Goal: Task Accomplishment & Management: Manage account settings

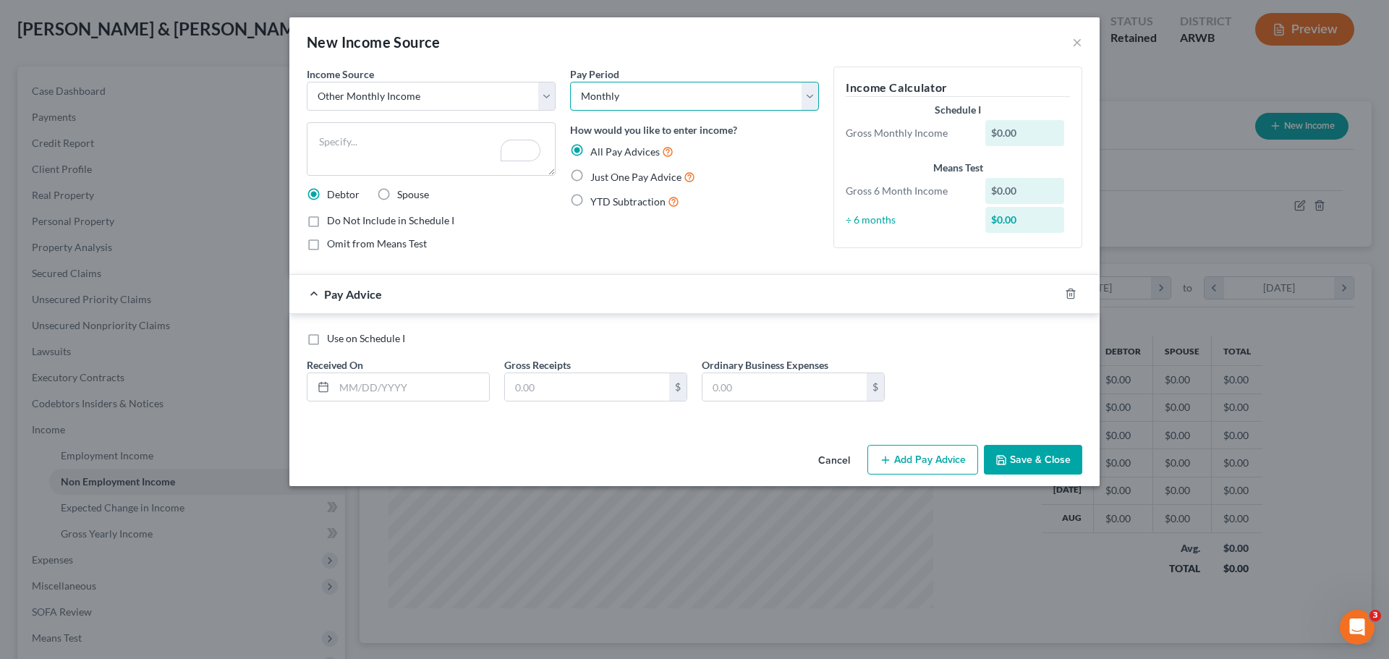
click at [637, 90] on select "Select Monthly Twice Monthly Every Other Week Weekly" at bounding box center [694, 96] width 249 height 29
click at [371, 140] on textarea "To enrich screen reader interactions, please activate Accessibility in Grammarl…" at bounding box center [431, 149] width 249 height 54
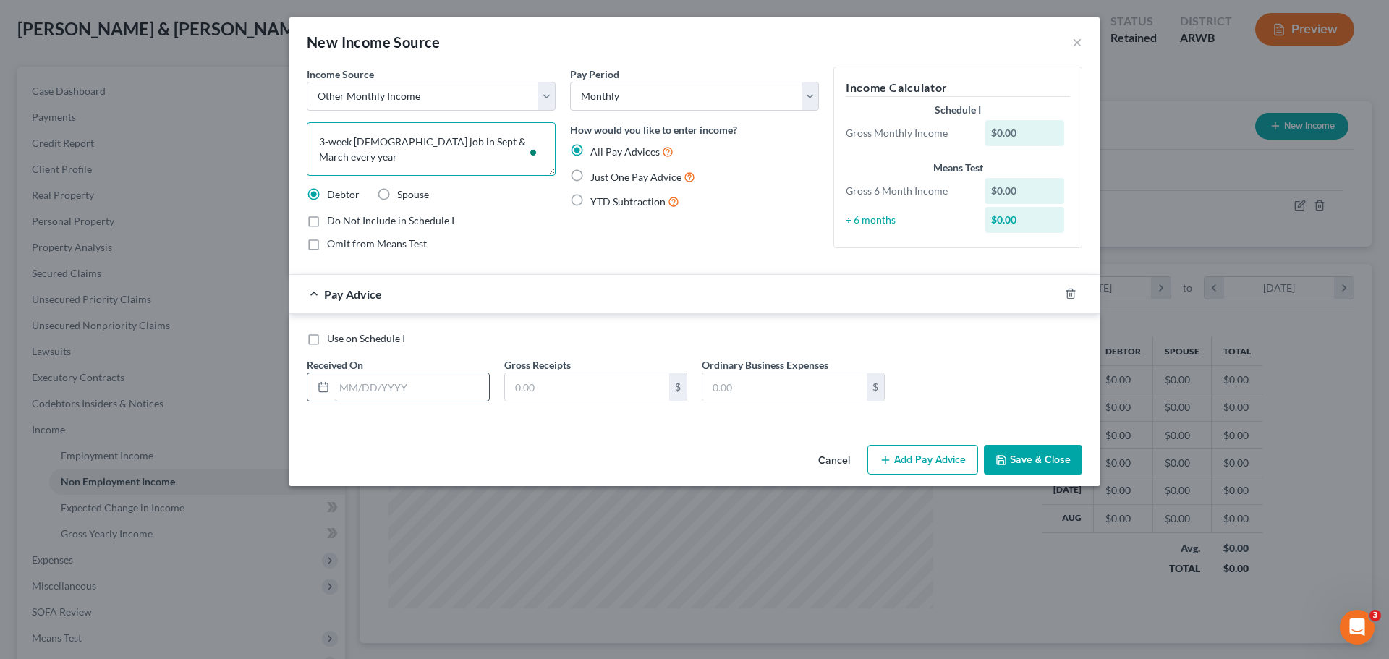
type textarea "3-week [DEMOGRAPHIC_DATA] job in Sept & March every year"
click at [391, 385] on input "text" at bounding box center [411, 386] width 155 height 27
type input "[DATE]"
click at [524, 392] on input "text" at bounding box center [587, 386] width 164 height 27
type input "400"
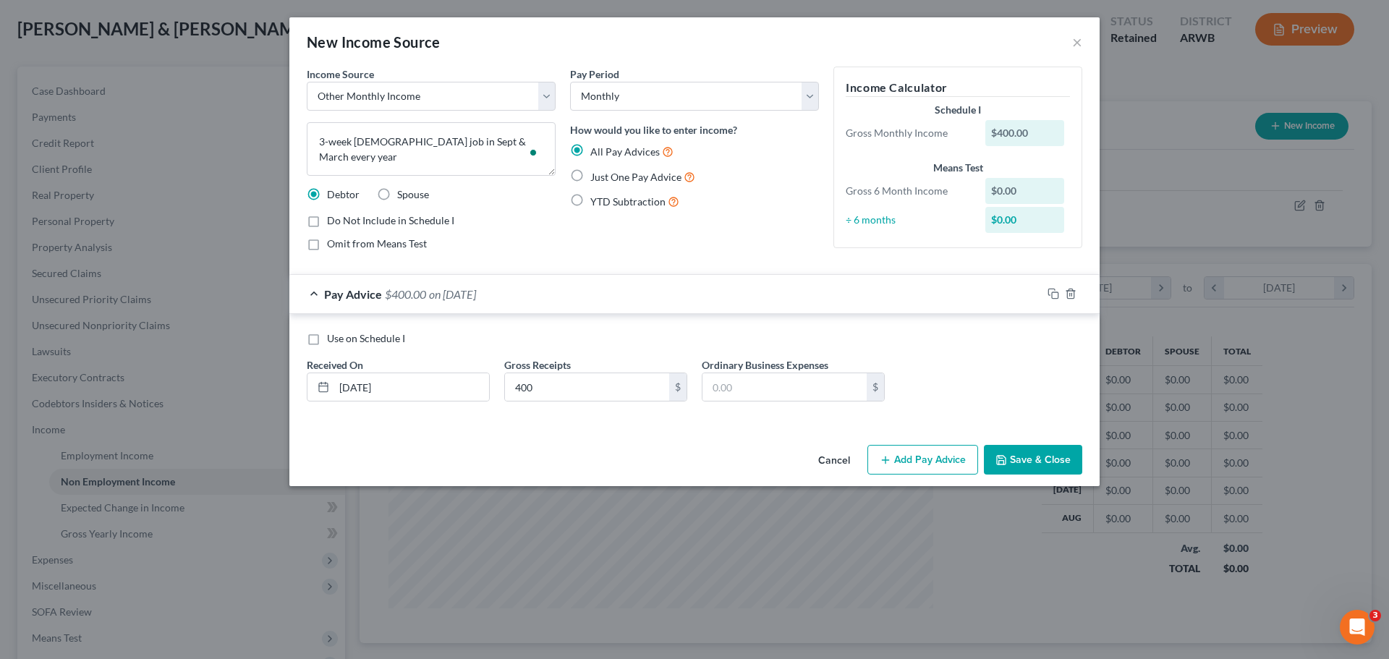
click at [1015, 457] on button "Save & Close" at bounding box center [1033, 460] width 98 height 30
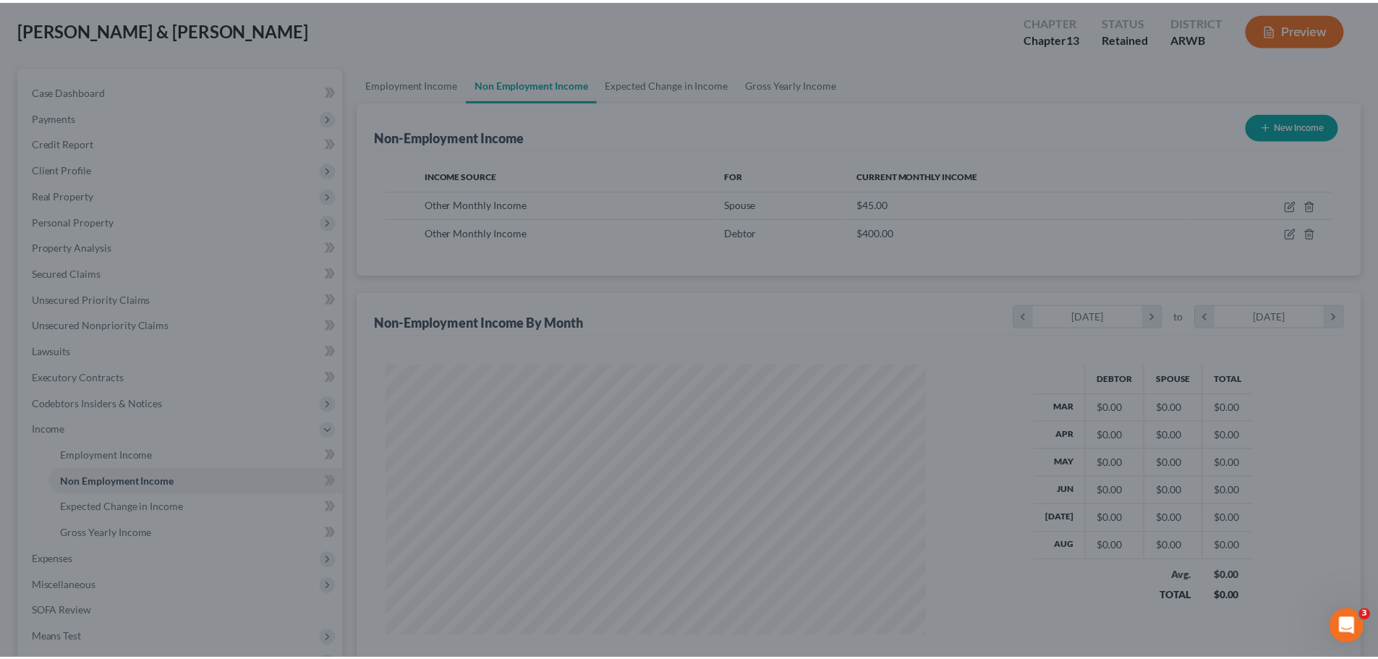
scroll to position [723011, 722713]
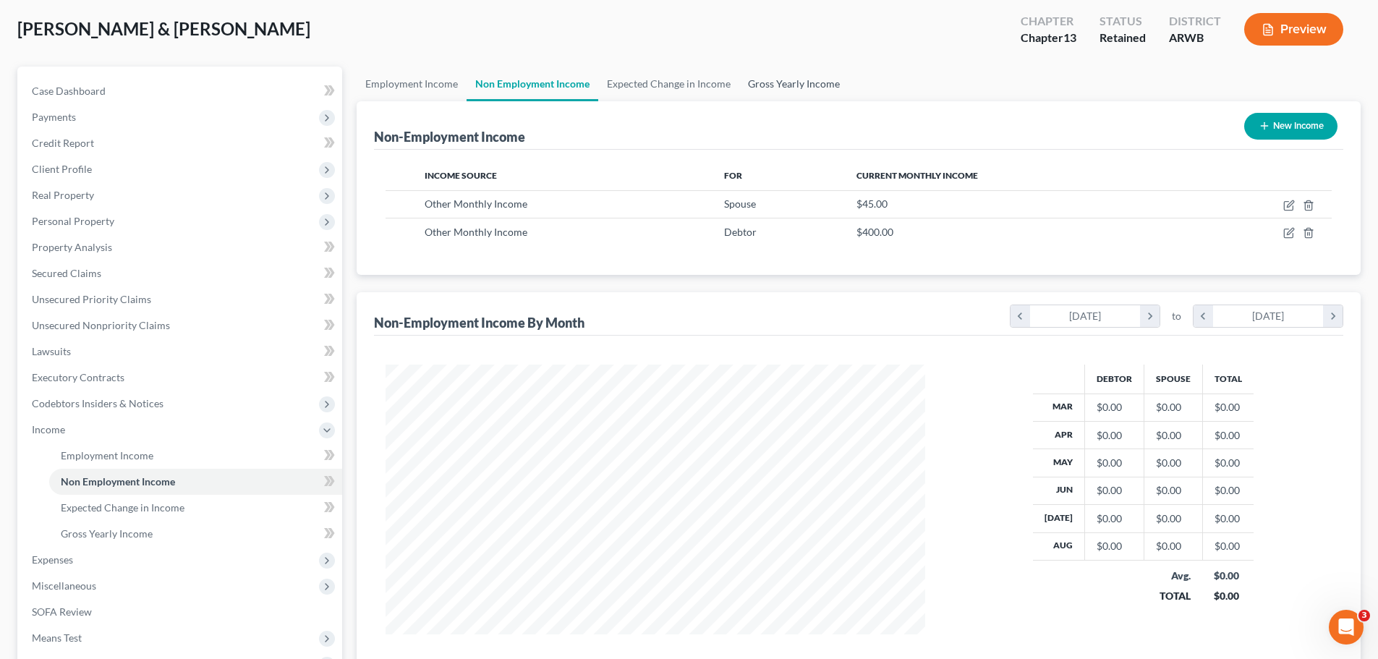
click at [769, 76] on link "Gross Yearly Income" at bounding box center [793, 84] width 109 height 35
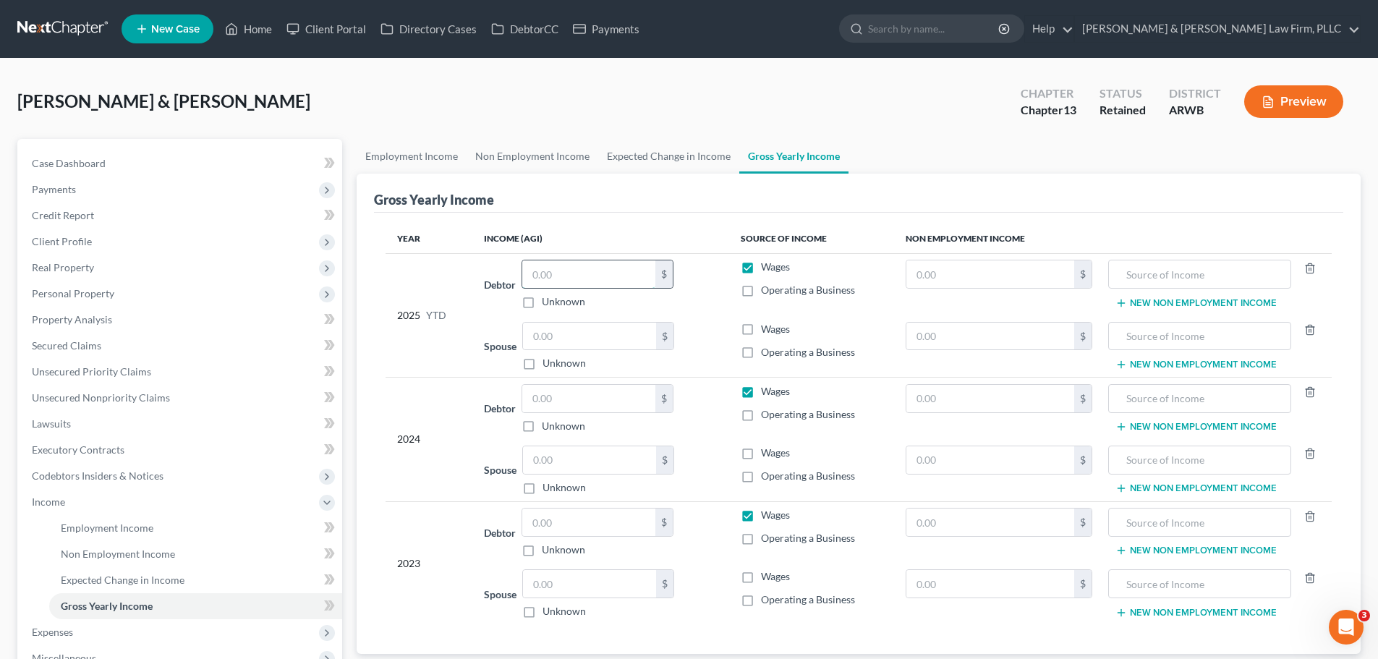
click at [561, 277] on input "text" at bounding box center [588, 273] width 133 height 27
type input "29,000"
click at [574, 338] on input "text" at bounding box center [589, 336] width 133 height 27
type input "18,000"
click at [568, 398] on input "text" at bounding box center [588, 398] width 133 height 27
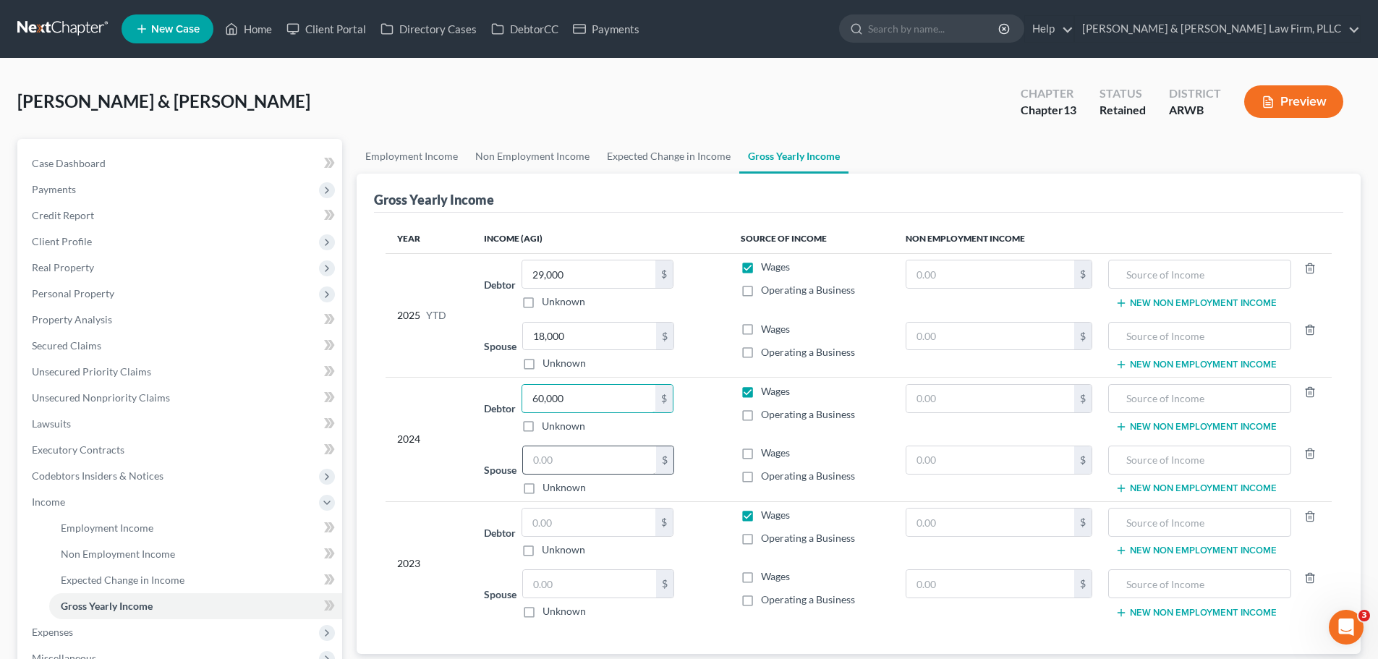
type input "60,000"
click at [564, 460] on input "text" at bounding box center [589, 459] width 133 height 27
type input "29,000"
click at [565, 529] on input "text" at bounding box center [588, 521] width 133 height 27
type input "52,000"
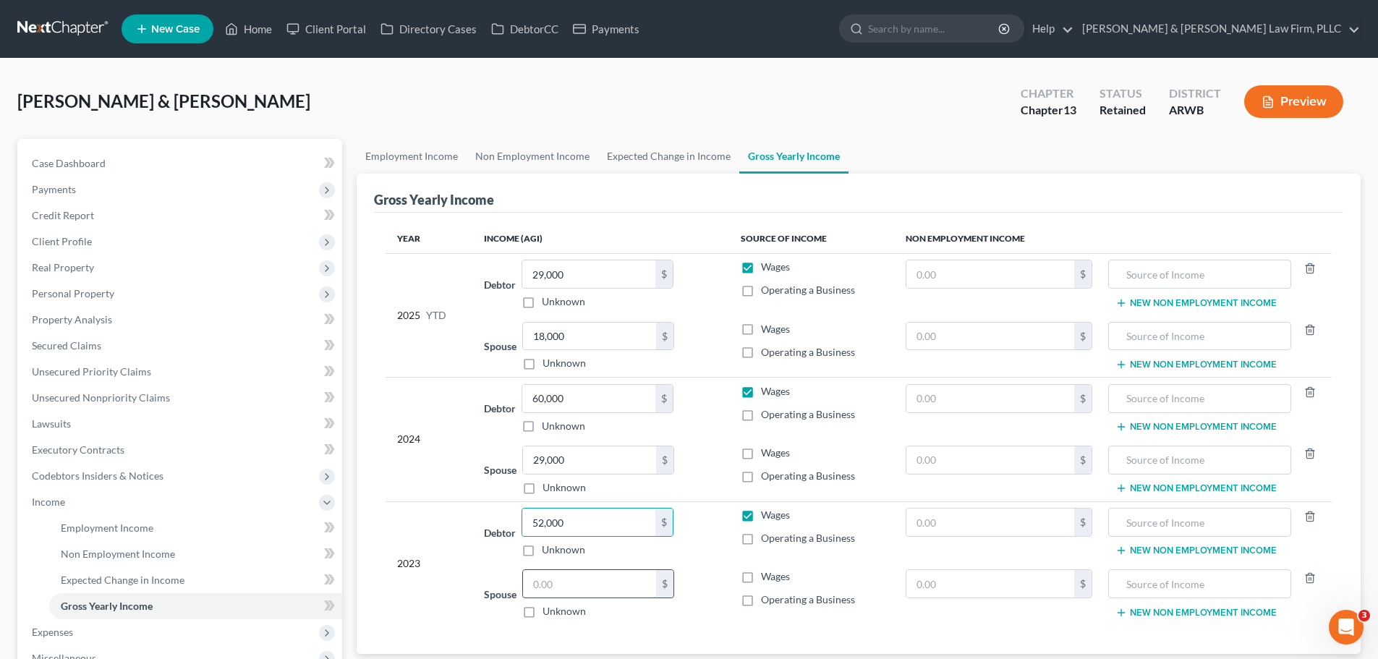
click at [576, 578] on input "text" at bounding box center [589, 583] width 133 height 27
type input "34,000"
click at [761, 325] on label "Wages" at bounding box center [775, 329] width 29 height 14
click at [767, 325] on input "Wages" at bounding box center [771, 326] width 9 height 9
checkbox input "true"
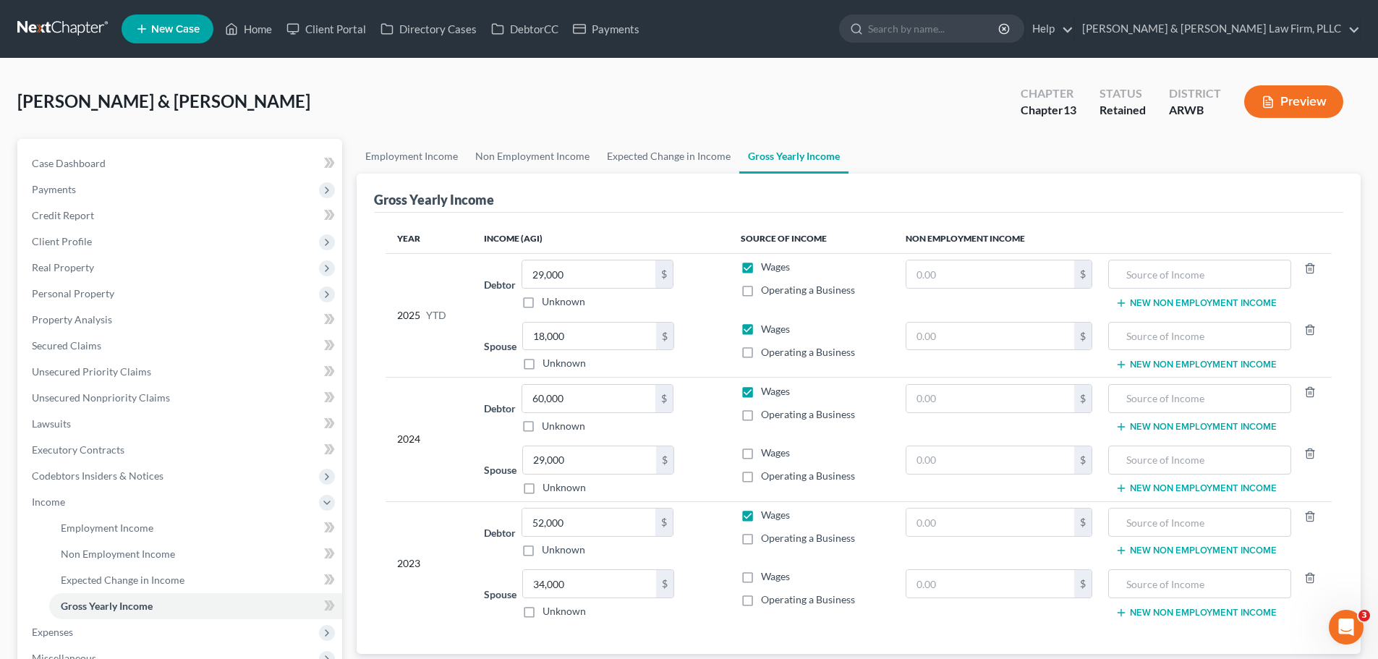
click at [761, 578] on label "Wages" at bounding box center [775, 576] width 29 height 14
click at [767, 578] on input "Wages" at bounding box center [771, 573] width 9 height 9
checkbox input "true"
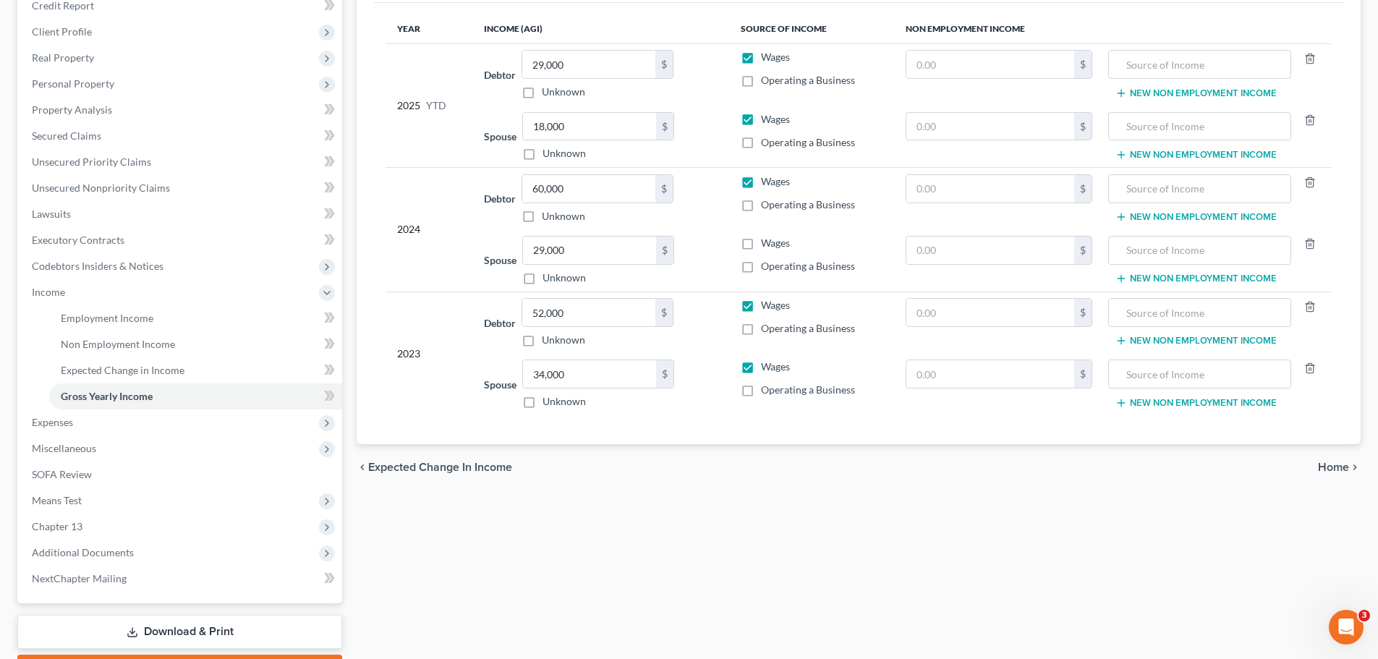
scroll to position [217, 0]
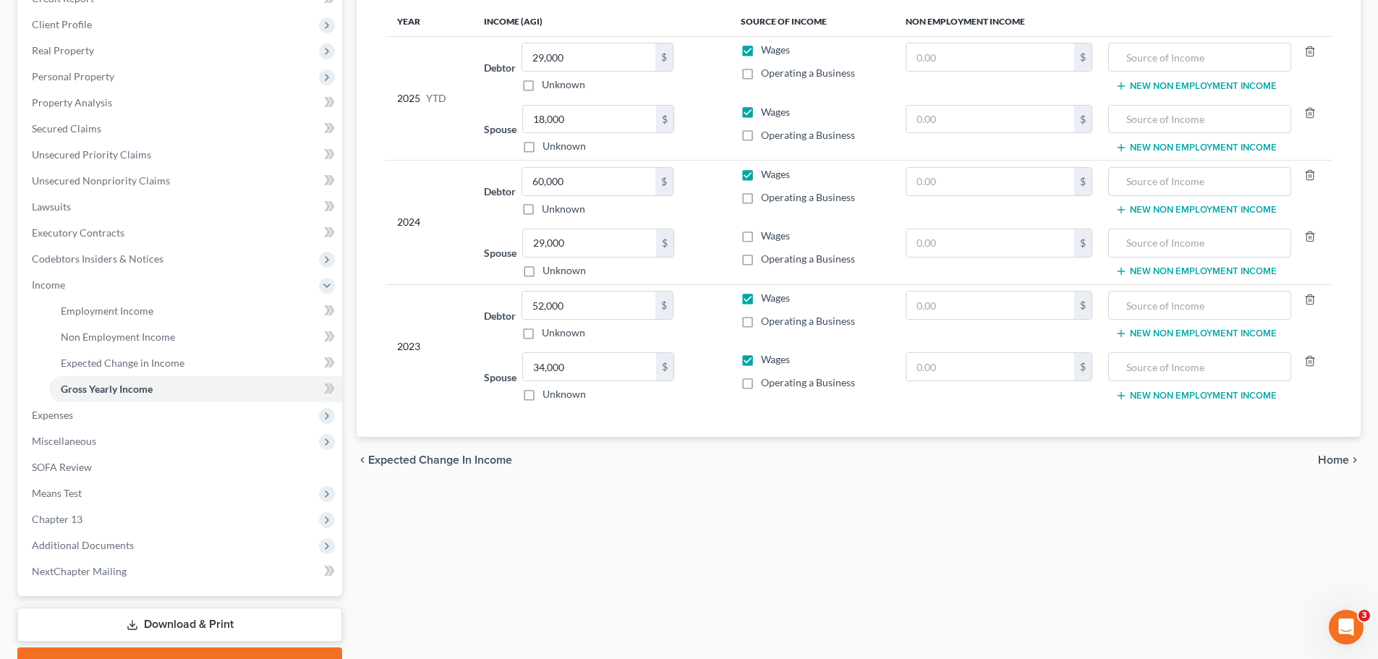
click at [1339, 459] on span "Home" at bounding box center [1333, 460] width 31 height 12
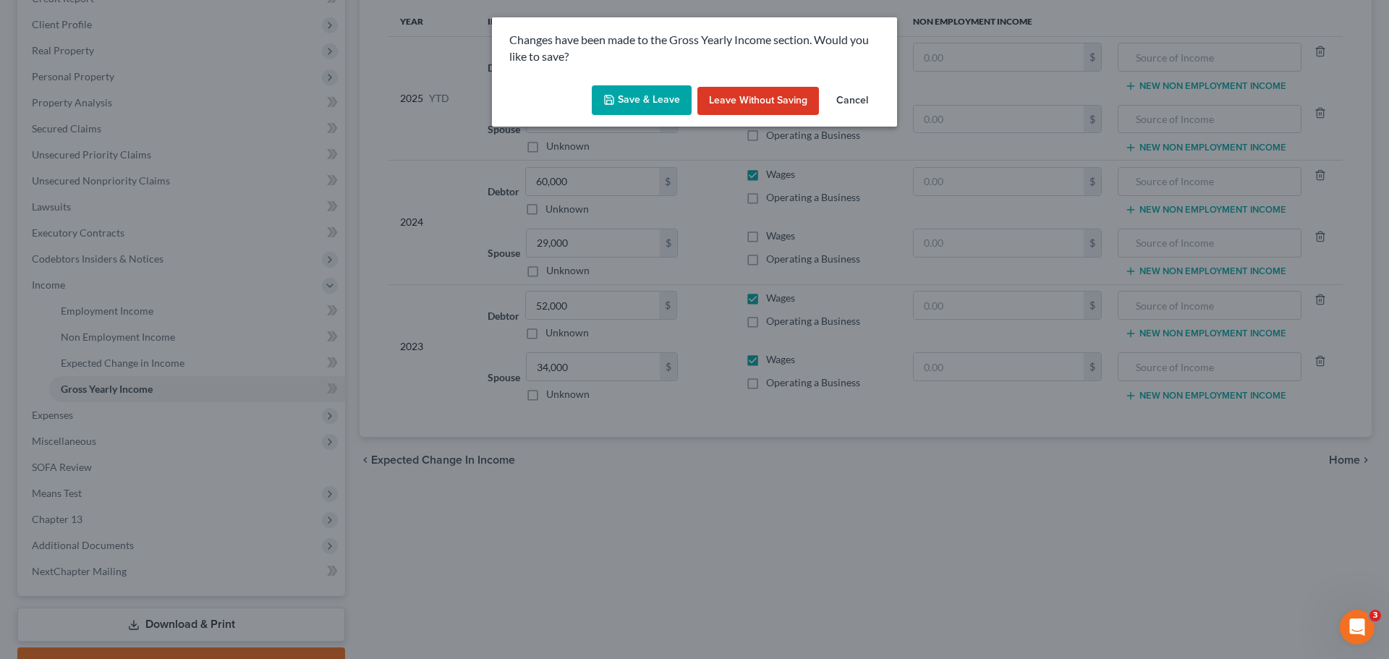
click at [660, 98] on button "Save & Leave" at bounding box center [642, 100] width 100 height 30
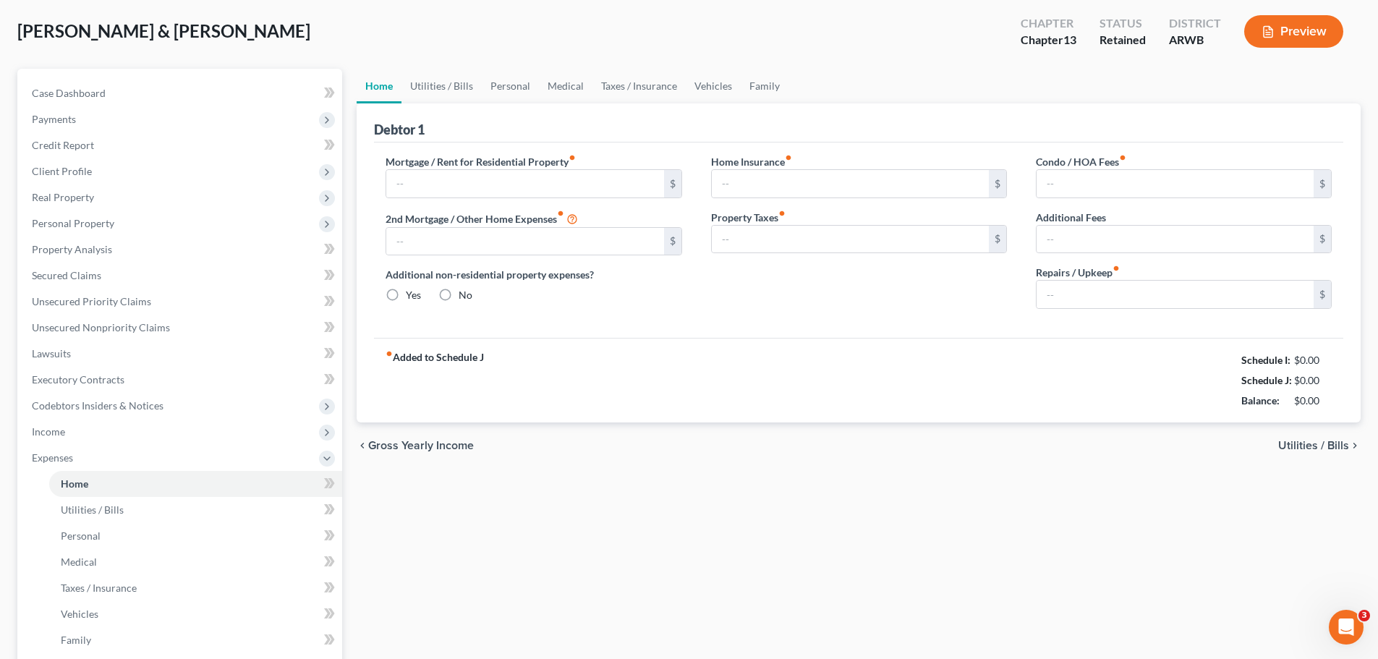
type input "490.00"
type input "0.00"
radio input "true"
type input "0.00"
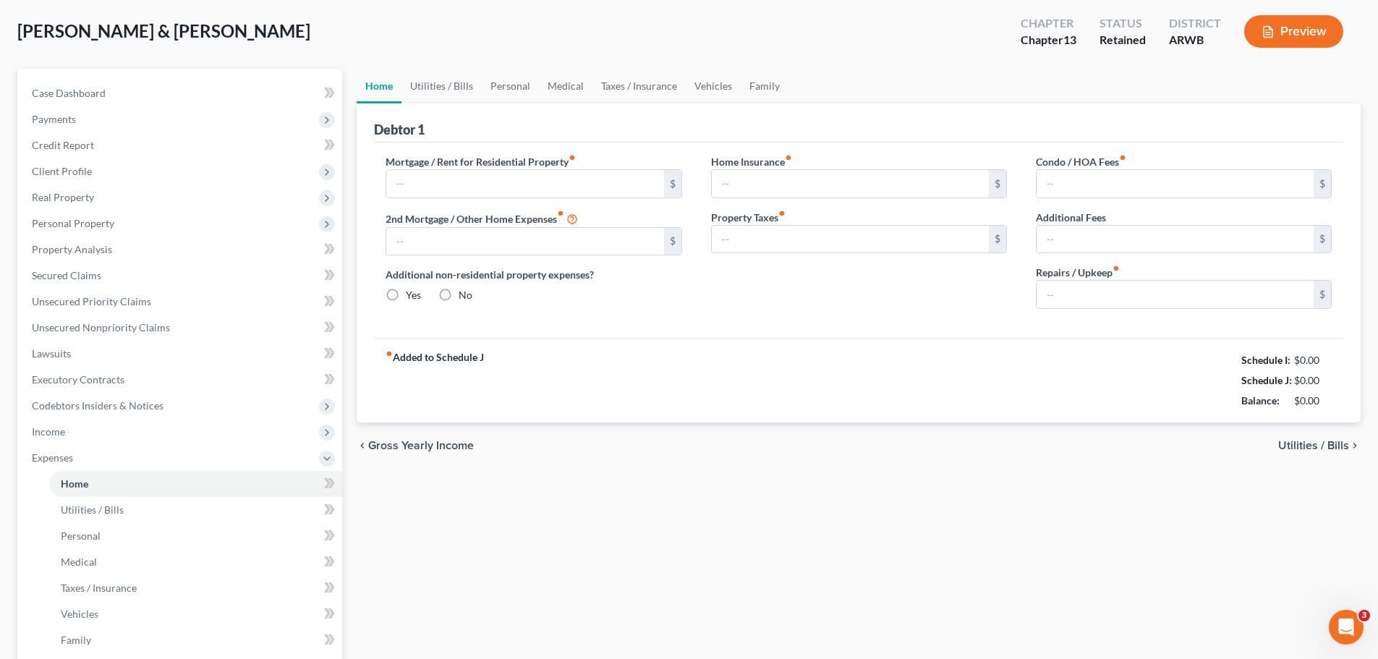
type input "0.00"
type input "100.00"
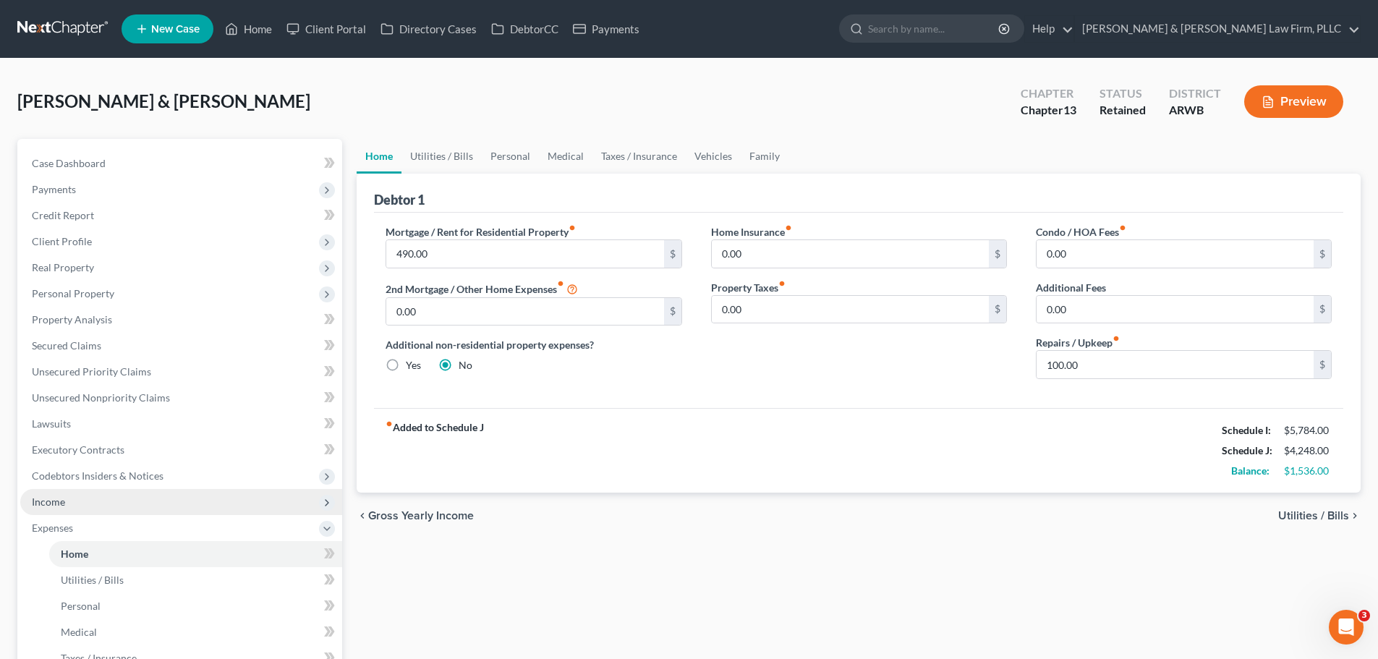
click at [74, 508] on span "Income" at bounding box center [181, 502] width 322 height 26
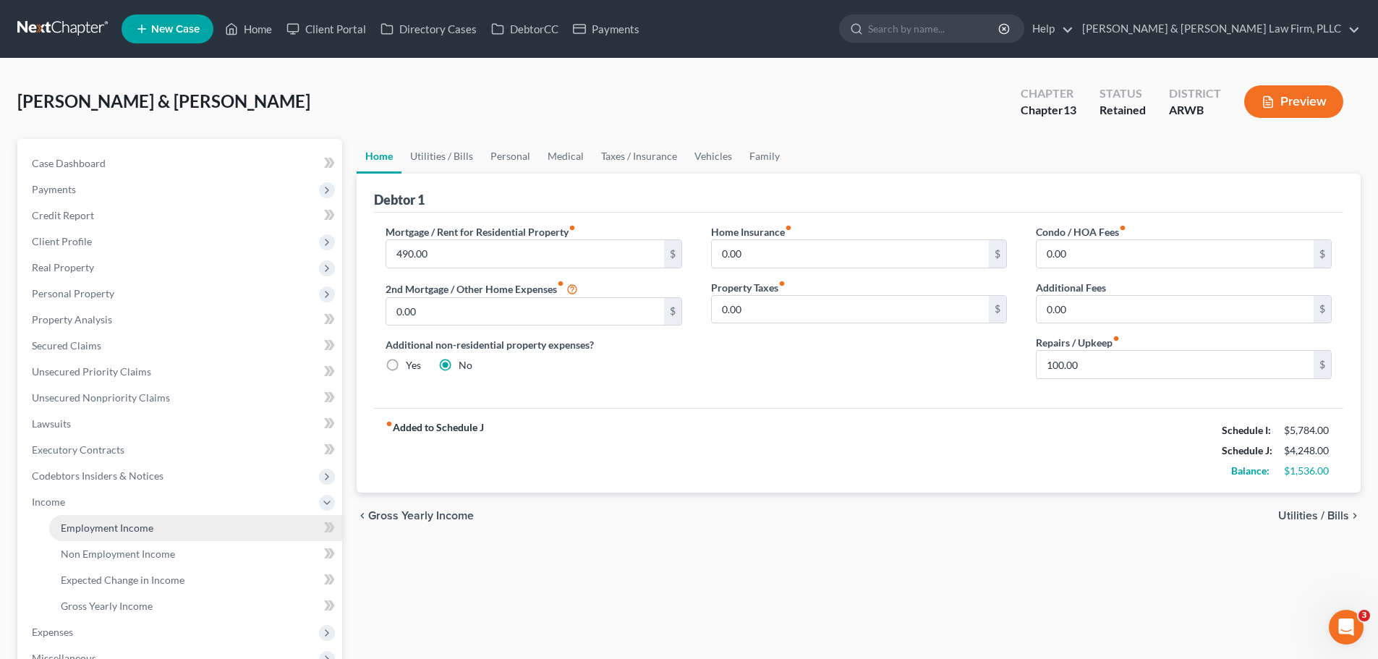
click at [127, 526] on span "Employment Income" at bounding box center [107, 527] width 93 height 12
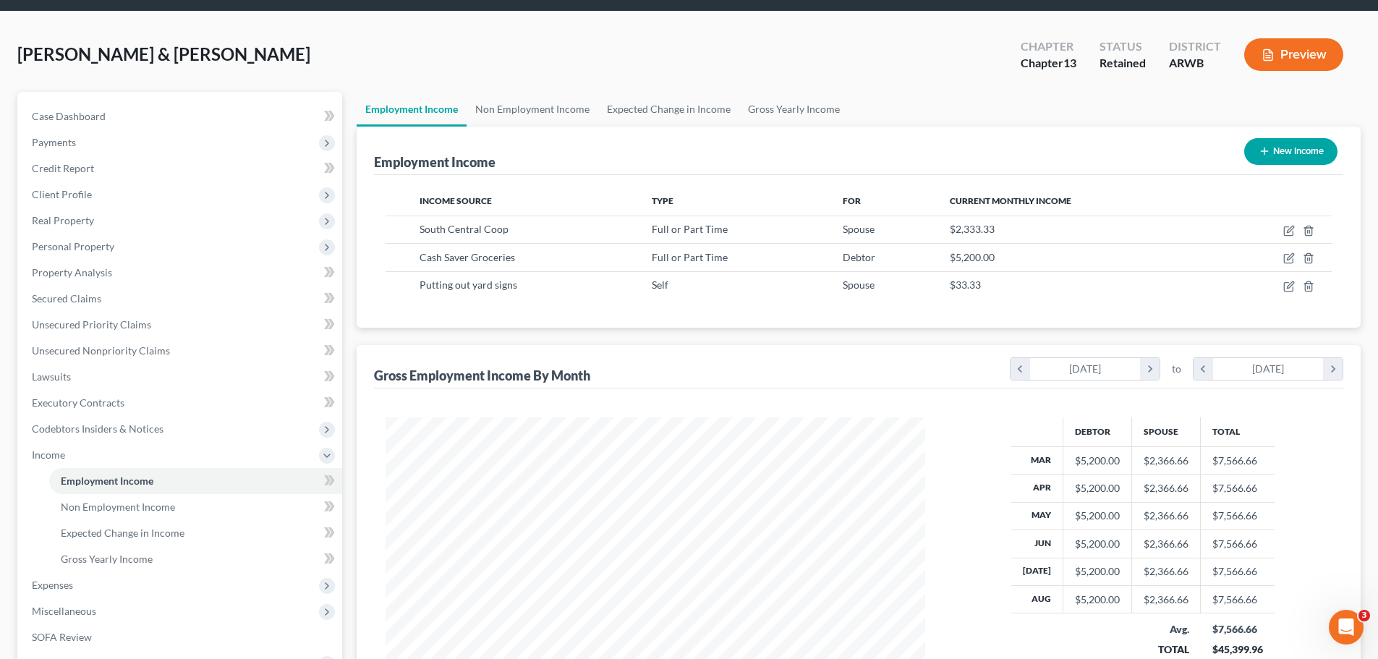
scroll to position [72, 0]
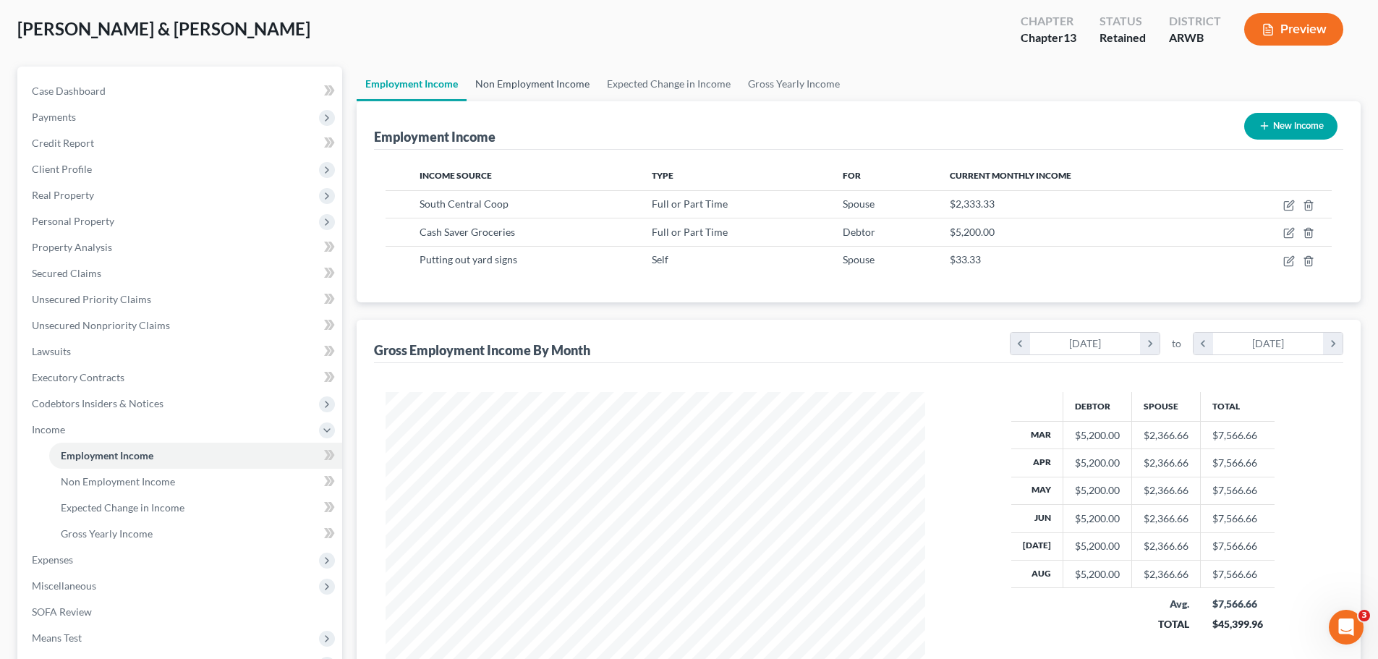
click at [533, 95] on link "Non Employment Income" at bounding box center [533, 84] width 132 height 35
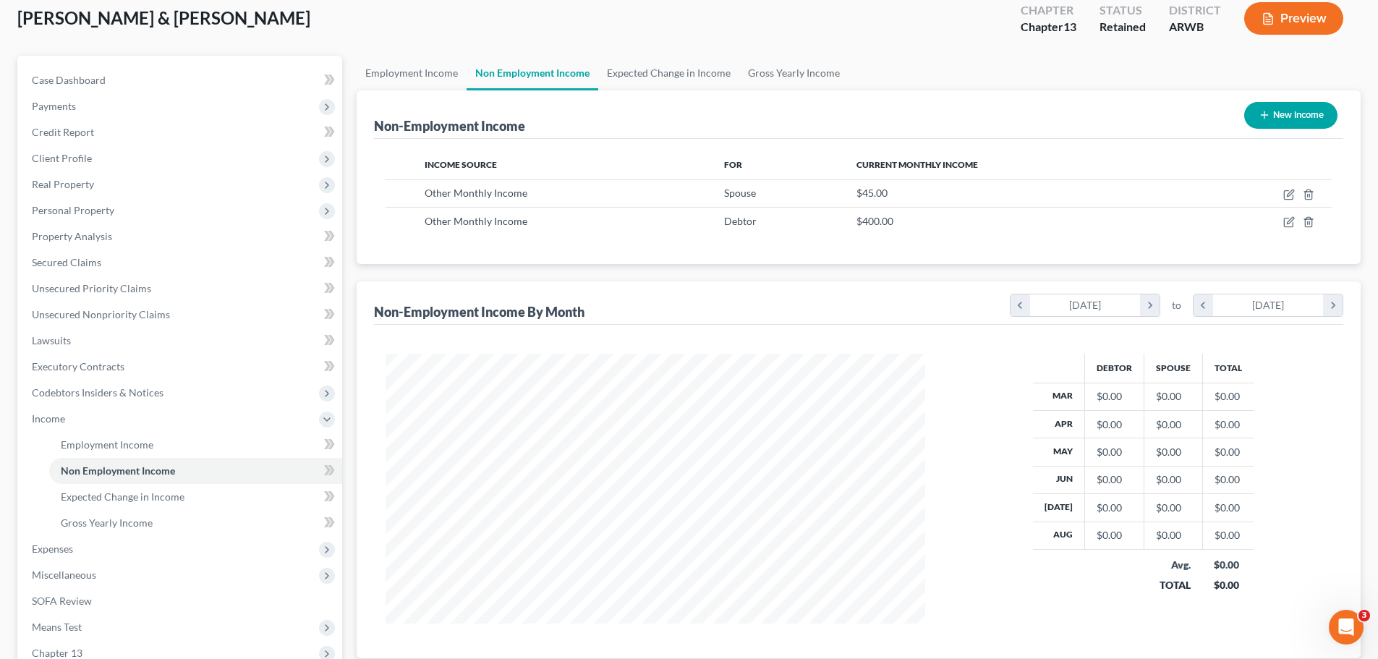
scroll to position [72, 0]
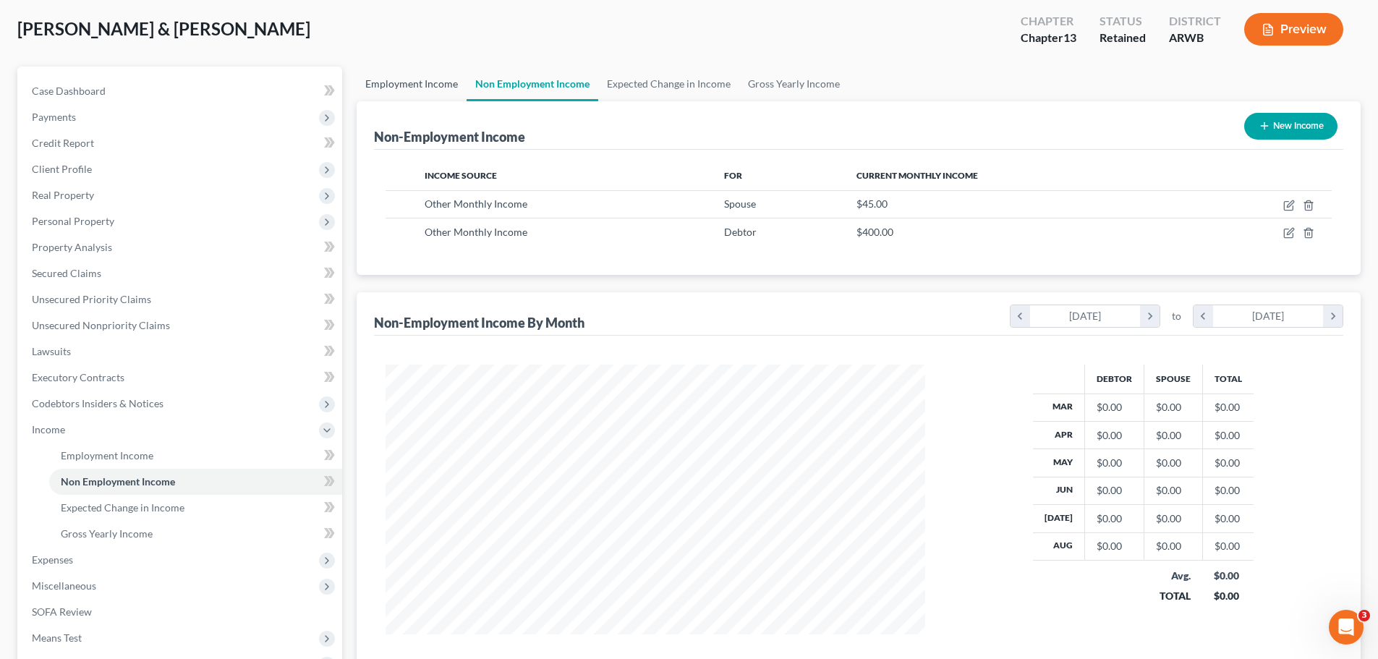
click at [444, 88] on link "Employment Income" at bounding box center [412, 84] width 110 height 35
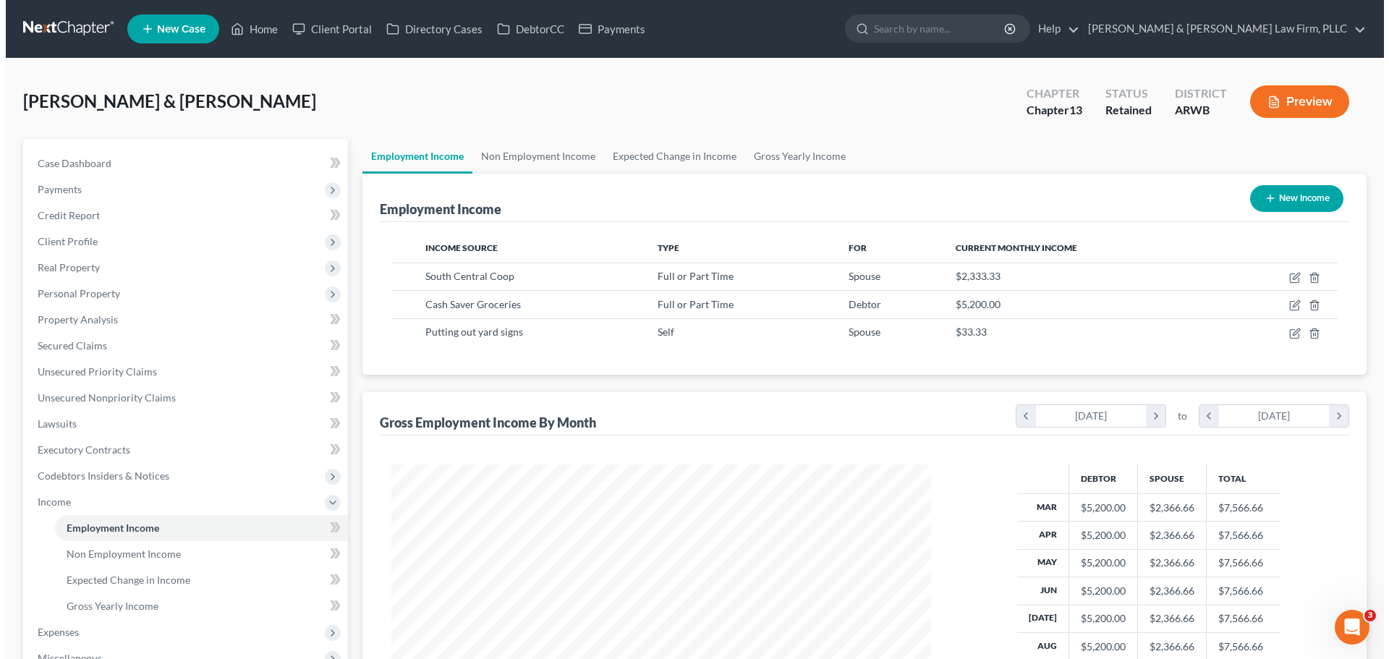
scroll to position [270, 568]
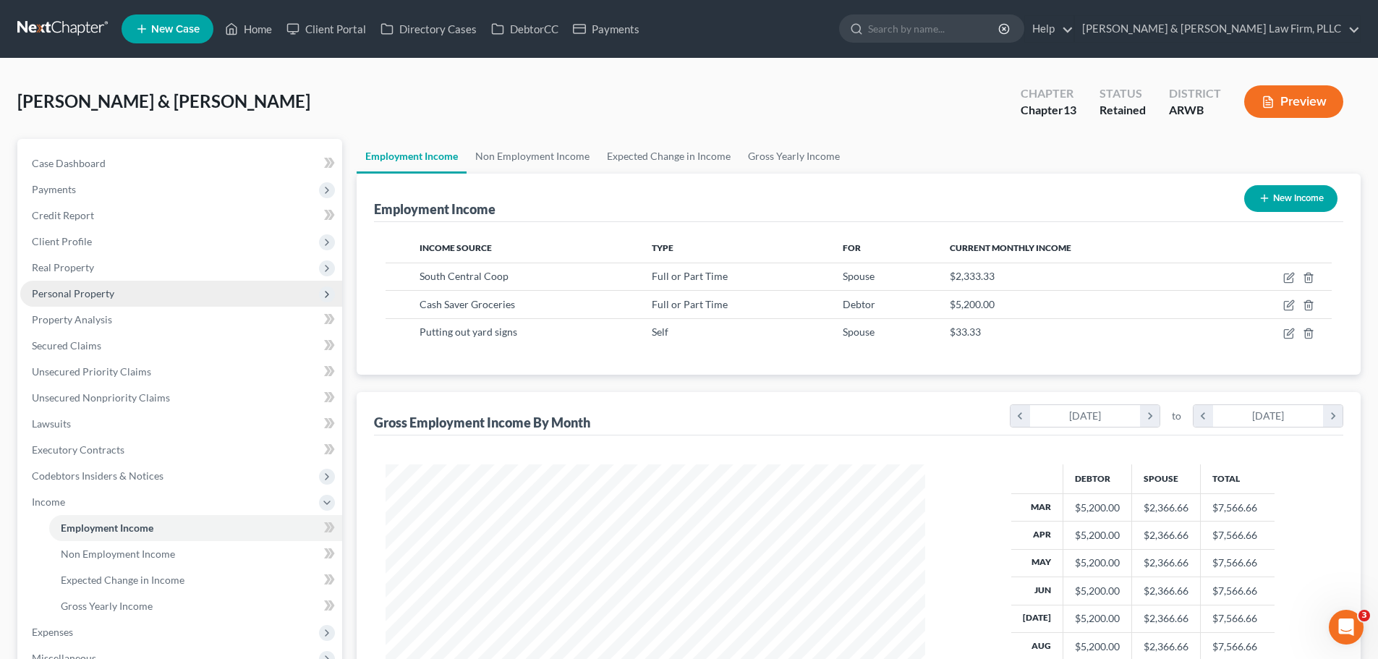
click at [114, 294] on span "Personal Property" at bounding box center [181, 294] width 322 height 26
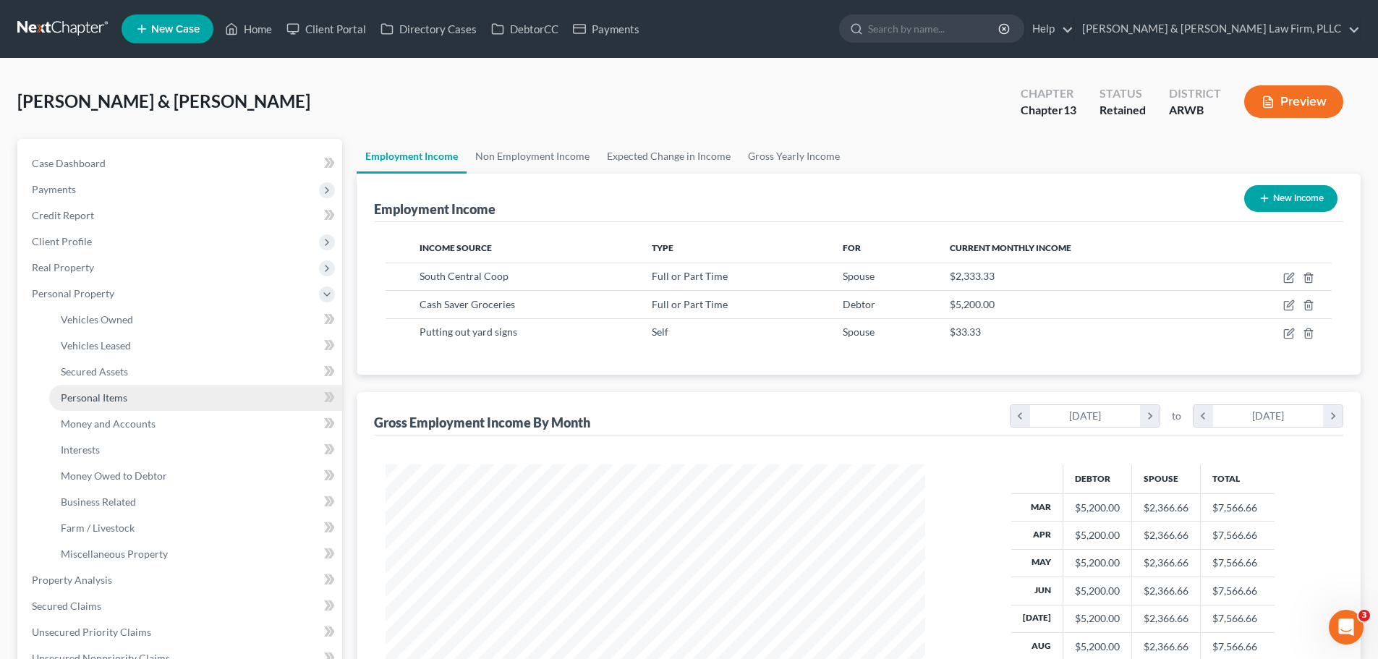
click at [119, 401] on span "Personal Items" at bounding box center [94, 397] width 67 height 12
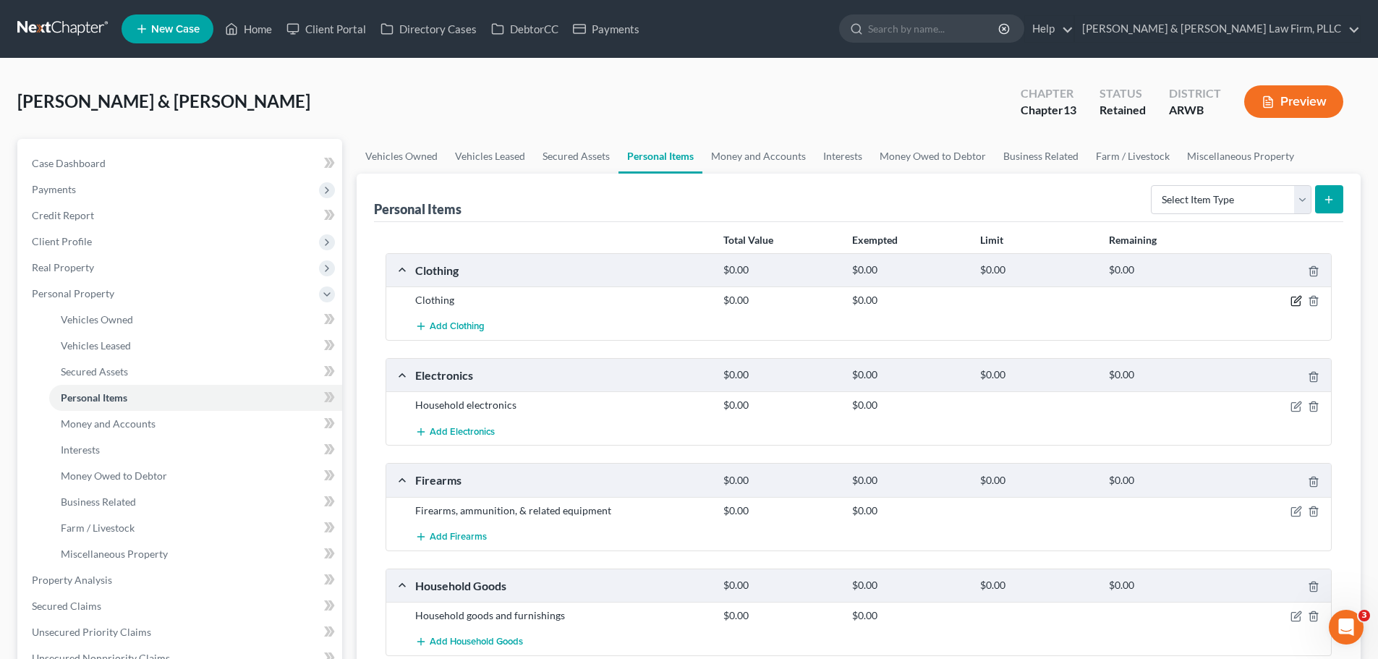
click at [1298, 295] on icon "button" at bounding box center [1296, 301] width 12 height 12
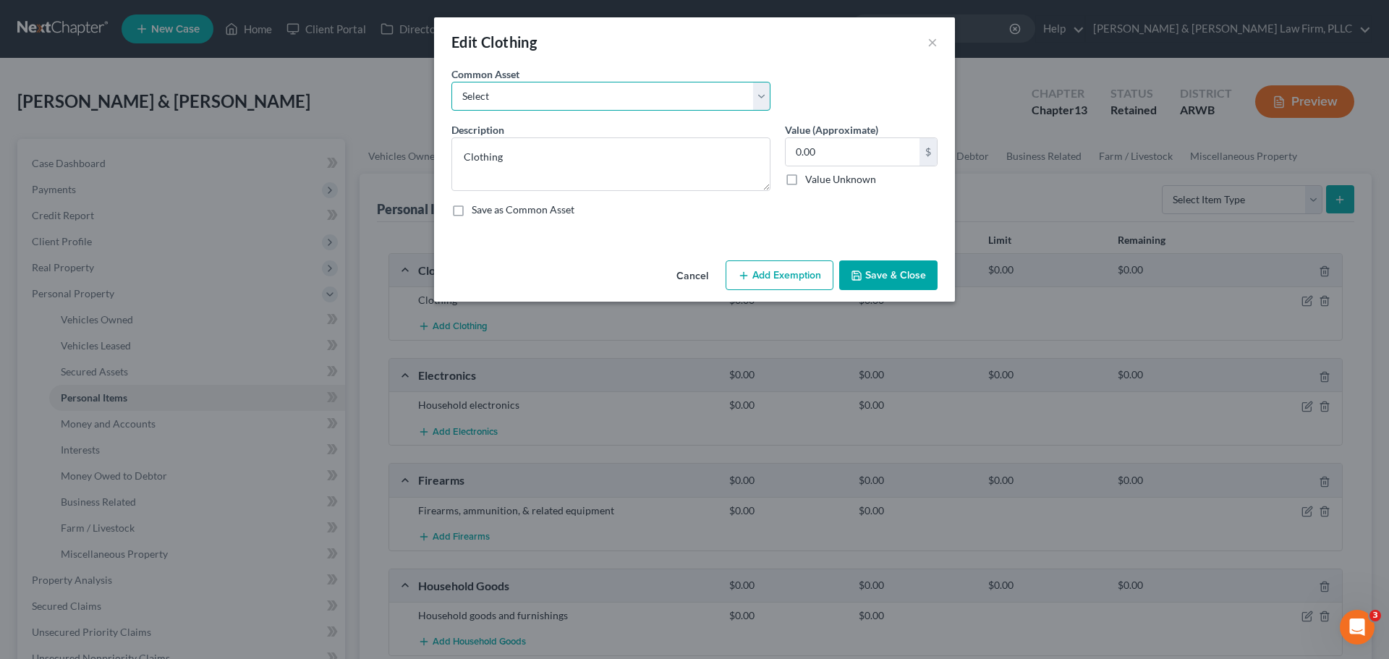
click at [538, 98] on select "Select Clothing" at bounding box center [610, 96] width 319 height 29
select select "0"
click at [451, 82] on select "Select Clothing" at bounding box center [610, 96] width 319 height 29
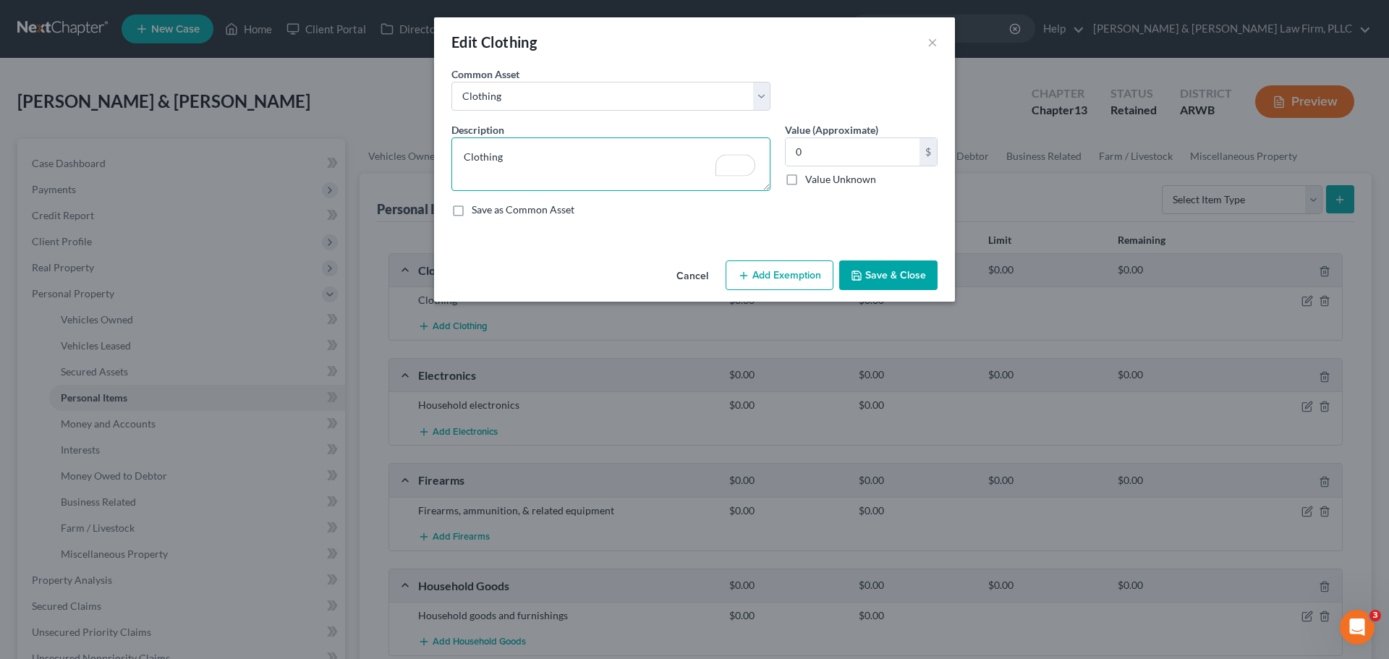
drag, startPoint x: 524, startPoint y: 155, endPoint x: 521, endPoint y: 161, distance: 7.4
click at [521, 161] on textarea "Clothing" at bounding box center [610, 164] width 319 height 54
click at [835, 137] on div "0 $" at bounding box center [861, 151] width 153 height 29
click at [827, 147] on input "0" at bounding box center [852, 151] width 134 height 27
type input "200.00"
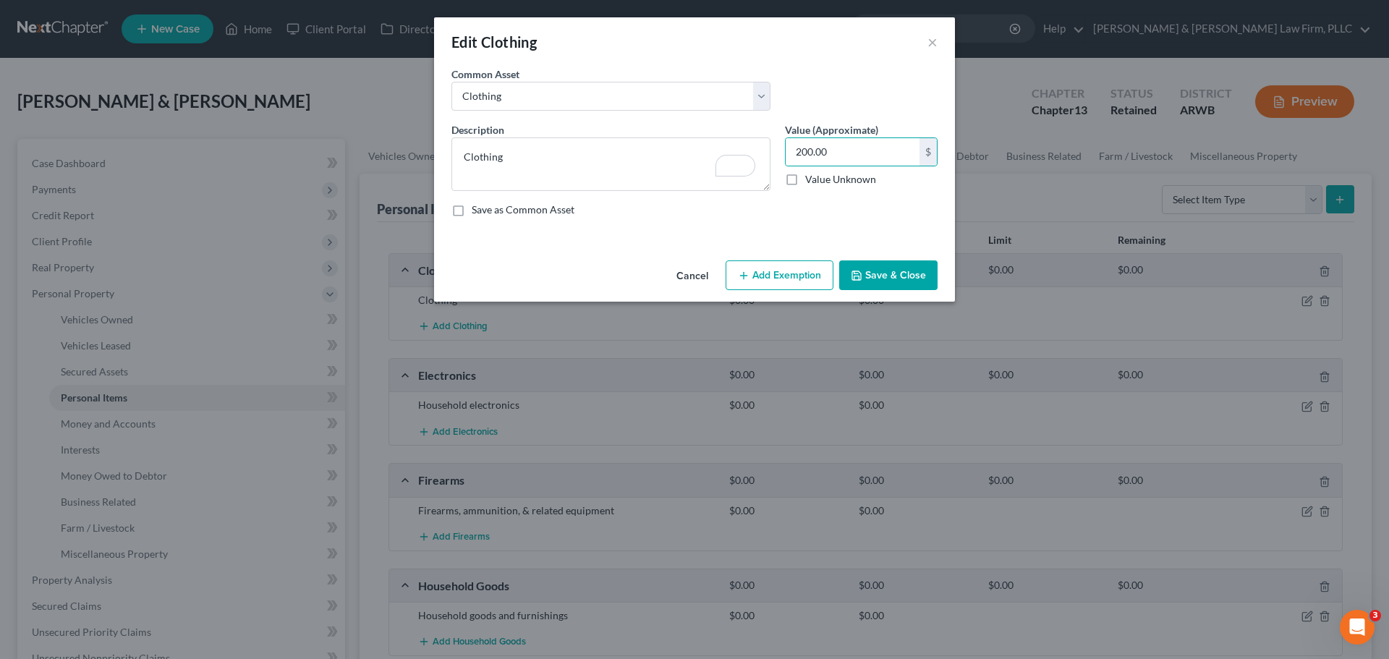
click at [790, 269] on button "Add Exemption" at bounding box center [779, 275] width 108 height 30
select select "2"
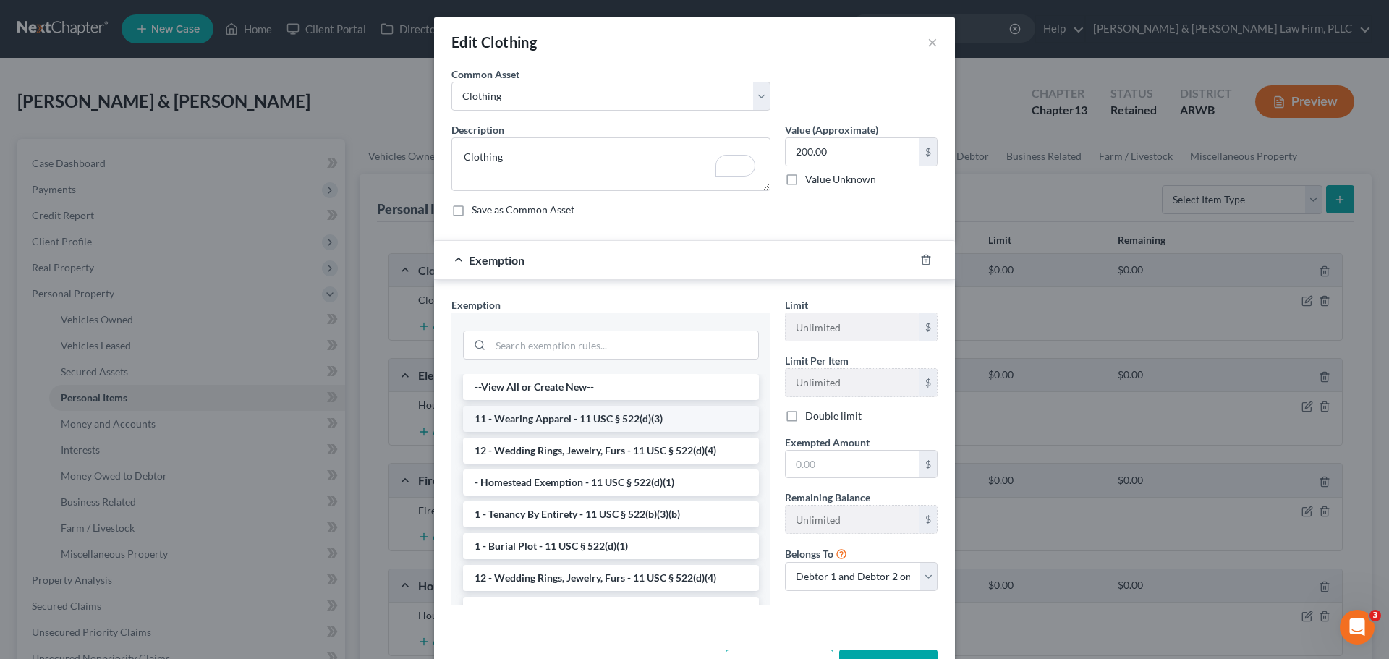
click at [574, 420] on li "11 - Wearing Apparel - 11 USC § 522(d)(3)" at bounding box center [611, 419] width 296 height 26
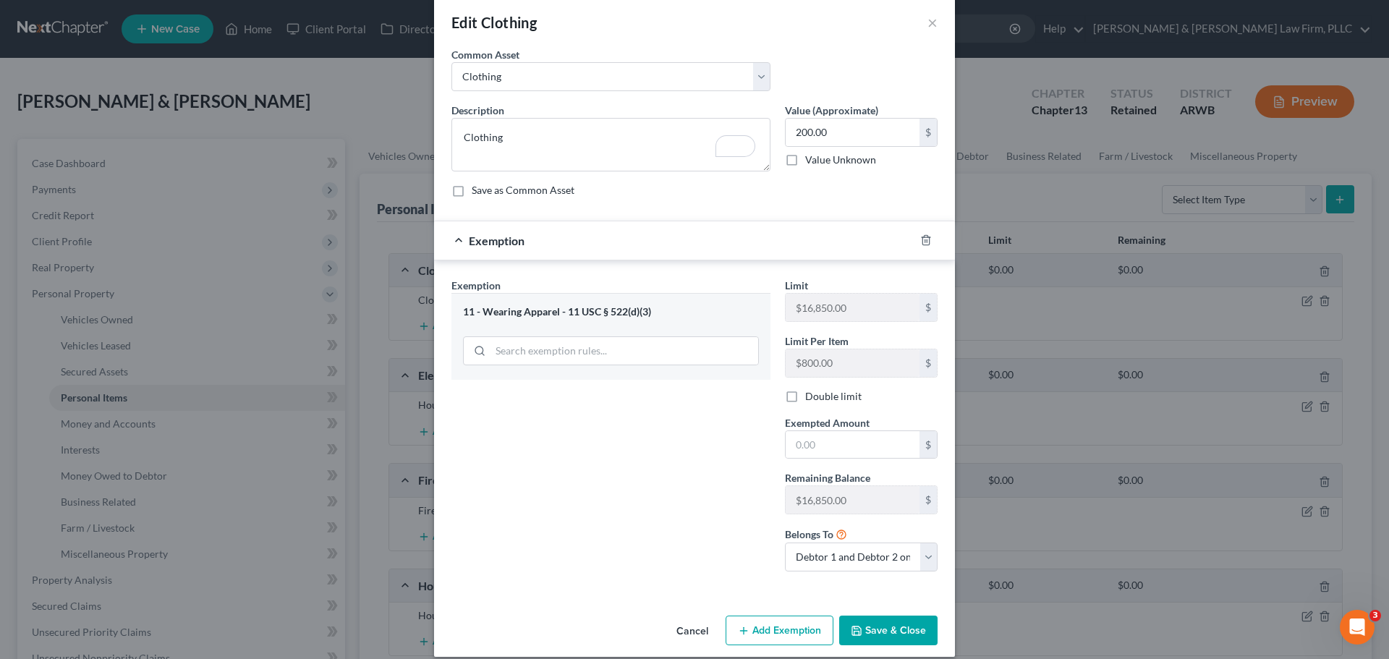
scroll to position [35, 0]
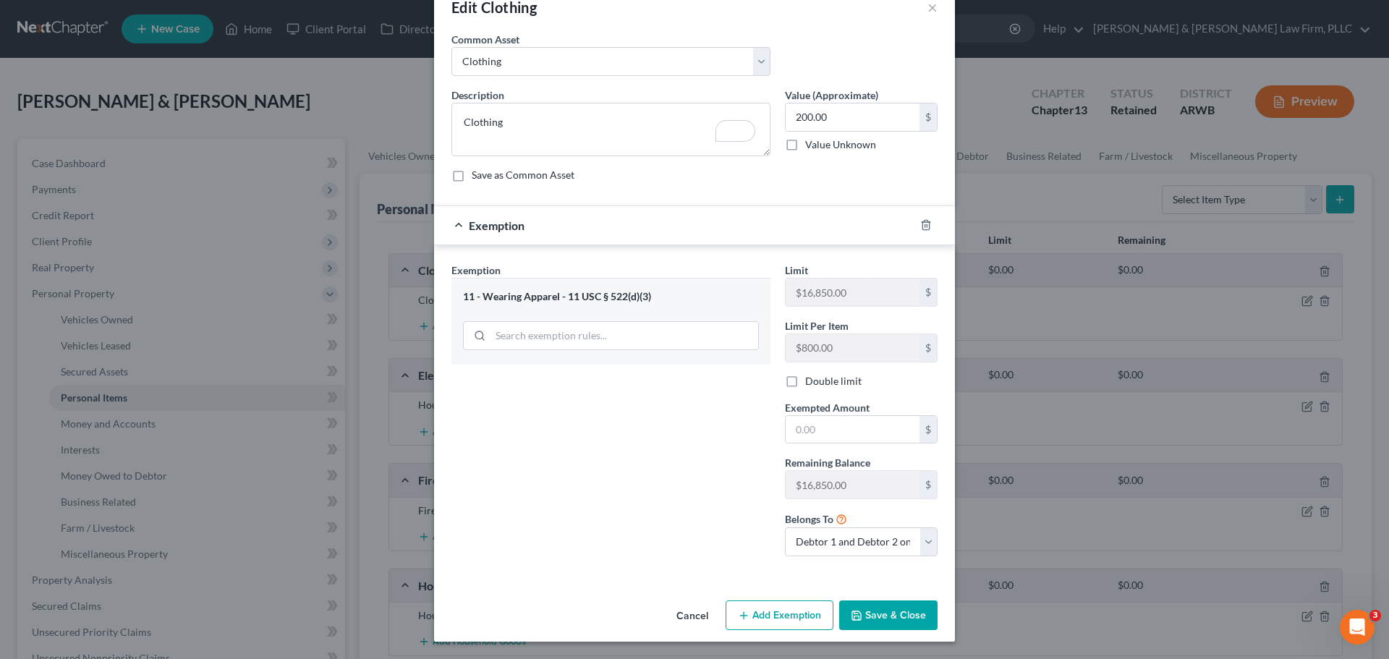
click at [881, 608] on button "Save & Close" at bounding box center [888, 615] width 98 height 30
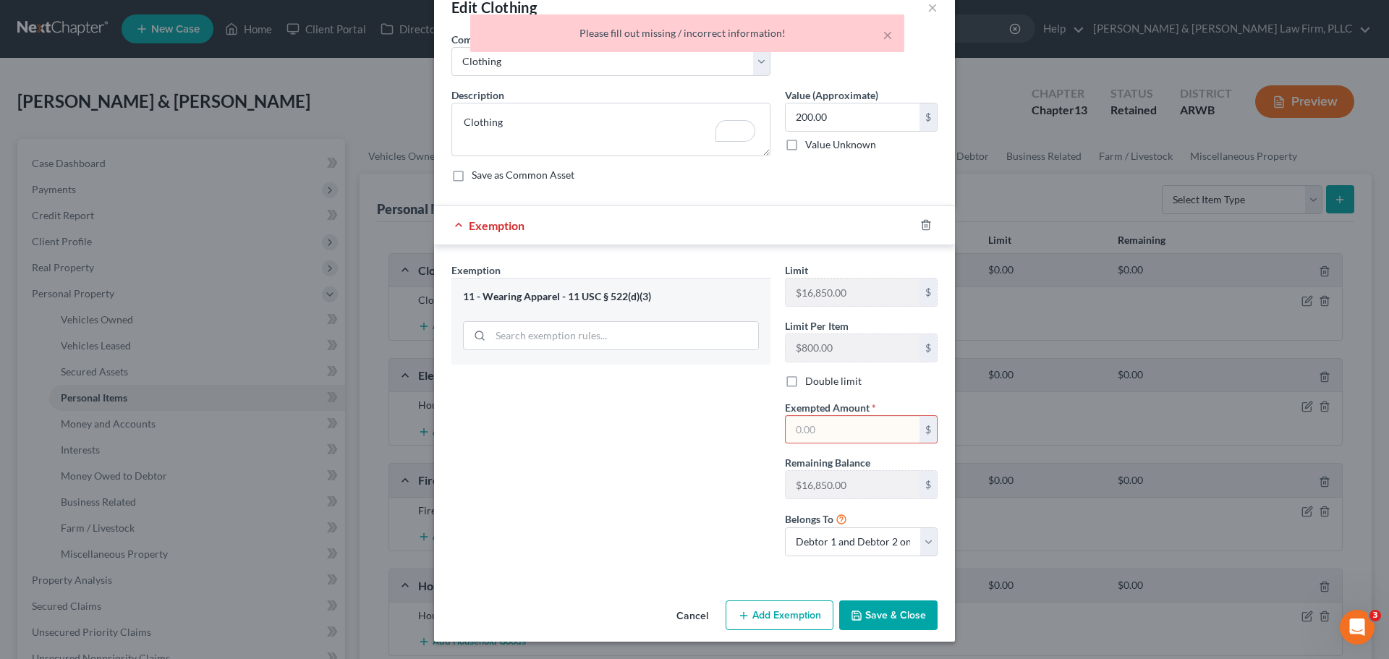
click at [817, 428] on input "text" at bounding box center [852, 429] width 134 height 27
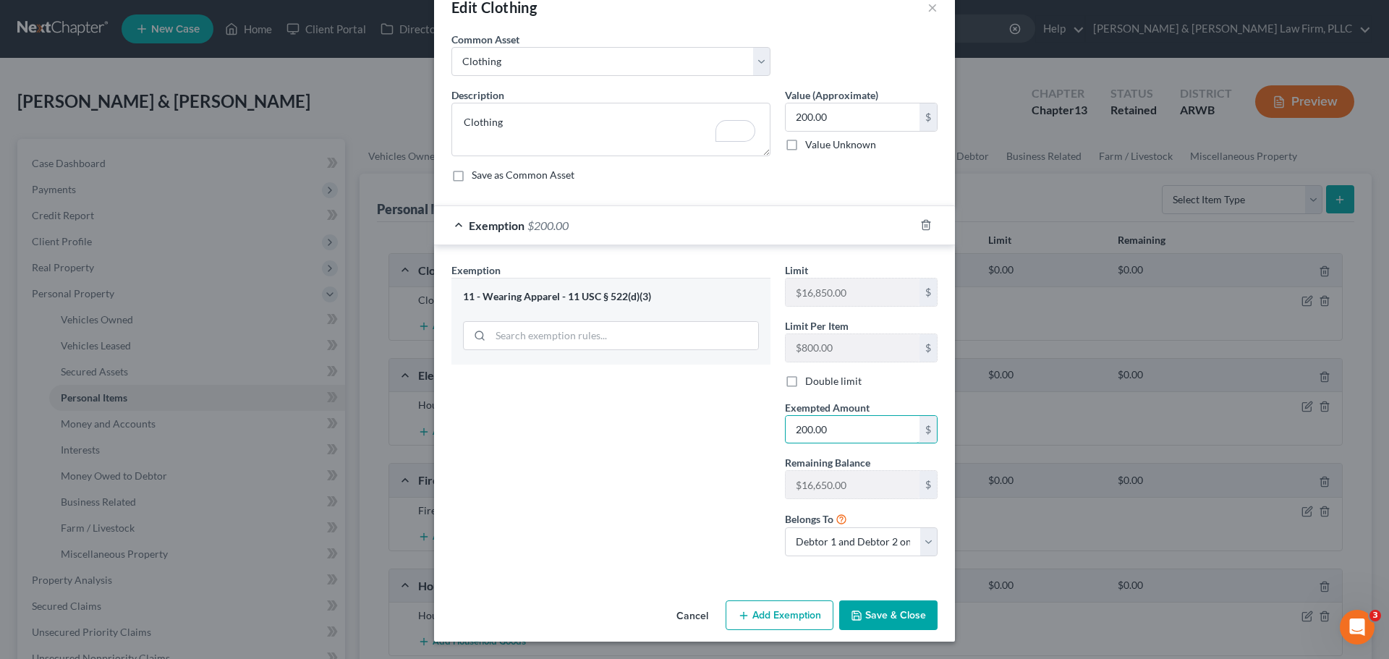
type input "200.00"
click at [886, 613] on button "Save & Close" at bounding box center [888, 615] width 98 height 30
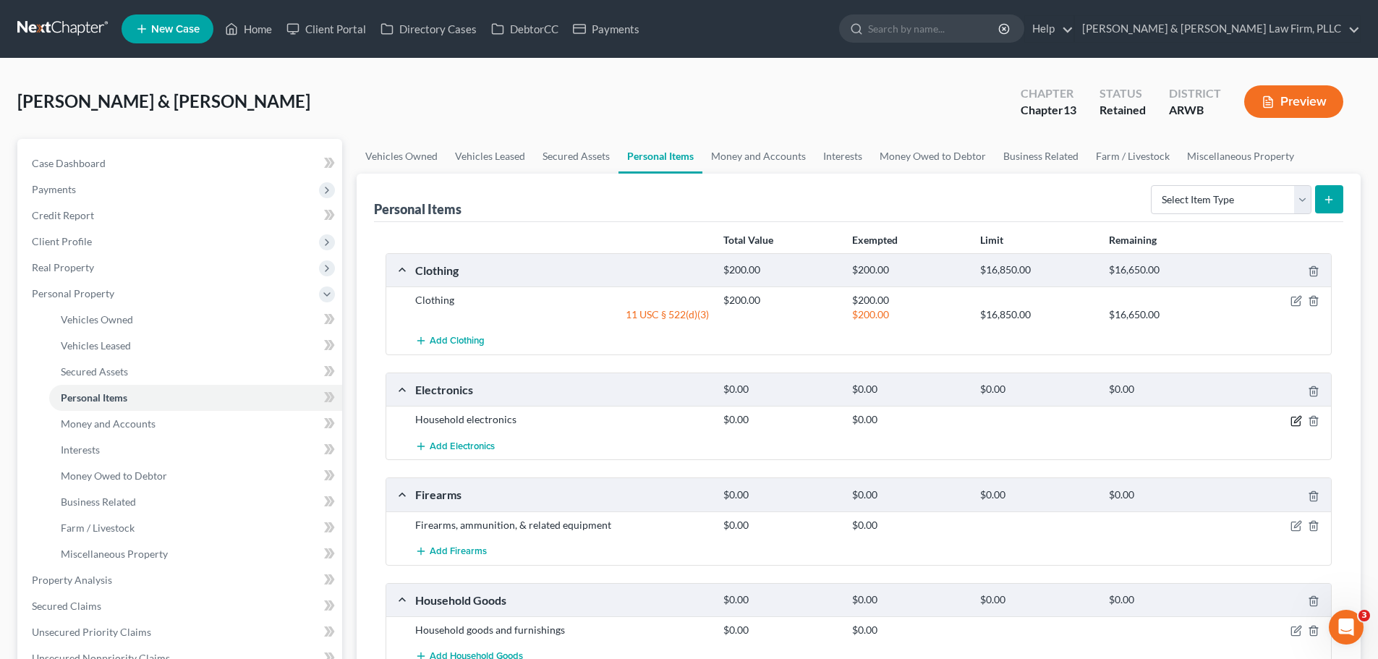
click at [1298, 417] on icon "button" at bounding box center [1297, 419] width 7 height 7
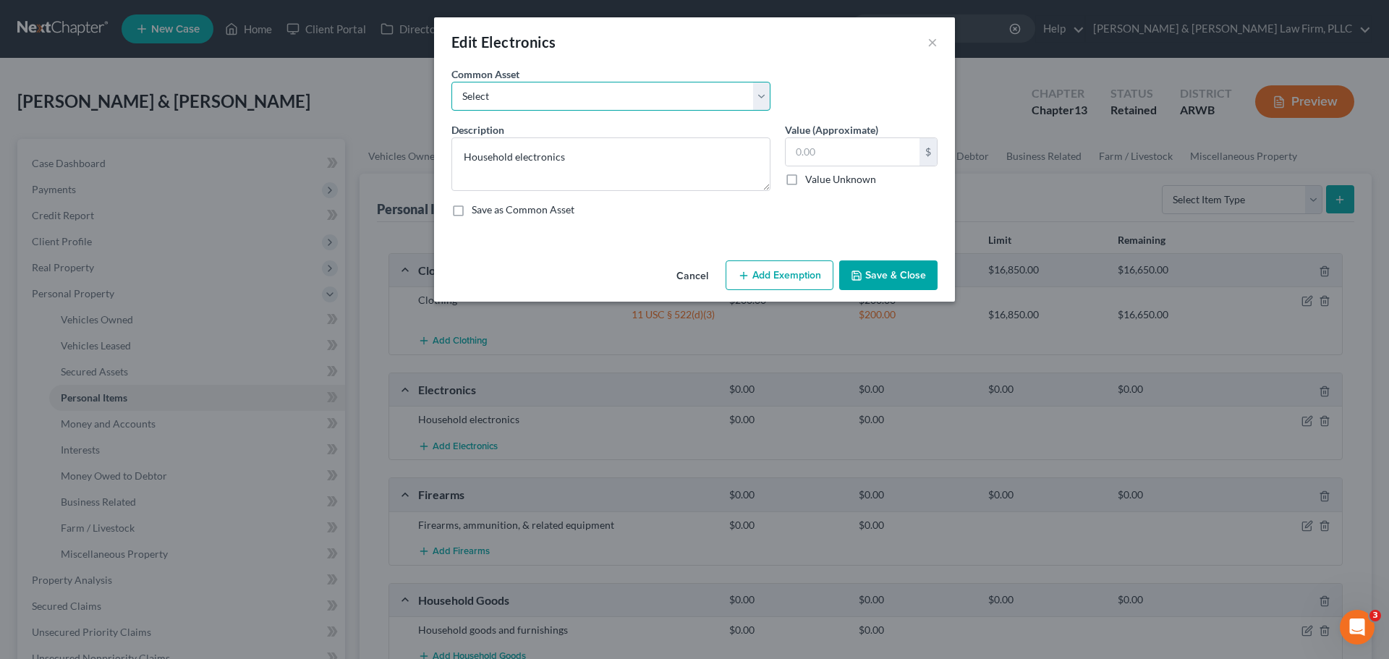
click at [561, 102] on select "Select Household electronics" at bounding box center [610, 96] width 319 height 29
select select "0"
click at [451, 82] on select "Select Household electronics" at bounding box center [610, 96] width 319 height 29
click at [830, 145] on input "text" at bounding box center [852, 151] width 134 height 27
type input "1,500"
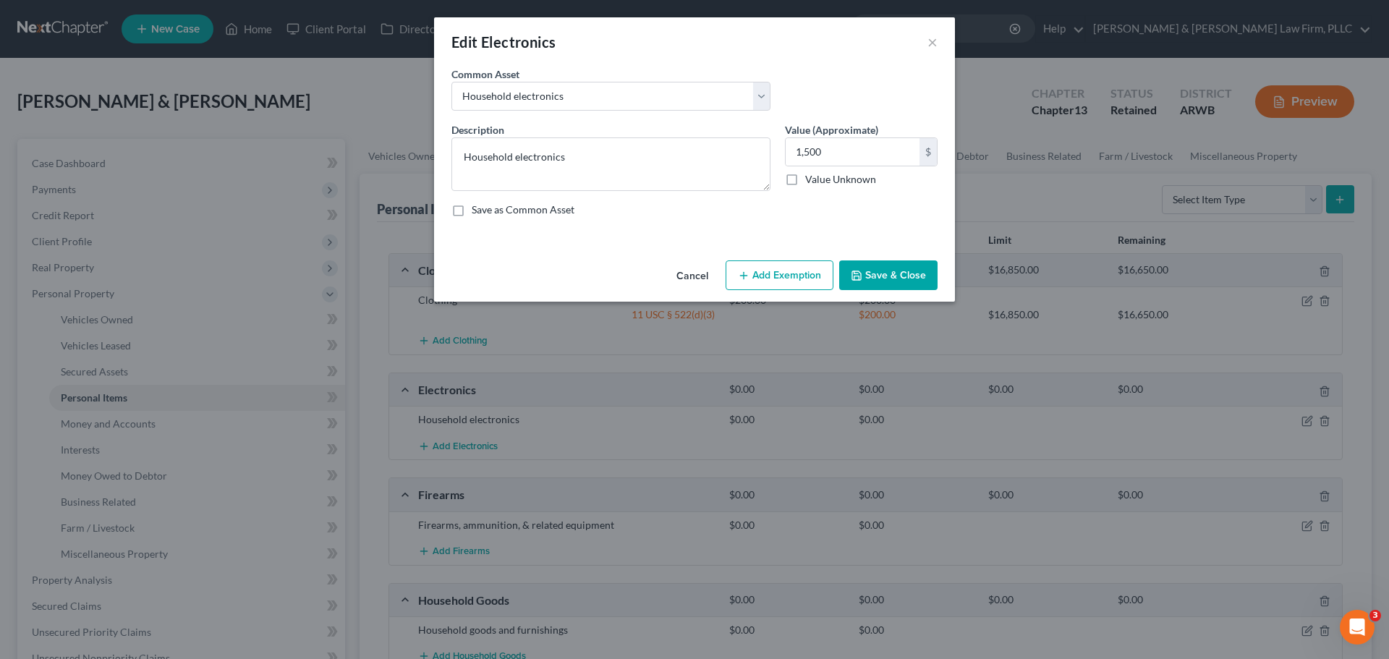
click at [769, 265] on button "Add Exemption" at bounding box center [779, 275] width 108 height 30
select select "2"
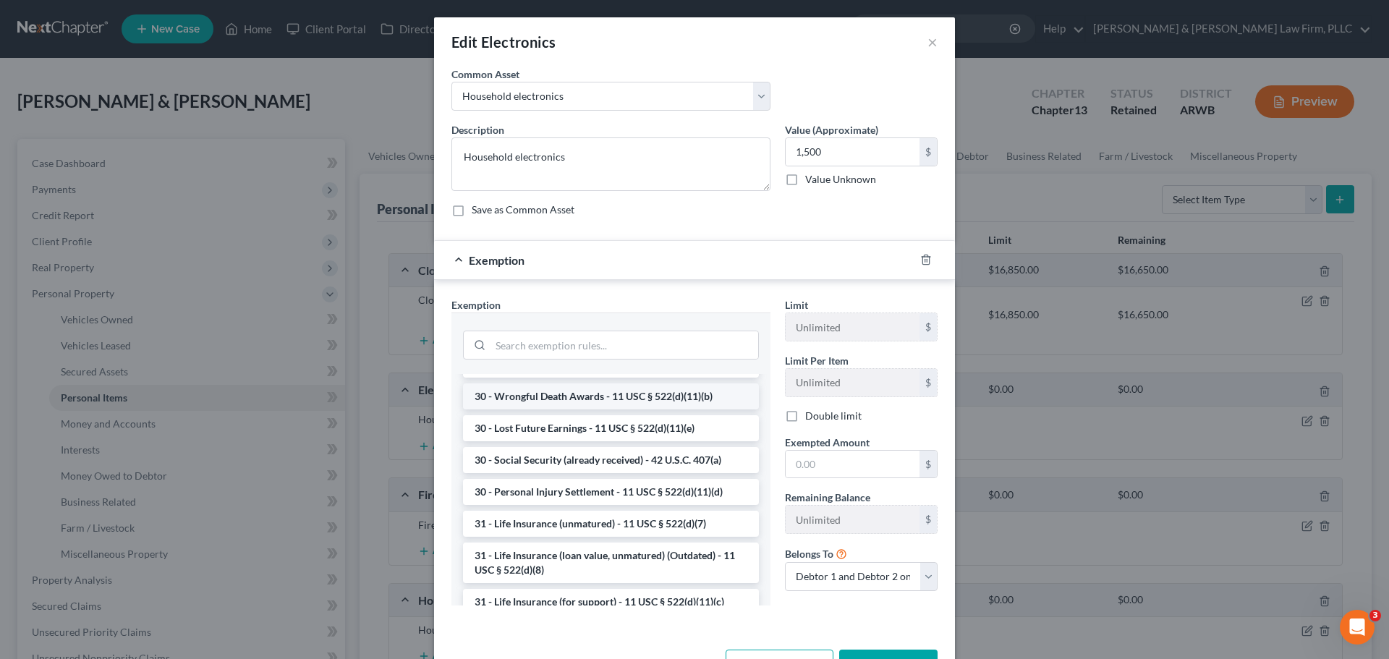
scroll to position [940, 0]
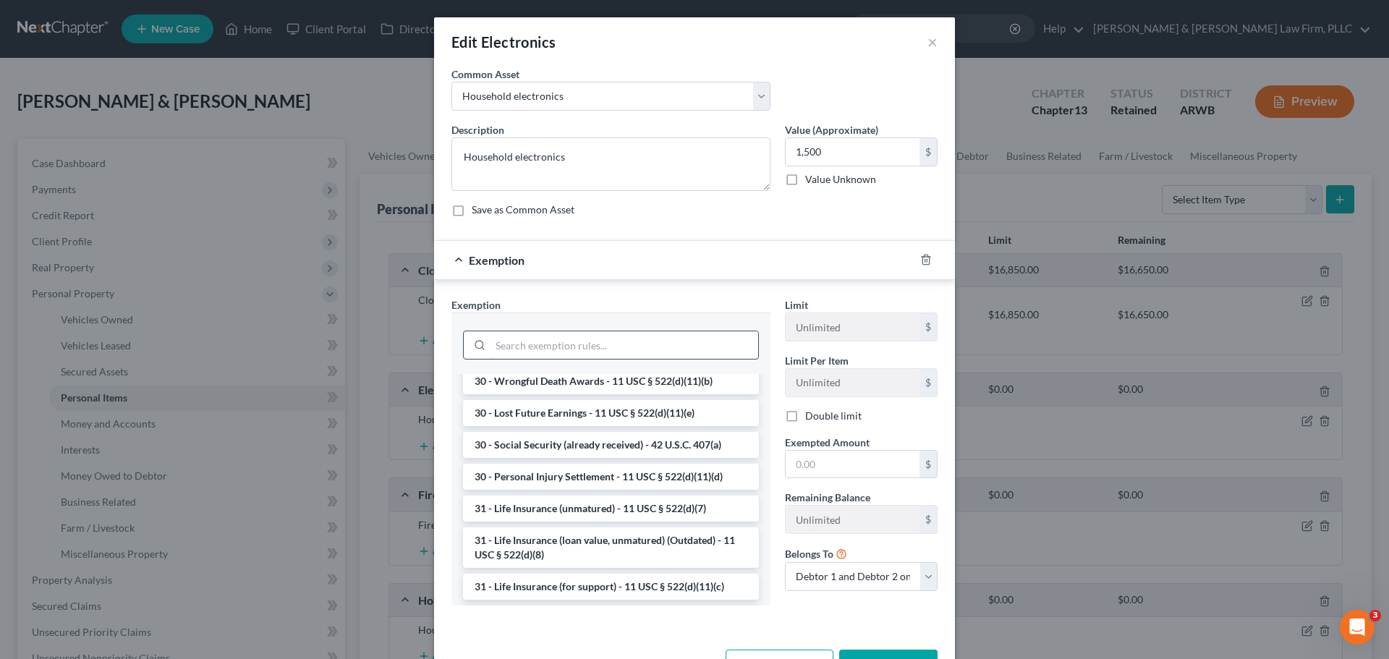
click at [547, 344] on input "search" at bounding box center [624, 344] width 268 height 27
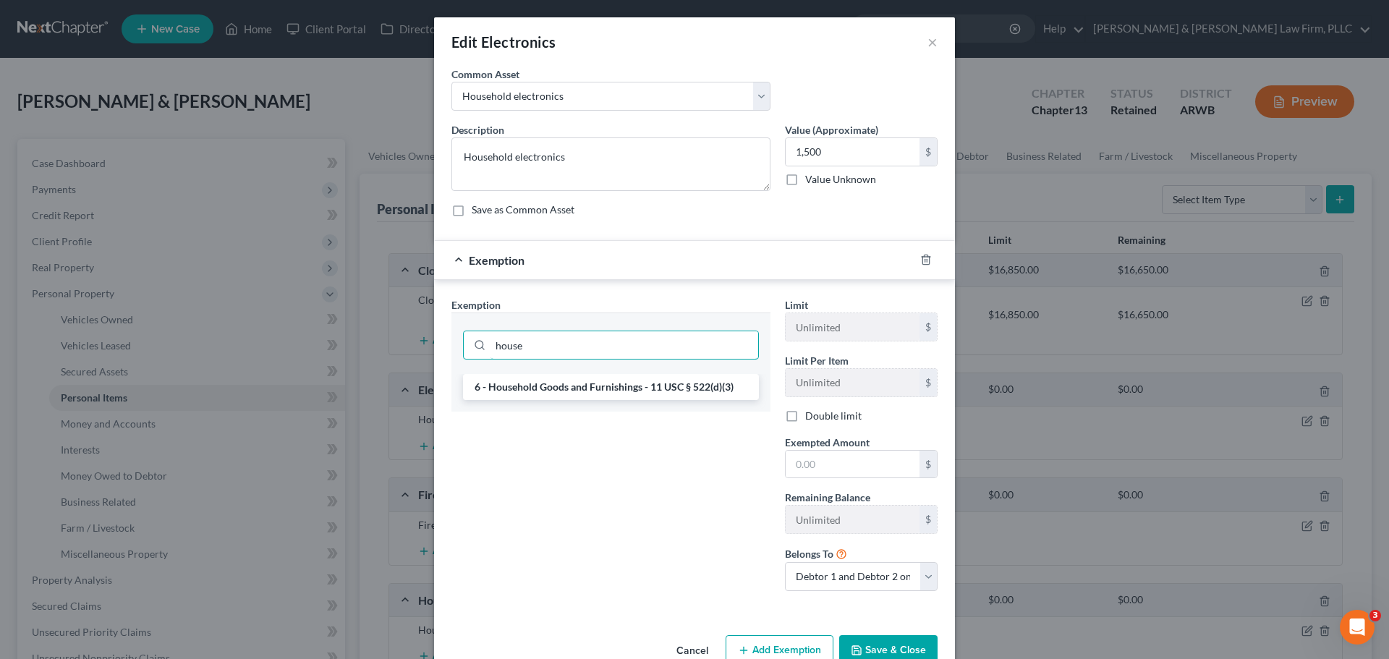
drag, startPoint x: 550, startPoint y: 336, endPoint x: 457, endPoint y: 328, distance: 93.6
click at [463, 328] on div "house" at bounding box center [611, 344] width 296 height 38
type input "e"
type input "hou"
click at [554, 394] on li "6 - Household Goods and Furnishings - 11 USC § 522(d)(3)" at bounding box center [611, 387] width 296 height 26
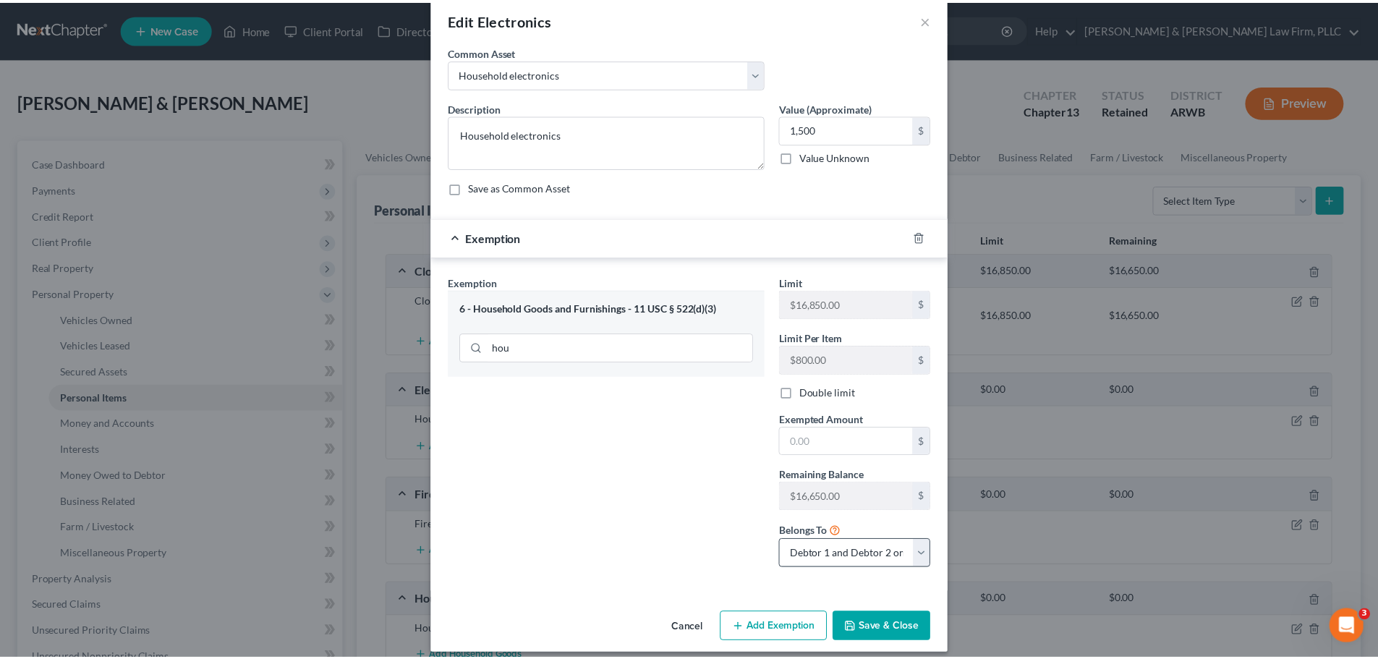
scroll to position [35, 0]
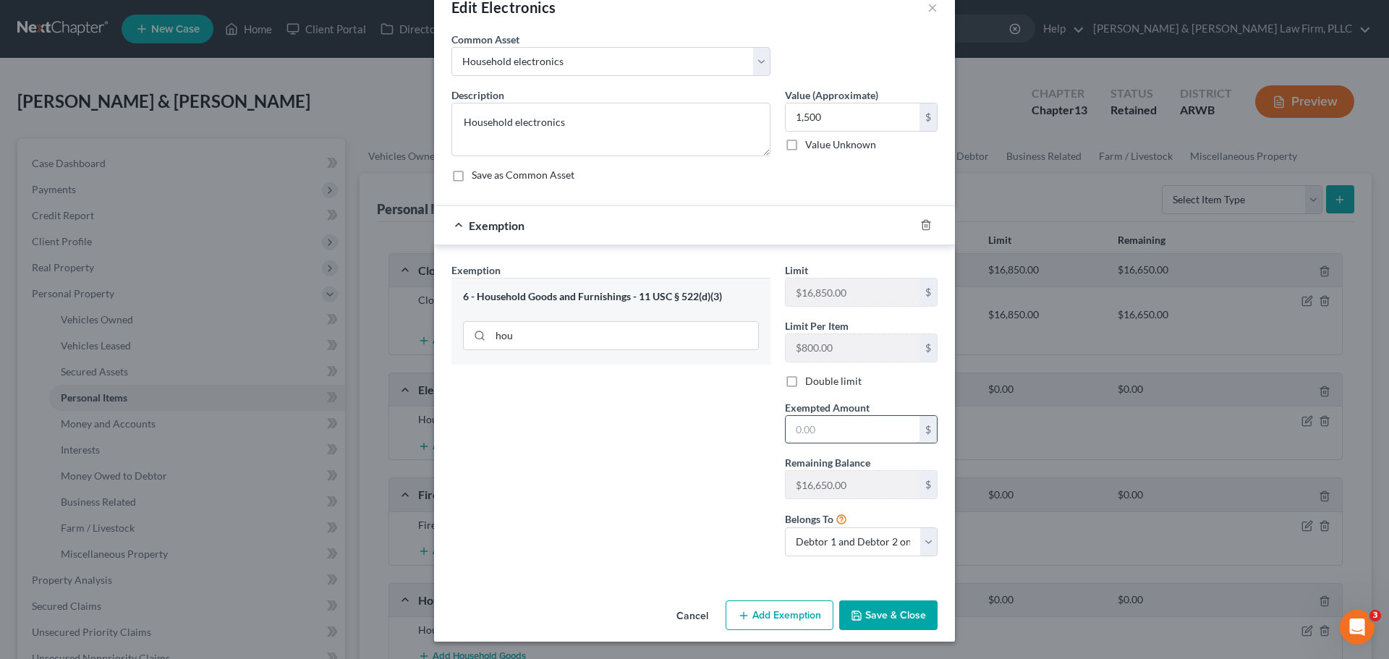
click at [824, 427] on input "text" at bounding box center [852, 429] width 134 height 27
type input "1,500.00"
click at [863, 612] on button "Save & Close" at bounding box center [888, 615] width 98 height 30
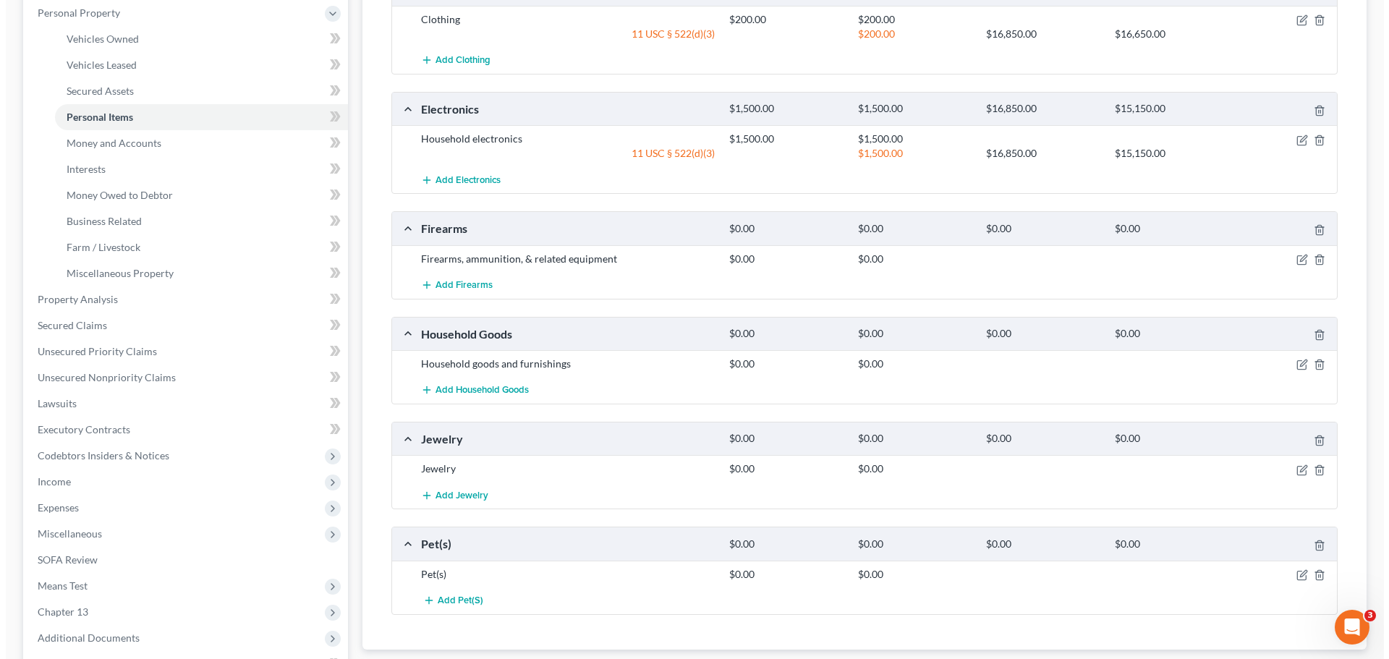
scroll to position [289, 0]
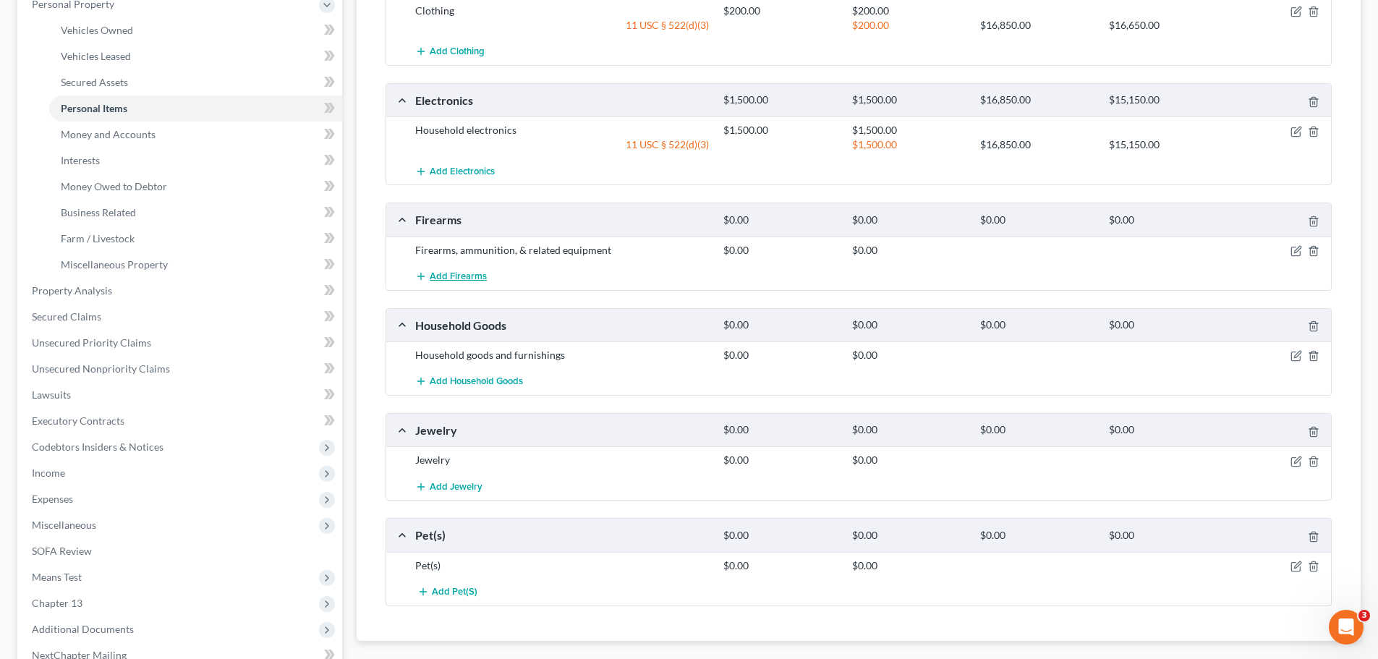
click at [465, 274] on span "Add Firearms" at bounding box center [458, 277] width 57 height 12
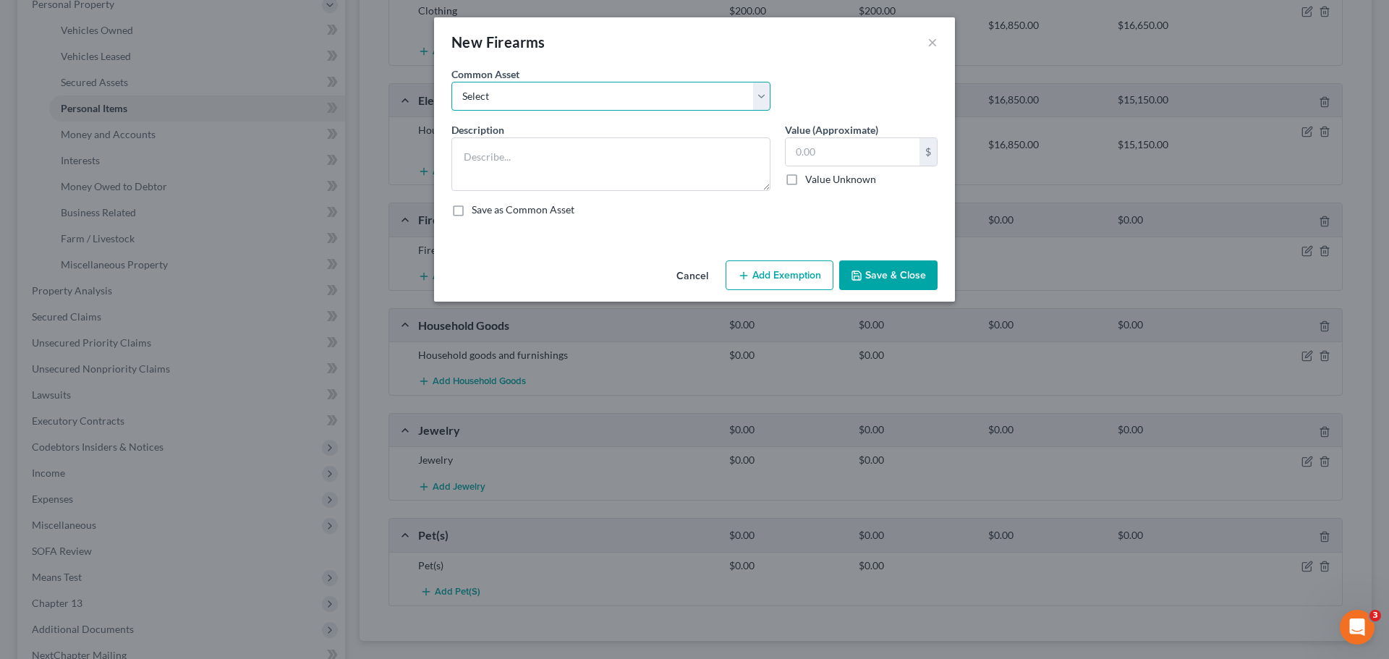
click at [541, 97] on select "Select Firearms, ammunition, & related equipment" at bounding box center [610, 96] width 319 height 29
select select "0"
click at [451, 82] on select "Select Firearms, ammunition, & related equipment" at bounding box center [610, 96] width 319 height 29
type textarea "Firearms, ammunition, & related equipment"
click at [806, 145] on input "text" at bounding box center [852, 151] width 134 height 27
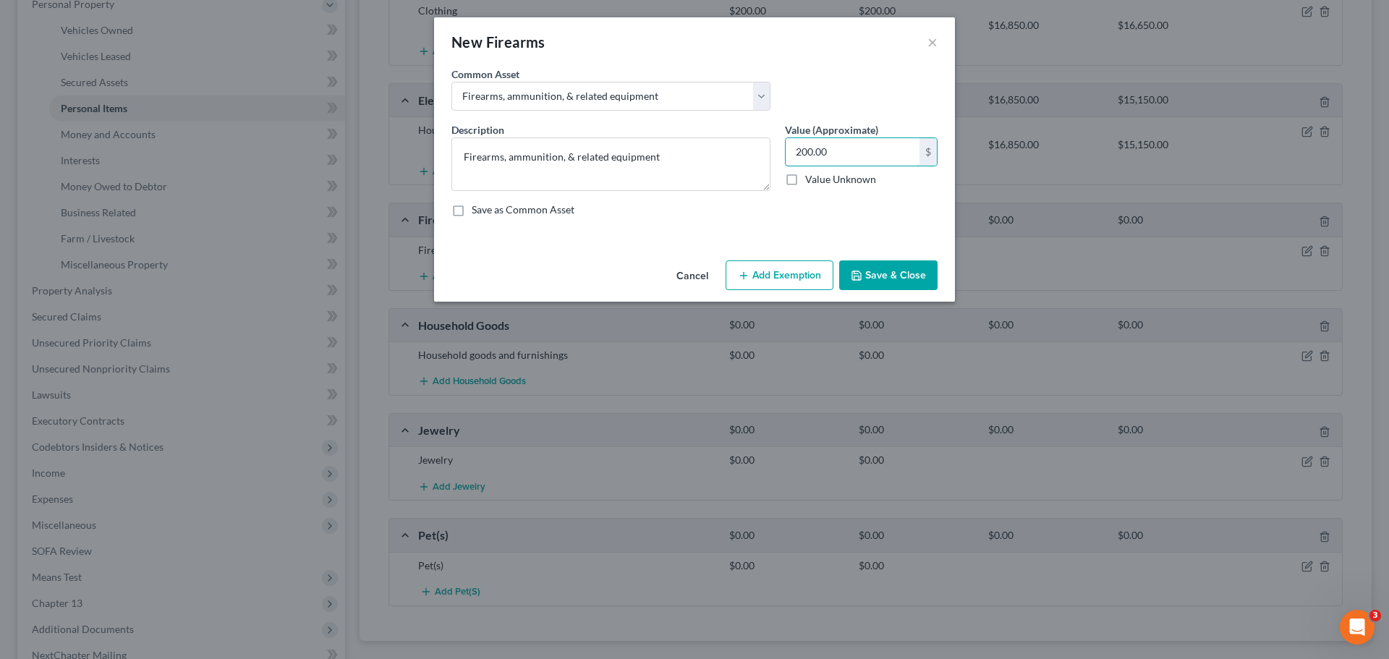
type input "200.00"
click at [784, 271] on button "Add Exemption" at bounding box center [779, 275] width 108 height 30
select select "2"
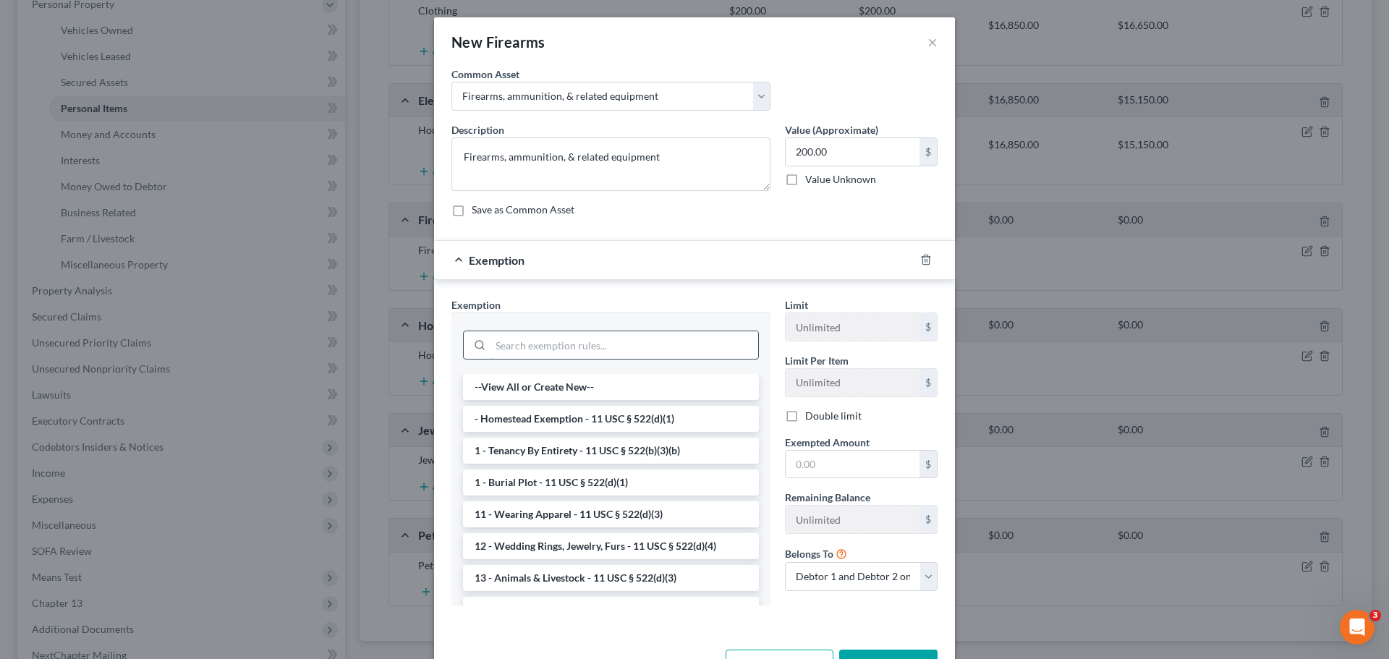
click at [616, 353] on input "search" at bounding box center [624, 344] width 268 height 27
click at [577, 350] on input "search" at bounding box center [624, 344] width 268 height 27
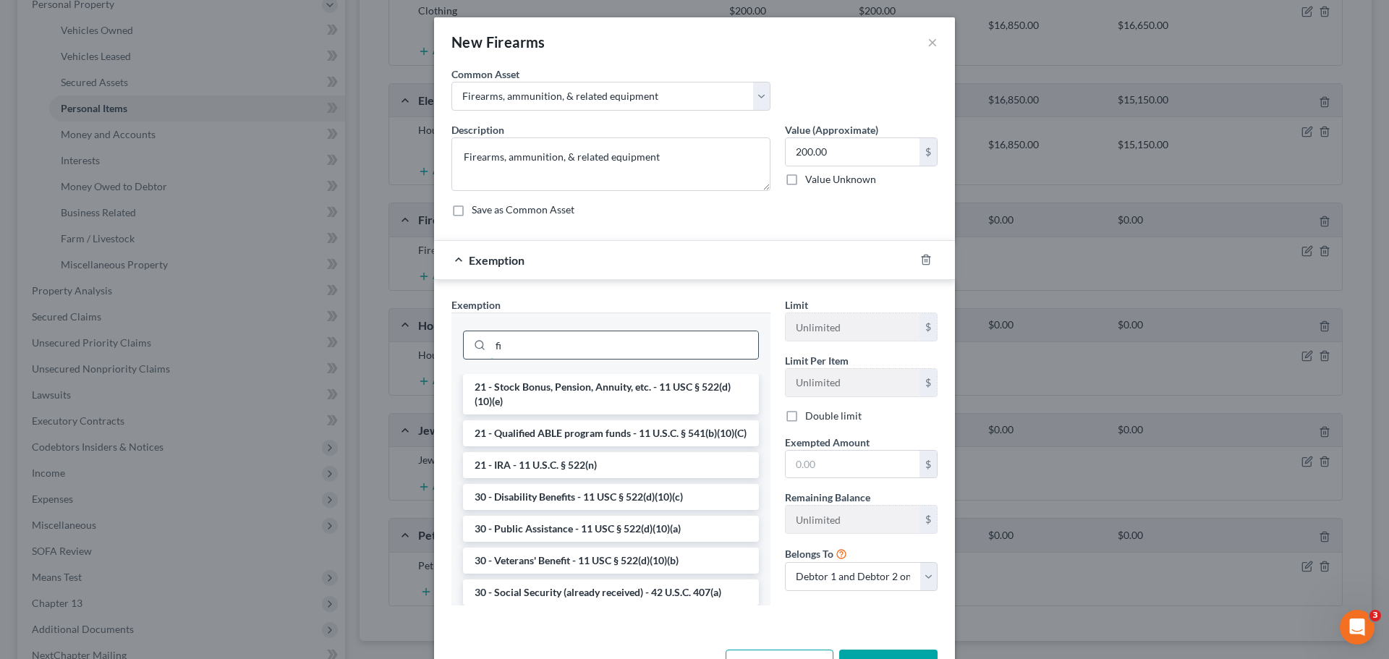
type input "f"
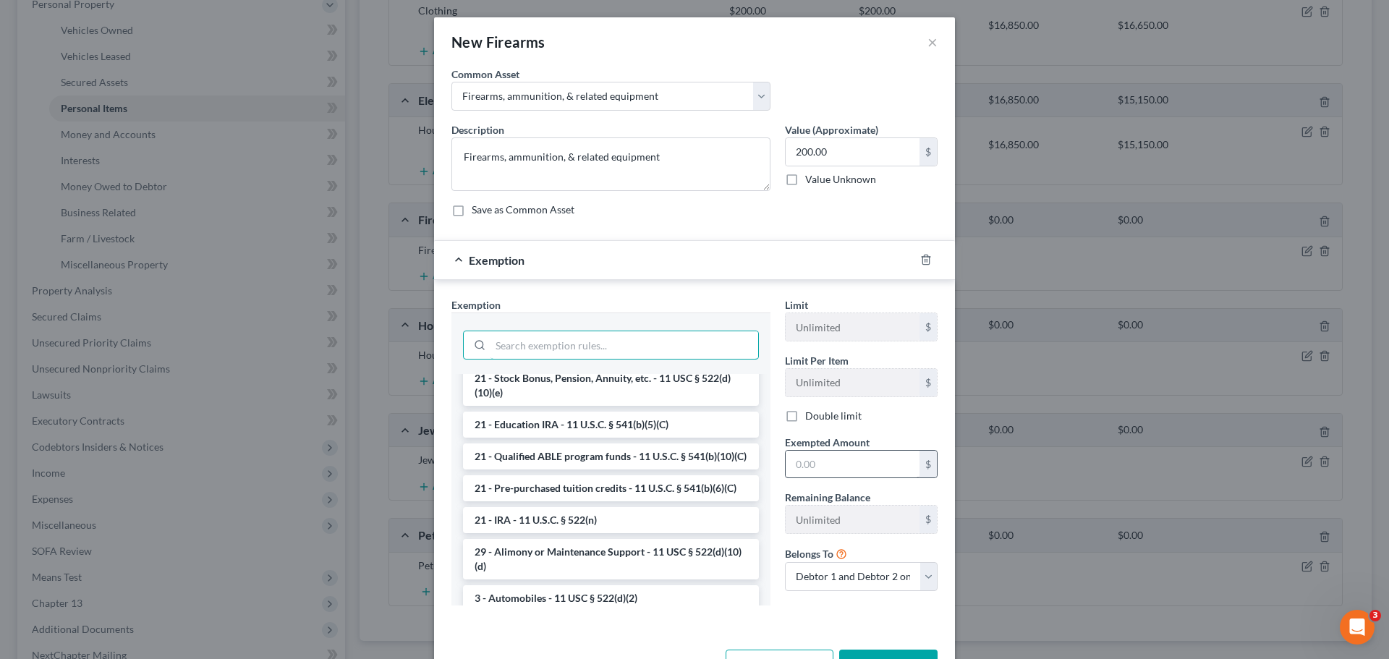
scroll to position [506, 0]
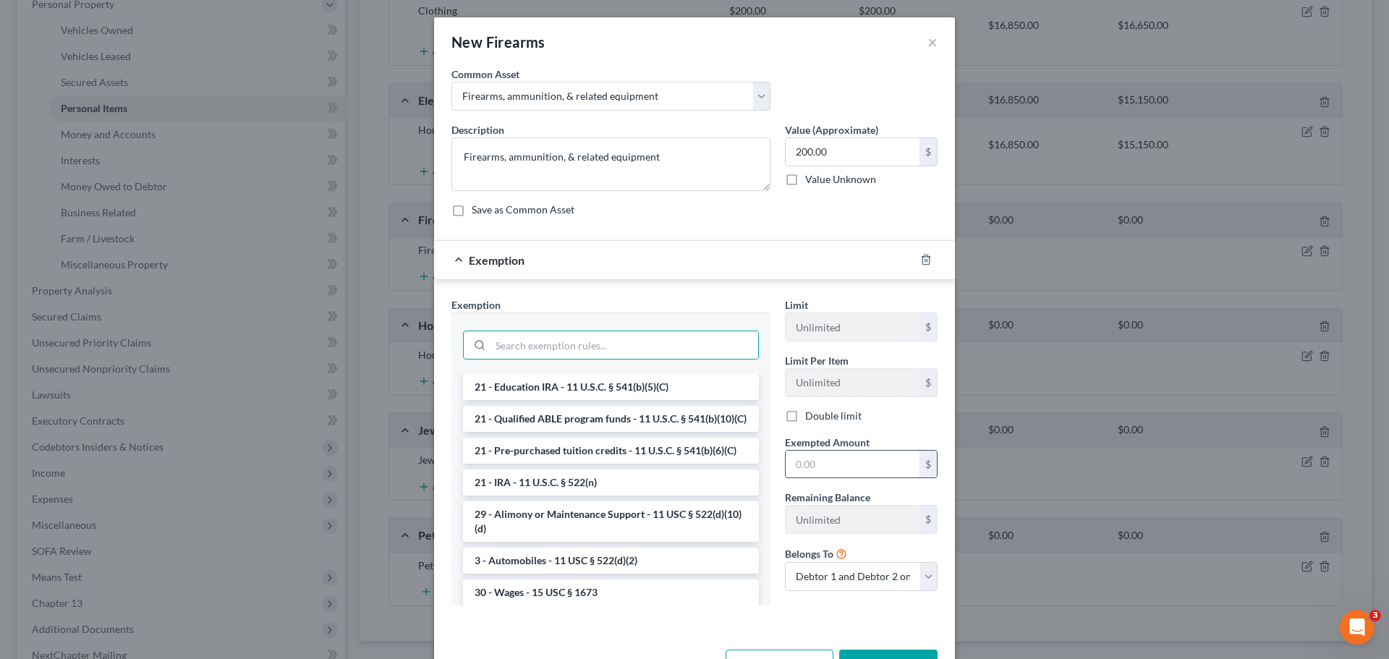
click at [841, 462] on input "text" at bounding box center [852, 464] width 134 height 27
type input "200.00"
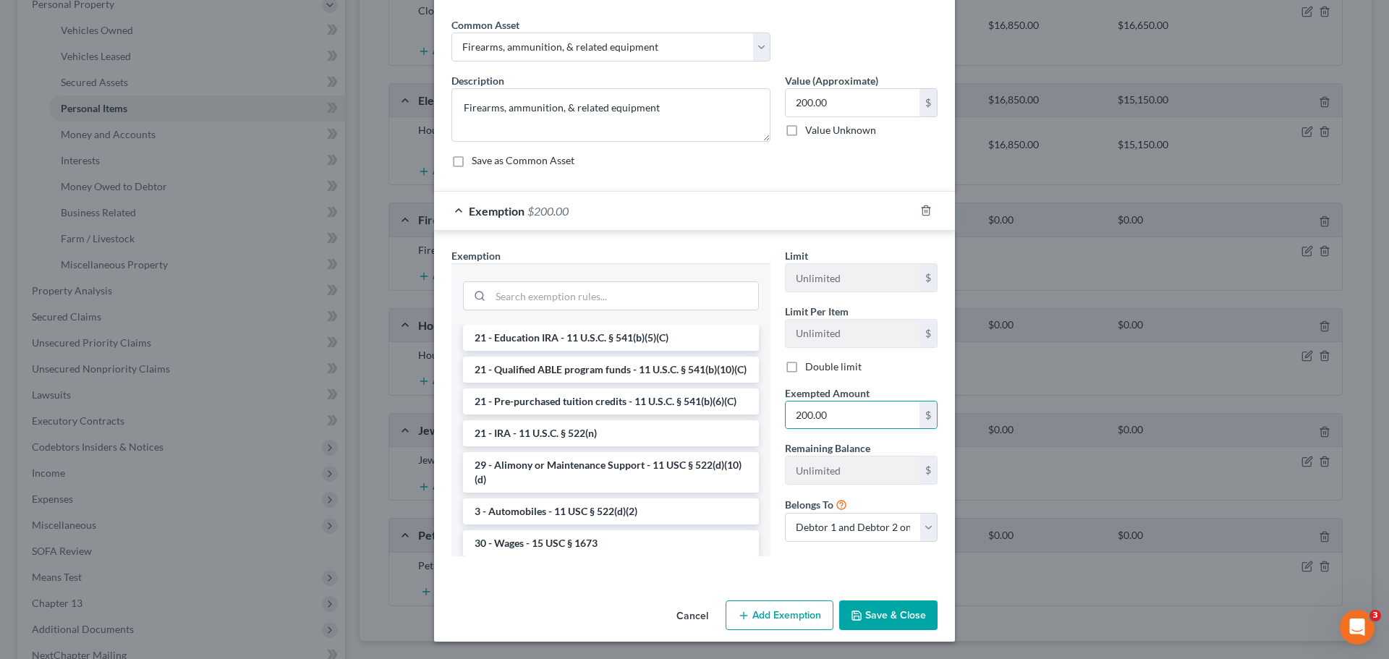
click at [859, 618] on button "Save & Close" at bounding box center [888, 615] width 98 height 30
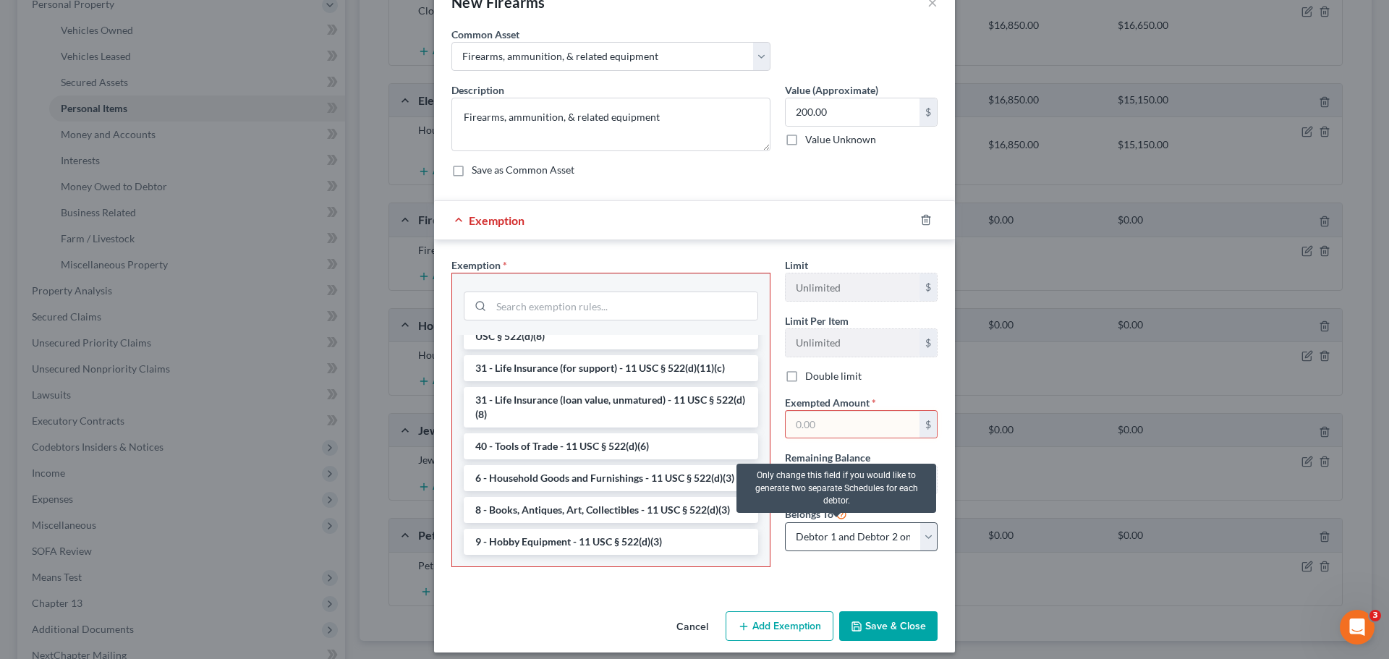
scroll to position [51, 0]
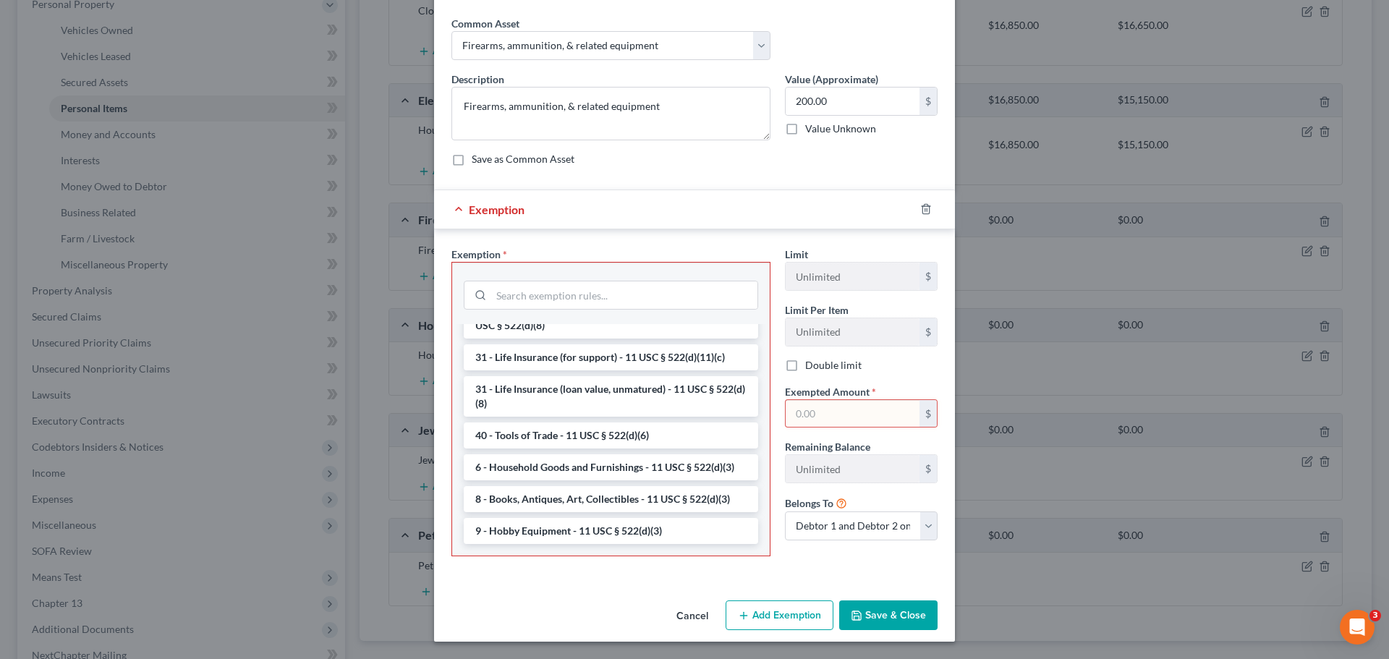
drag, startPoint x: 869, startPoint y: 612, endPoint x: 865, endPoint y: 604, distance: 8.7
click at [869, 612] on button "Save & Close" at bounding box center [888, 615] width 98 height 30
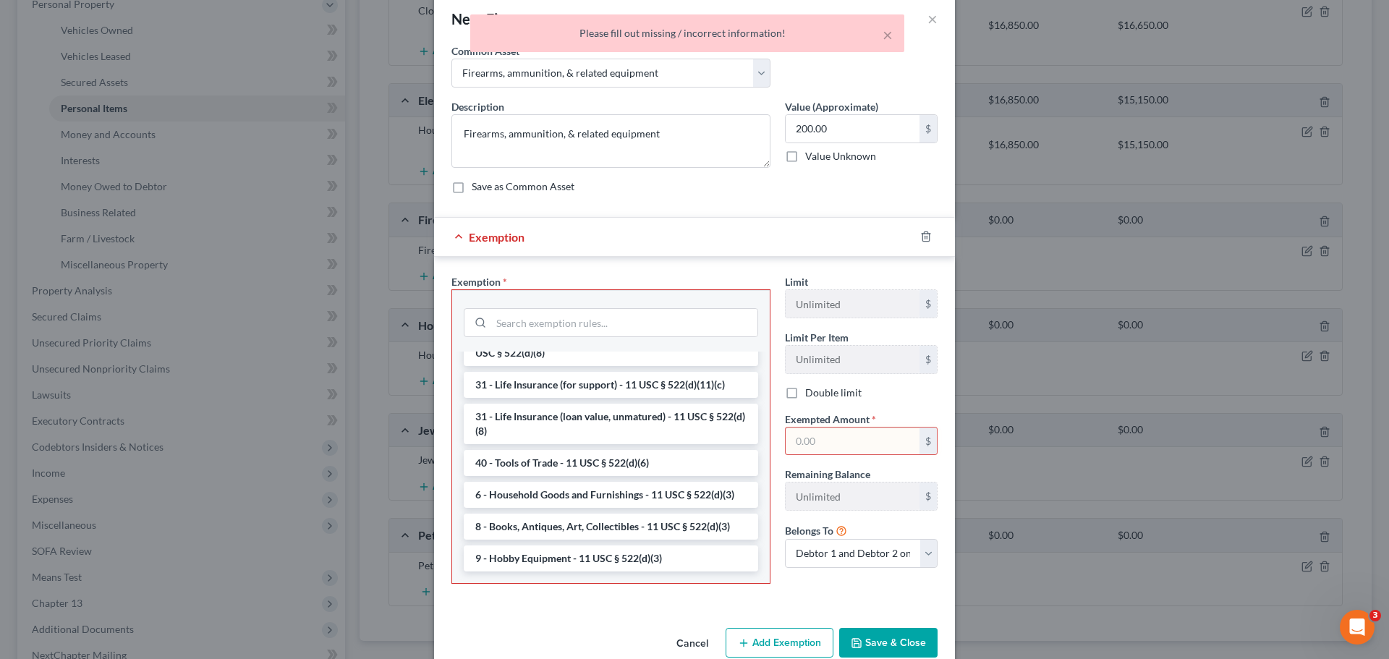
scroll to position [0, 0]
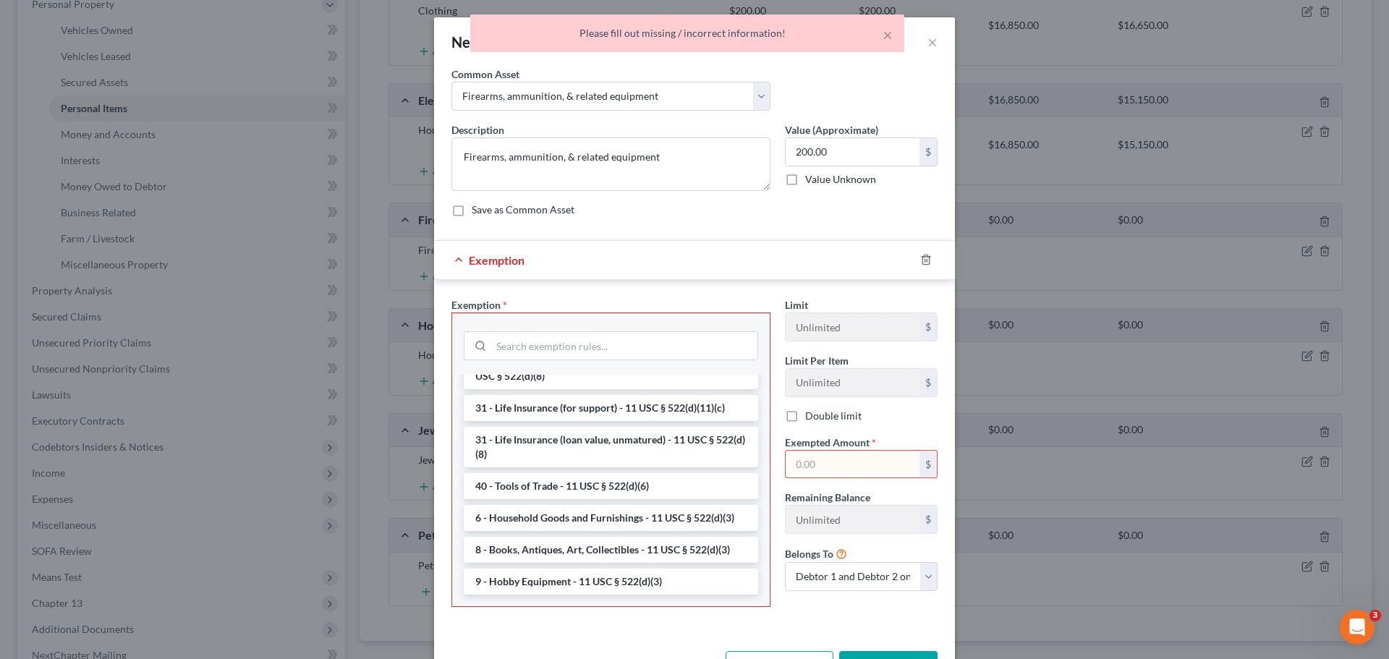
click at [827, 474] on input "text" at bounding box center [852, 464] width 134 height 27
type input "200.00"
click at [600, 518] on li "6 - Household Goods and Furnishings - 11 USC § 522(d)(3)" at bounding box center [611, 518] width 294 height 26
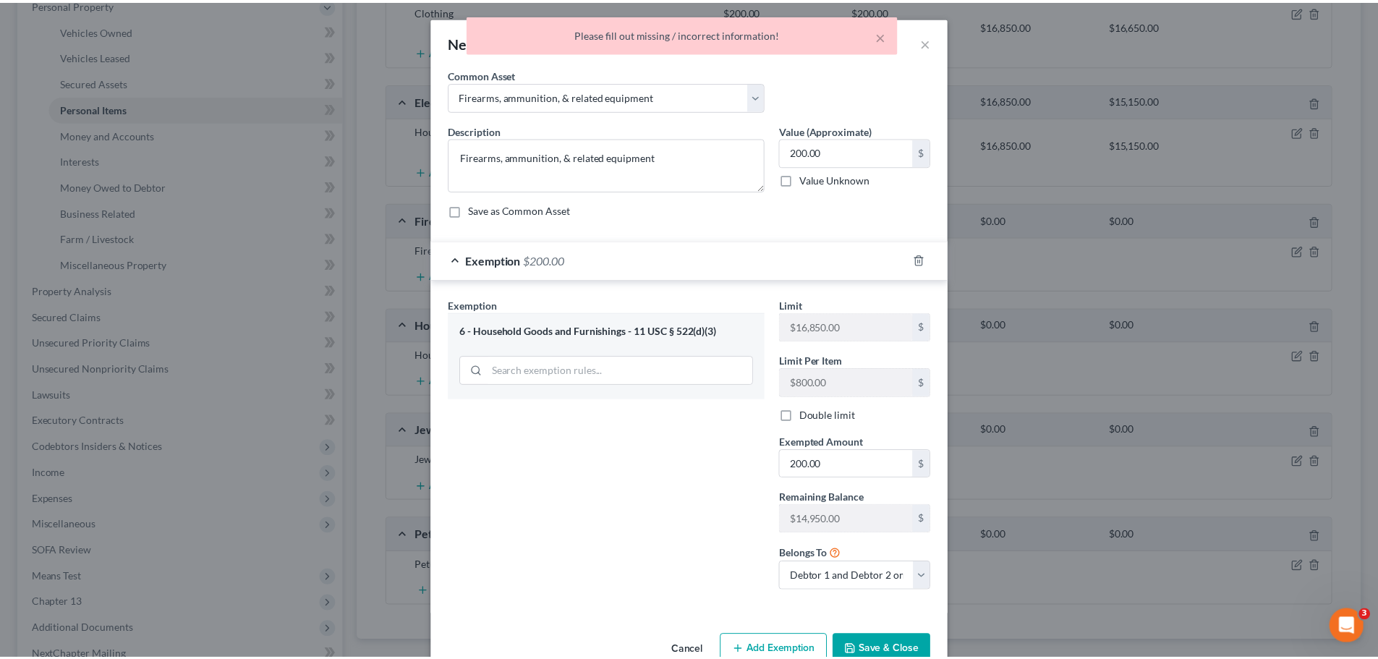
scroll to position [35, 0]
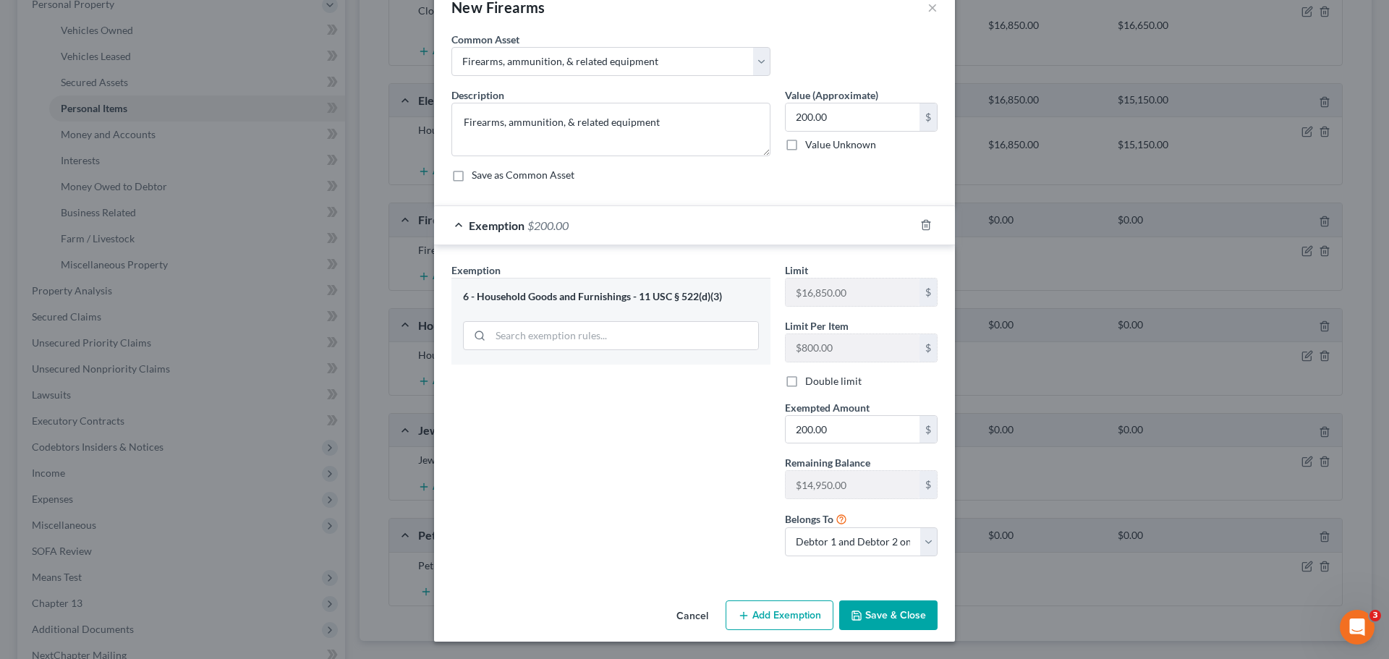
click at [618, 291] on div "6 - Household Goods and Furnishings - 11 USC § 522(d)(3)" at bounding box center [611, 297] width 296 height 14
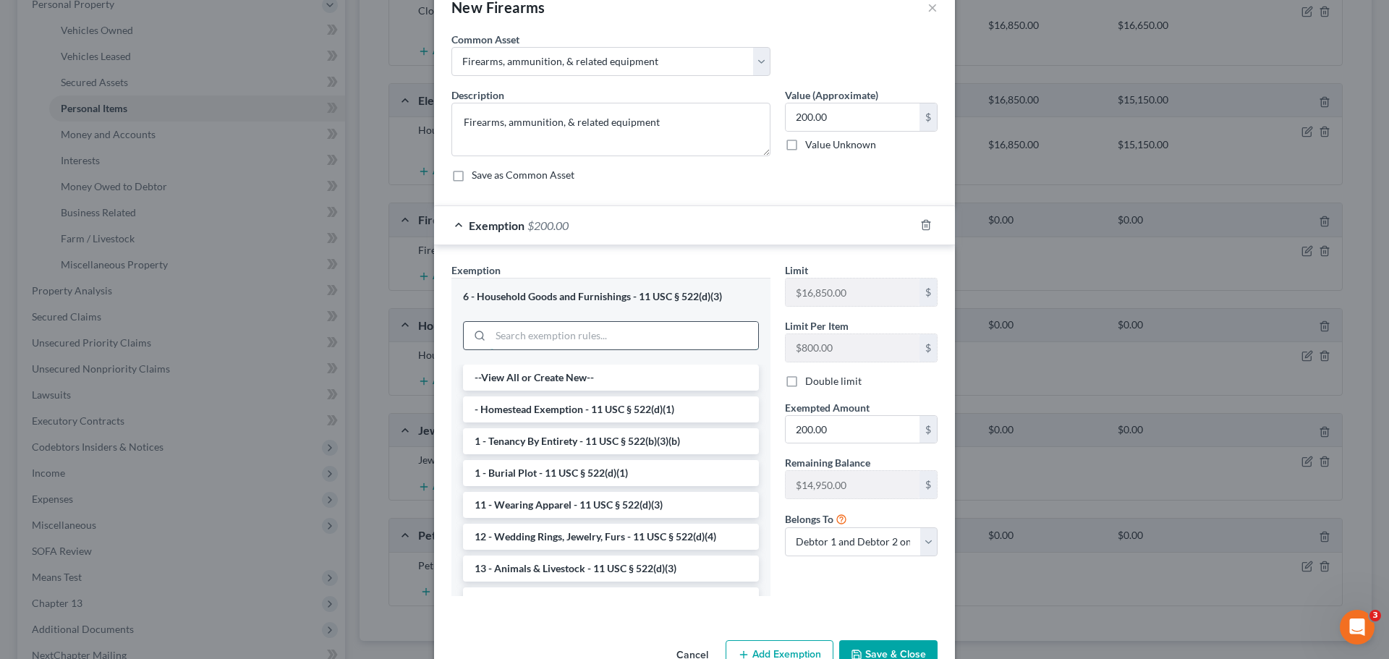
click at [595, 337] on input "search" at bounding box center [624, 335] width 268 height 27
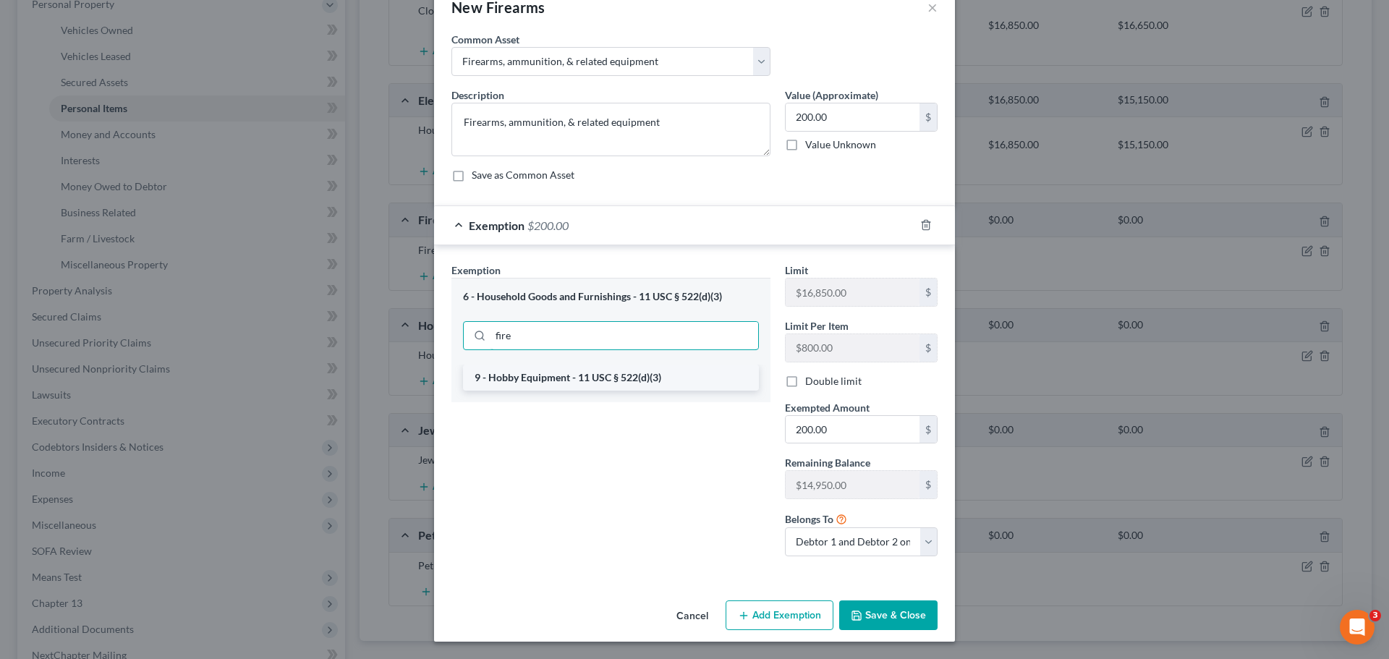
type input "fire"
click at [582, 366] on li "9 - Hobby Equipment - 11 USC § 522(d)(3)" at bounding box center [611, 378] width 296 height 26
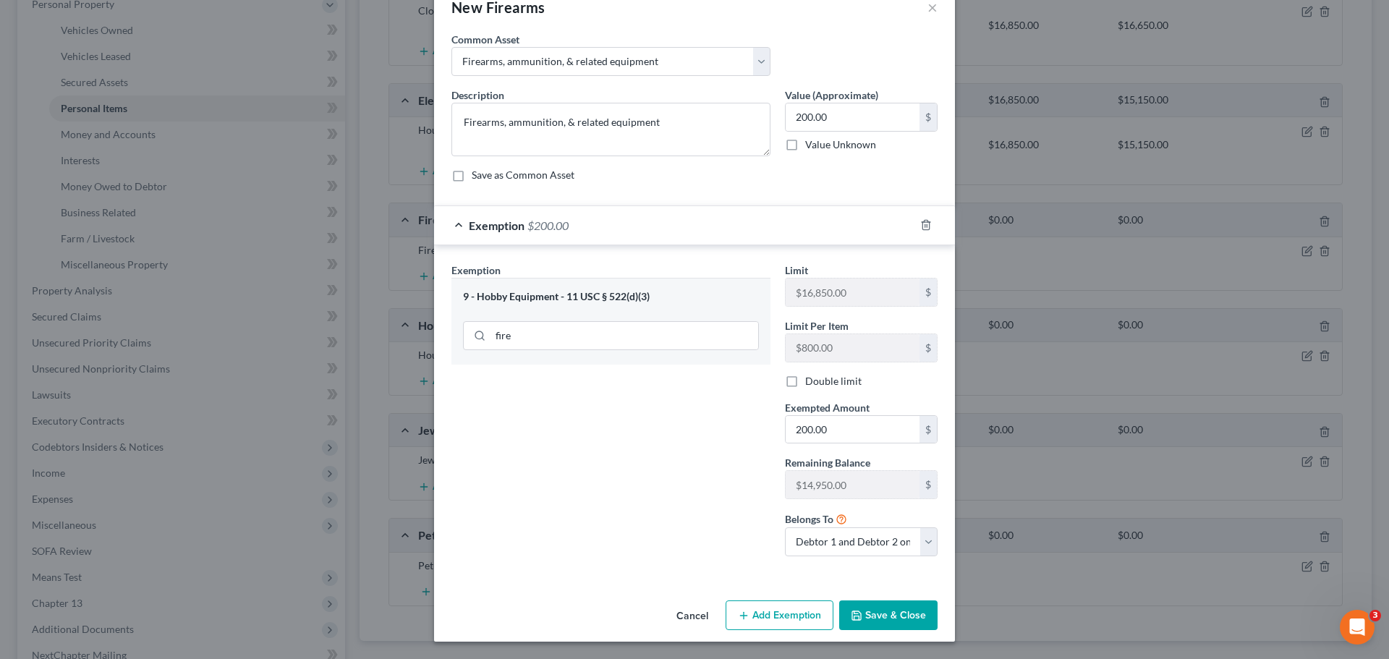
click at [859, 611] on button "Save & Close" at bounding box center [888, 615] width 98 height 30
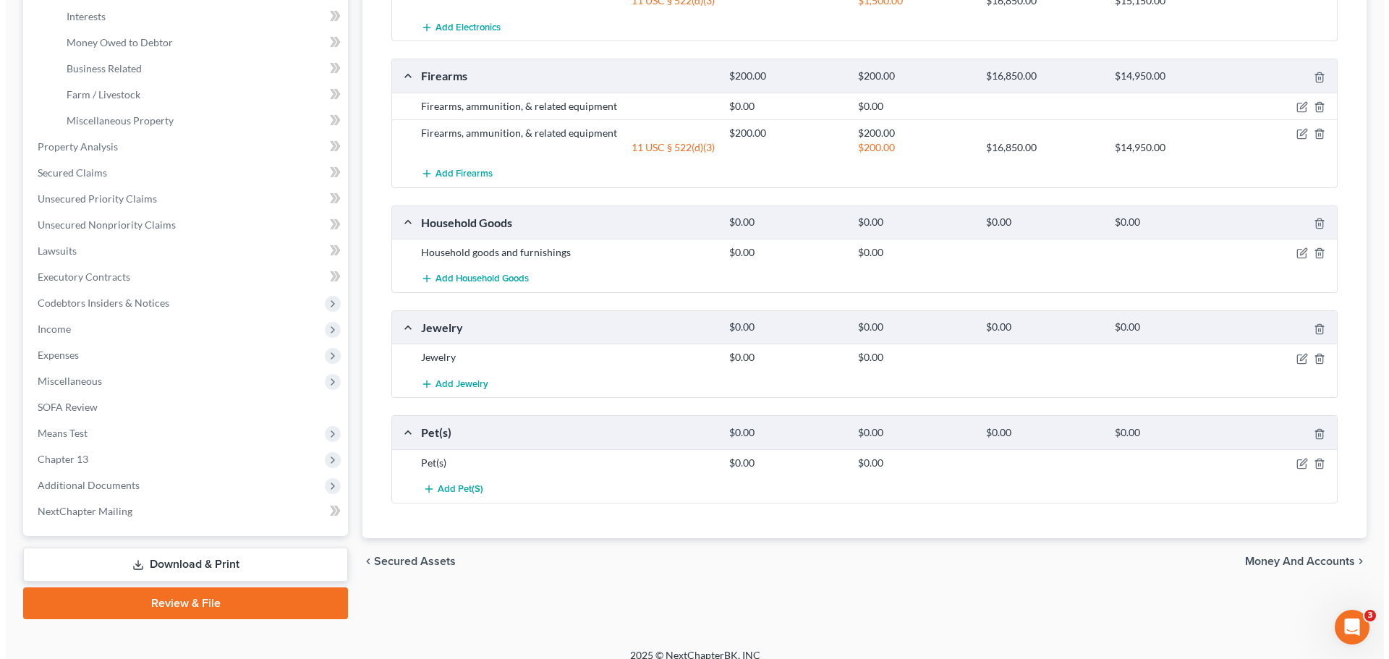
scroll to position [434, 0]
click at [513, 271] on button "Add Household Goods" at bounding box center [469, 278] width 108 height 27
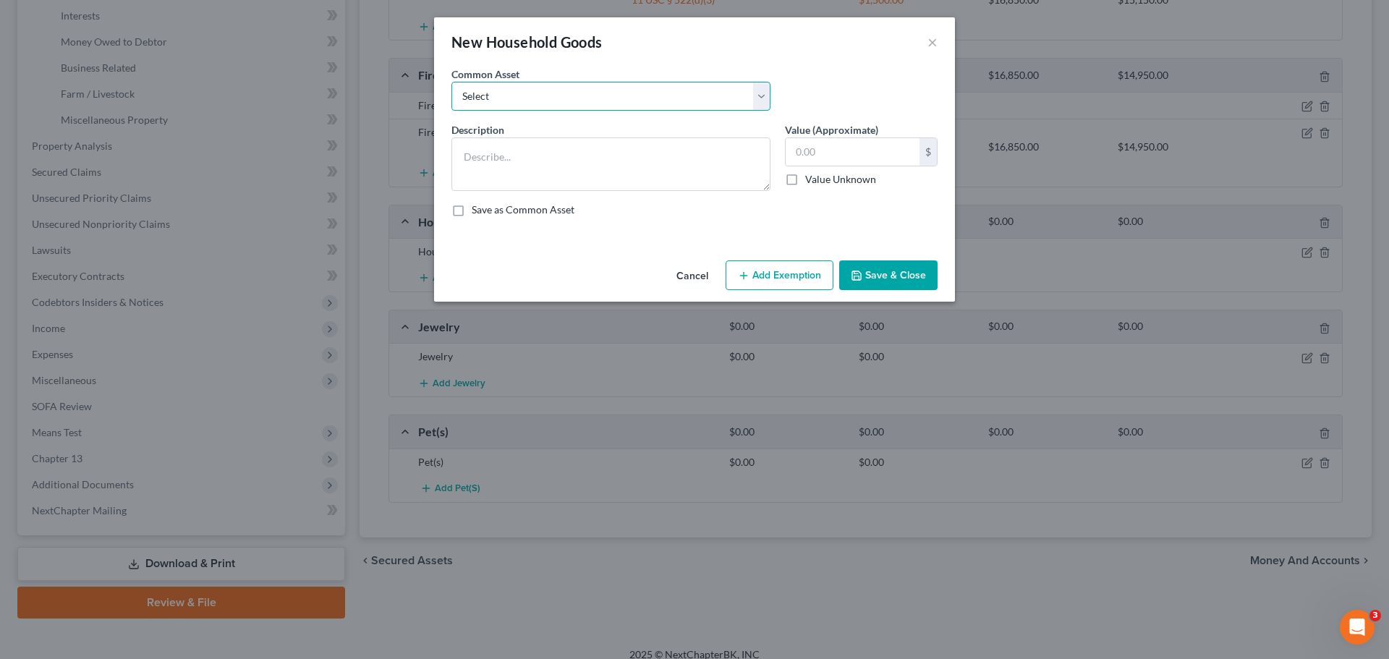
click at [601, 92] on select "Select Household goods and furnishings" at bounding box center [610, 96] width 319 height 29
select select "0"
click at [451, 82] on select "Select Household goods and furnishings" at bounding box center [610, 96] width 319 height 29
type textarea "Household goods and furnishings"
click at [808, 148] on input "text" at bounding box center [852, 151] width 134 height 27
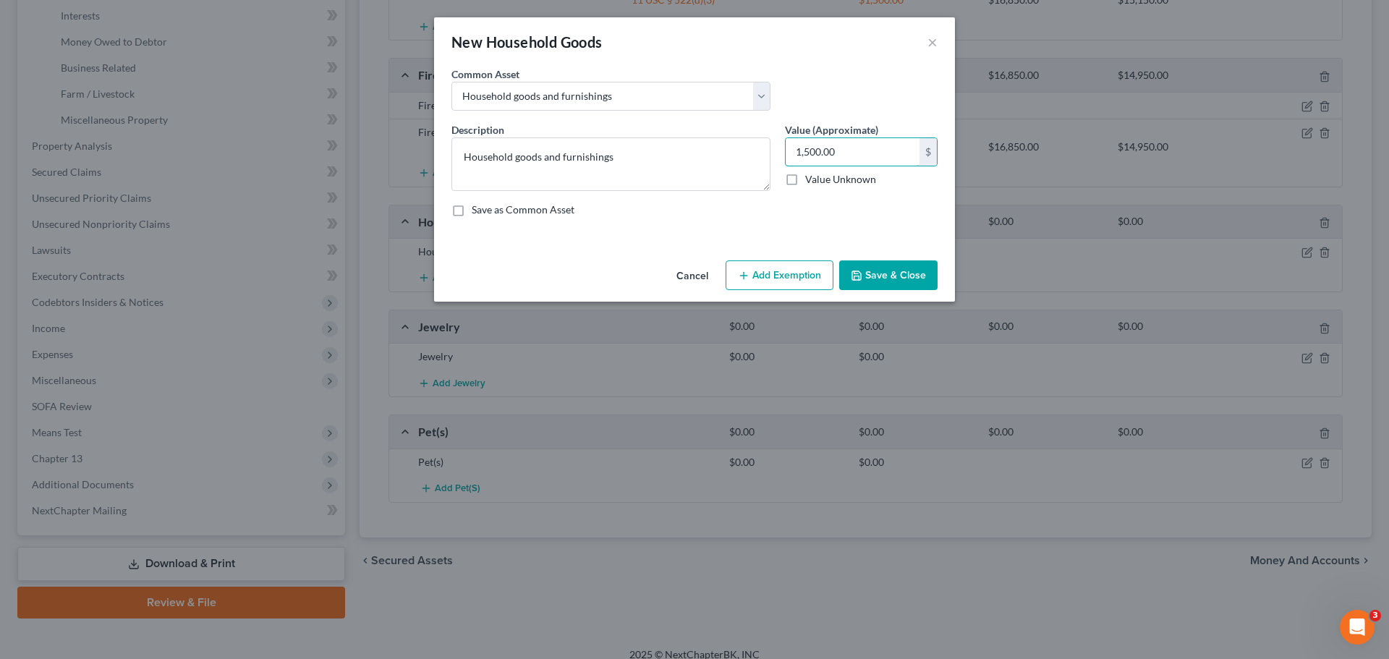
type input "1,500.00"
click at [789, 271] on button "Add Exemption" at bounding box center [779, 275] width 108 height 30
select select "2"
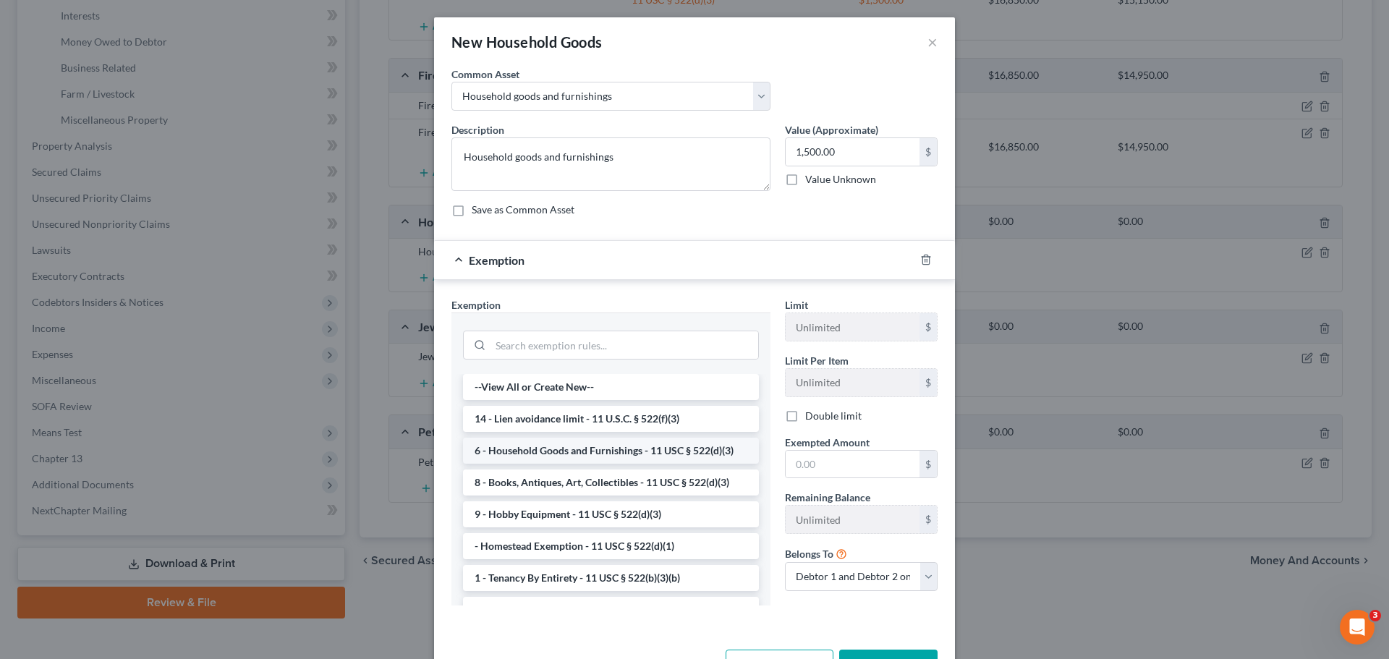
click at [610, 442] on li "6 - Household Goods and Furnishings - 11 USC § 522(d)(3)" at bounding box center [611, 451] width 296 height 26
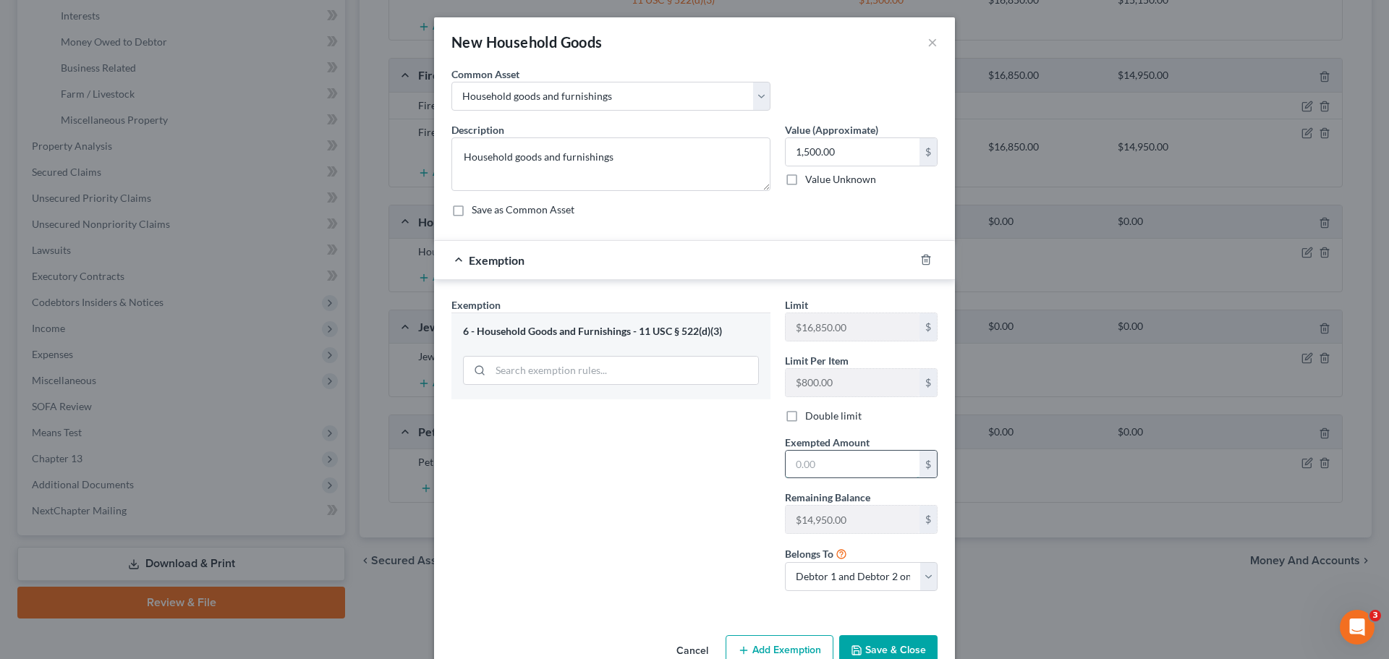
click at [810, 461] on input "text" at bounding box center [852, 464] width 134 height 27
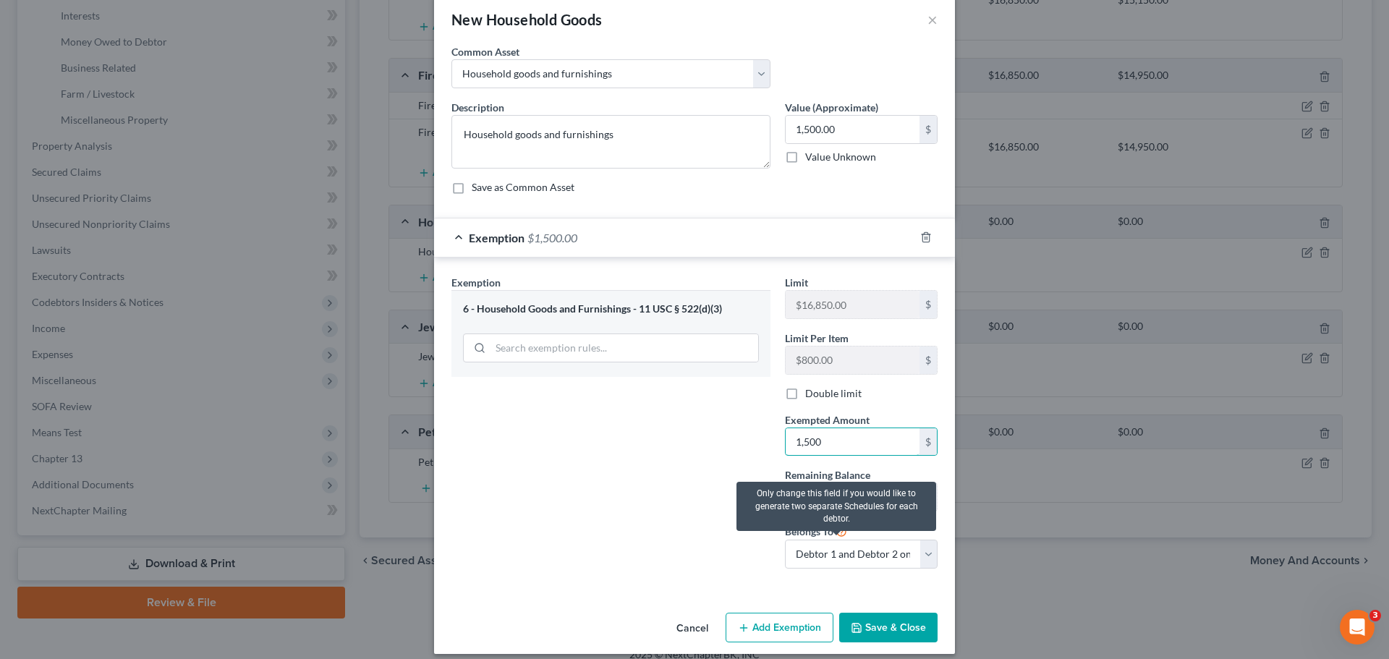
scroll to position [35, 0]
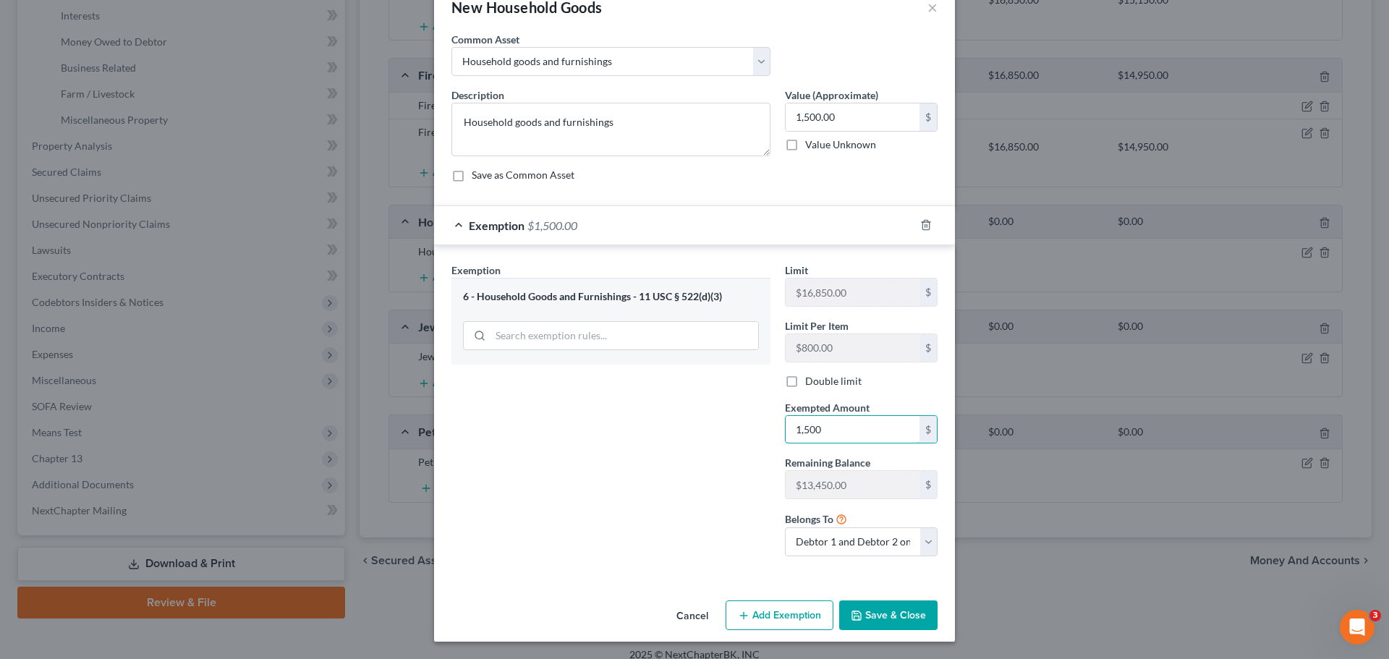
type input "1,500"
click at [856, 615] on icon "button" at bounding box center [857, 616] width 12 height 12
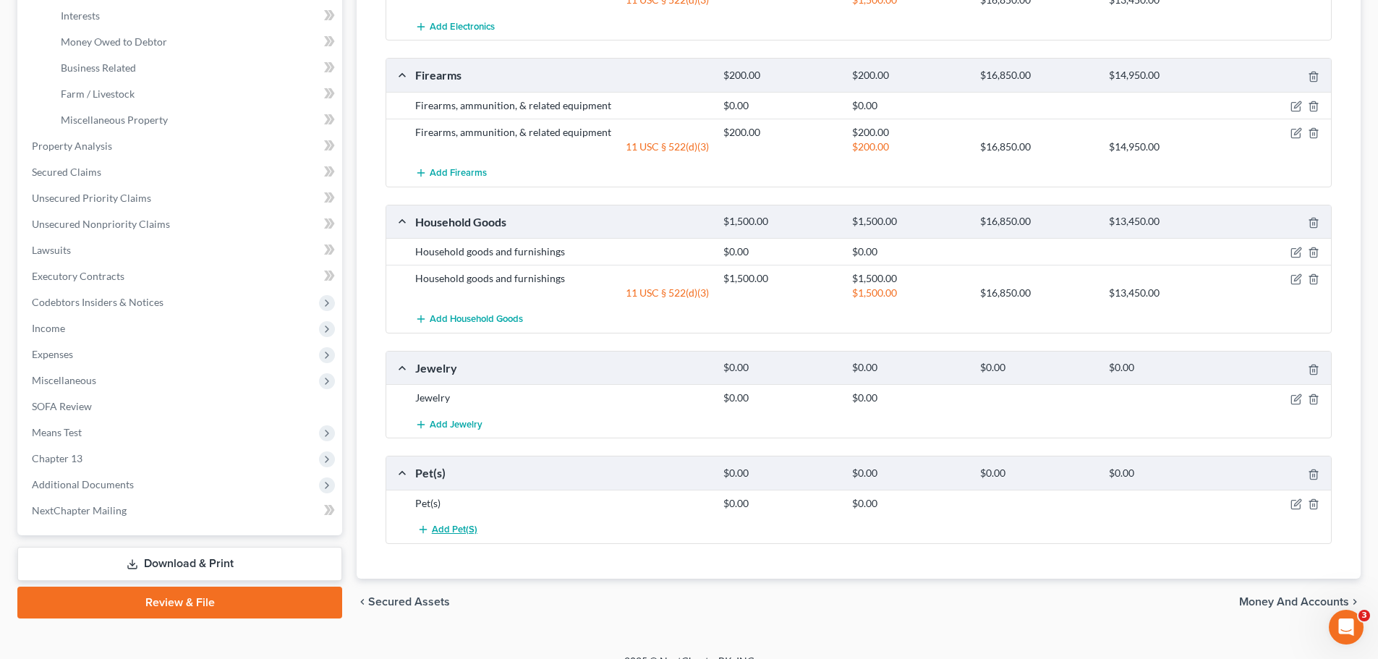
click at [464, 528] on span "Add Pet(s)" at bounding box center [455, 530] width 46 height 12
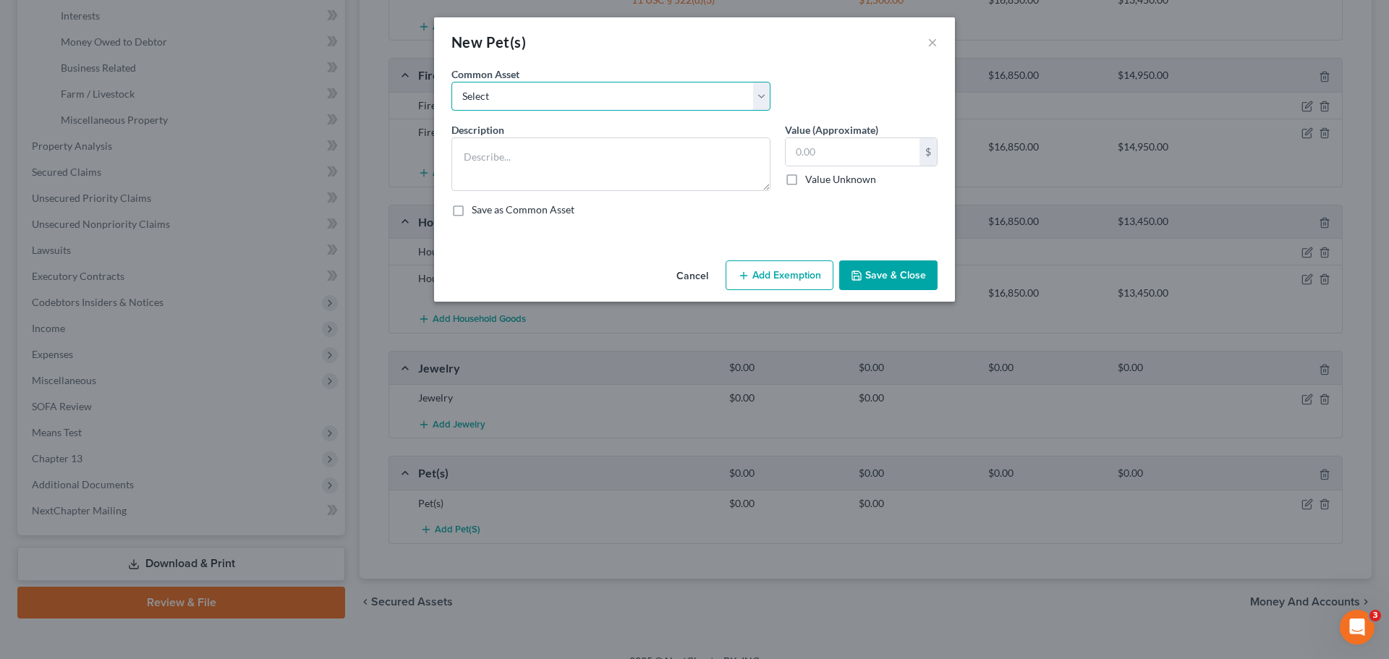
click at [503, 95] on select "Select Pet(s)" at bounding box center [610, 96] width 319 height 29
select select "0"
click at [451, 82] on select "Select Pet(s)" at bounding box center [610, 96] width 319 height 29
type textarea "Pet(s)"
click at [805, 179] on label "Value Unknown" at bounding box center [840, 179] width 71 height 14
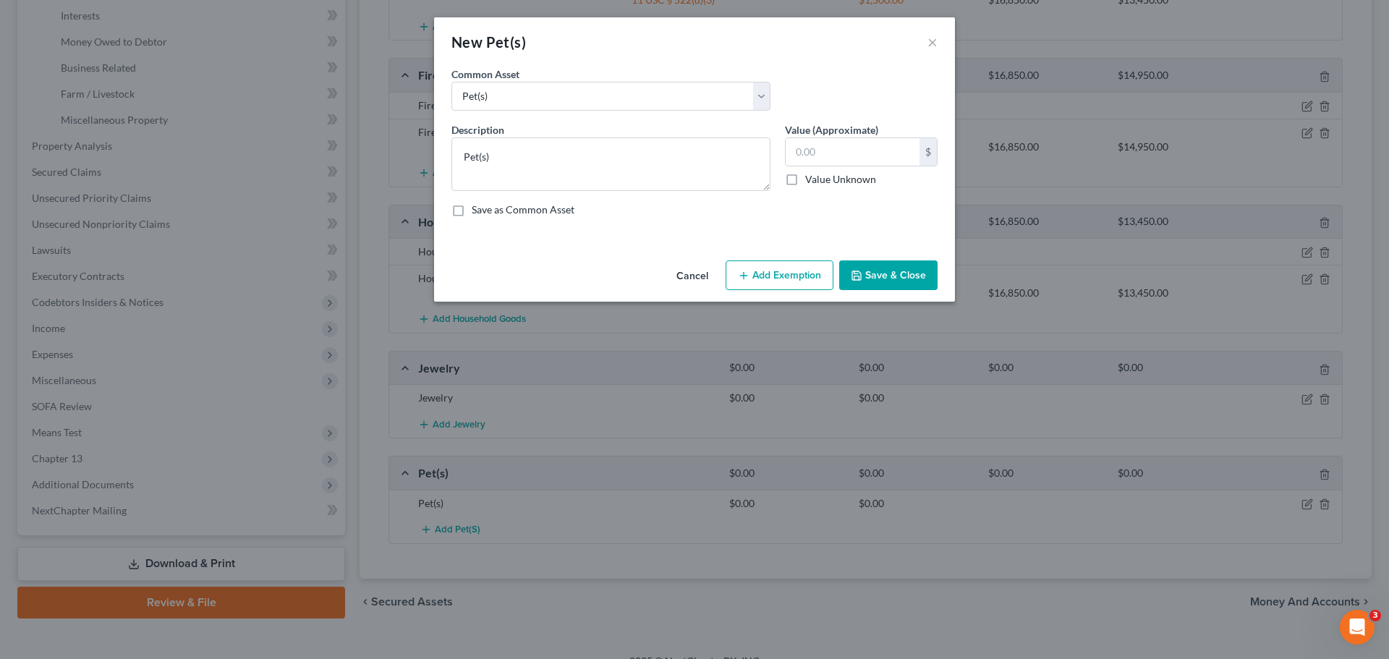
click at [811, 179] on input "Value Unknown" at bounding box center [815, 176] width 9 height 9
checkbox input "true"
type input "0.00"
click at [766, 268] on button "Add Exemption" at bounding box center [779, 275] width 108 height 30
select select "2"
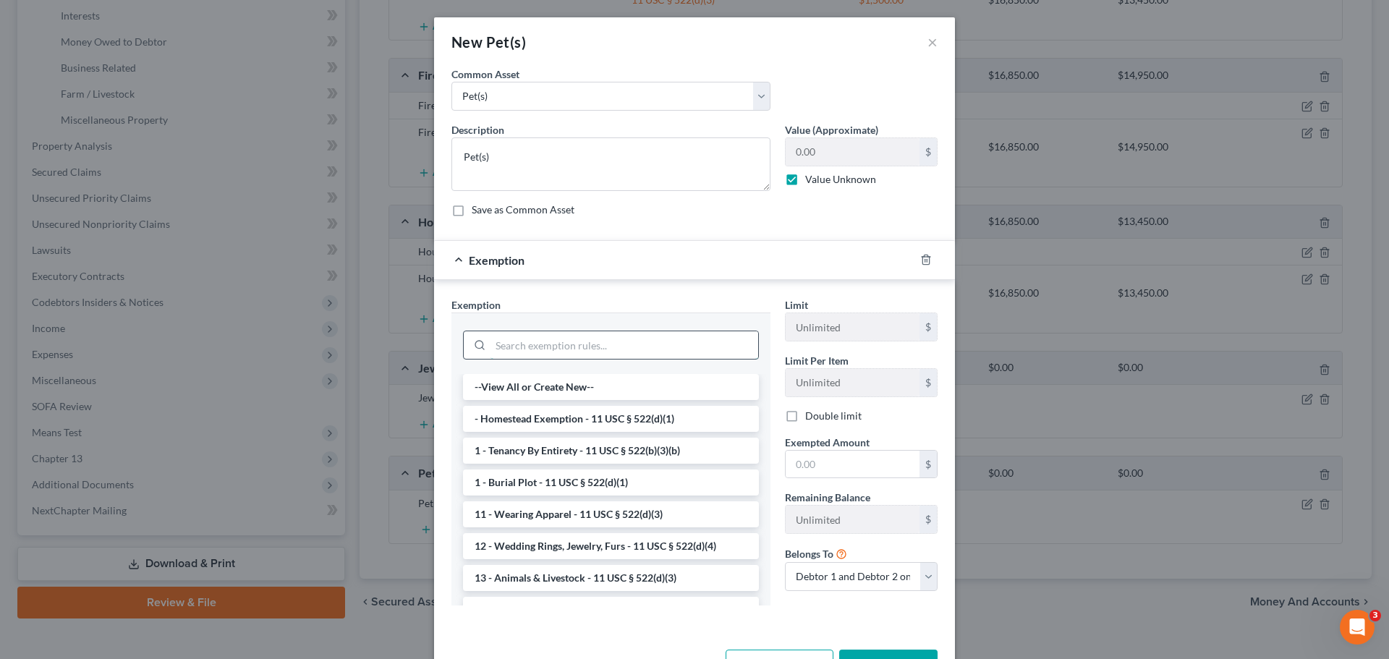
click at [571, 345] on input "search" at bounding box center [624, 344] width 268 height 27
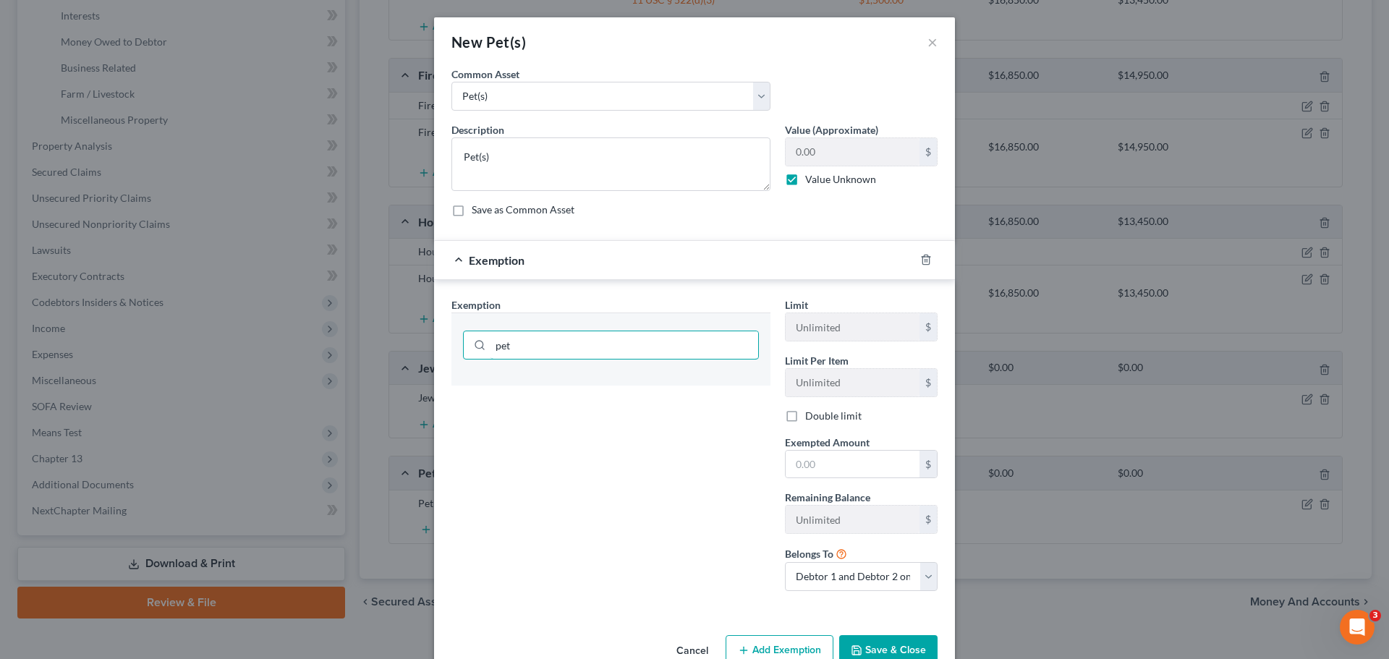
drag, startPoint x: 558, startPoint y: 339, endPoint x: 430, endPoint y: 346, distance: 128.2
click at [434, 346] on div "Exemption Set must be selected for CA. Exemption * pet Limit Unlimited $ Limit …" at bounding box center [694, 447] width 521 height 335
type input "n"
type input "anim"
click at [501, 383] on li "13 - Animals & Livestock - 11 USC § 522(d)(3)" at bounding box center [611, 387] width 296 height 26
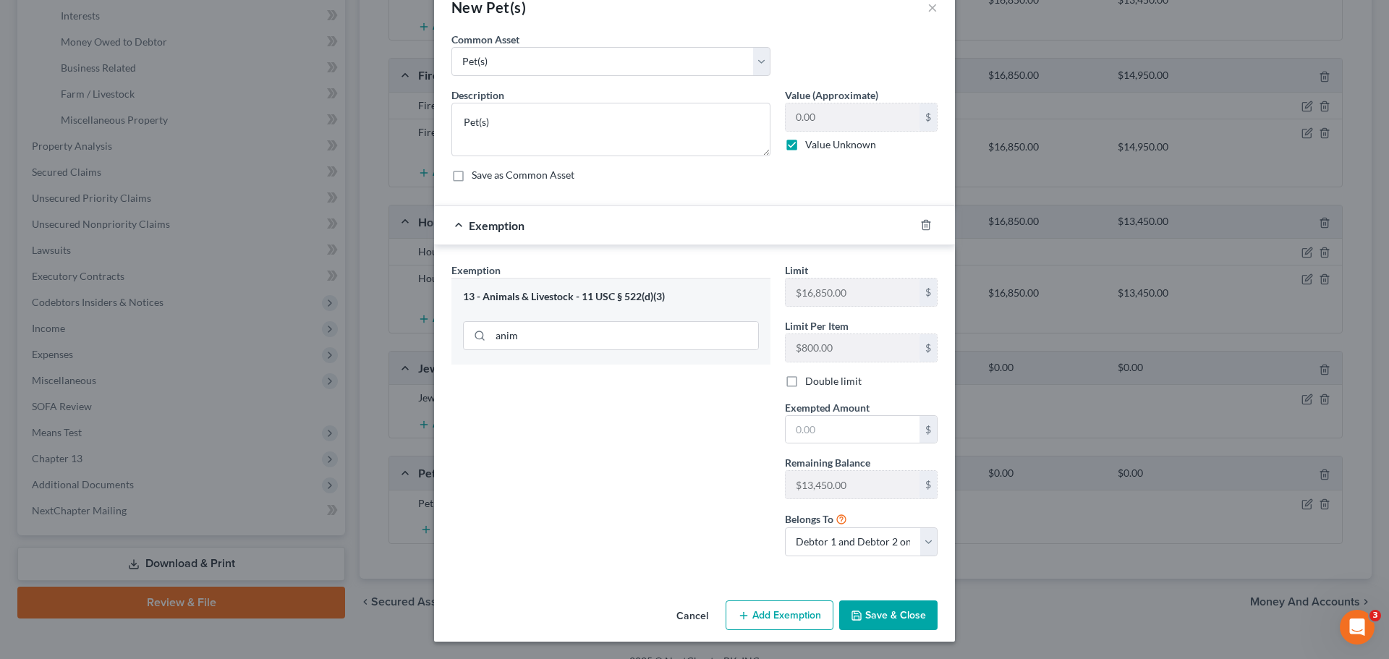
click at [871, 608] on button "Save & Close" at bounding box center [888, 615] width 98 height 30
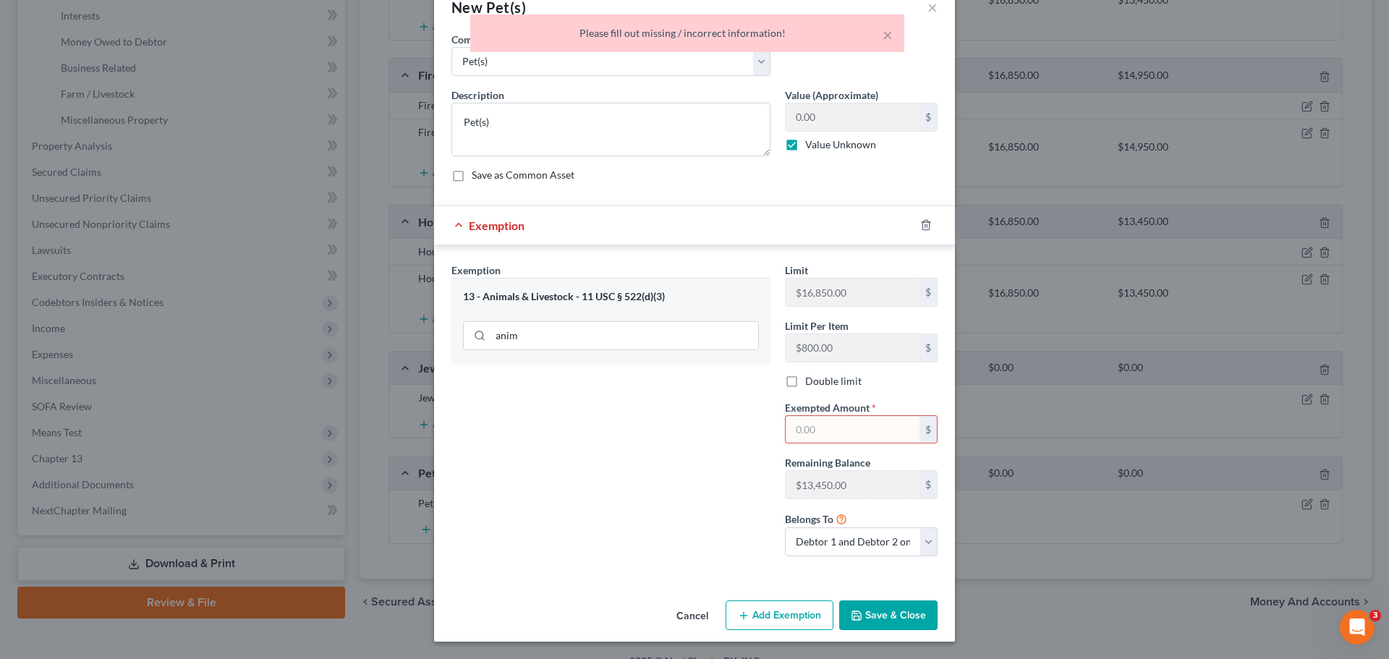
click at [832, 435] on input "text" at bounding box center [852, 429] width 134 height 27
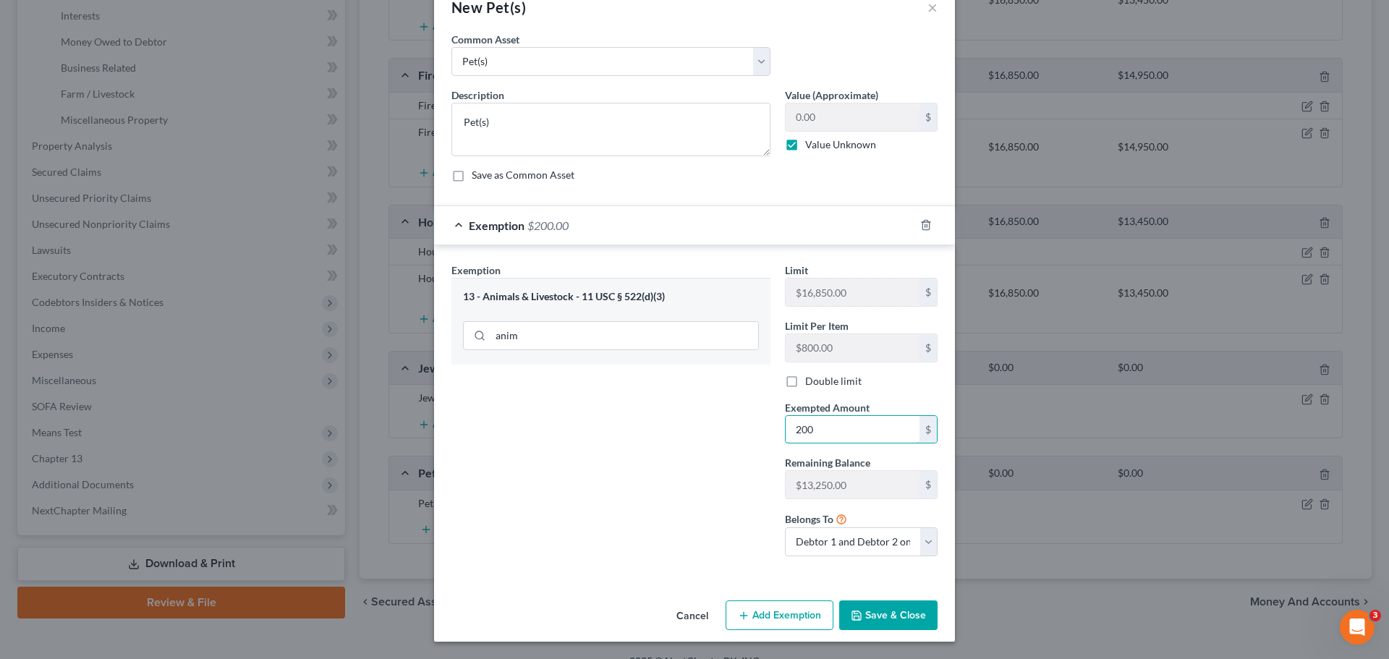
type input "200"
click at [860, 612] on button "Save & Close" at bounding box center [888, 615] width 98 height 30
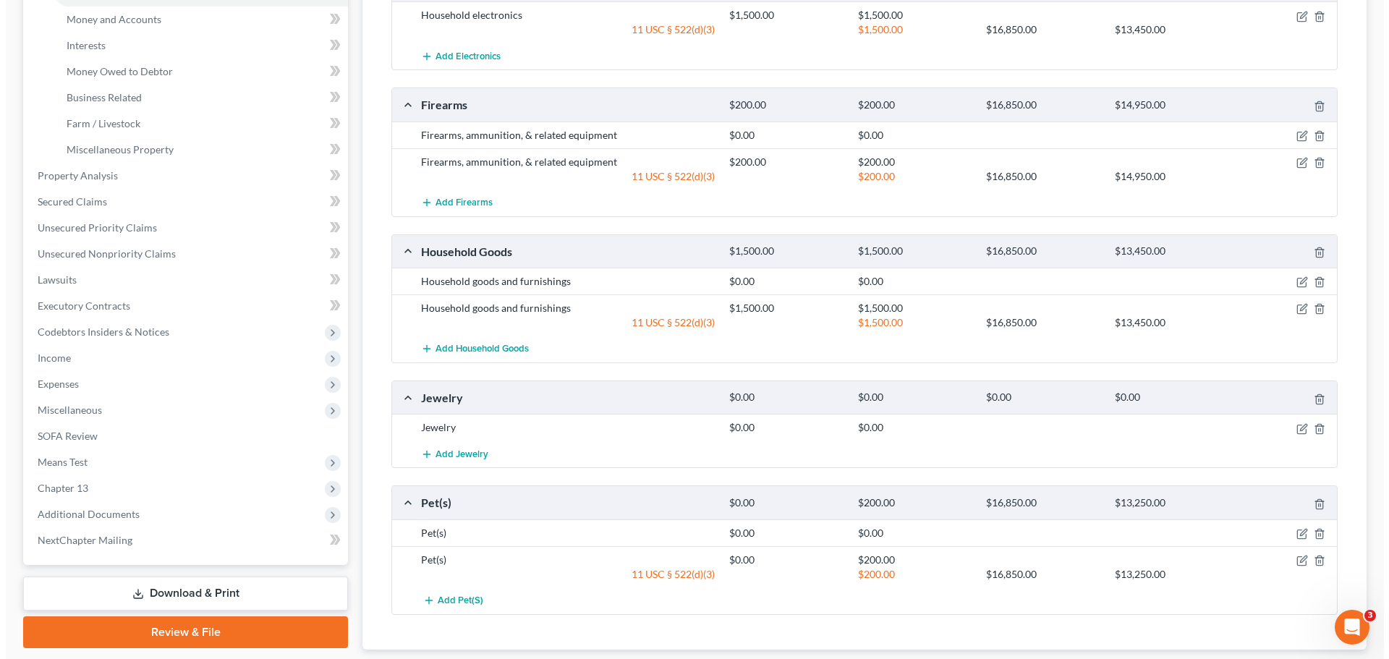
scroll to position [434, 0]
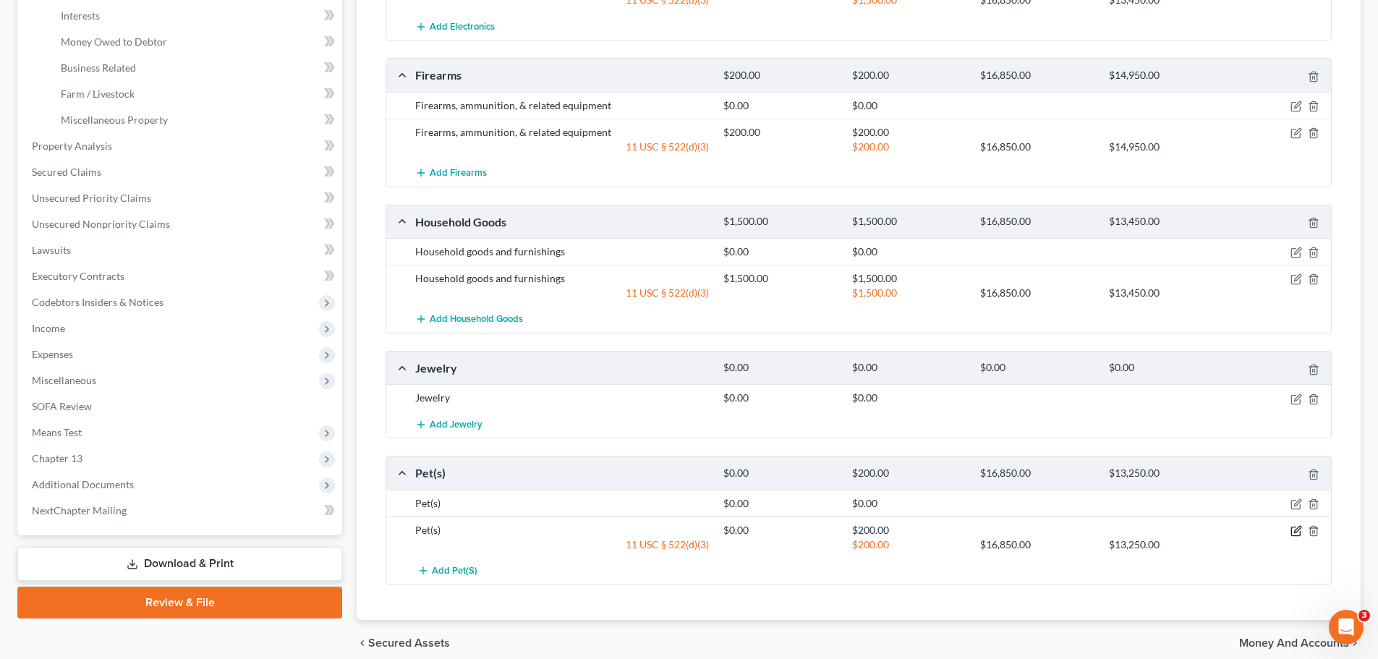
click at [1300, 527] on icon "button" at bounding box center [1296, 531] width 12 height 12
select select "2"
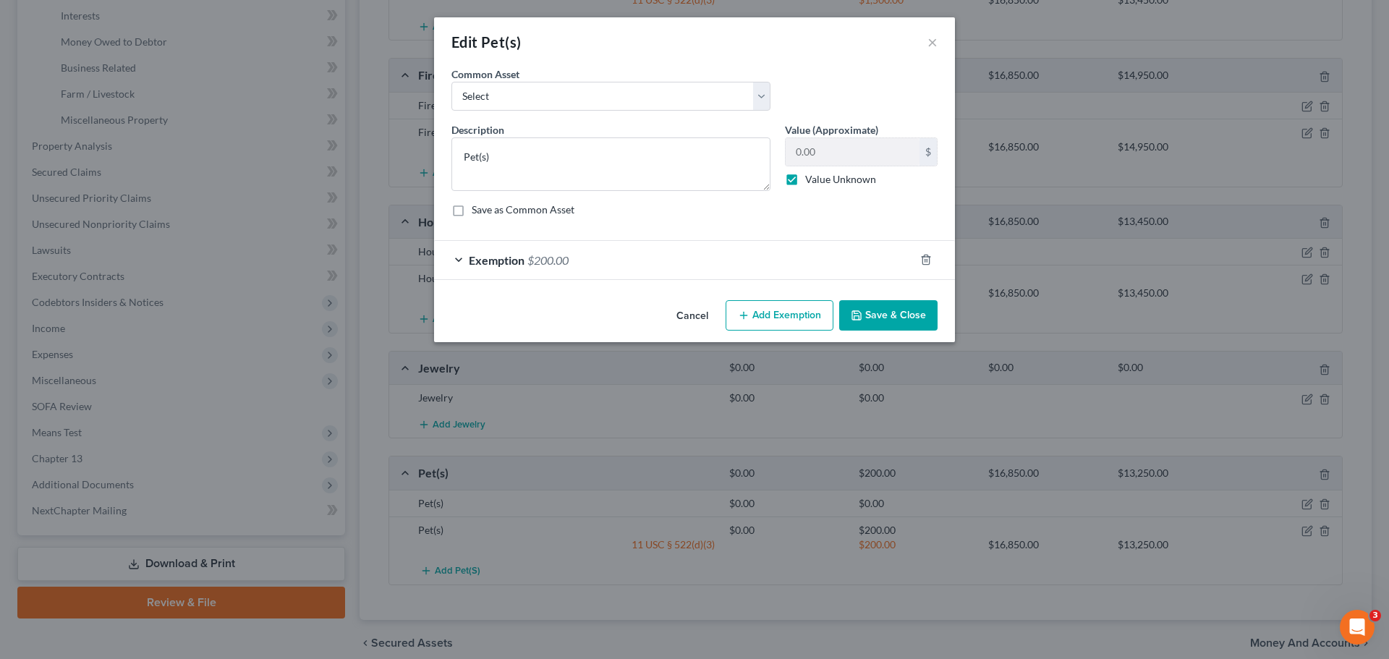
click at [588, 260] on div "Exemption $200.00" at bounding box center [674, 260] width 480 height 38
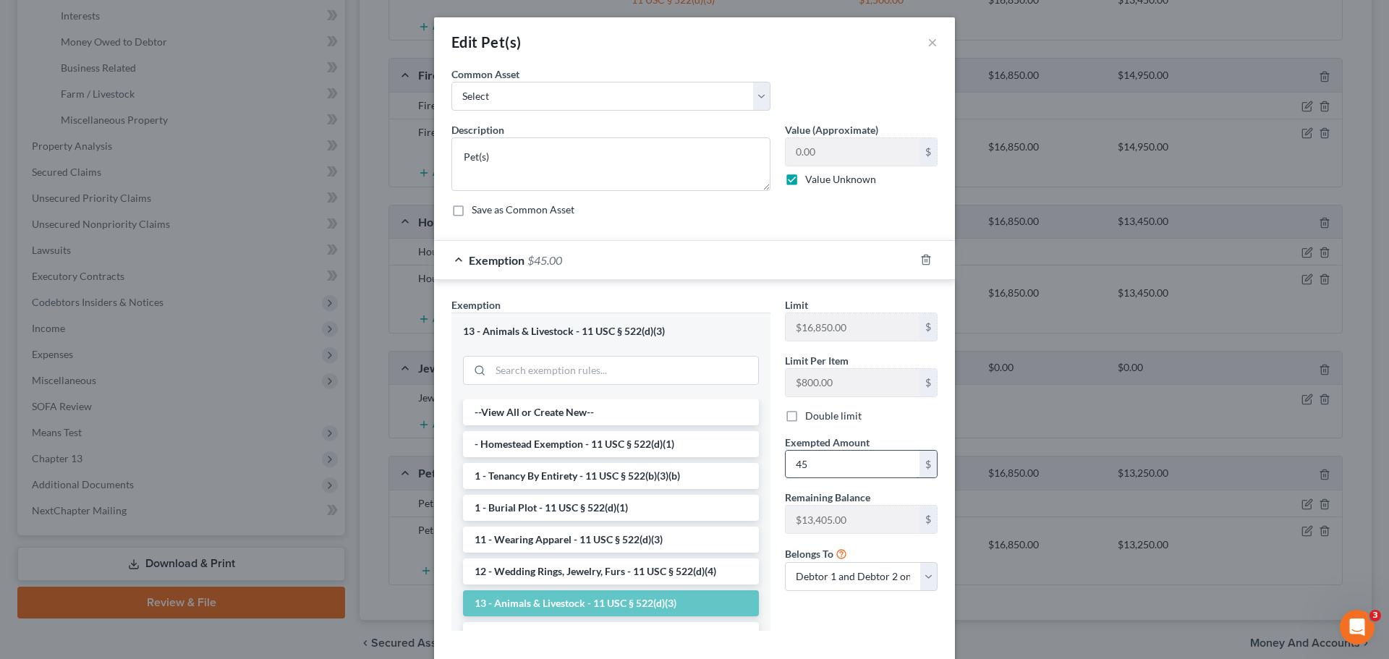
click at [841, 469] on input "45" at bounding box center [852, 464] width 134 height 27
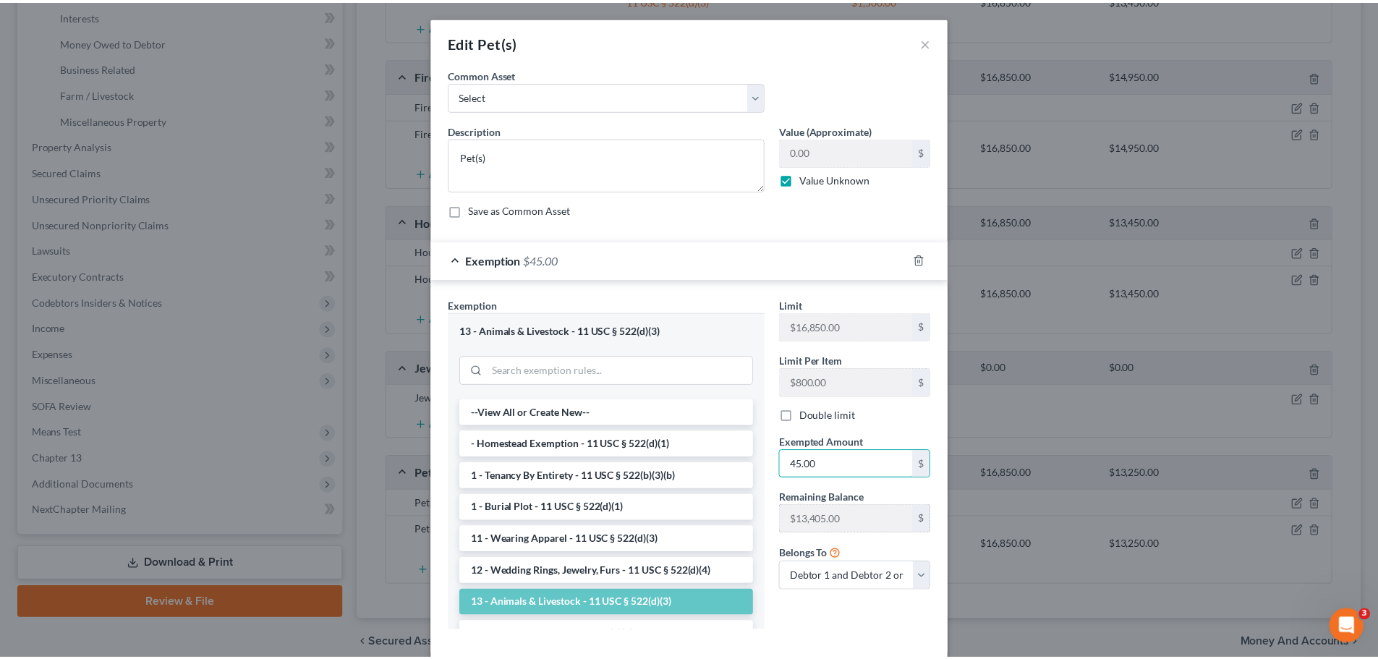
scroll to position [74, 0]
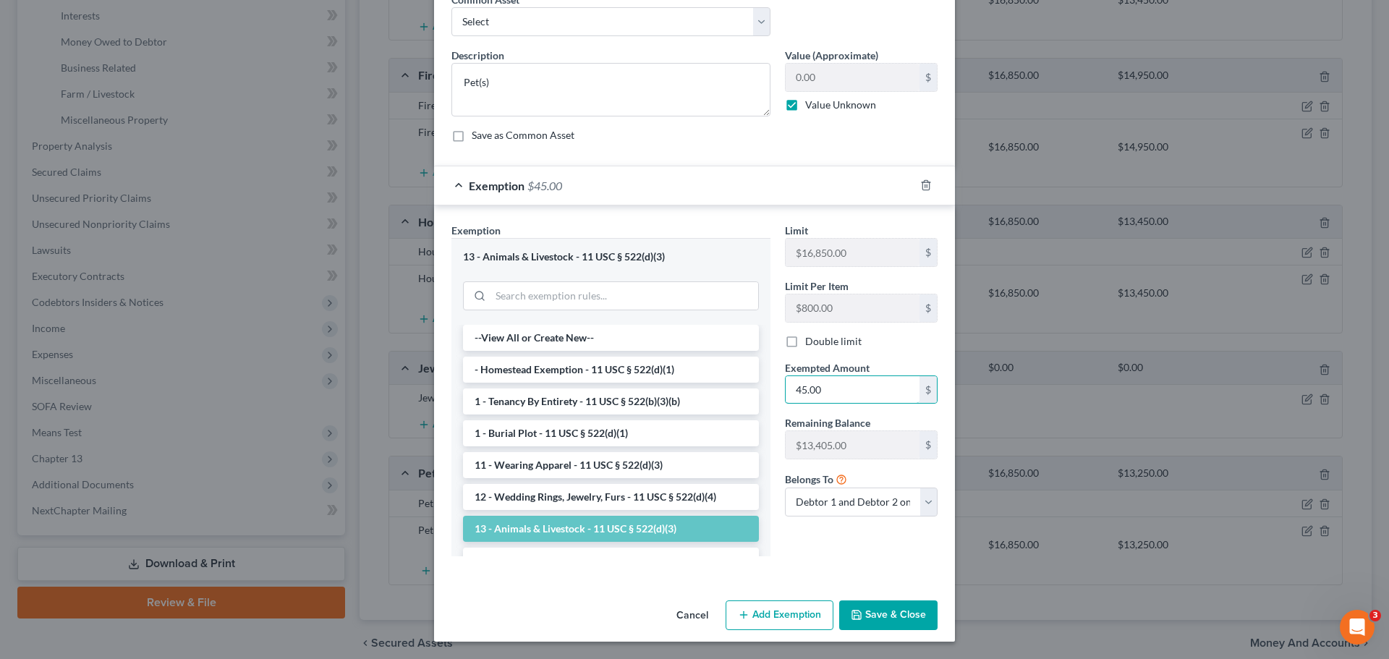
type input "45.00"
click at [868, 608] on button "Save & Close" at bounding box center [888, 615] width 98 height 30
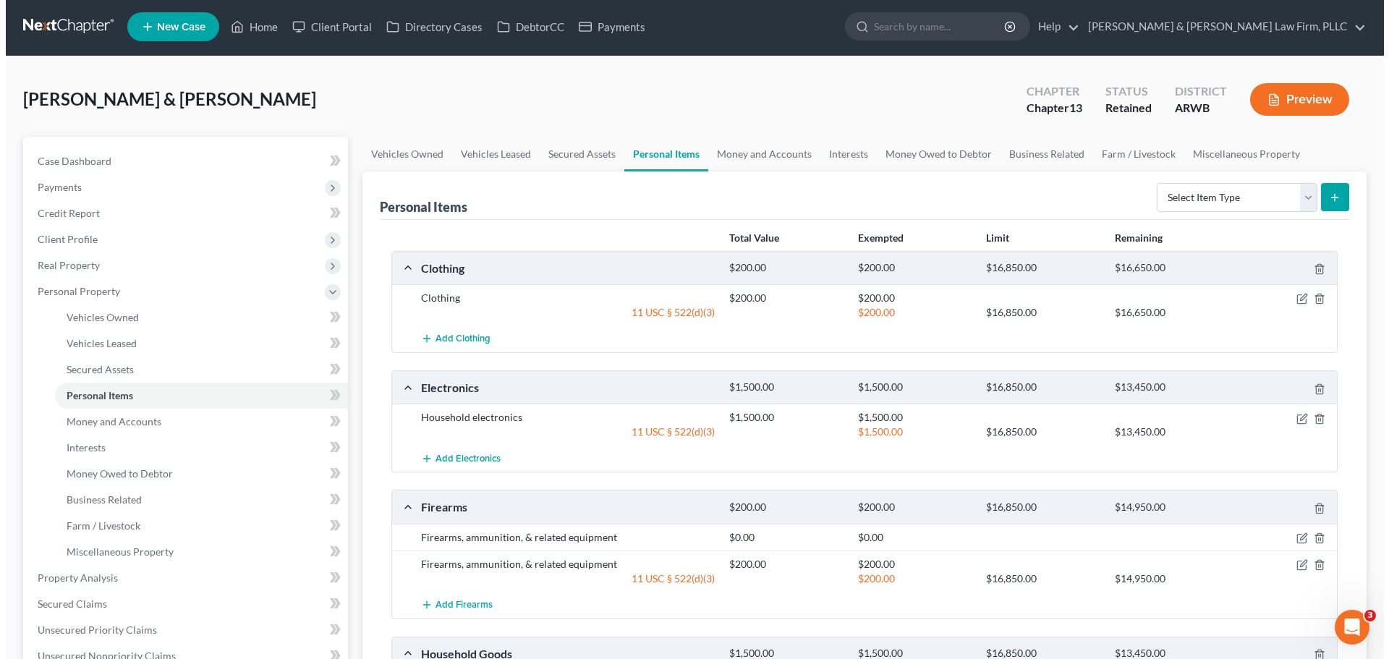
scroll to position [0, 0]
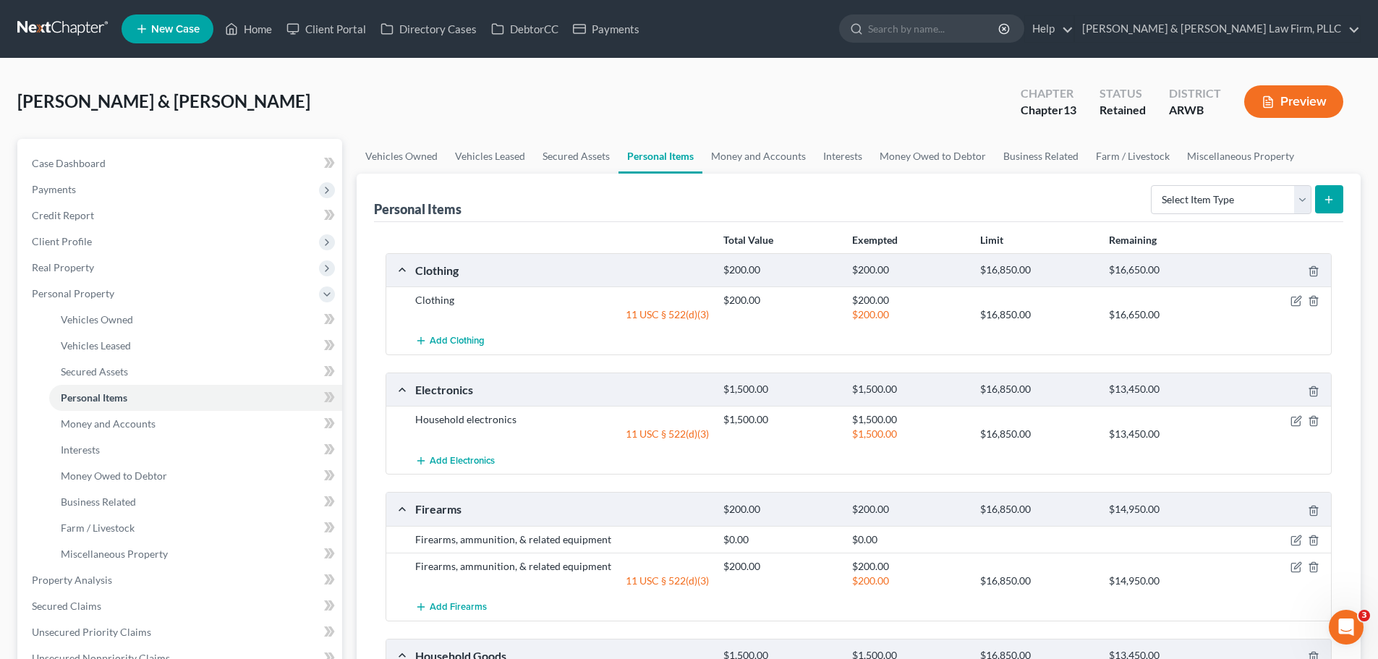
click at [1304, 96] on button "Preview" at bounding box center [1293, 101] width 99 height 33
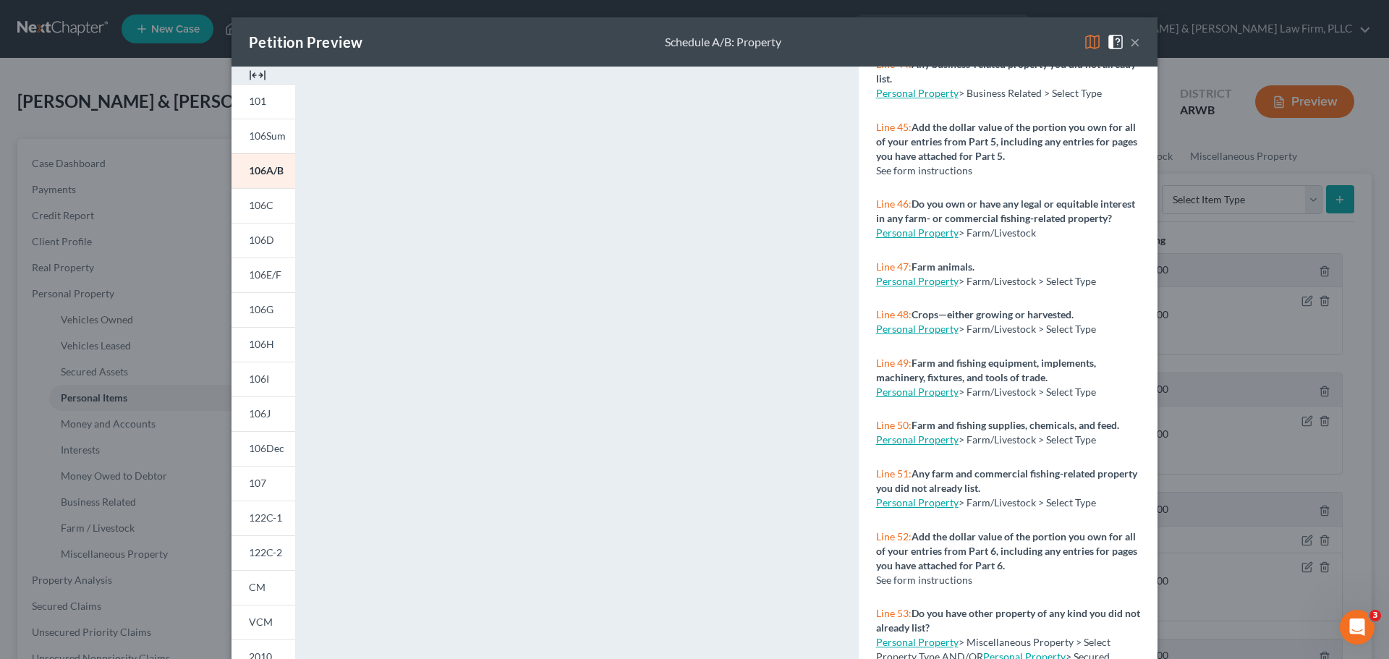
scroll to position [3544, 0]
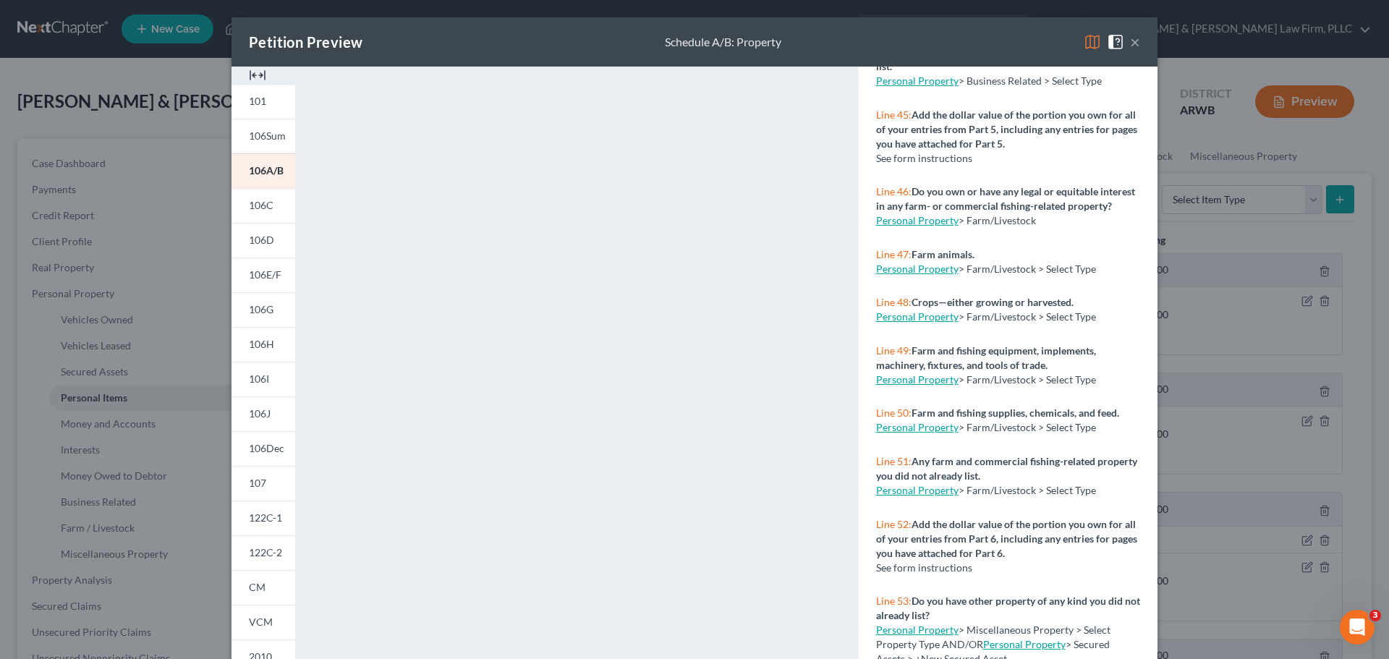
click at [1130, 42] on button "×" at bounding box center [1135, 41] width 10 height 17
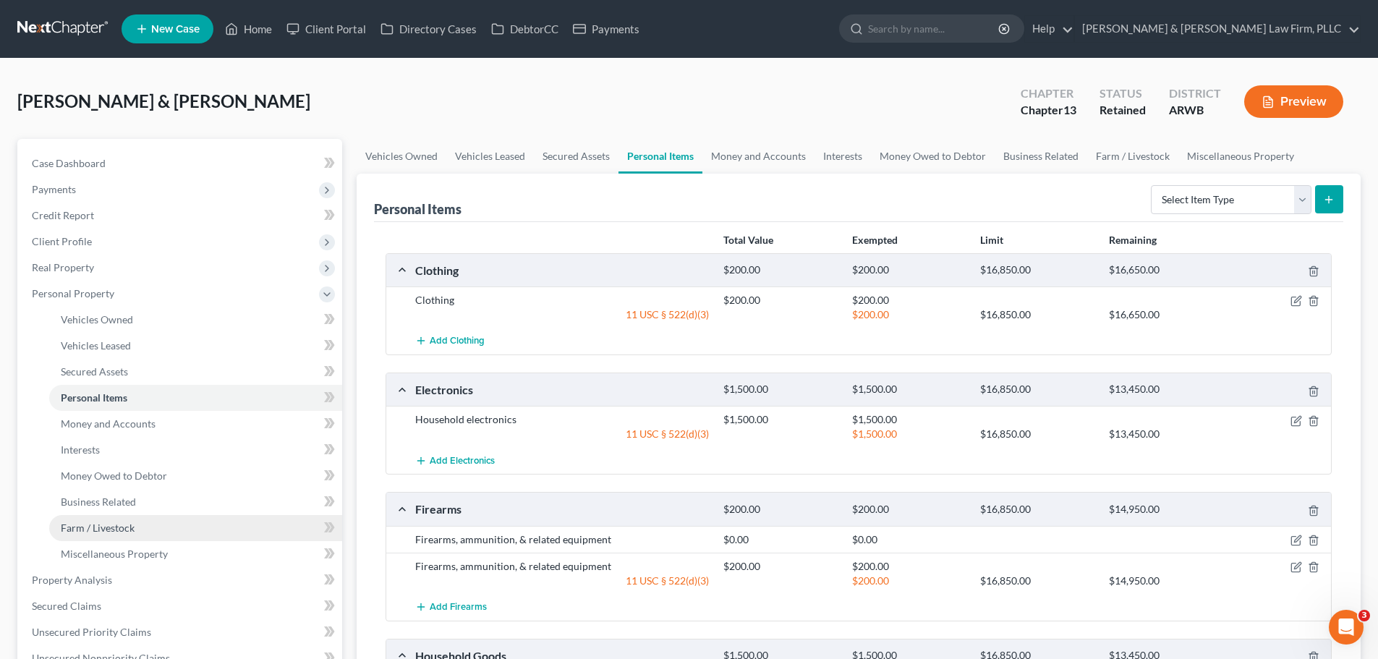
click at [108, 518] on link "Farm / Livestock" at bounding box center [195, 528] width 293 height 26
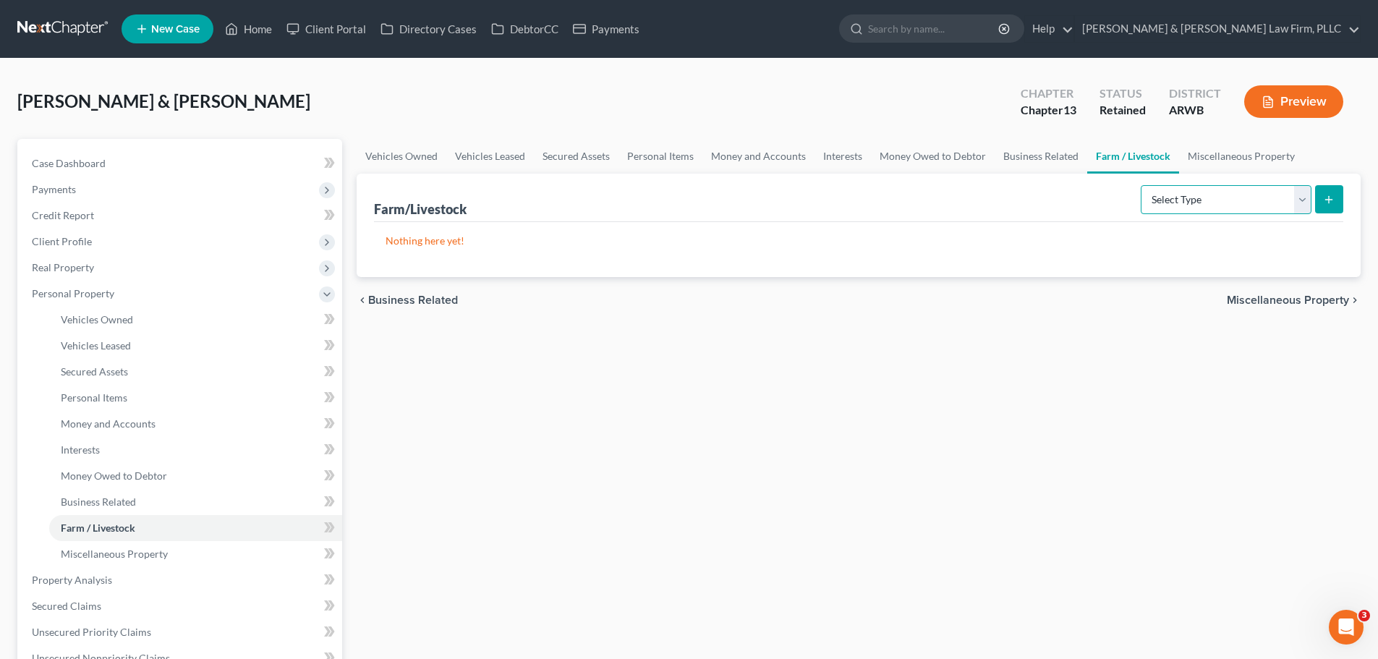
click at [1226, 201] on select "Select Type Animals & Livestock Crops: Growing or Harvested Farming Equipment F…" at bounding box center [1226, 199] width 171 height 29
select select "animals"
click at [1143, 185] on select "Select Type Animals & Livestock Crops: Growing or Harvested Farming Equipment F…" at bounding box center [1226, 199] width 171 height 29
click at [1326, 192] on button "submit" at bounding box center [1329, 199] width 28 height 28
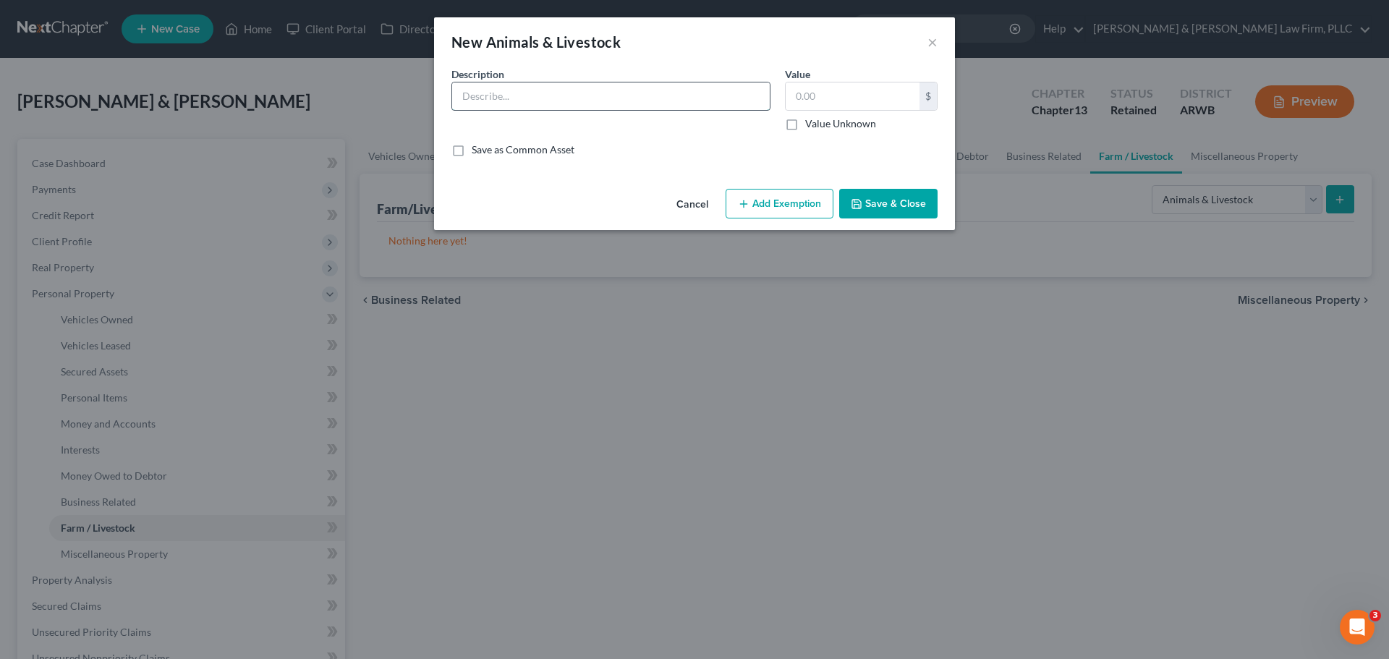
click at [546, 107] on input "text" at bounding box center [611, 95] width 318 height 27
type input "Chickens"
click at [850, 93] on input "text" at bounding box center [852, 95] width 134 height 27
type input "100.00"
click at [883, 203] on button "Save & Close" at bounding box center [888, 204] width 98 height 30
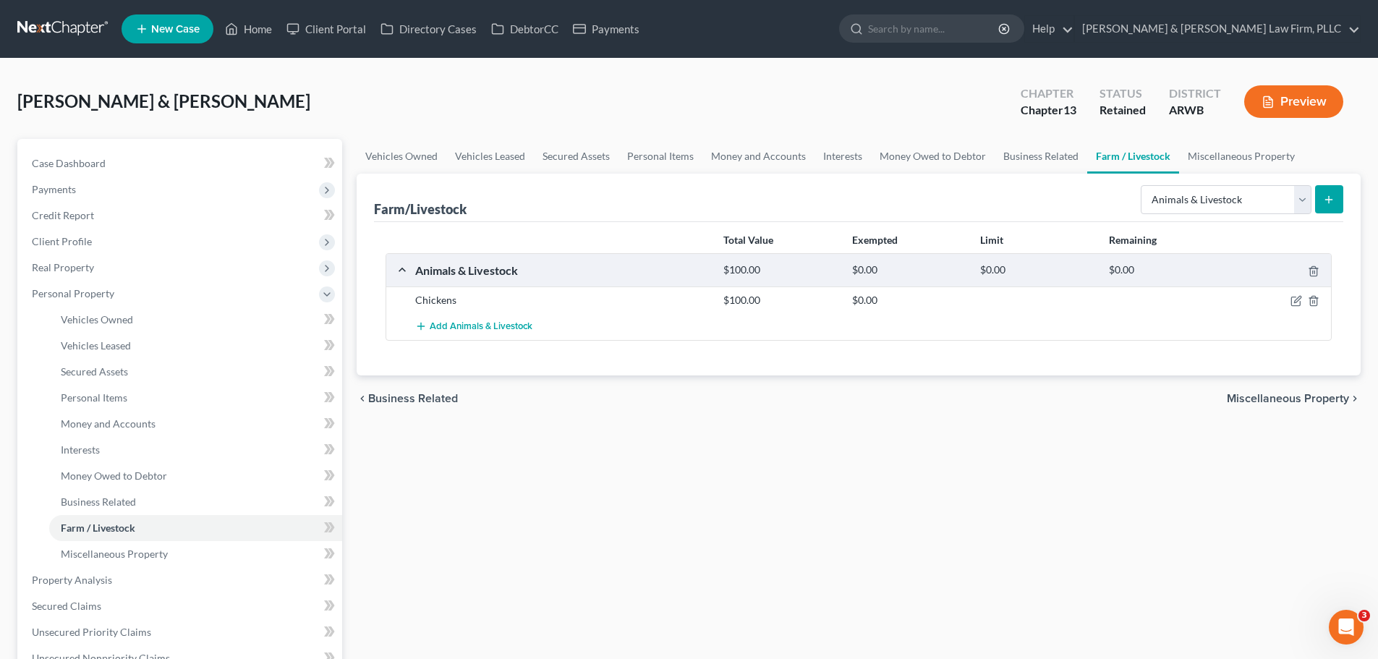
click at [1280, 105] on button "Preview" at bounding box center [1293, 101] width 99 height 33
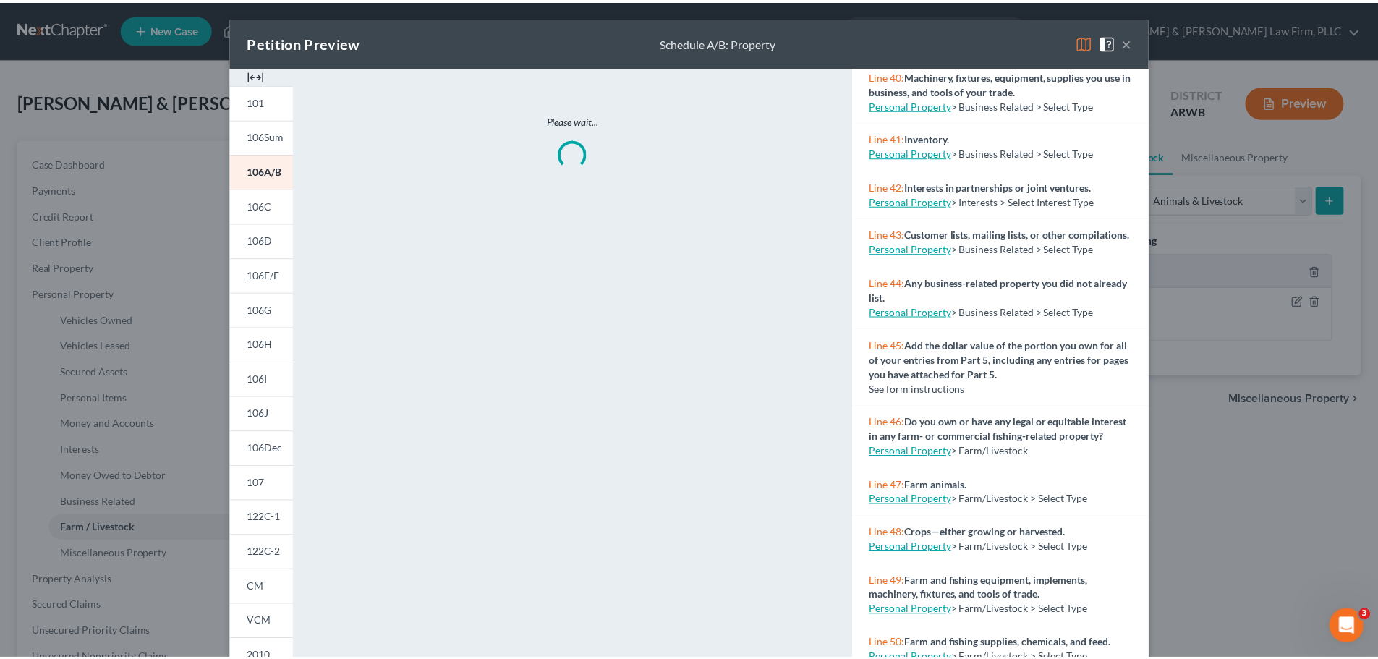
scroll to position [3544, 0]
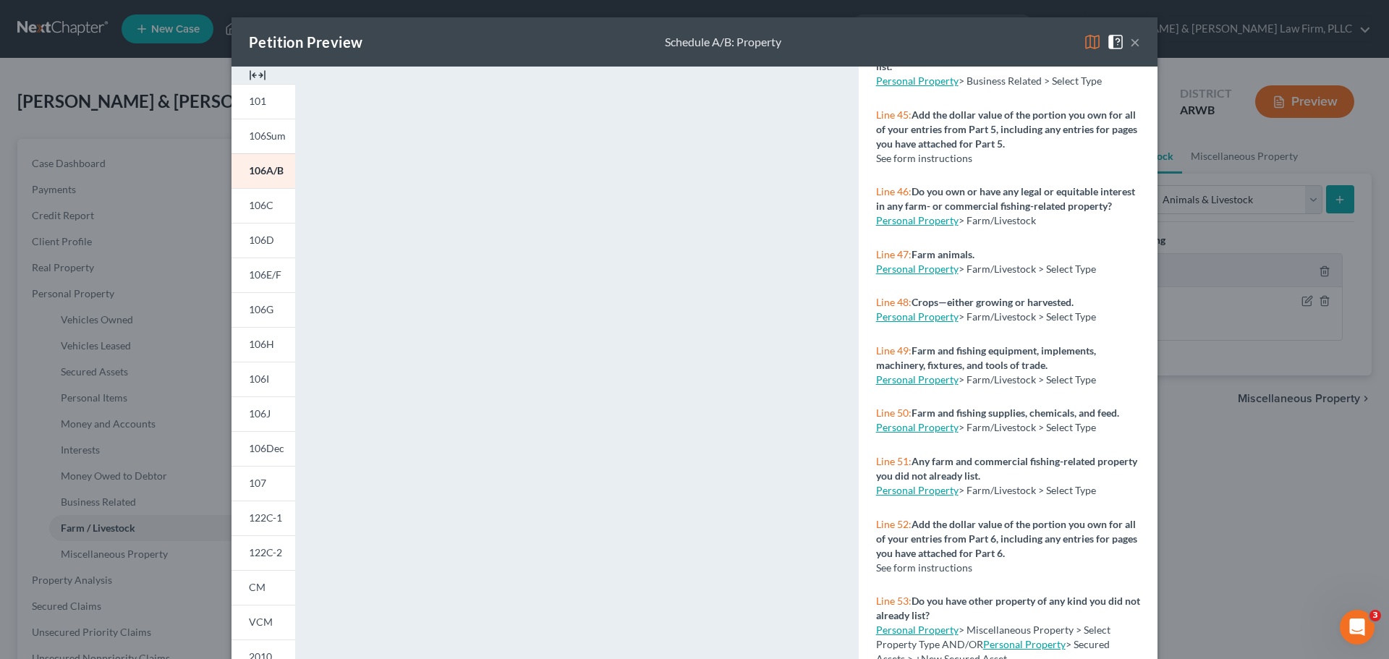
click at [1134, 38] on button "×" at bounding box center [1135, 41] width 10 height 17
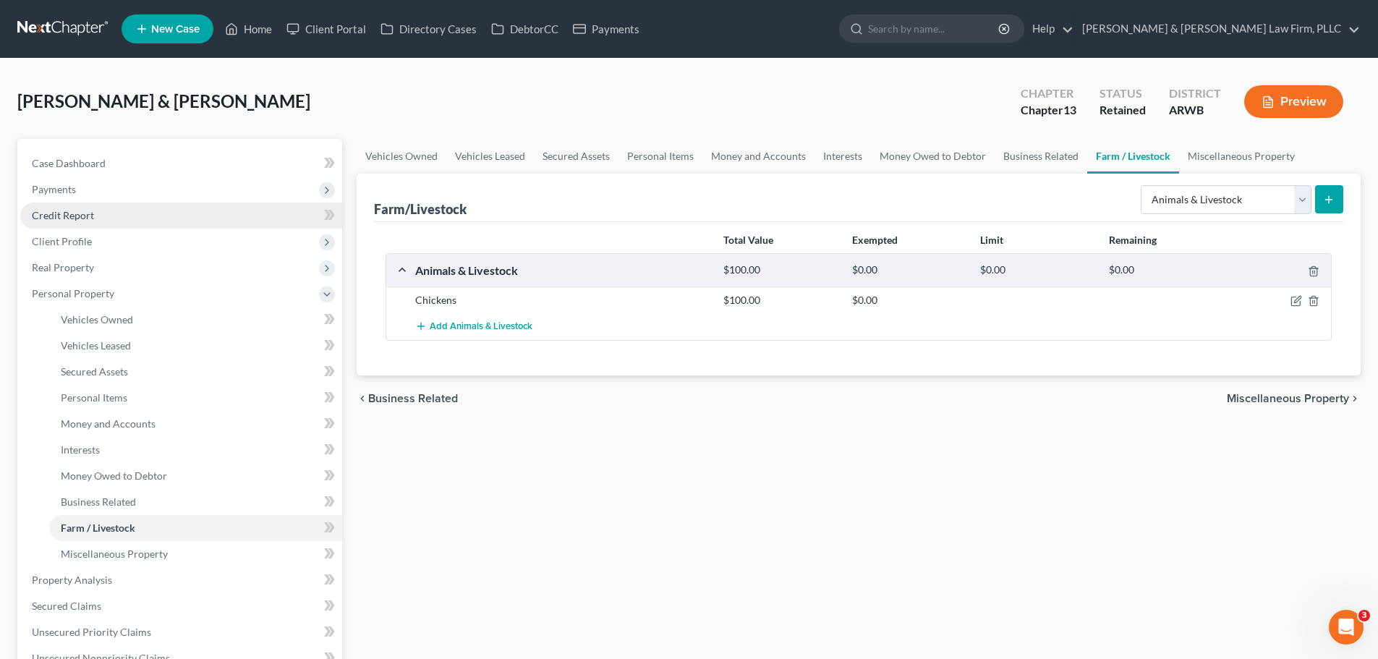
click at [111, 219] on link "Credit Report" at bounding box center [181, 216] width 322 height 26
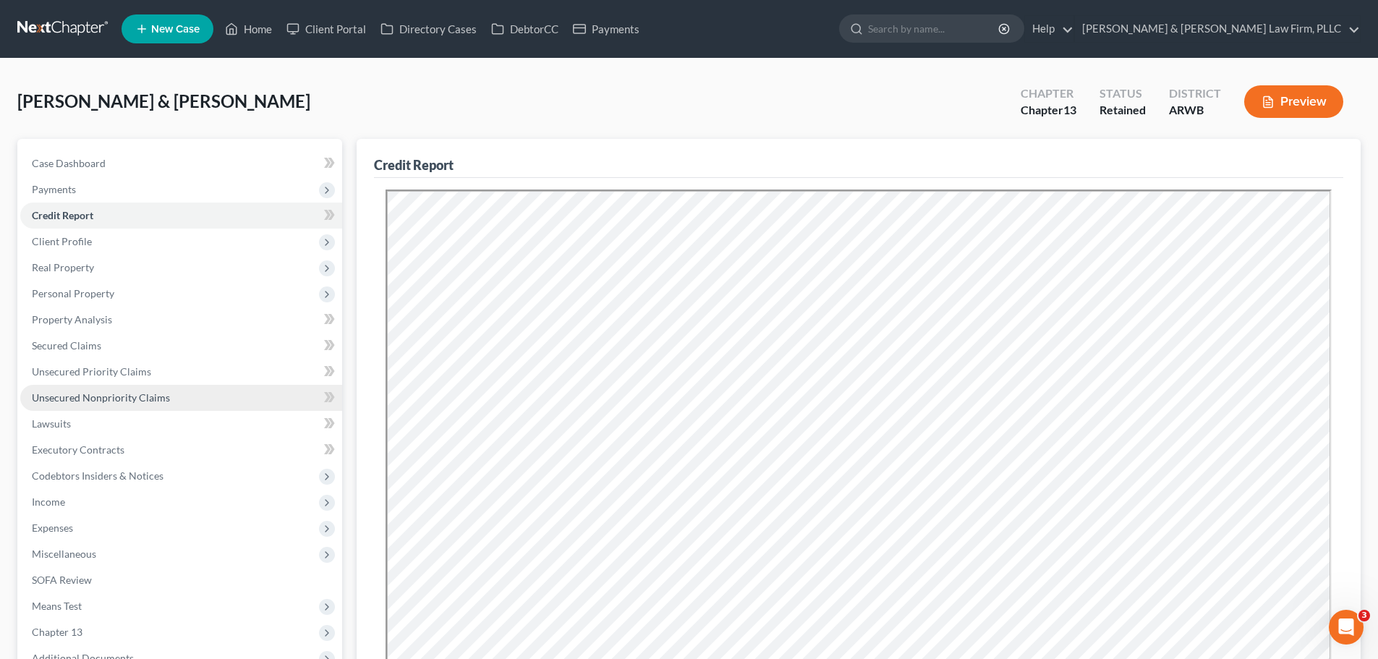
click at [75, 393] on span "Unsecured Nonpriority Claims" at bounding box center [101, 397] width 138 height 12
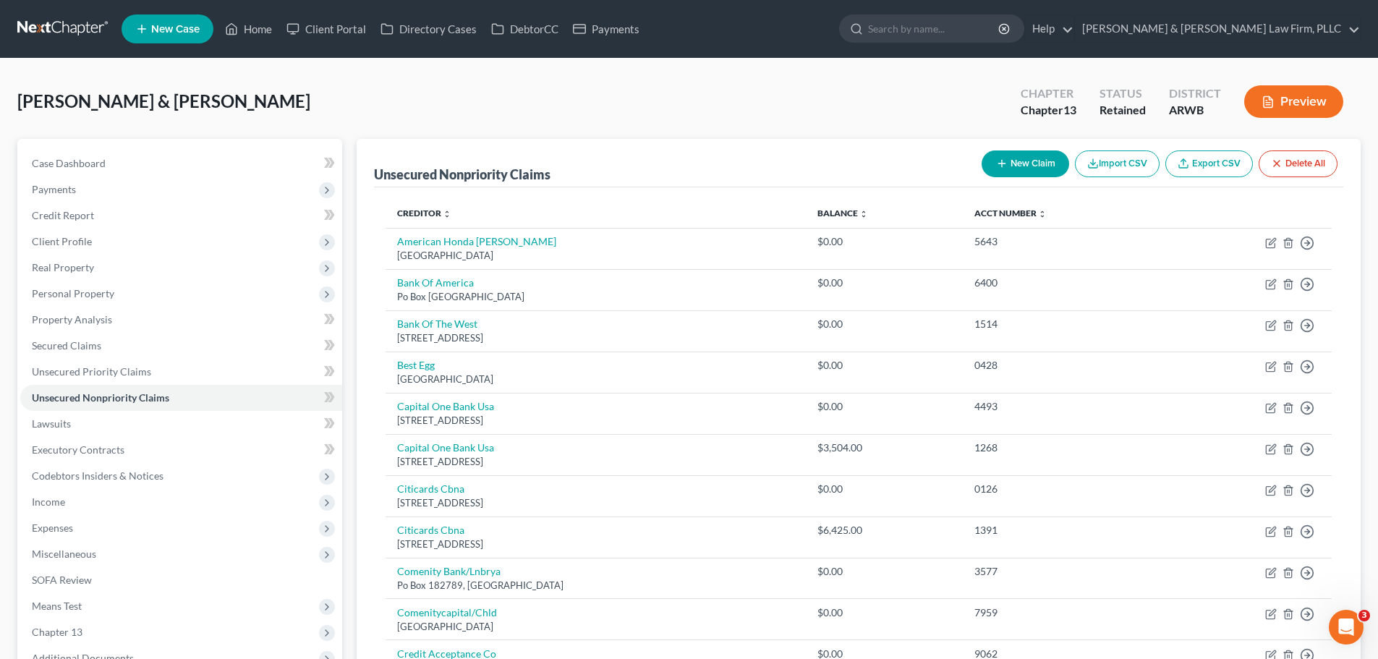
click at [1028, 168] on button "New Claim" at bounding box center [1025, 163] width 88 height 27
select select "2"
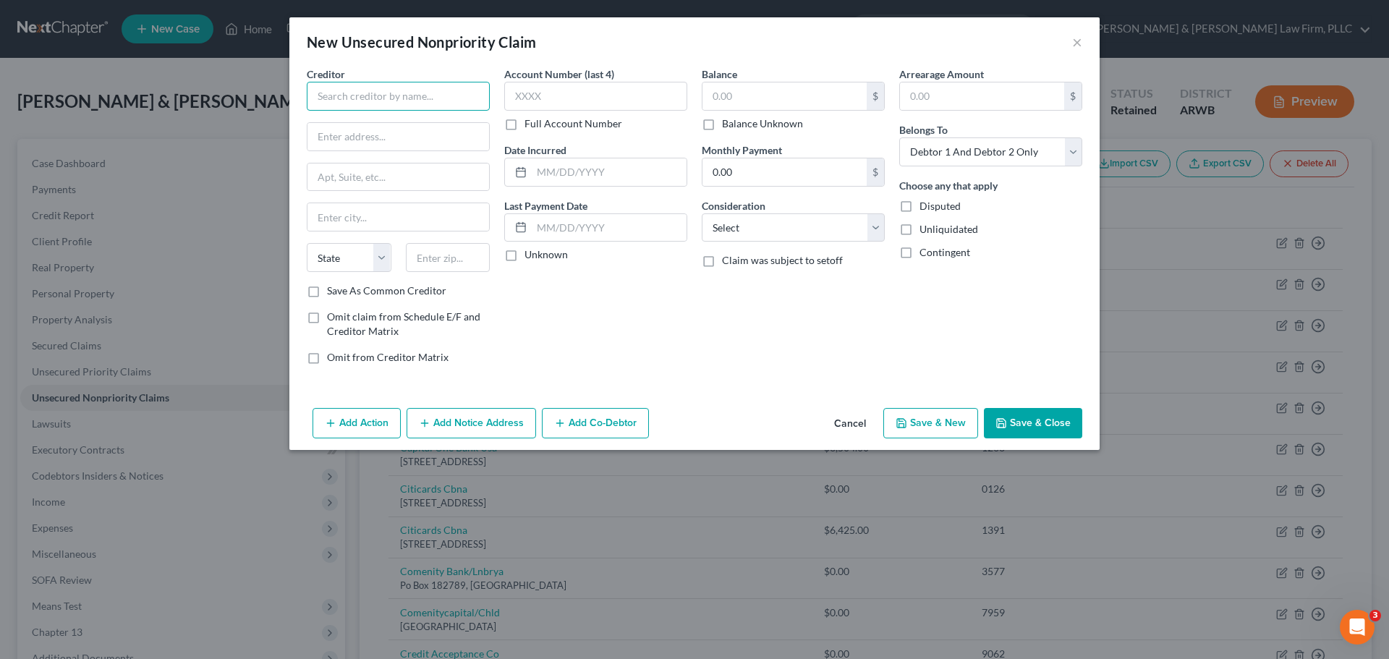
click at [429, 103] on input "text" at bounding box center [398, 96] width 183 height 29
click at [412, 124] on div "[US_STATE][GEOGRAPHIC_DATA]" at bounding box center [395, 121] width 154 height 14
type input "[US_STATE][GEOGRAPHIC_DATA]"
type input "PO Box 959825"
type input "Saint Louis"
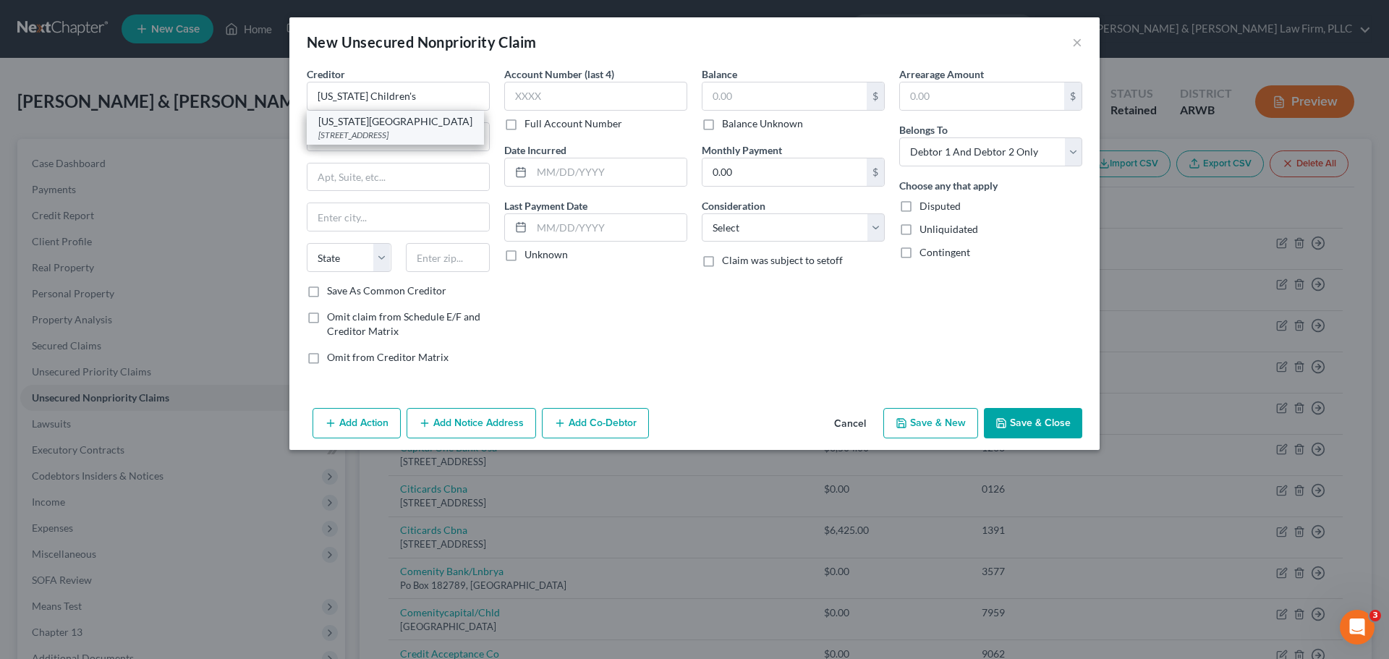
select select "26"
type input "63195"
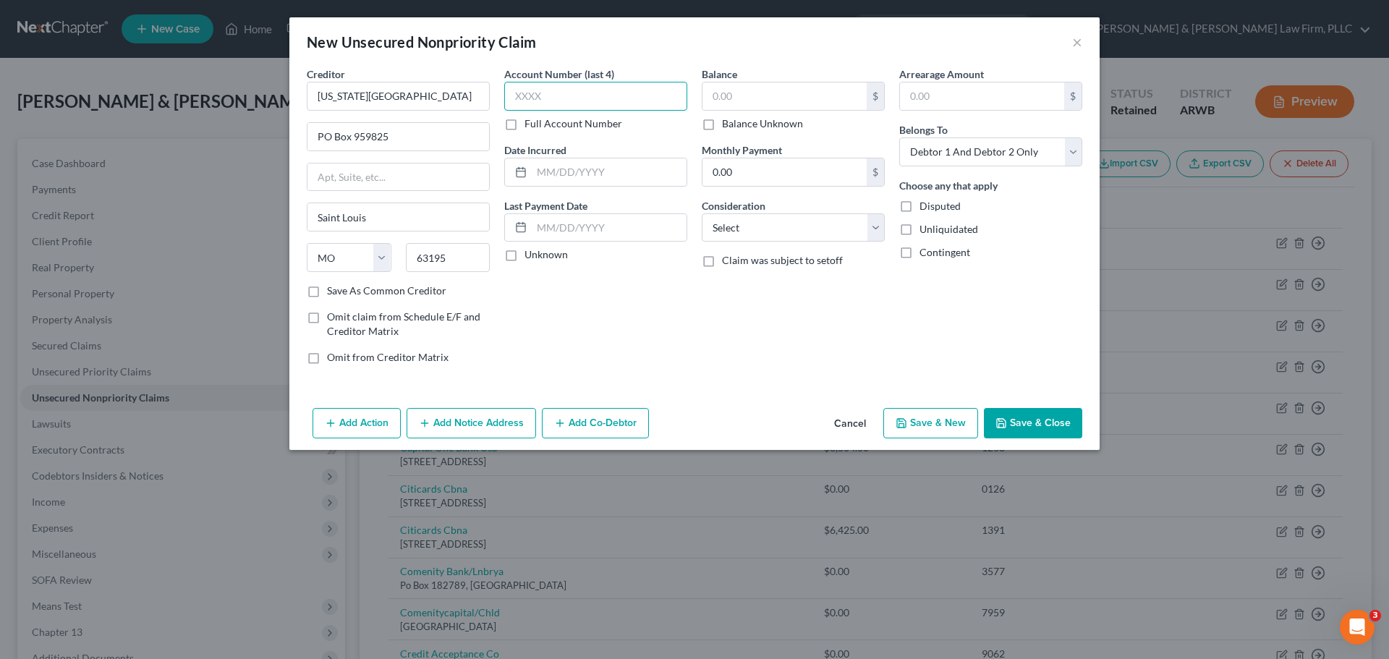
click at [570, 98] on input "text" at bounding box center [595, 96] width 183 height 29
type input "6002"
click at [748, 88] on input "text" at bounding box center [784, 95] width 164 height 27
type input "1,377.85"
click at [947, 415] on button "Save & New" at bounding box center [930, 423] width 95 height 30
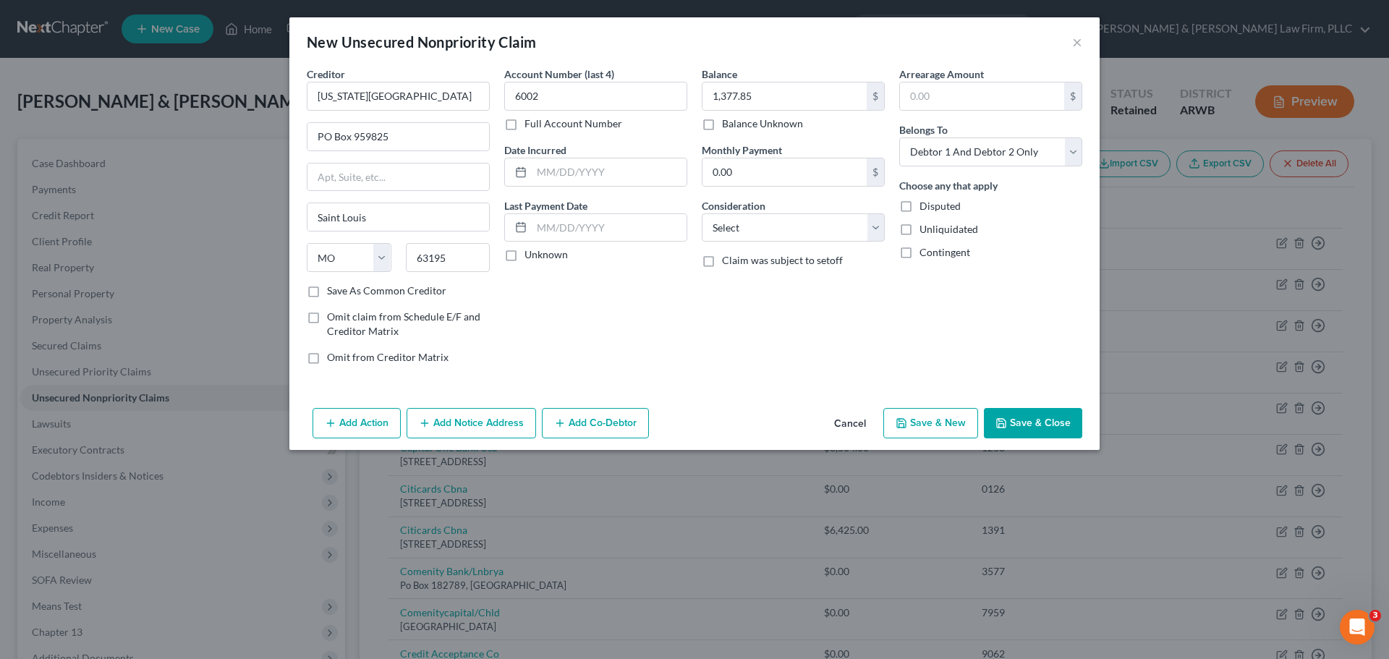
select select "2"
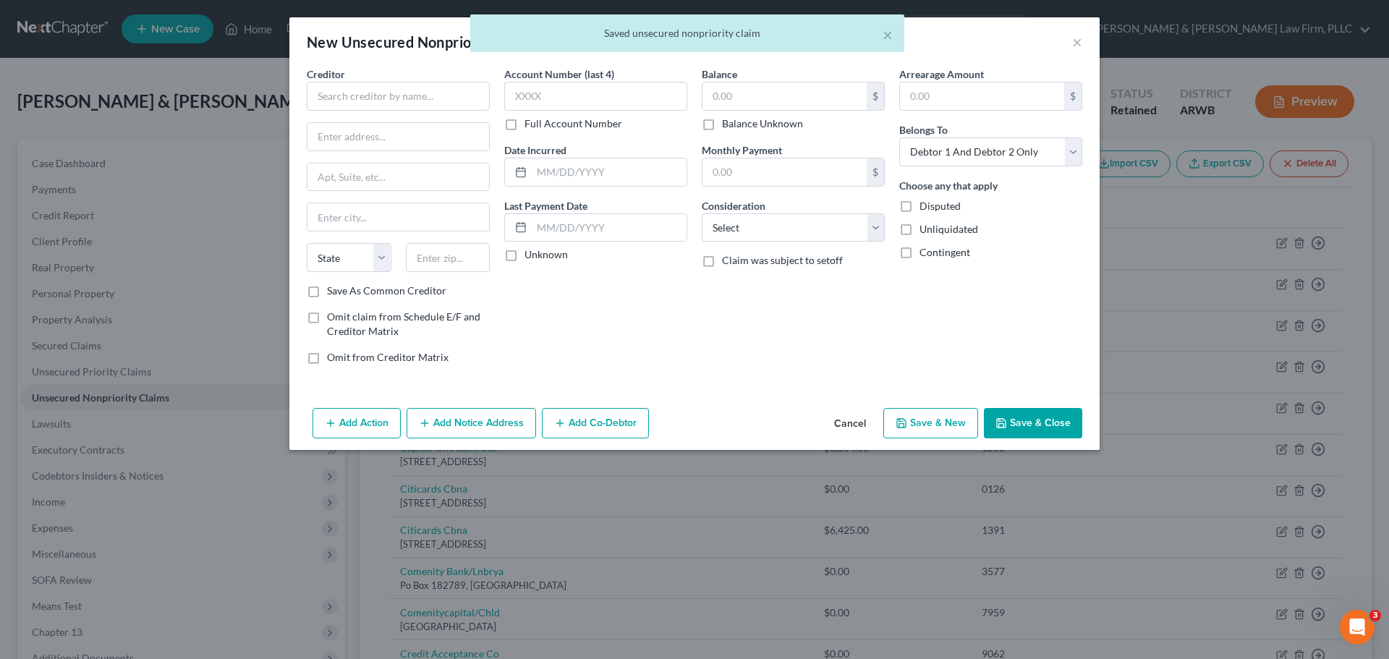
click at [856, 422] on button "Cancel" at bounding box center [849, 423] width 55 height 29
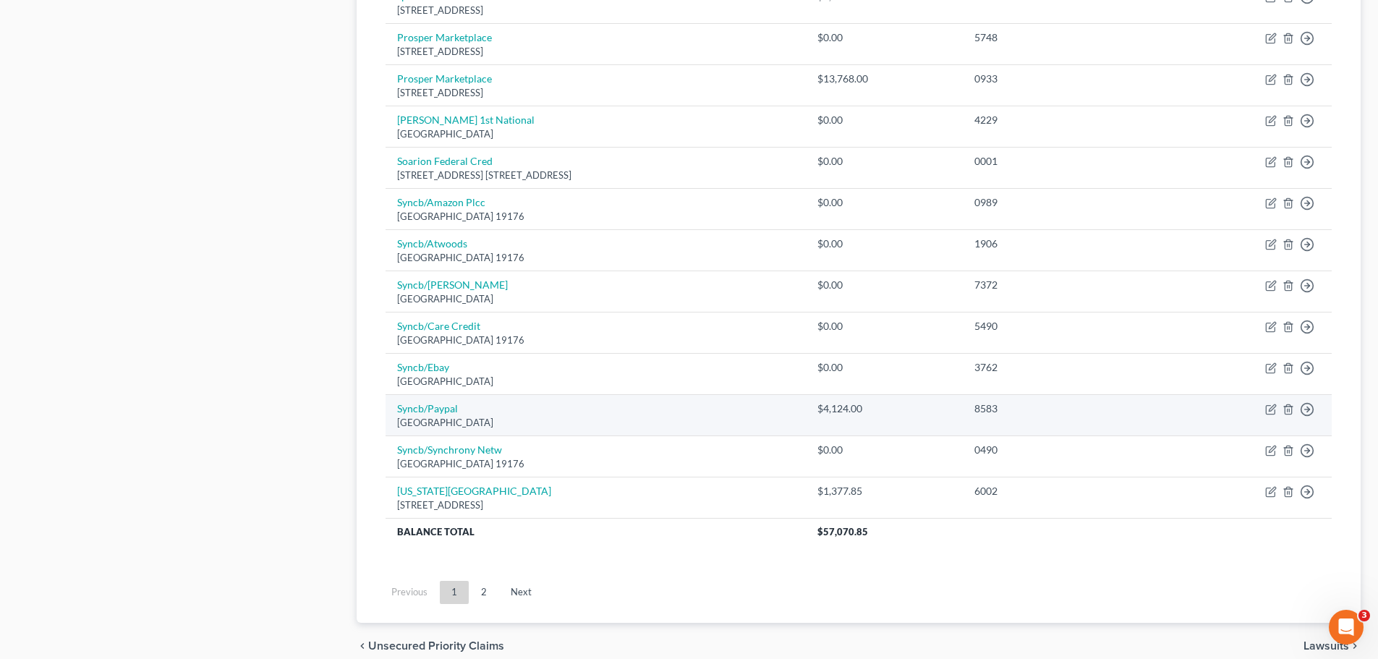
scroll to position [1013, 0]
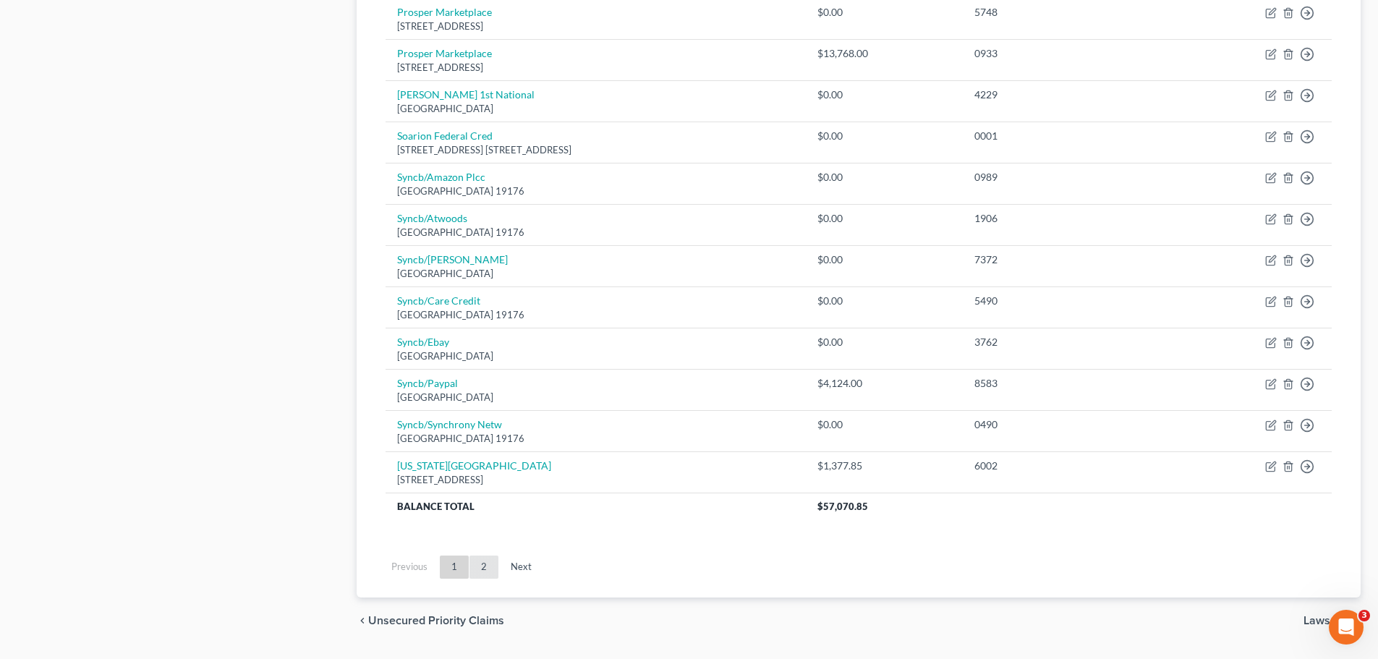
click at [476, 562] on link "2" at bounding box center [483, 566] width 29 height 23
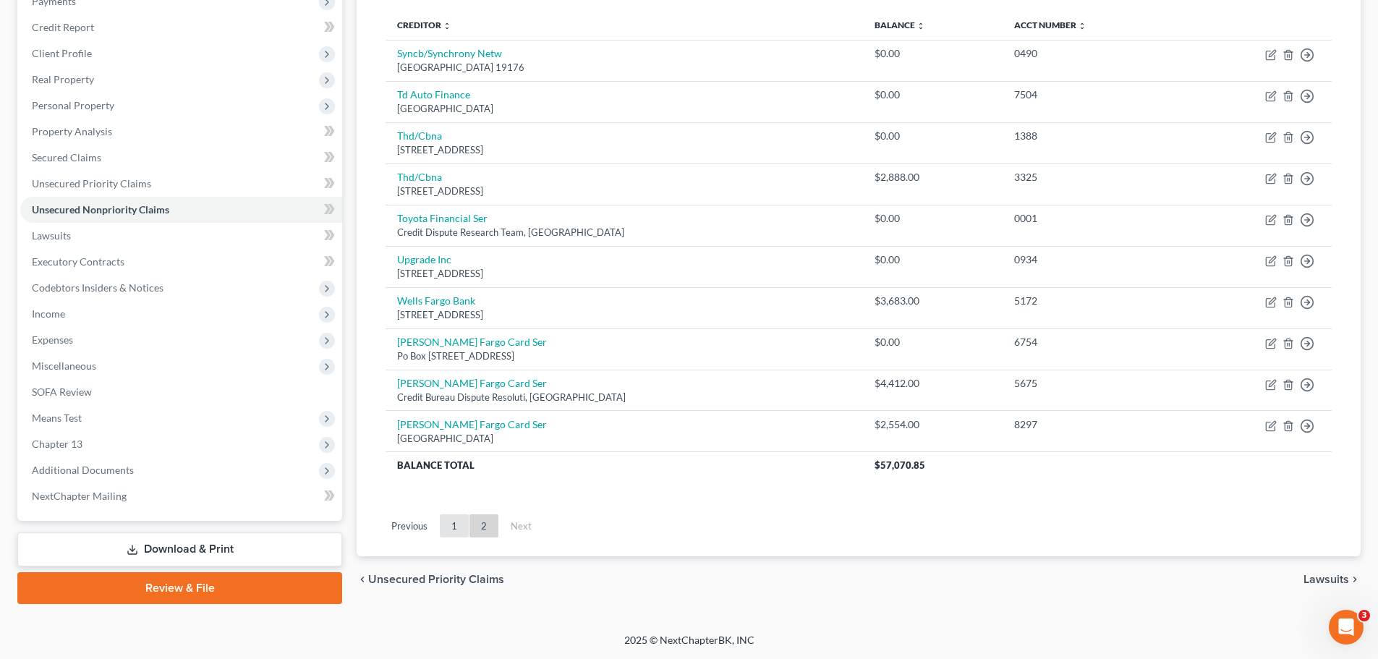
click at [445, 532] on link "1" at bounding box center [454, 525] width 29 height 23
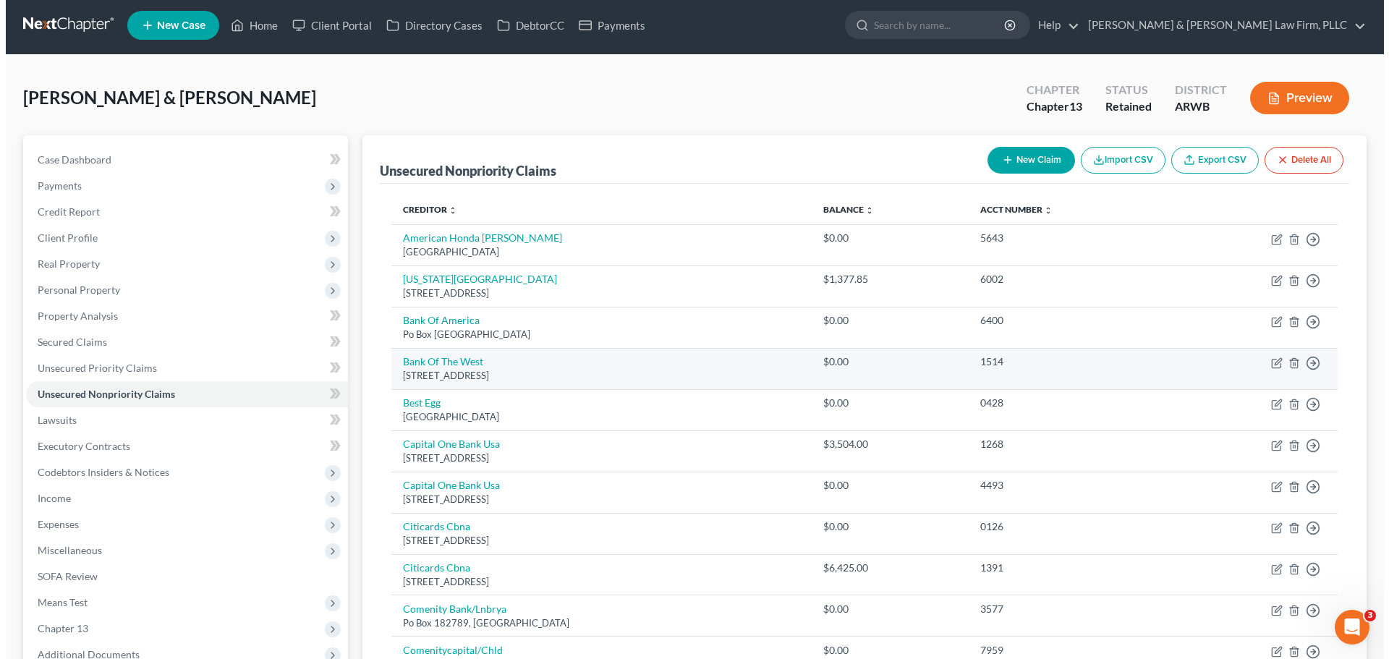
scroll to position [0, 0]
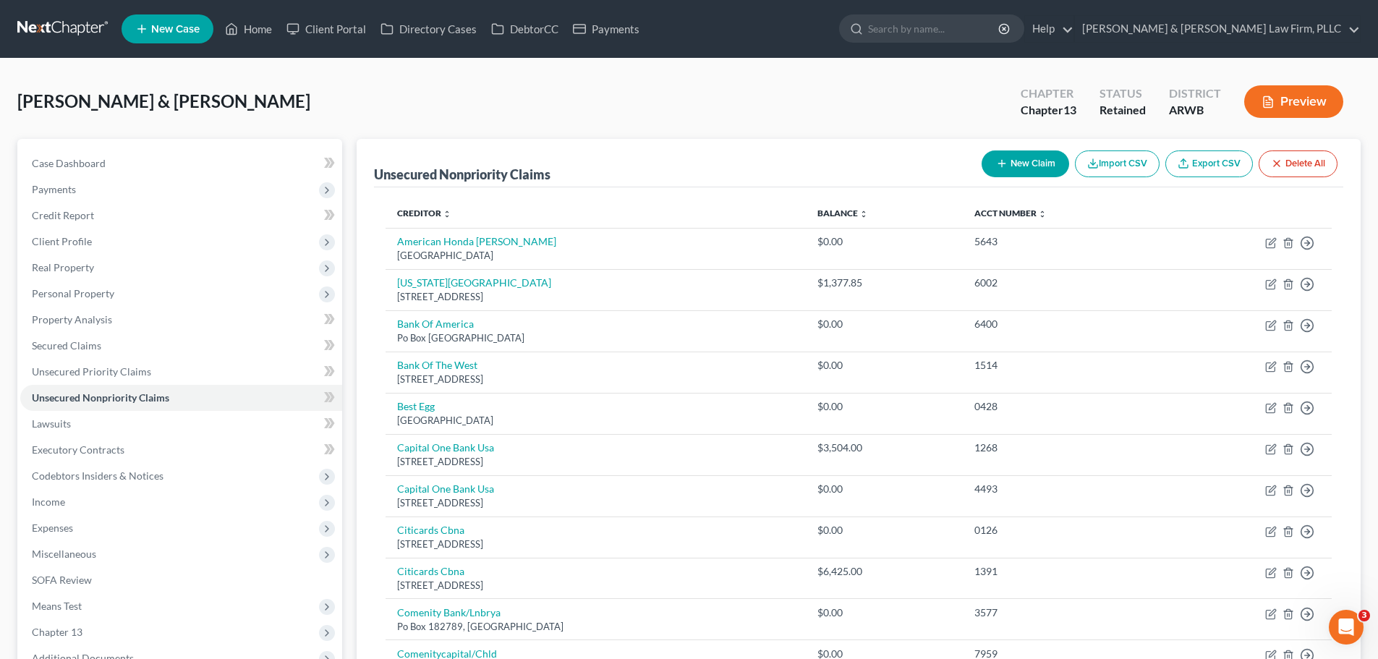
click at [990, 163] on button "New Claim" at bounding box center [1025, 163] width 88 height 27
select select "2"
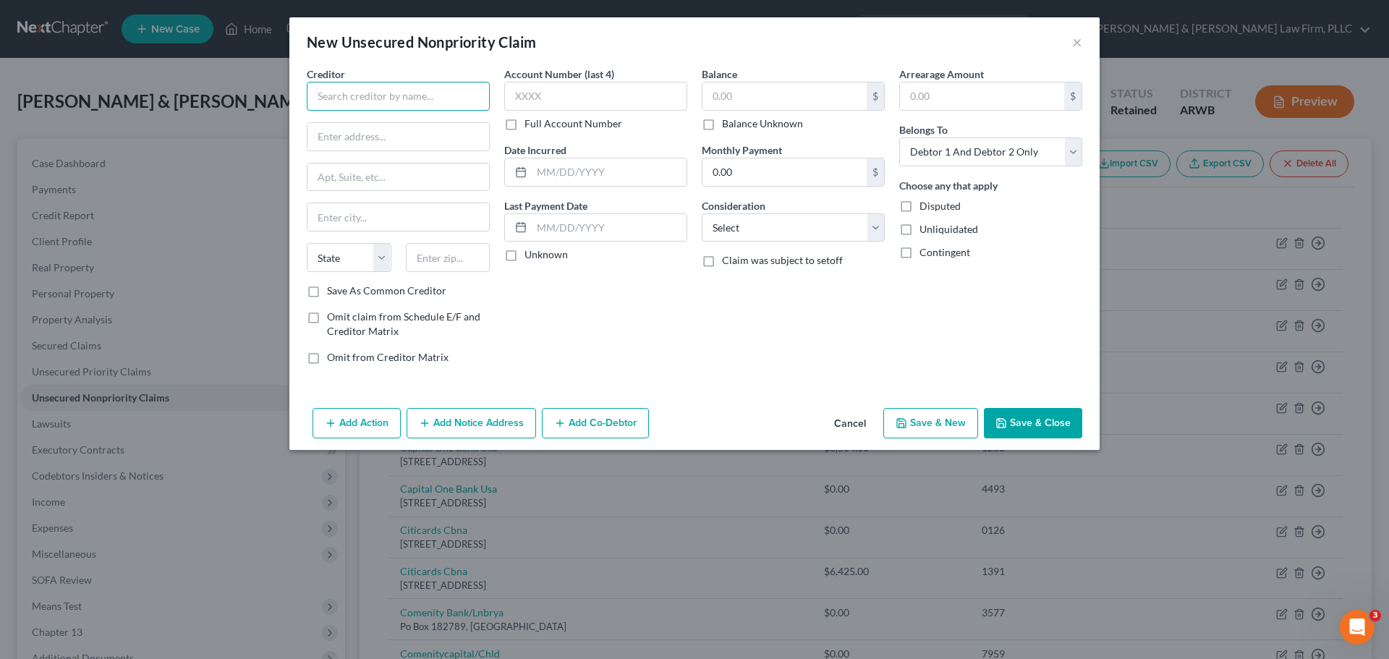
click at [375, 87] on input "text" at bounding box center [398, 96] width 183 height 29
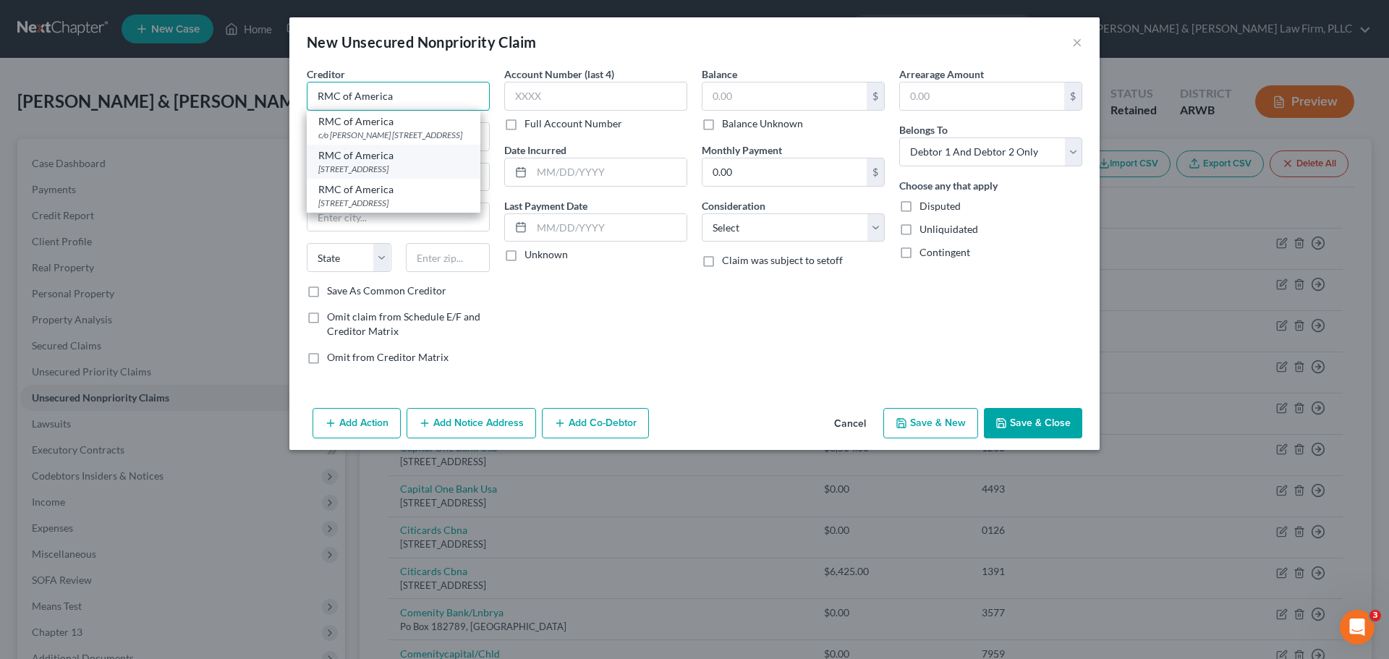
type input "RMC of America"
click at [344, 163] on div "RMC of America" at bounding box center [393, 155] width 150 height 14
type input "PO Box 21030"
type input "[GEOGRAPHIC_DATA]"
select select "2"
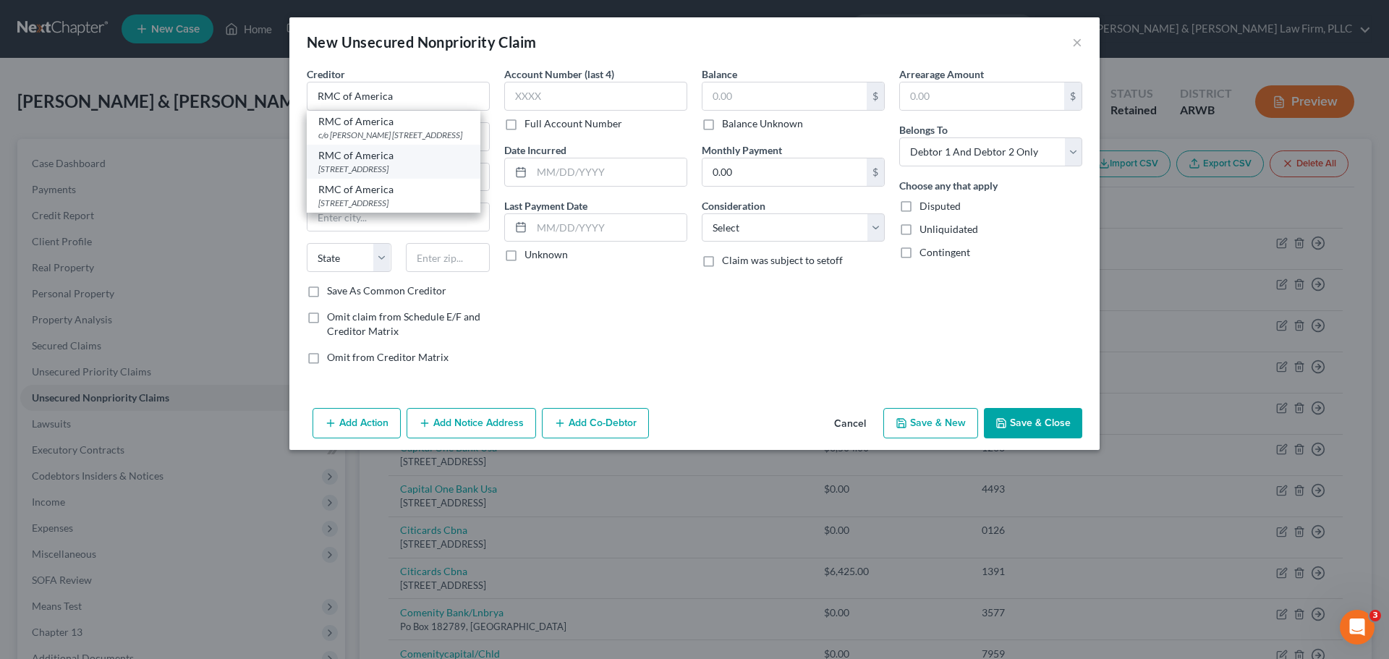
type input "71612"
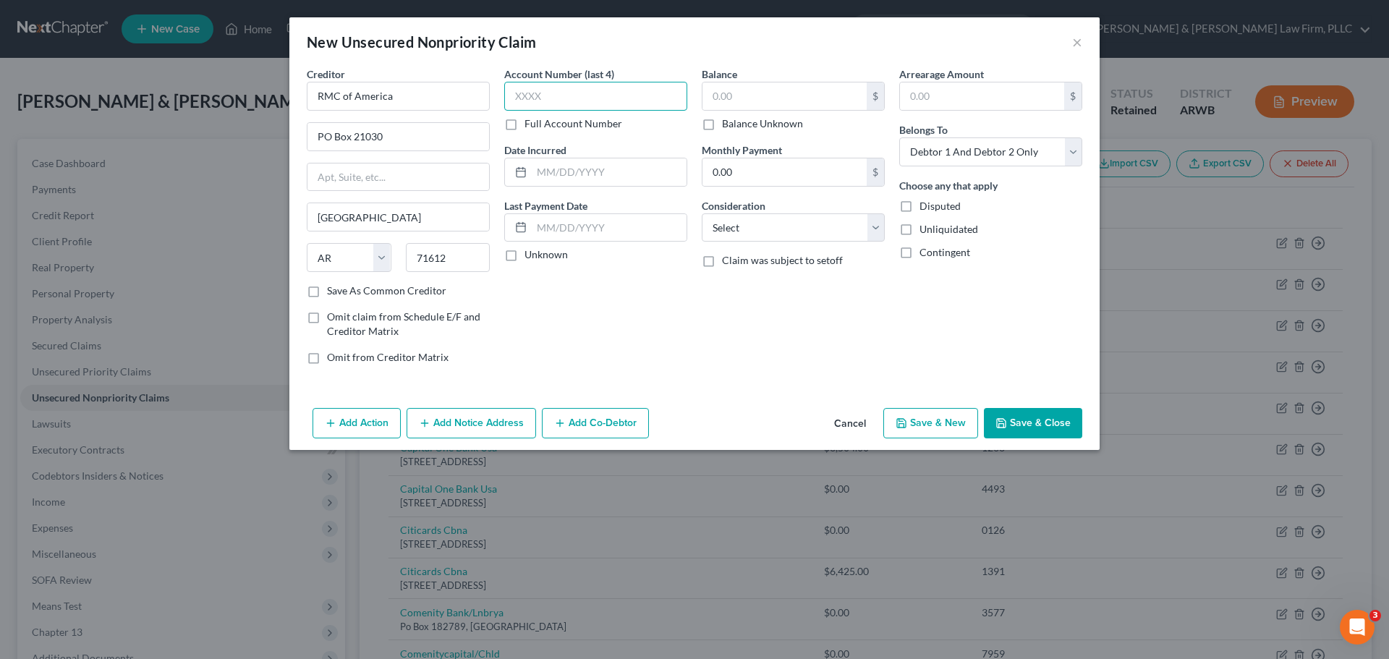
click at [553, 100] on input "text" at bounding box center [595, 96] width 183 height 29
type input "3890"
click at [738, 105] on input "text" at bounding box center [784, 95] width 164 height 27
type input "3,130.57"
click at [909, 432] on button "Save & New" at bounding box center [930, 423] width 95 height 30
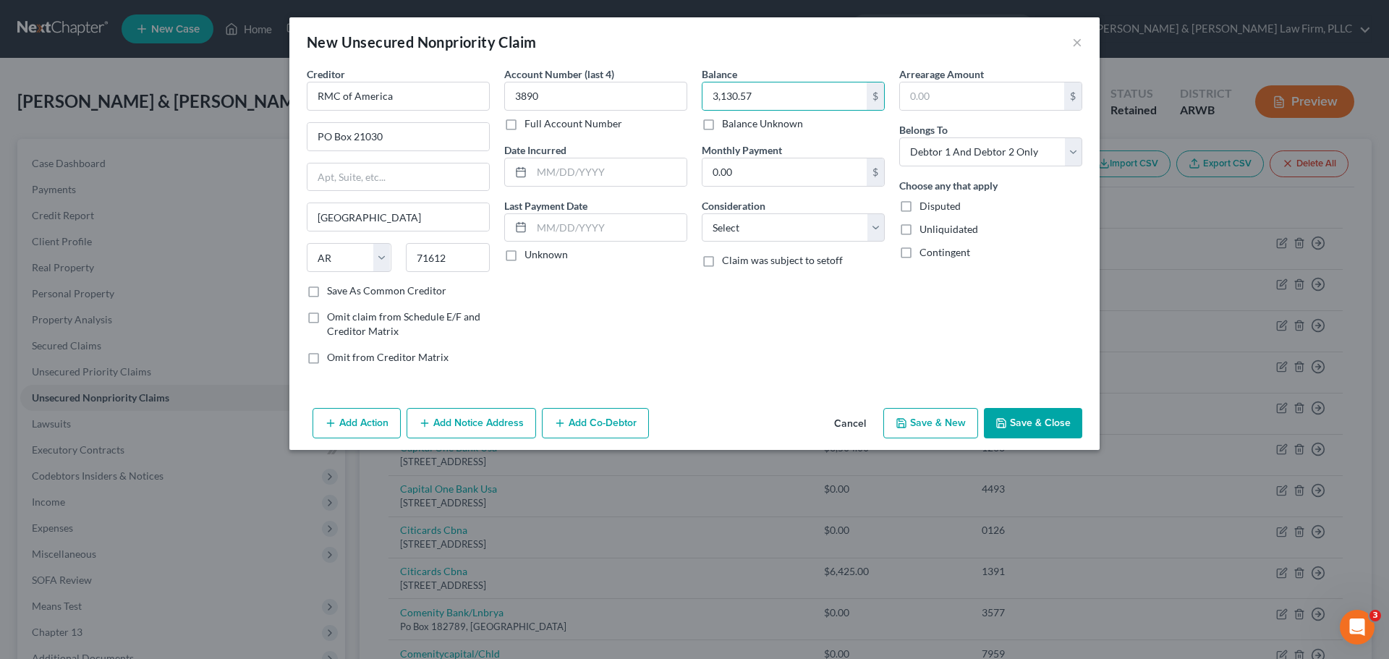
select select "2"
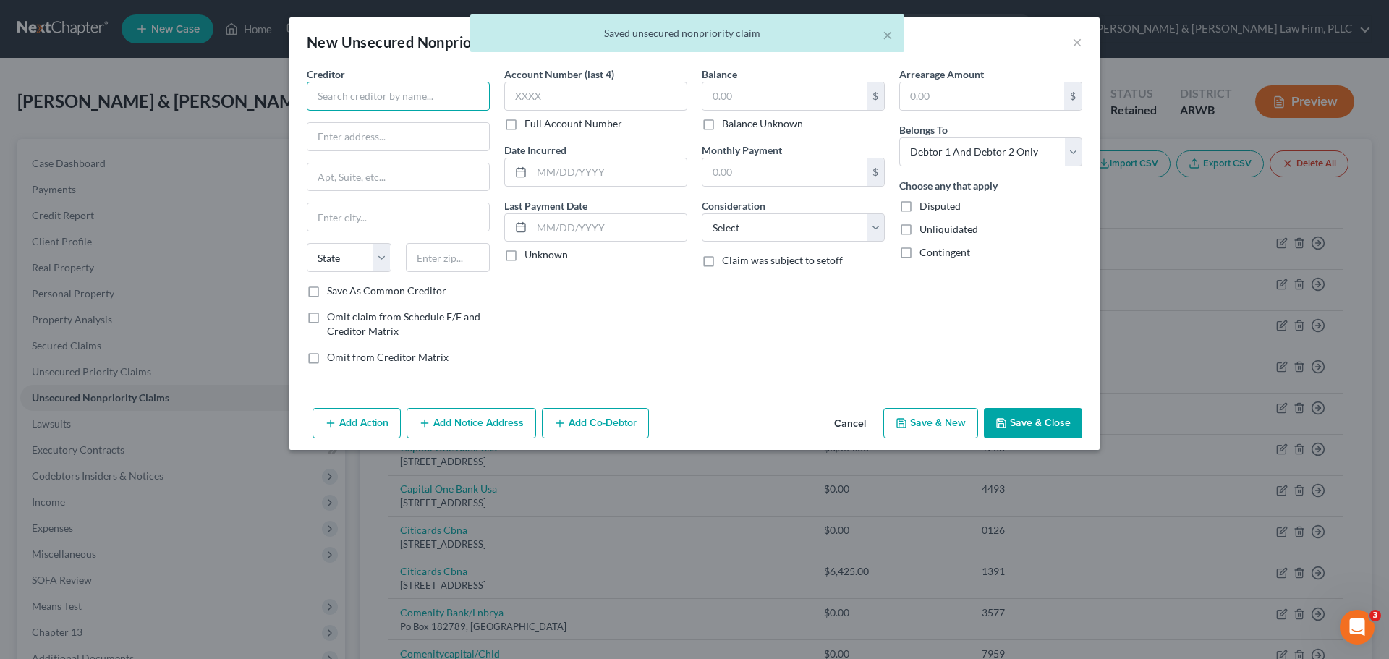
click at [322, 94] on input "text" at bounding box center [398, 96] width 183 height 29
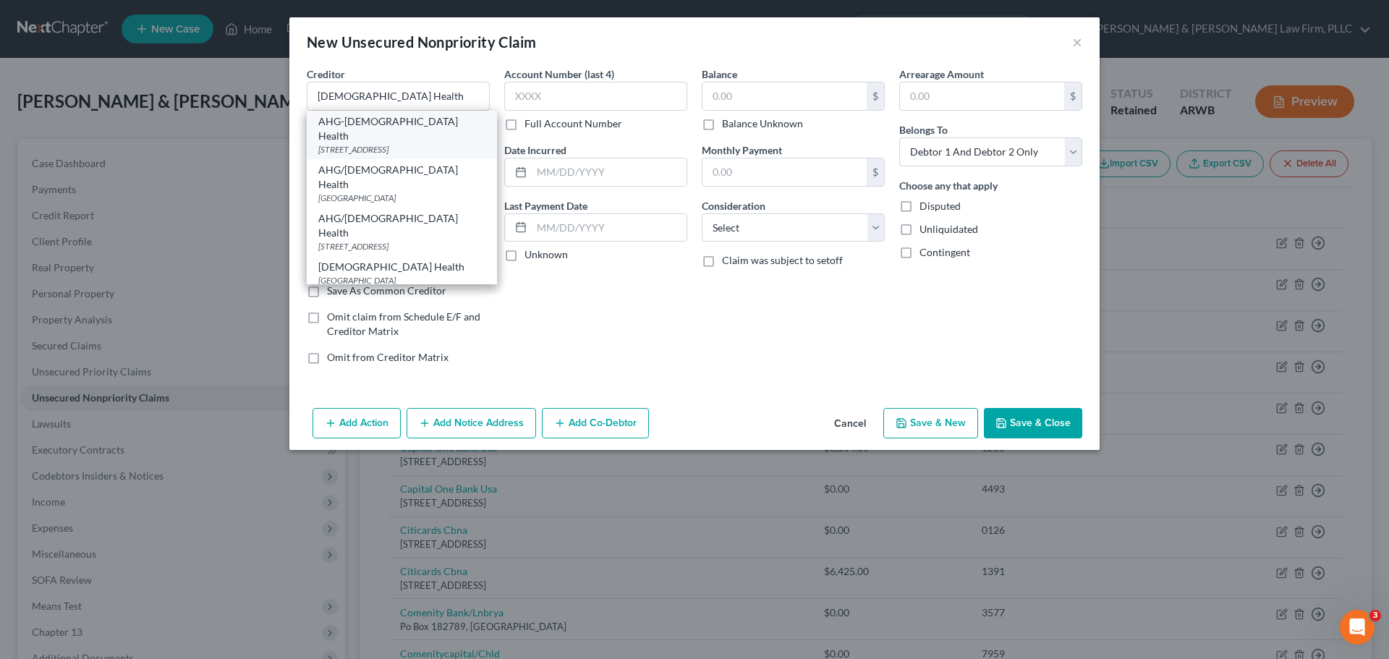
click at [383, 143] on div "[STREET_ADDRESS]" at bounding box center [401, 149] width 167 height 12
type input "AHG-[DEMOGRAPHIC_DATA] Health"
type input "PO Box 15730"
type input "Little Rock"
select select "2"
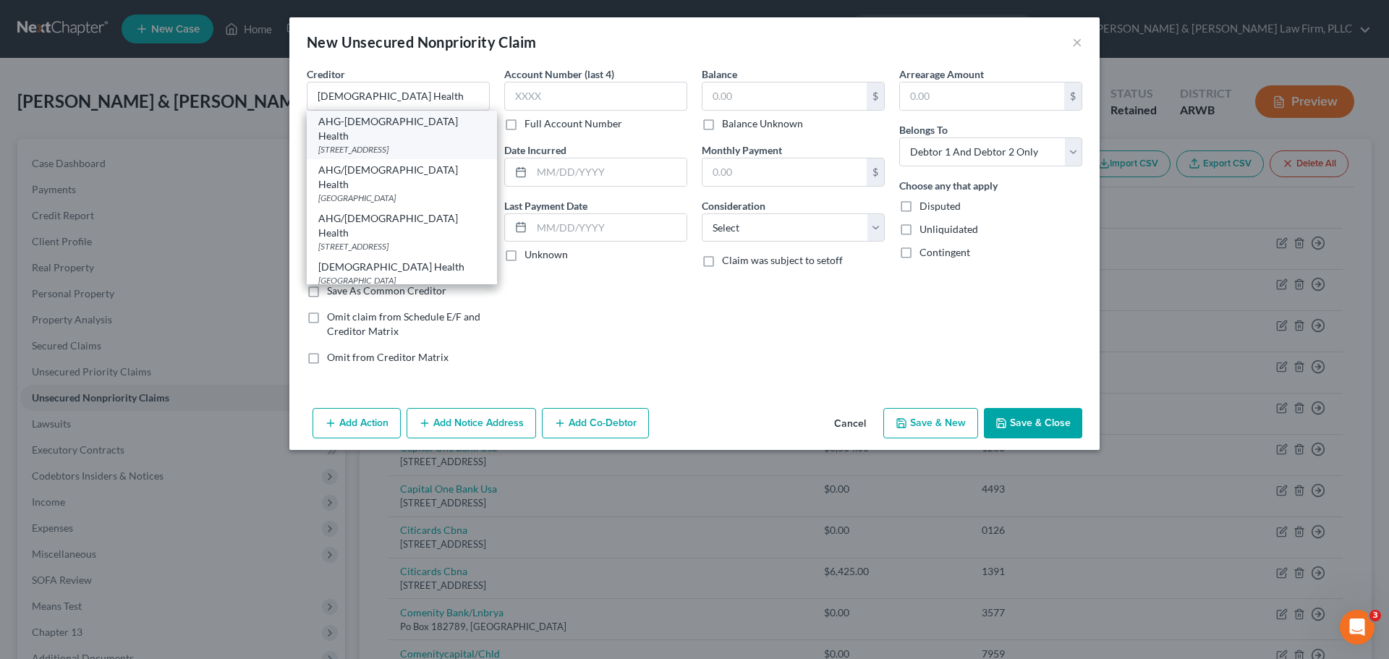
type input "72231"
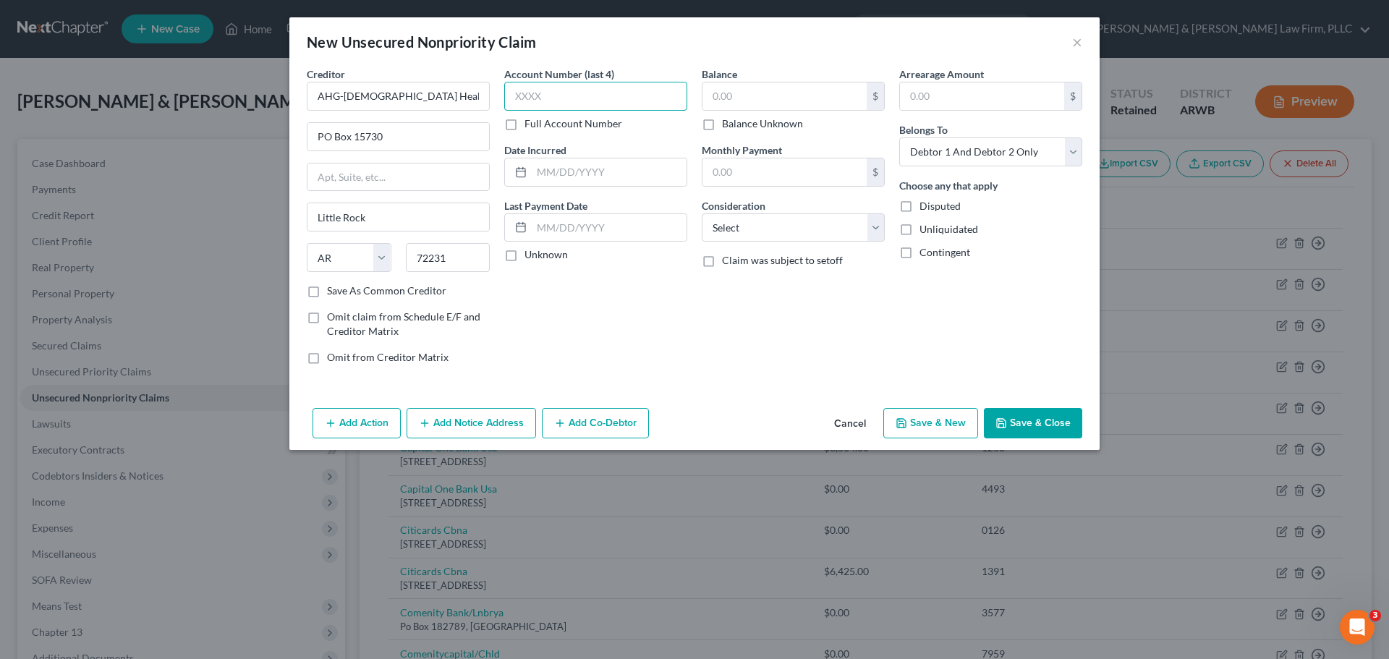
click at [602, 97] on input "text" at bounding box center [595, 96] width 183 height 29
type input "6421"
click at [760, 105] on input "text" at bounding box center [784, 95] width 164 height 27
type input "587.00"
click at [929, 419] on button "Save & New" at bounding box center [930, 423] width 95 height 30
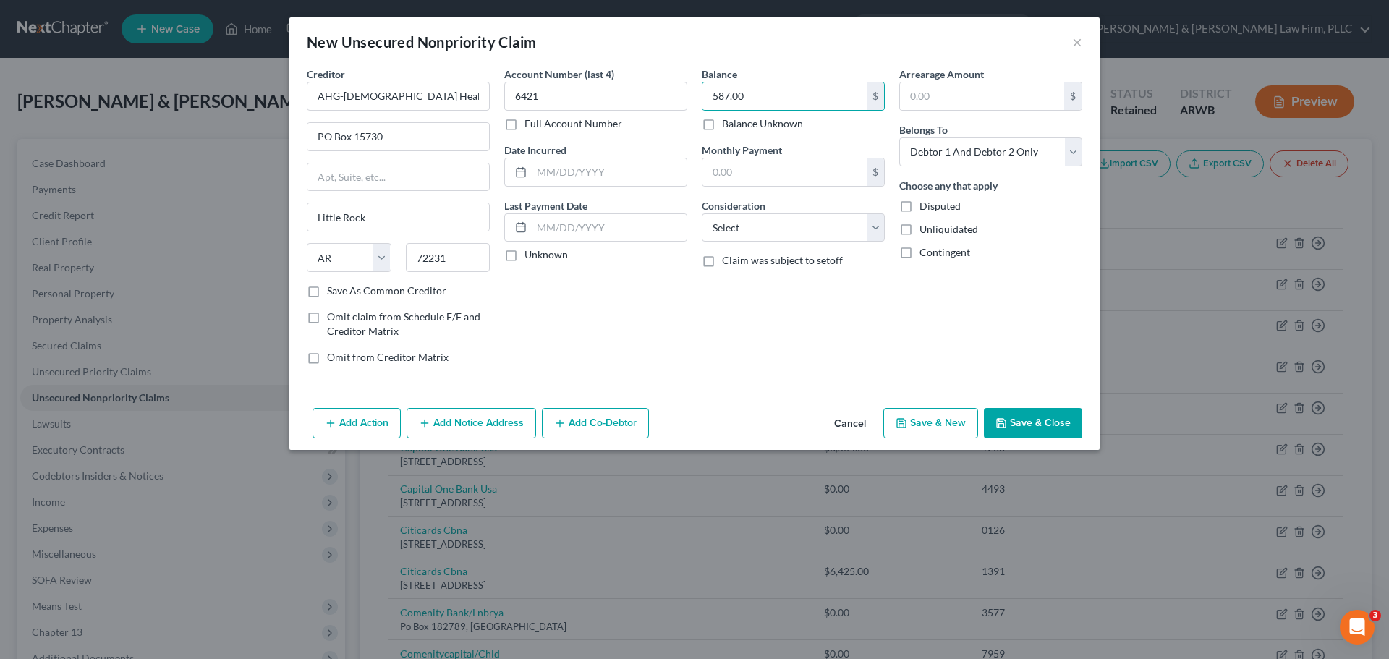
select select "2"
click at [445, 89] on input "text" at bounding box center [398, 96] width 183 height 29
type input "Ability Recovery Services LLC"
click at [600, 90] on input "text" at bounding box center [595, 96] width 183 height 29
type input "3864"
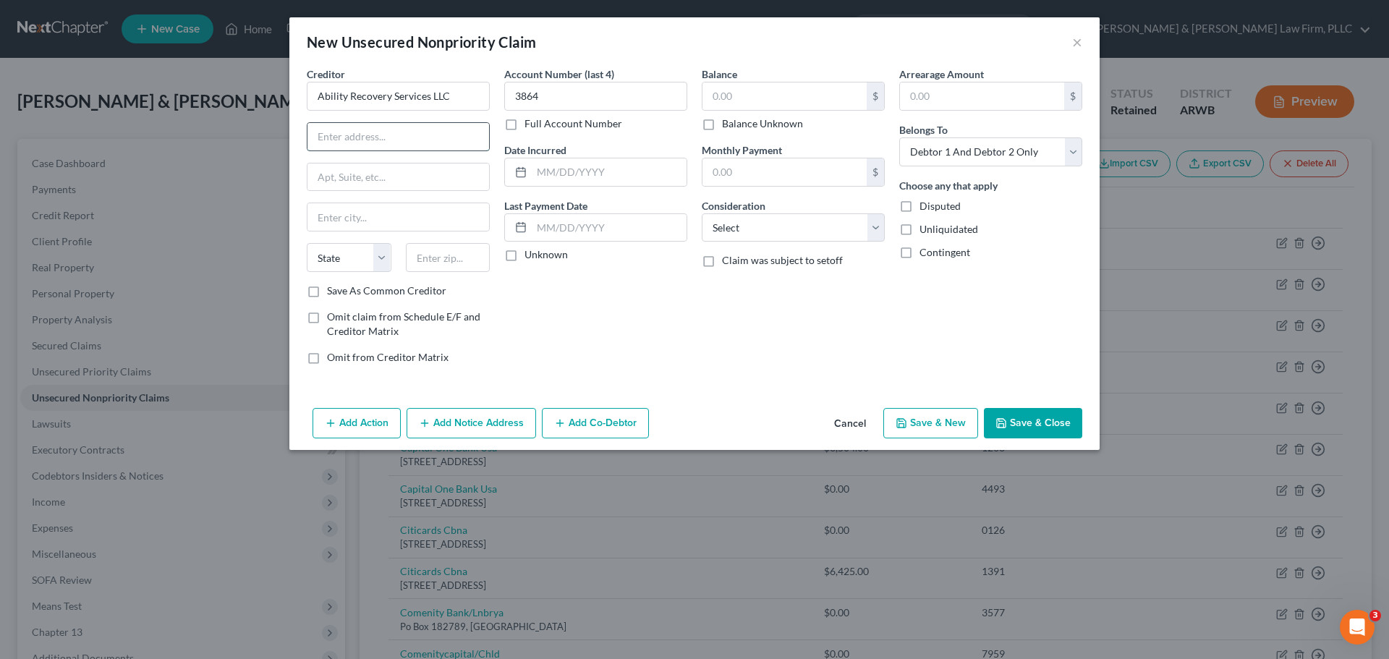
click at [443, 144] on input "text" at bounding box center [398, 136] width 182 height 27
type input "PO Box 4262"
click at [421, 215] on input "text" at bounding box center [398, 216] width 182 height 27
type input "Scranton"
click at [347, 248] on select "State [US_STATE] AK AR AZ CA CO CT DE DC [GEOGRAPHIC_DATA] [GEOGRAPHIC_DATA] GU…" at bounding box center [349, 257] width 85 height 29
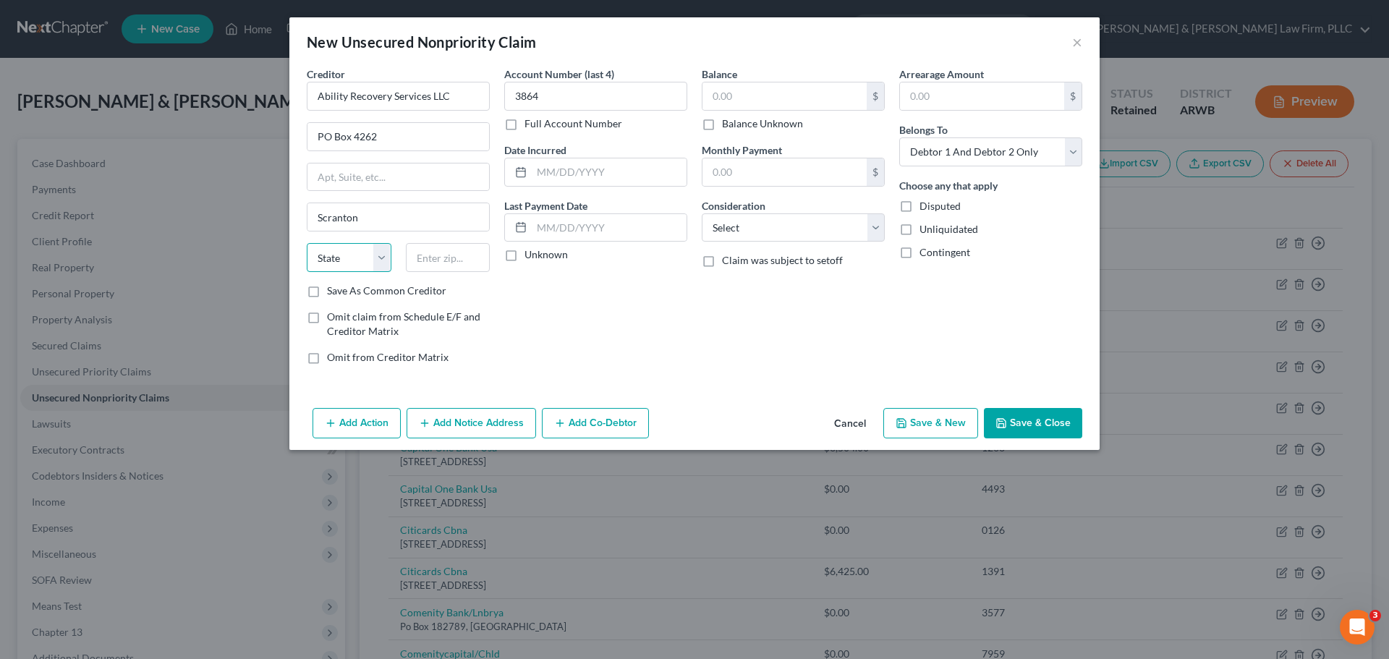
select select "39"
click at [307, 243] on select "State [US_STATE] AK AR AZ CA CO CT DE DC [GEOGRAPHIC_DATA] [GEOGRAPHIC_DATA] GU…" at bounding box center [349, 257] width 85 height 29
click at [435, 258] on input "text" at bounding box center [448, 257] width 85 height 29
type input "18505-6262"
click at [814, 95] on input "text" at bounding box center [784, 95] width 164 height 27
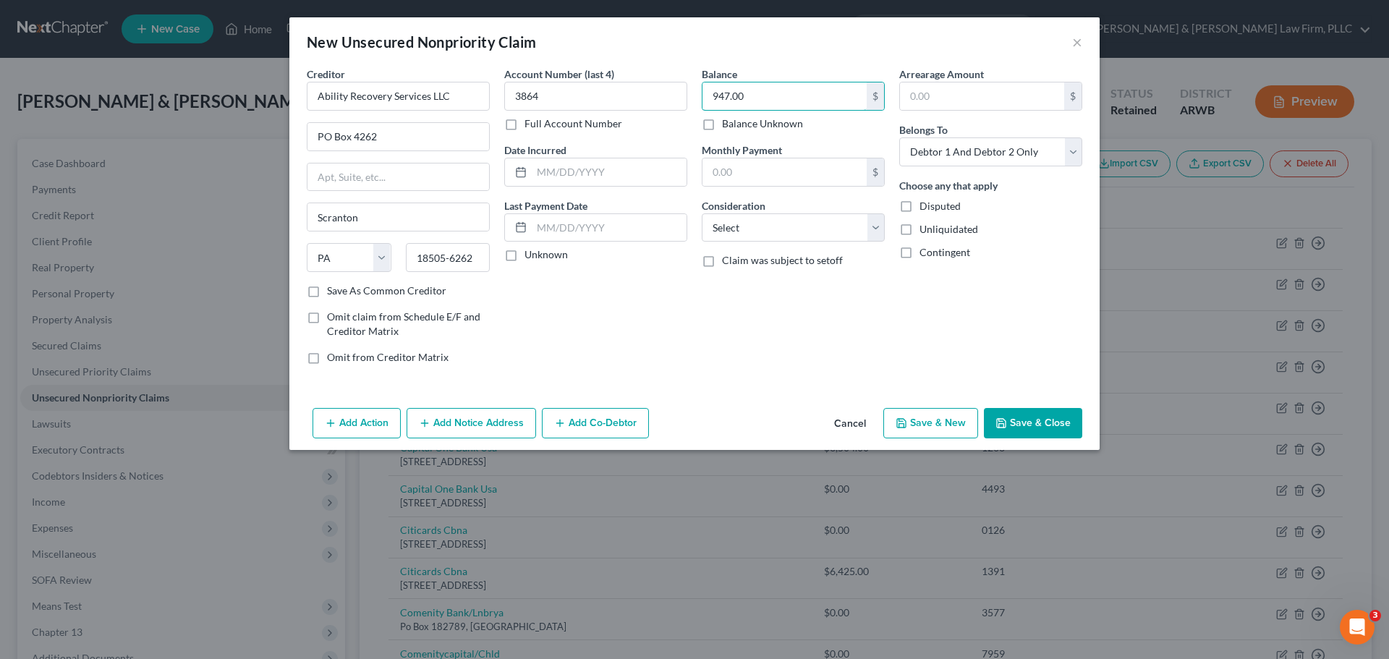
type input "947.00"
click at [928, 418] on button "Save & New" at bounding box center [930, 423] width 95 height 30
select select "2"
click at [357, 87] on input "text" at bounding box center [398, 96] width 183 height 29
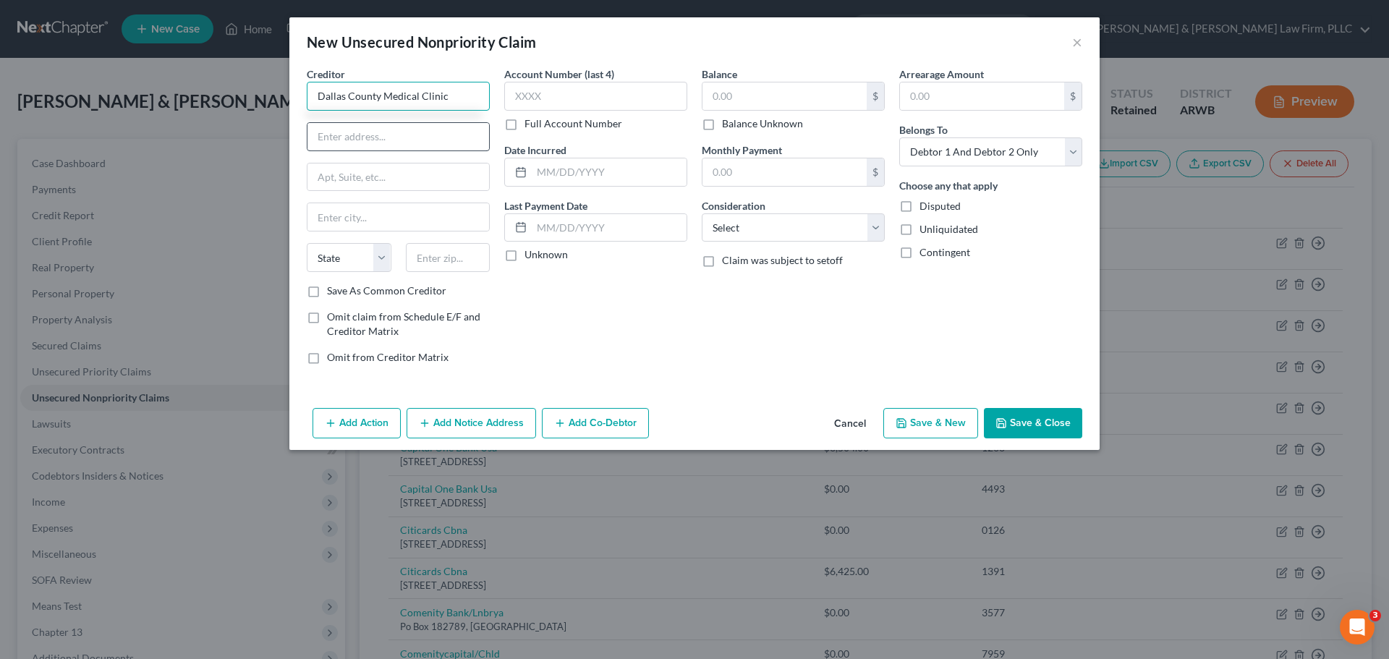
type input "Dallas County Medical Clinic"
click at [364, 125] on input "text" at bounding box center [398, 136] width 182 height 27
type input "[STREET_ADDRESS][PERSON_NAME]"
click at [367, 212] on input "text" at bounding box center [398, 216] width 182 height 27
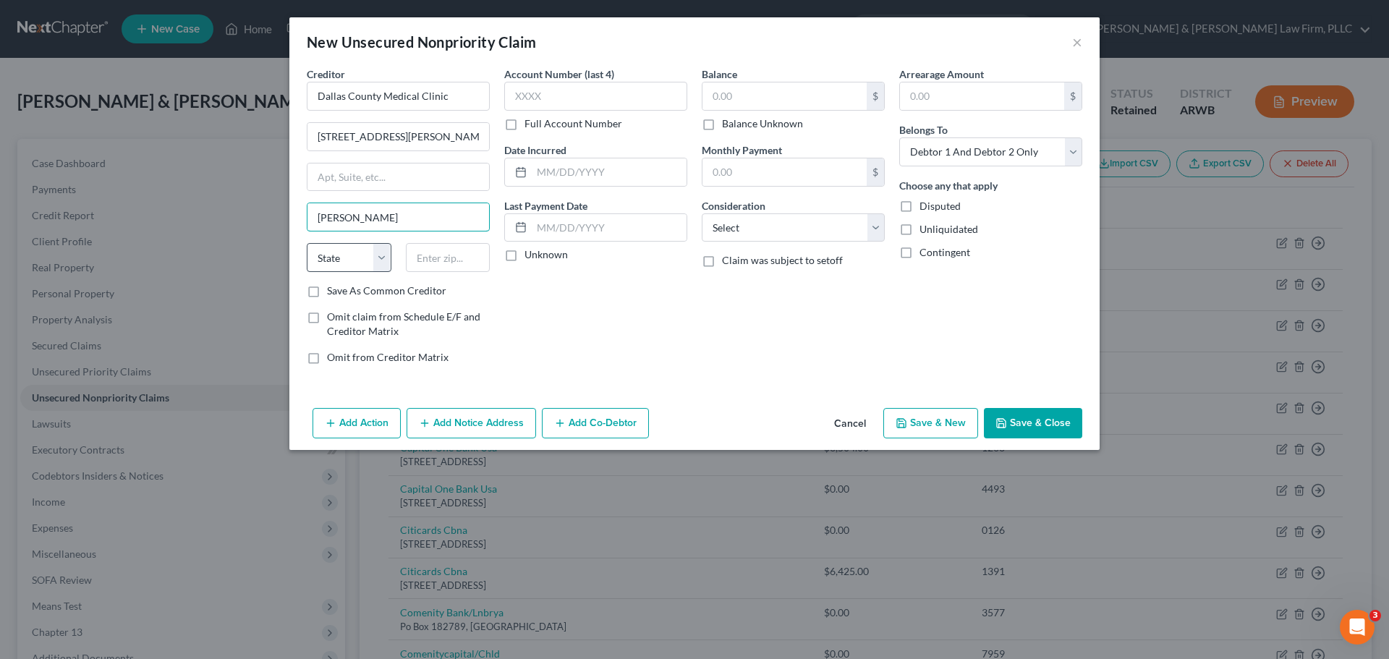
type input "[PERSON_NAME]"
click at [332, 260] on select "State [US_STATE] AK AR AZ CA CO CT DE DC [GEOGRAPHIC_DATA] [GEOGRAPHIC_DATA] GU…" at bounding box center [349, 257] width 85 height 29
select select "2"
click at [307, 243] on select "State [US_STATE] AK AR AZ CA CO CT DE DC [GEOGRAPHIC_DATA] [GEOGRAPHIC_DATA] GU…" at bounding box center [349, 257] width 85 height 29
click at [443, 261] on input "text" at bounding box center [448, 257] width 85 height 29
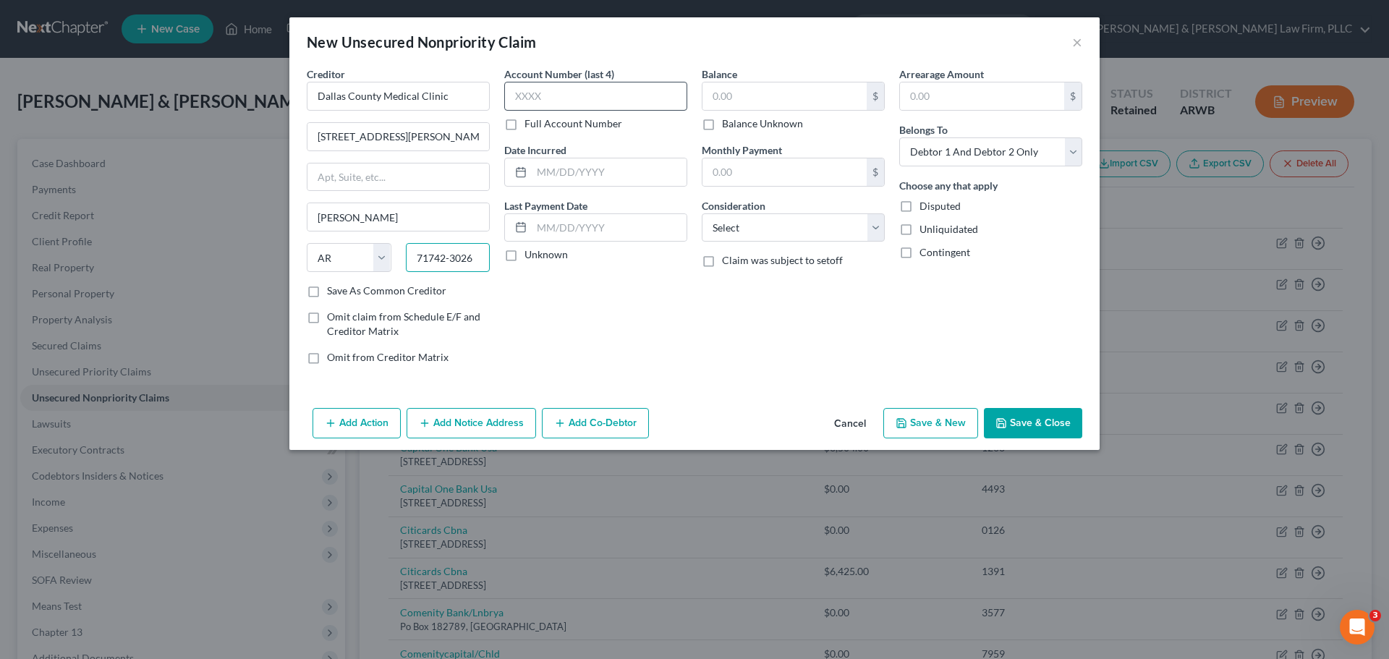
type input "71742-3026"
click at [525, 105] on input "text" at bounding box center [595, 96] width 183 height 29
type input "6440"
click at [822, 93] on input "text" at bounding box center [784, 95] width 164 height 27
type input "443.38"
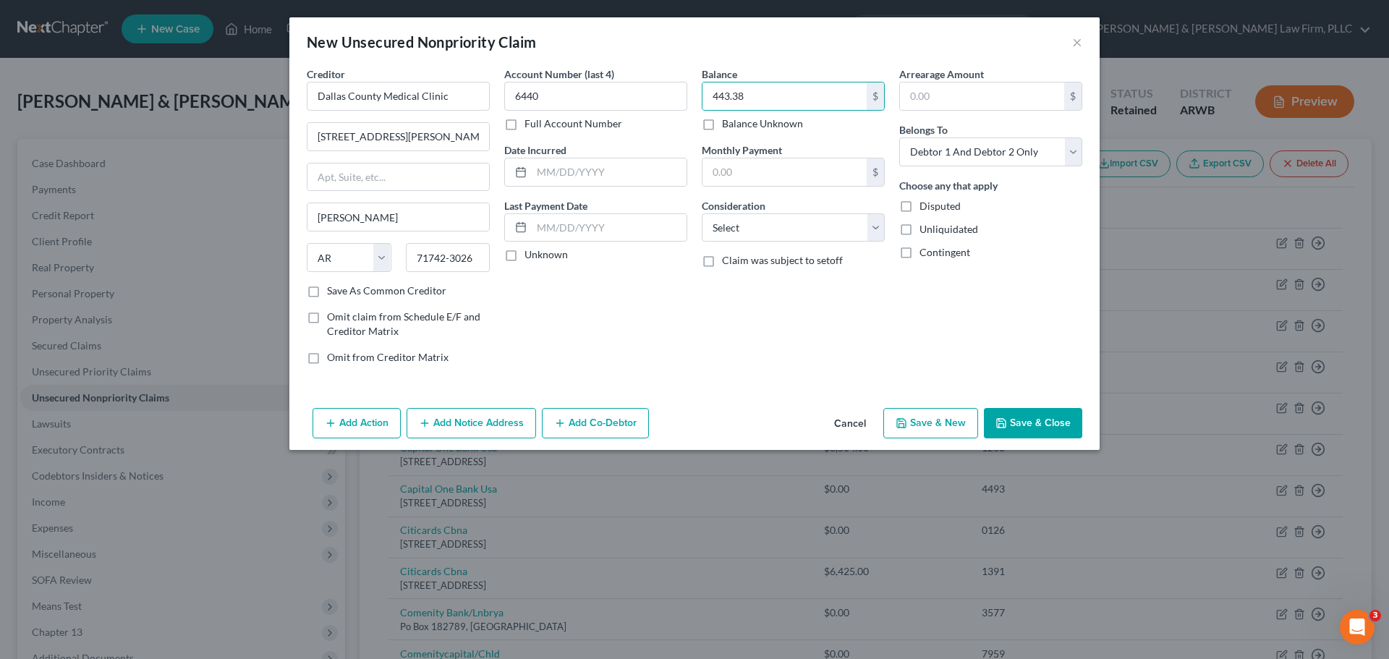
click at [1015, 421] on button "Save & Close" at bounding box center [1033, 423] width 98 height 30
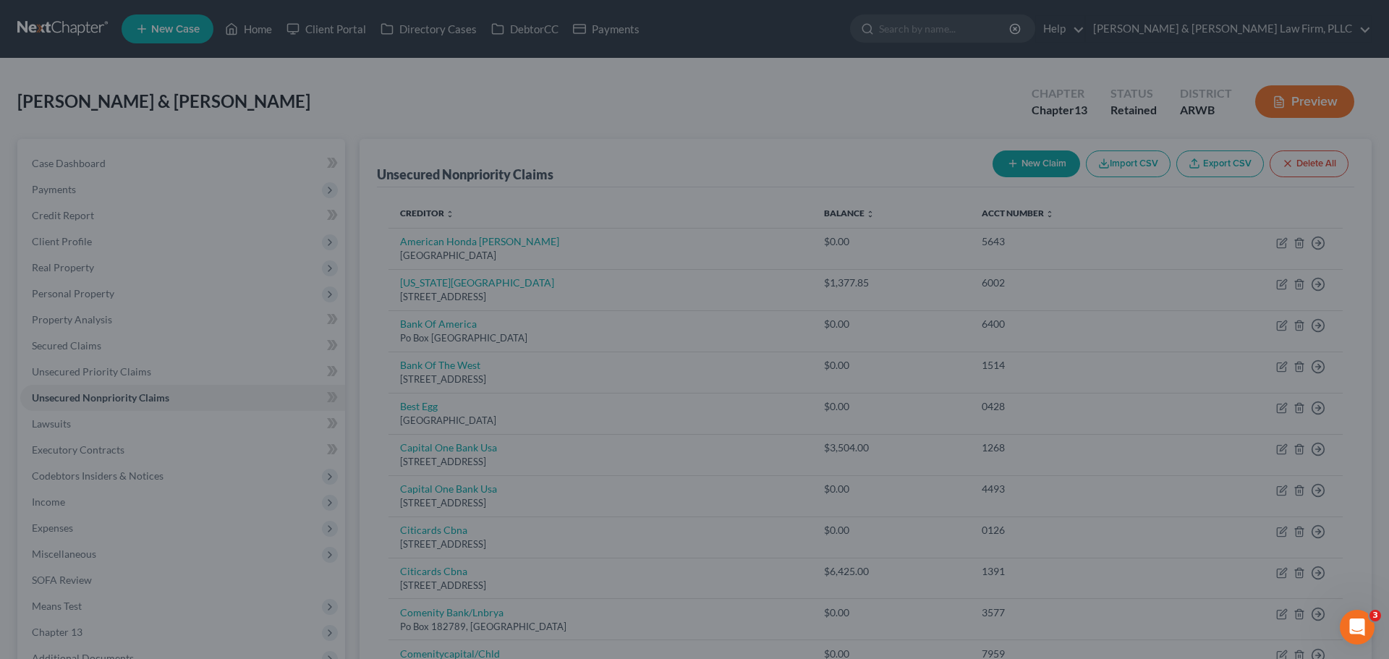
type input "0.00"
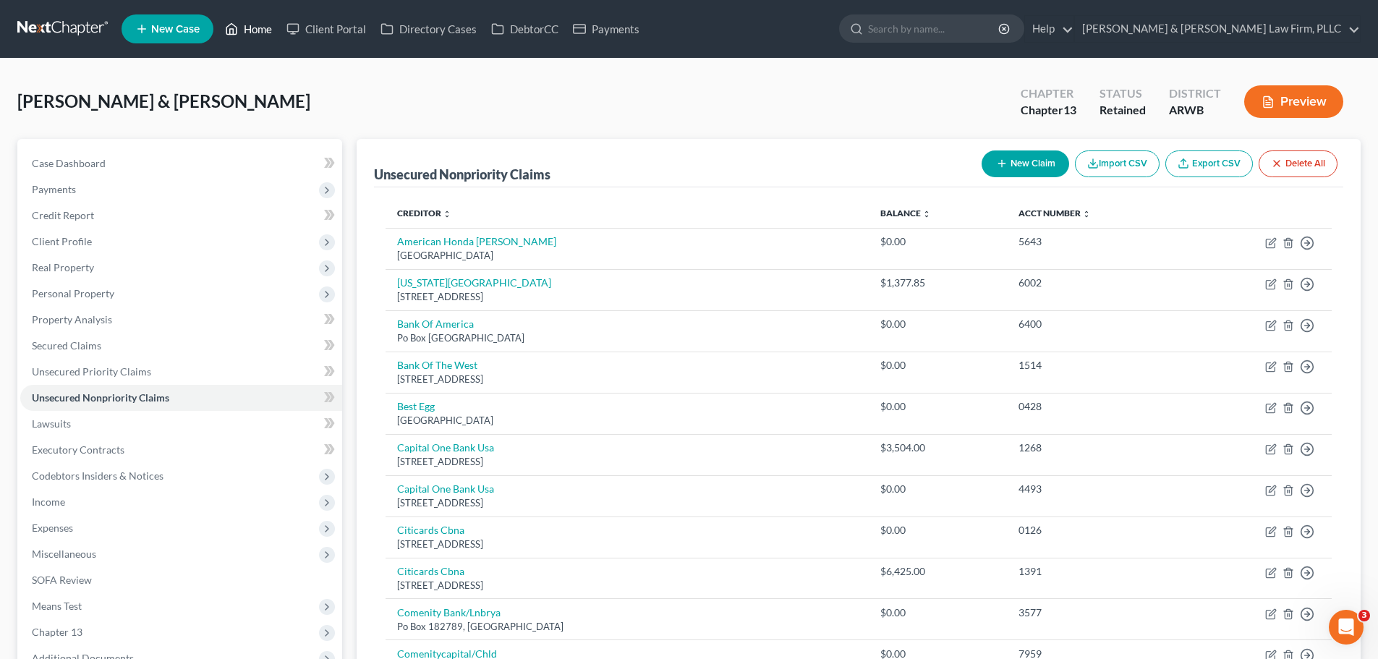
click at [235, 25] on icon at bounding box center [232, 29] width 10 height 11
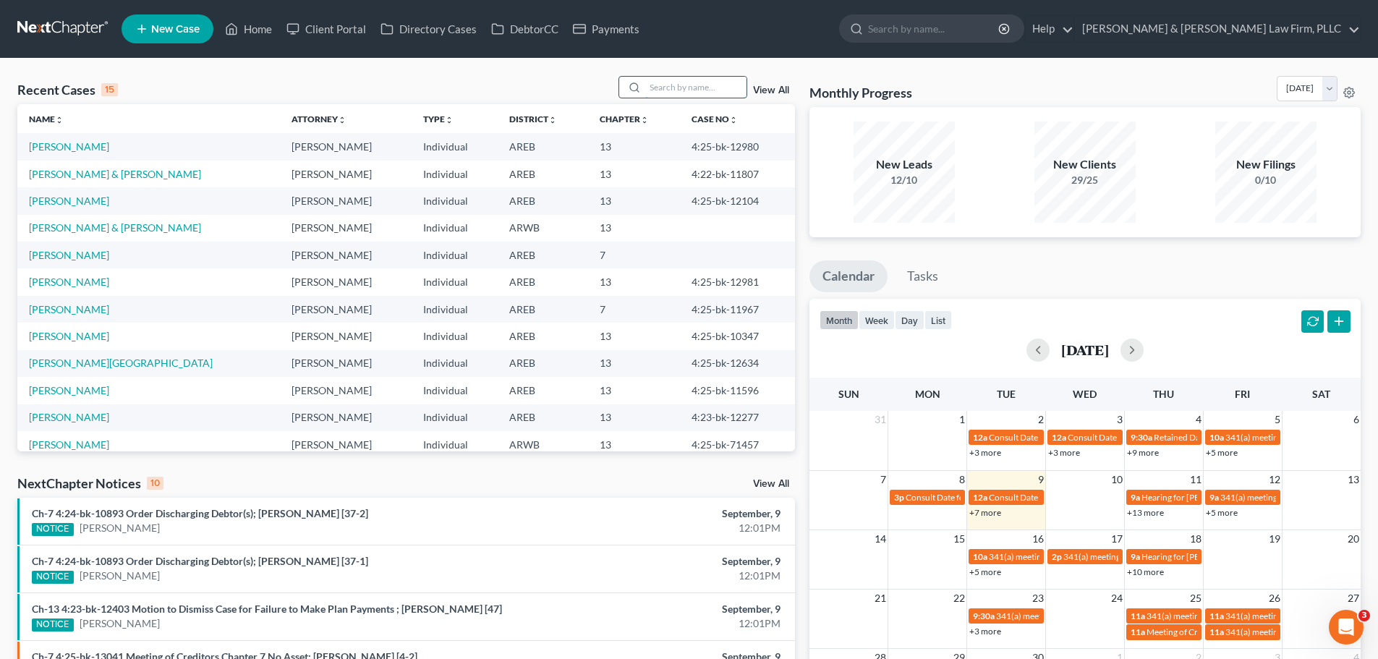
click at [689, 93] on input "search" at bounding box center [695, 87] width 101 height 21
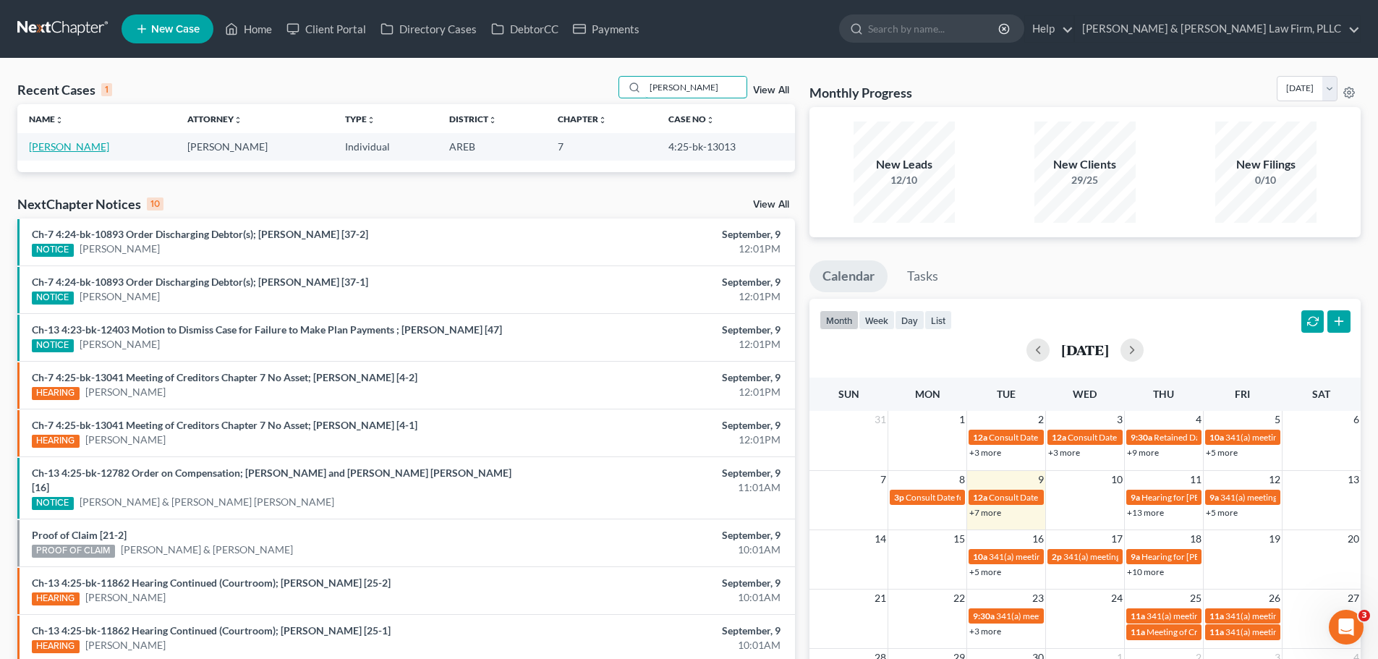
type input "[PERSON_NAME]"
click at [56, 146] on link "[PERSON_NAME]" at bounding box center [69, 146] width 80 height 12
select select "0"
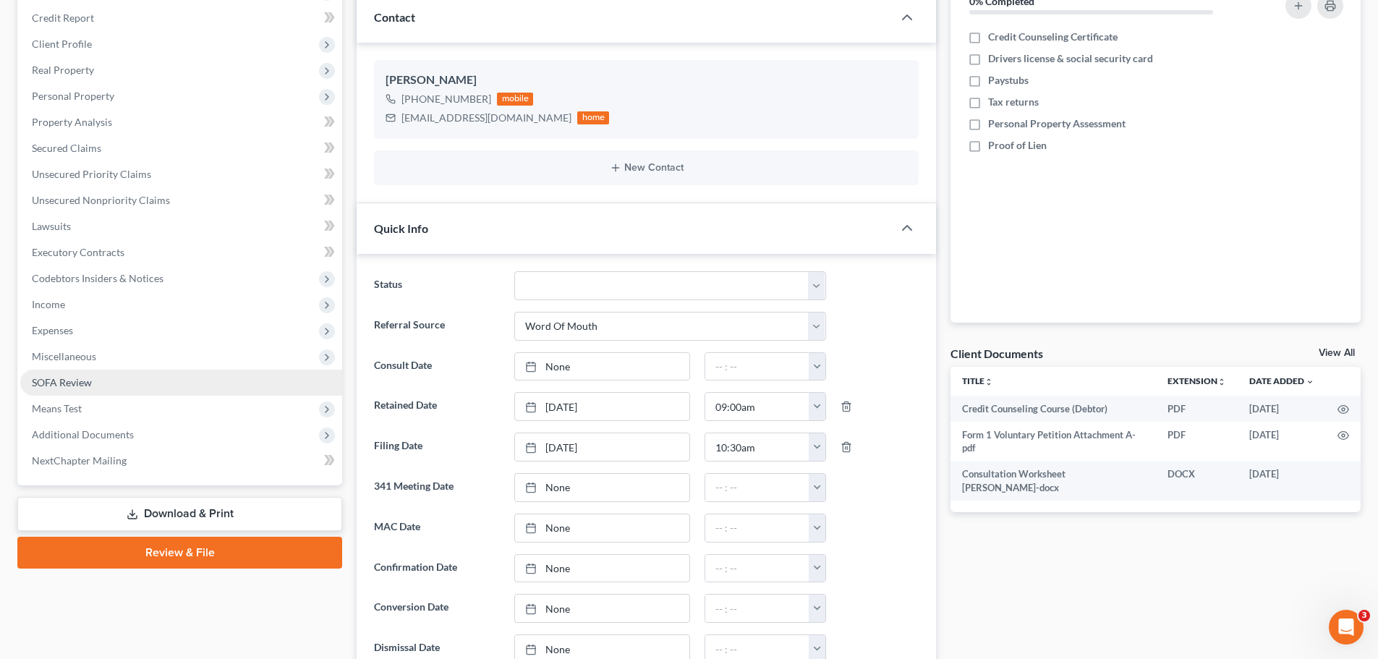
scroll to position [217, 0]
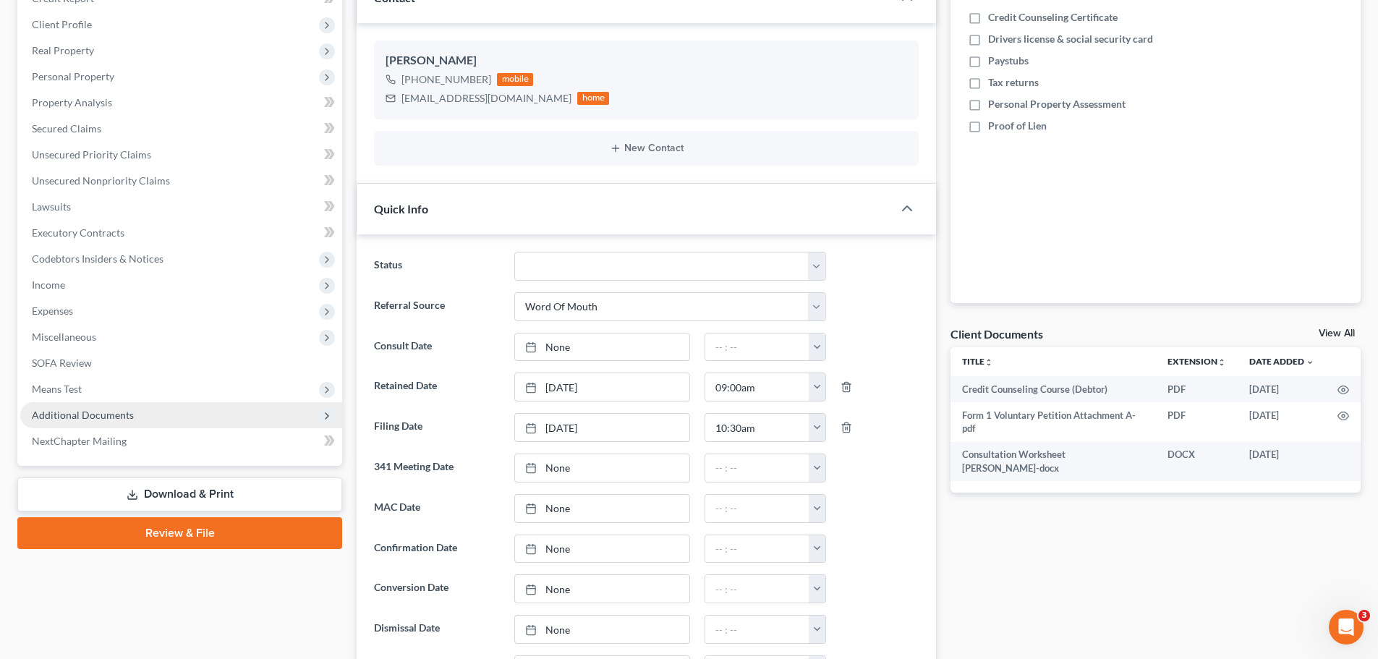
click at [141, 410] on span "Additional Documents" at bounding box center [181, 415] width 322 height 26
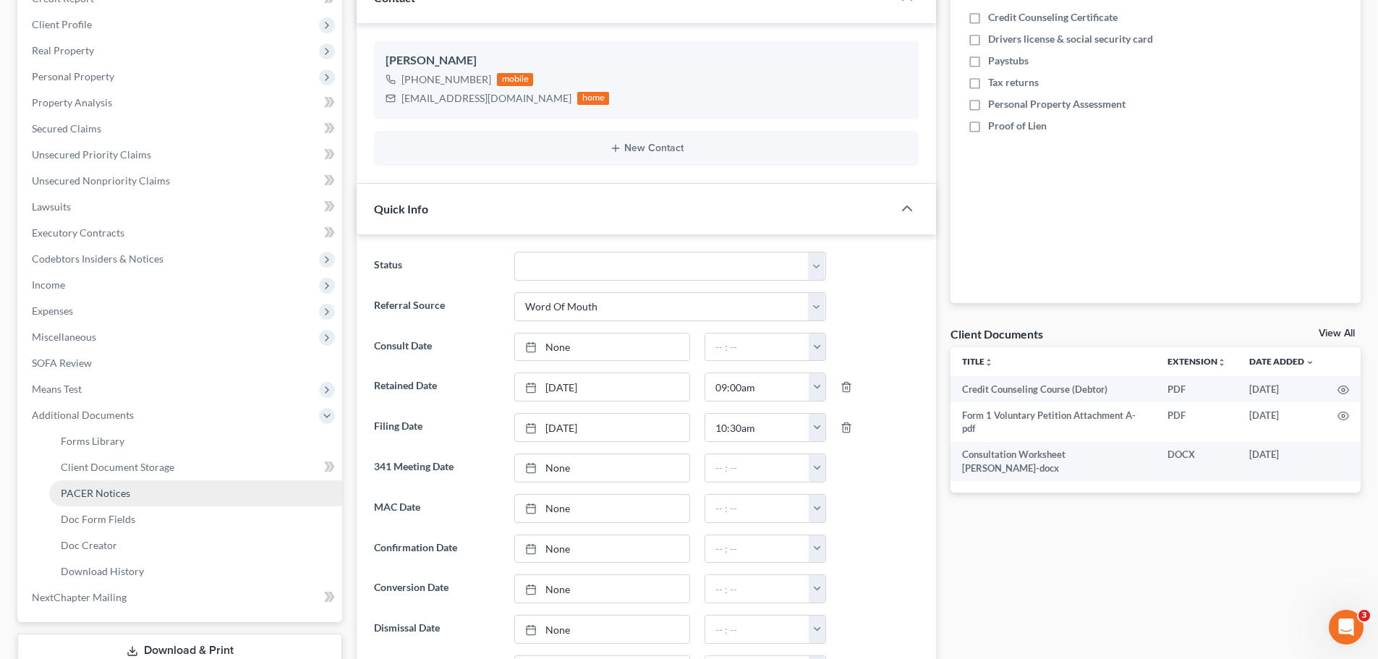
click at [143, 487] on link "PACER Notices" at bounding box center [195, 493] width 293 height 26
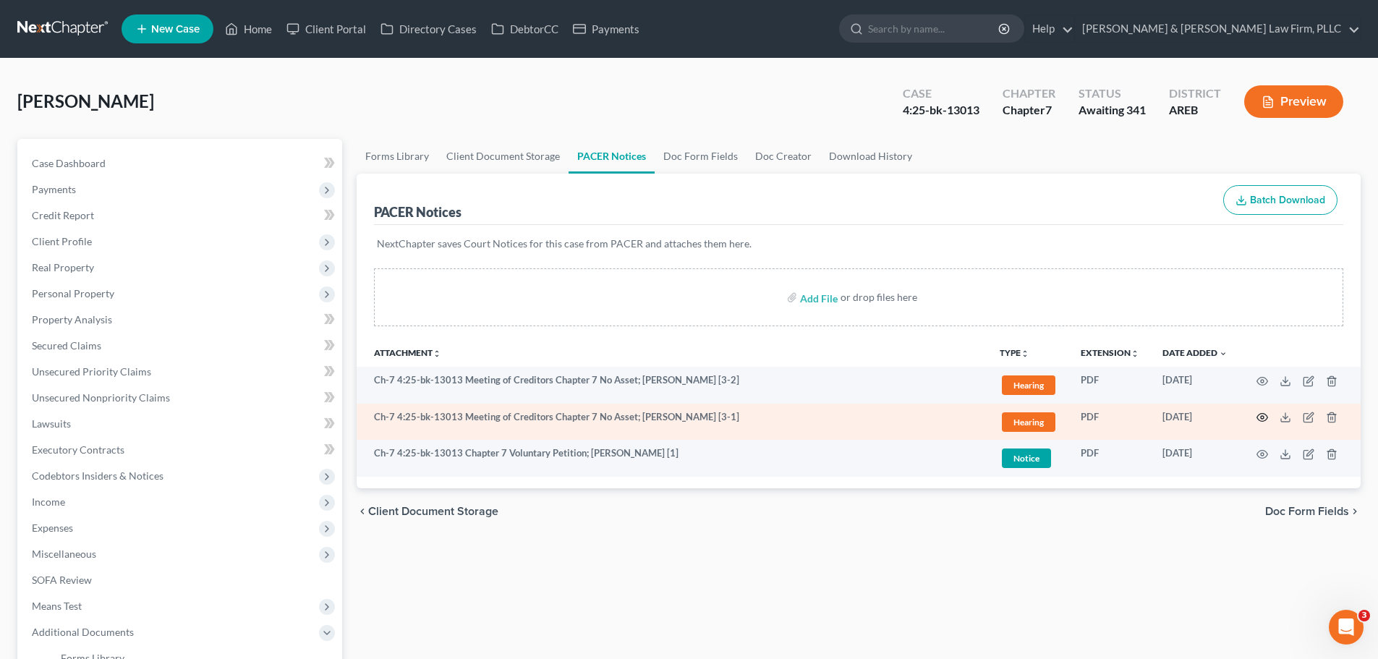
click at [1264, 420] on icon "button" at bounding box center [1262, 418] width 12 height 12
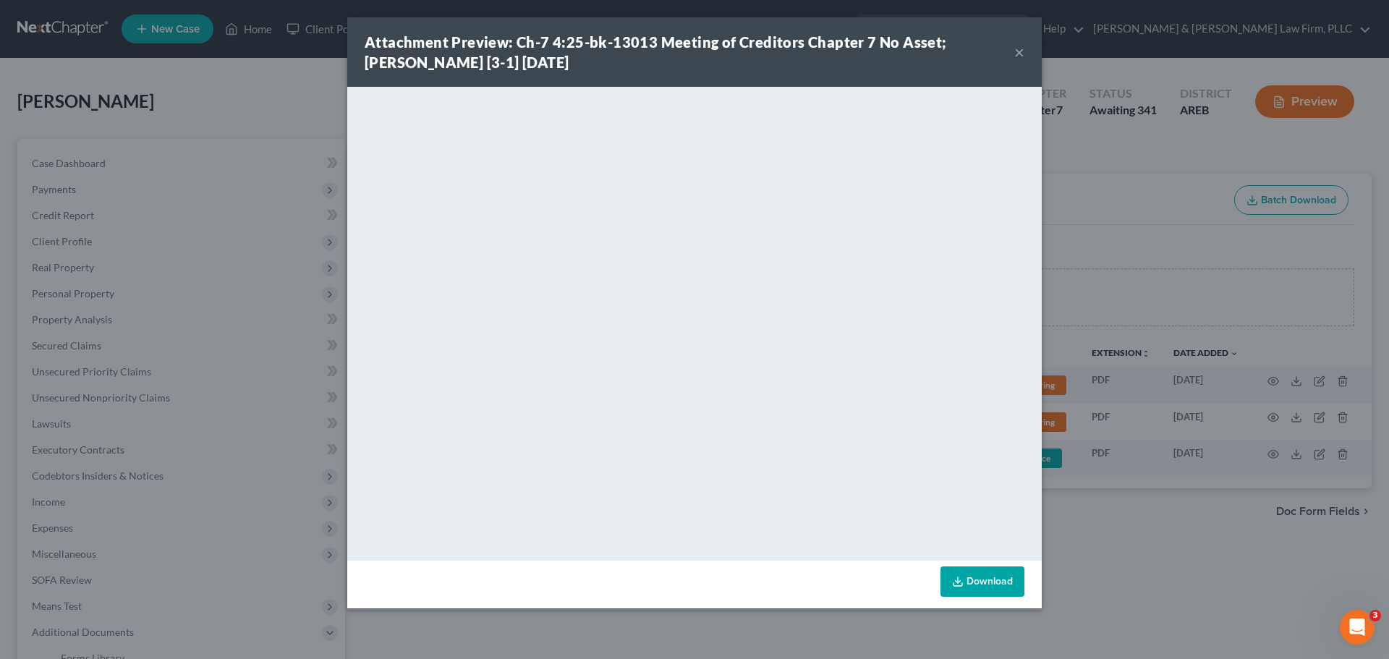
click at [1013, 52] on div "Attachment Preview: Ch-7 4:25-bk-13013 Meeting of Creditors Chapter 7 No Asset;…" at bounding box center [690, 52] width 650 height 41
click at [1015, 51] on button "×" at bounding box center [1019, 51] width 10 height 17
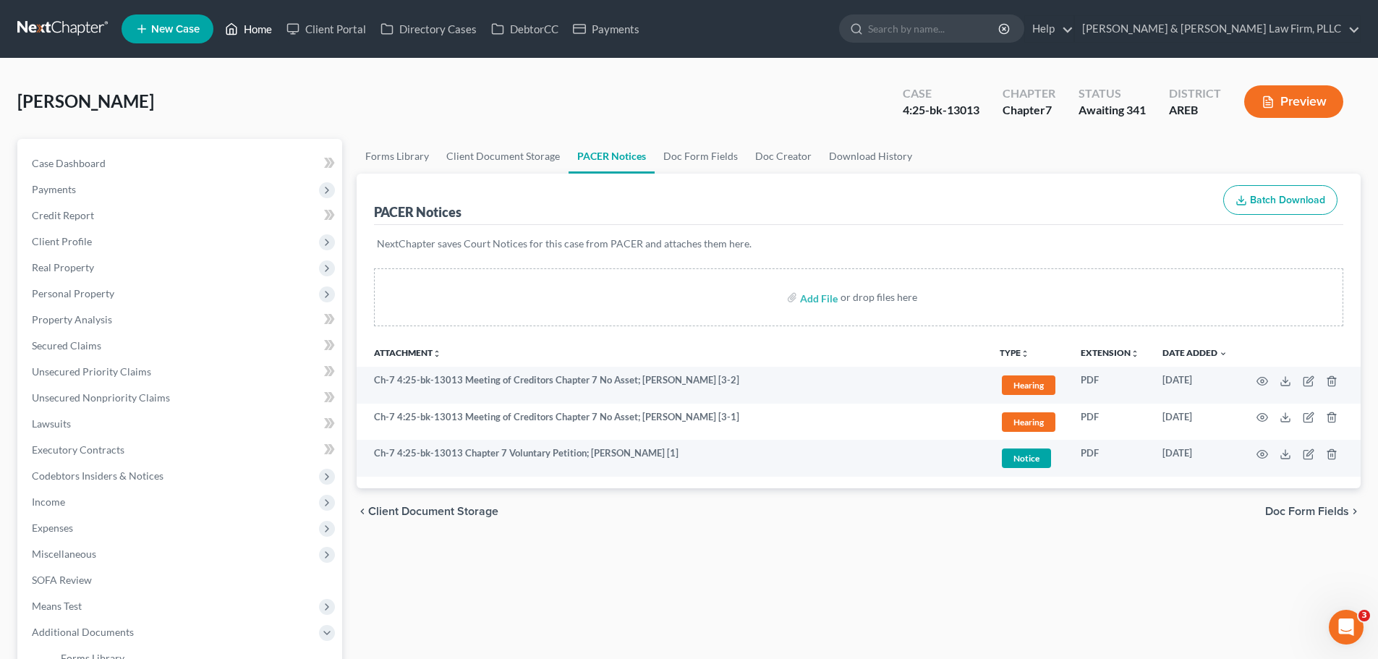
click at [251, 37] on link "Home" at bounding box center [248, 29] width 61 height 26
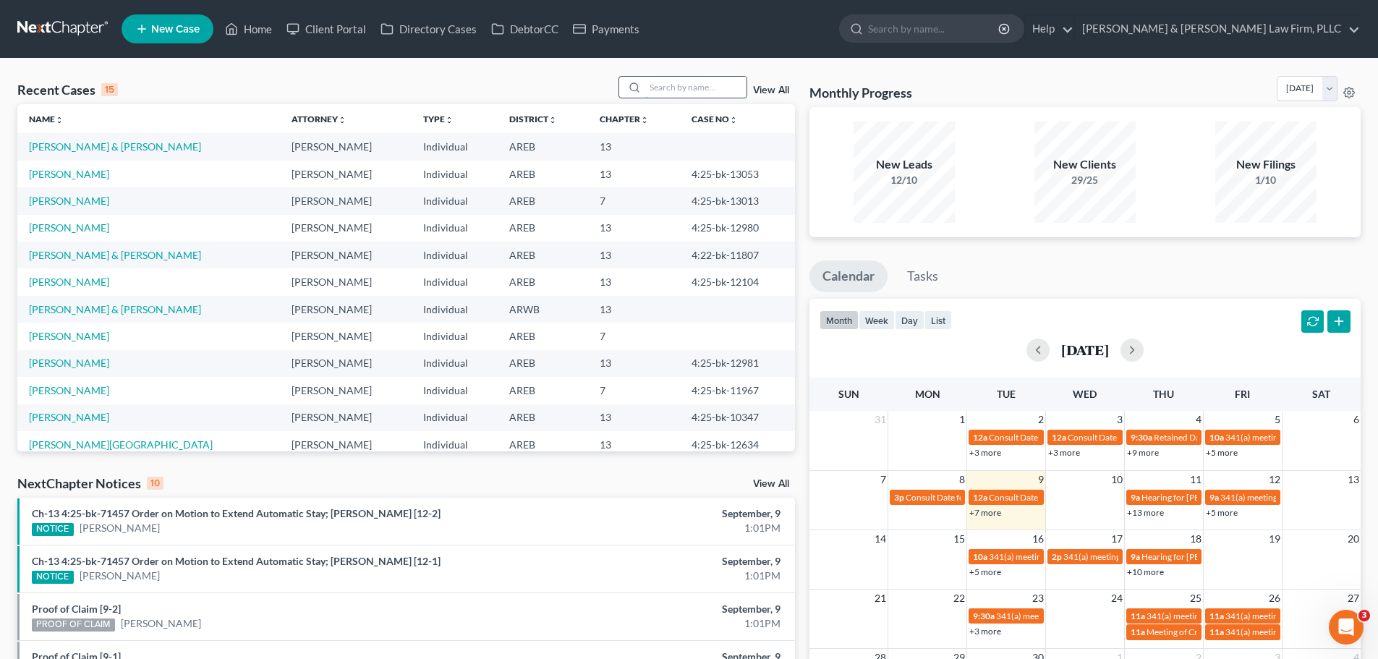
click at [697, 85] on input "search" at bounding box center [695, 87] width 101 height 21
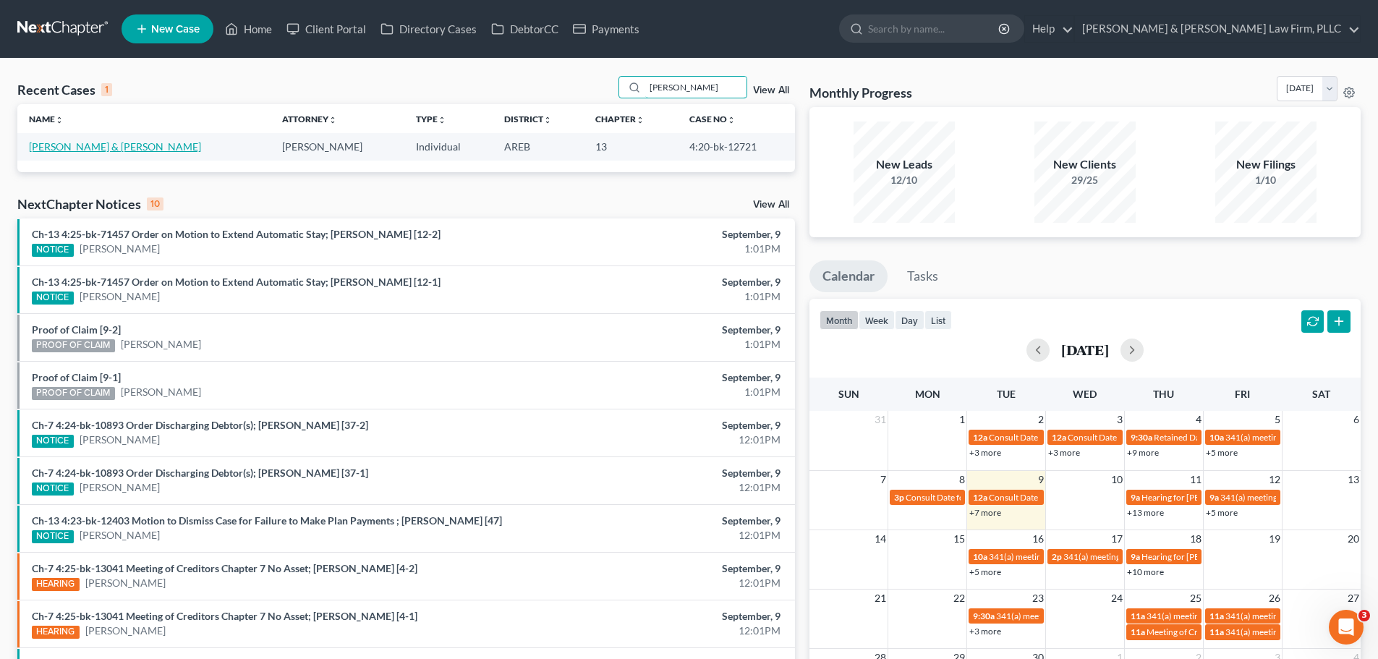
type input "[PERSON_NAME]"
click at [99, 145] on link "[PERSON_NAME] & [PERSON_NAME]" at bounding box center [115, 146] width 172 height 12
select select "6"
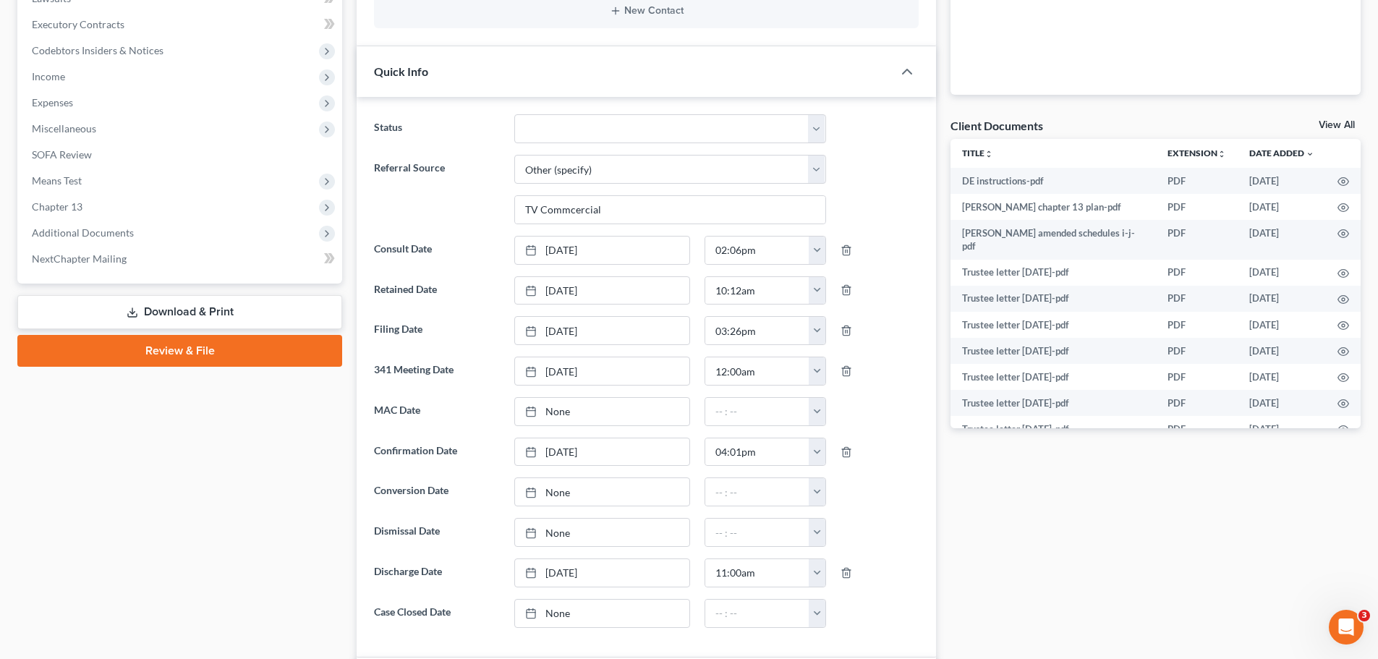
scroll to position [506, 0]
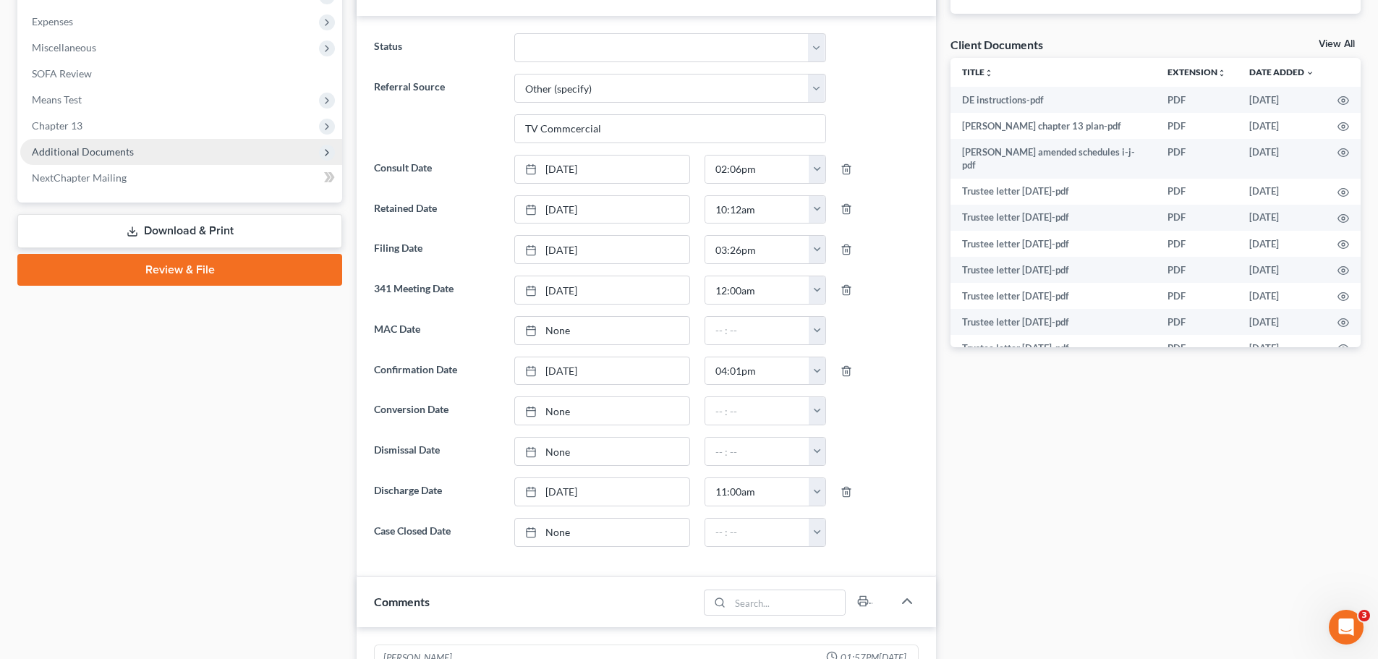
click at [133, 146] on span "Additional Documents" at bounding box center [181, 152] width 322 height 26
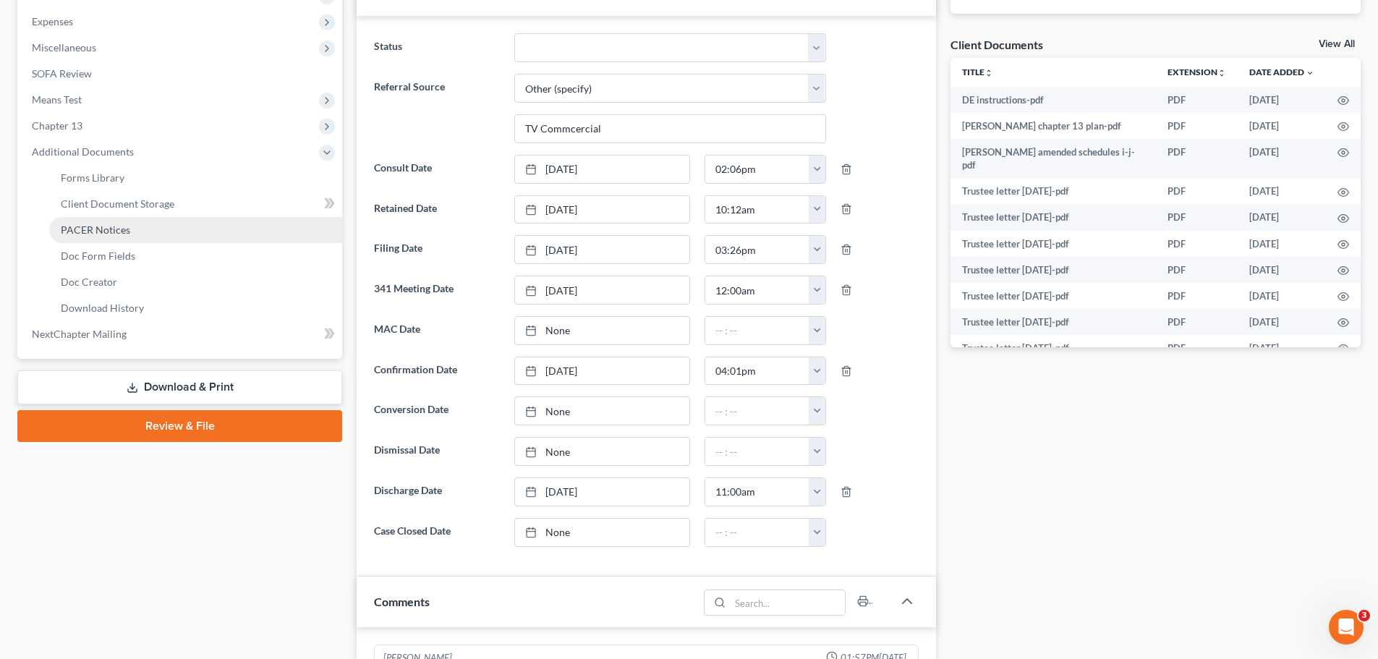
click at [122, 235] on span "PACER Notices" at bounding box center [95, 229] width 69 height 12
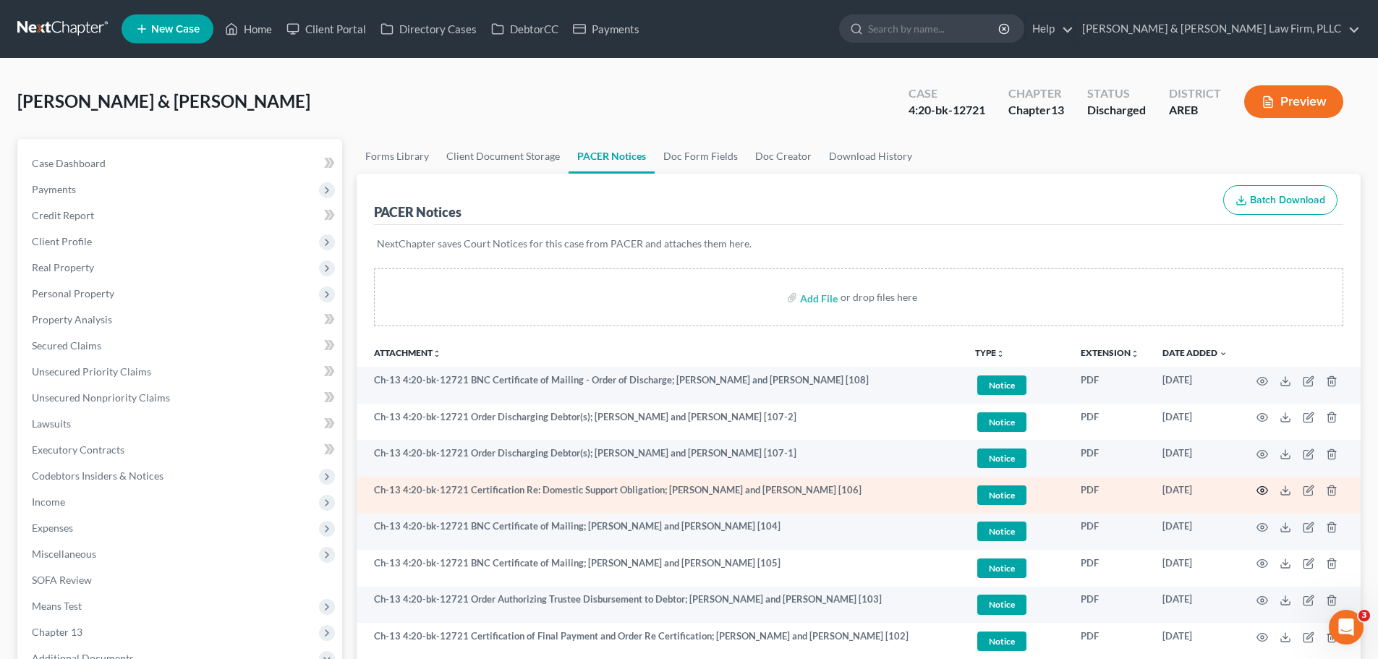
click at [1261, 486] on icon "button" at bounding box center [1262, 491] width 12 height 12
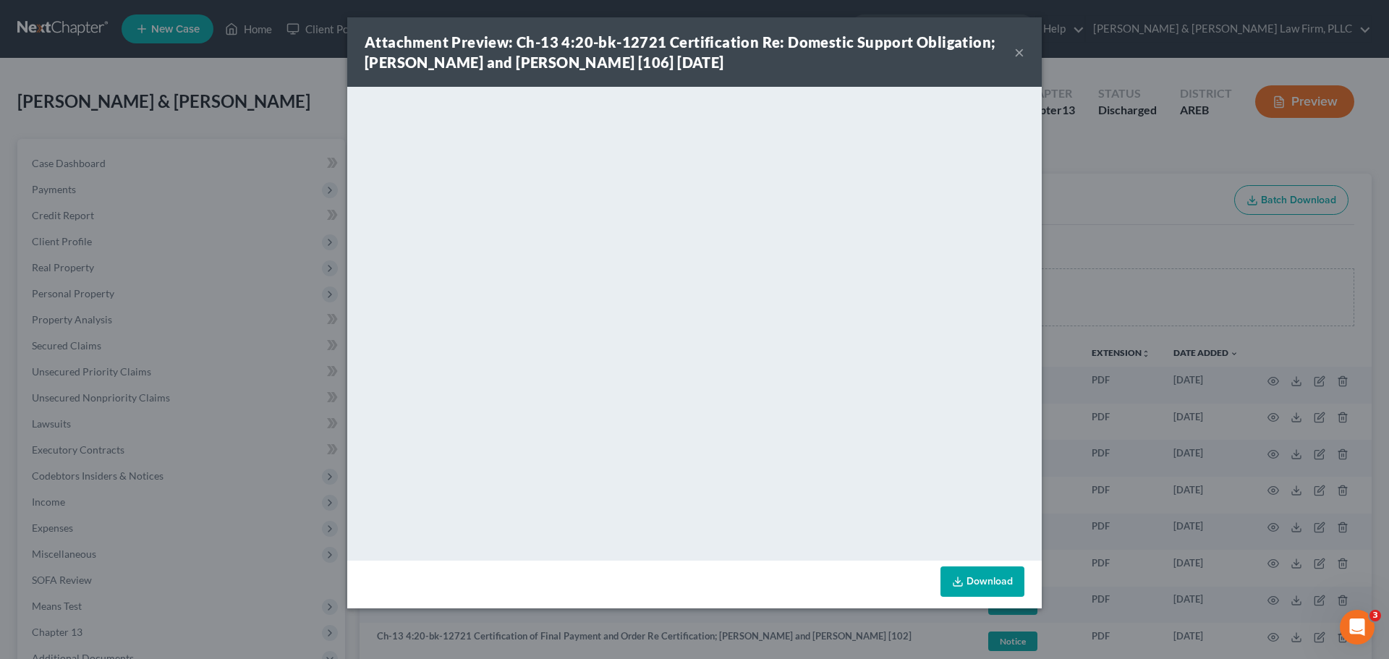
click at [1015, 51] on button "×" at bounding box center [1019, 51] width 10 height 17
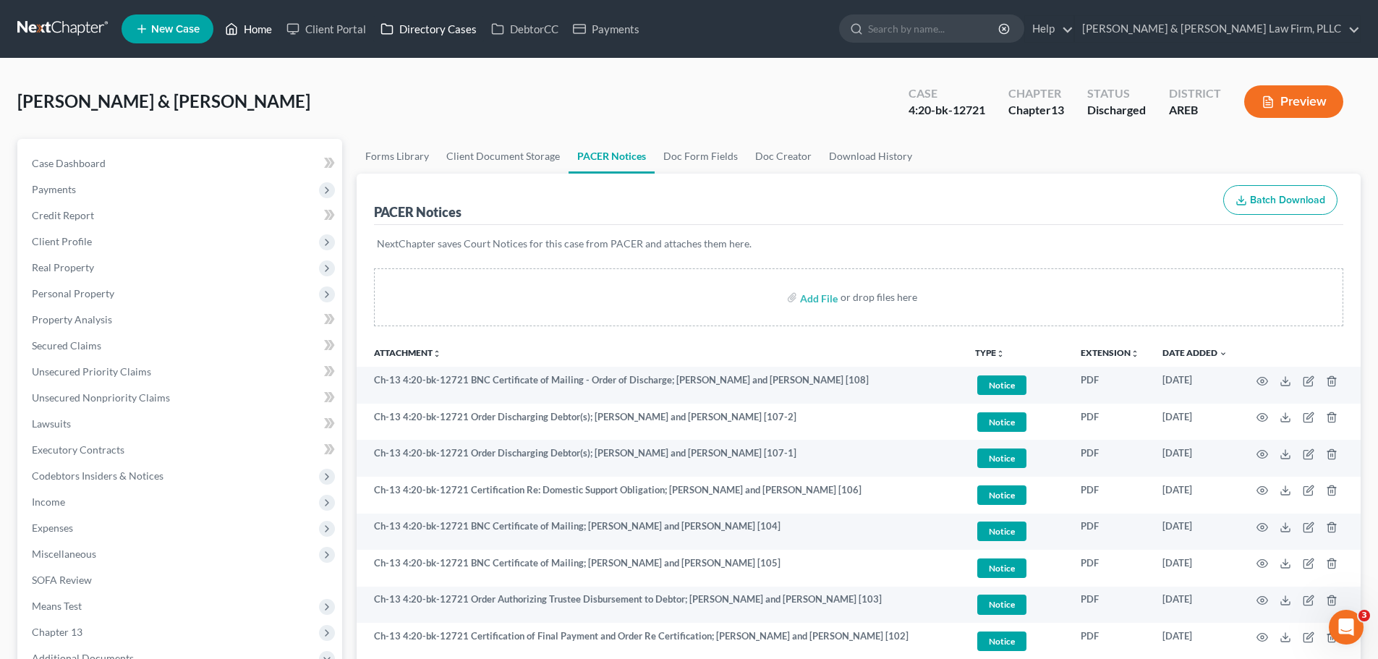
drag, startPoint x: 233, startPoint y: 24, endPoint x: 378, endPoint y: 40, distance: 145.5
click at [233, 24] on icon at bounding box center [232, 29] width 10 height 11
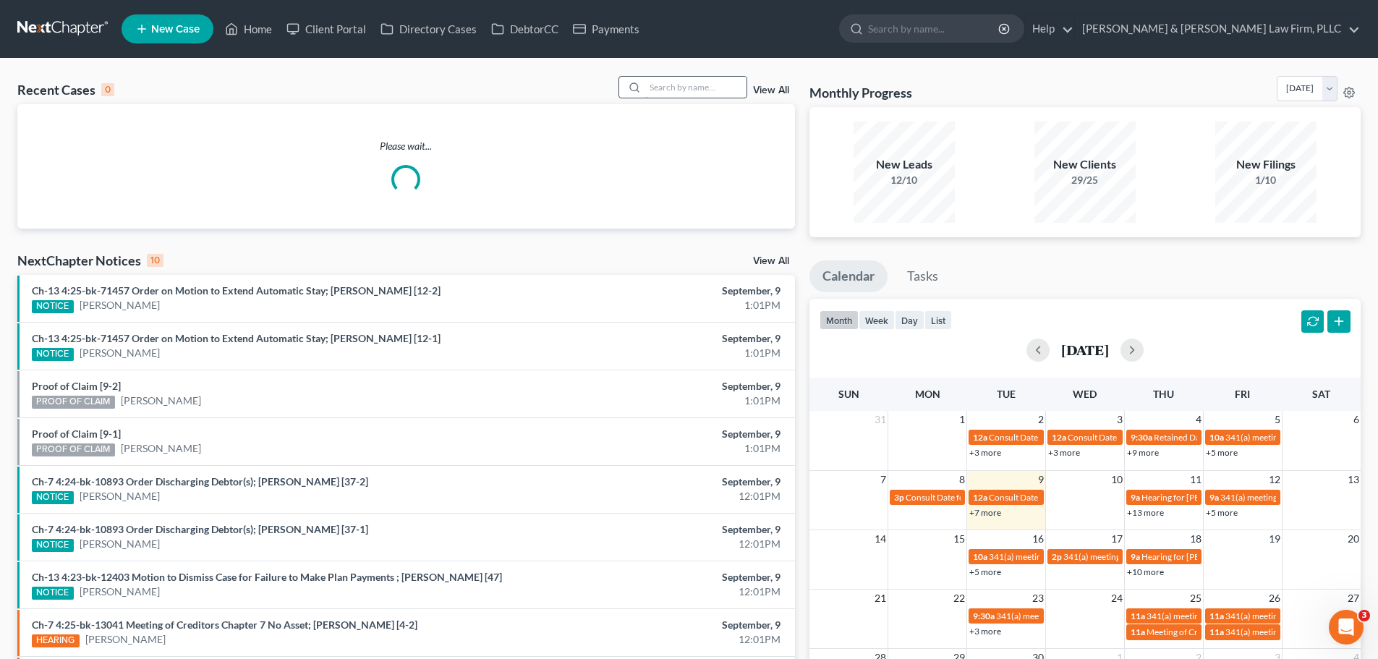
click at [657, 90] on input "search" at bounding box center [695, 87] width 101 height 21
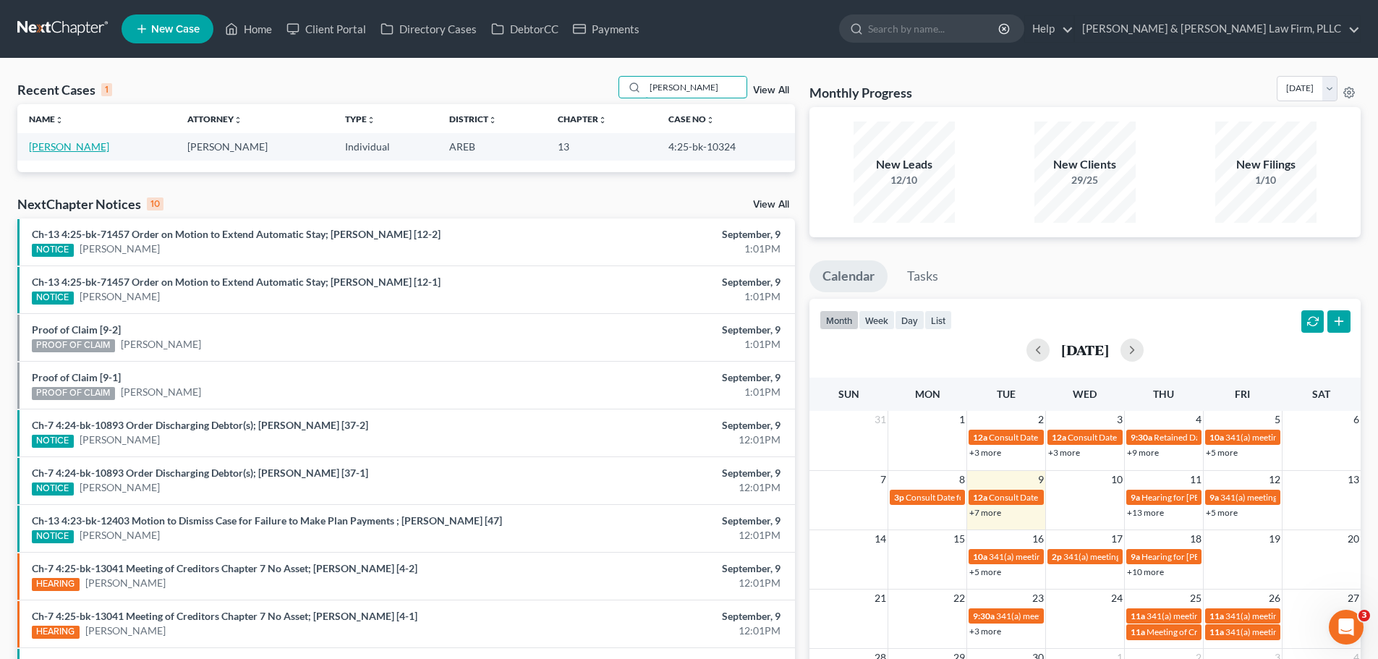
type input "[PERSON_NAME]"
click at [46, 147] on link "[PERSON_NAME]" at bounding box center [69, 146] width 80 height 12
select select "4"
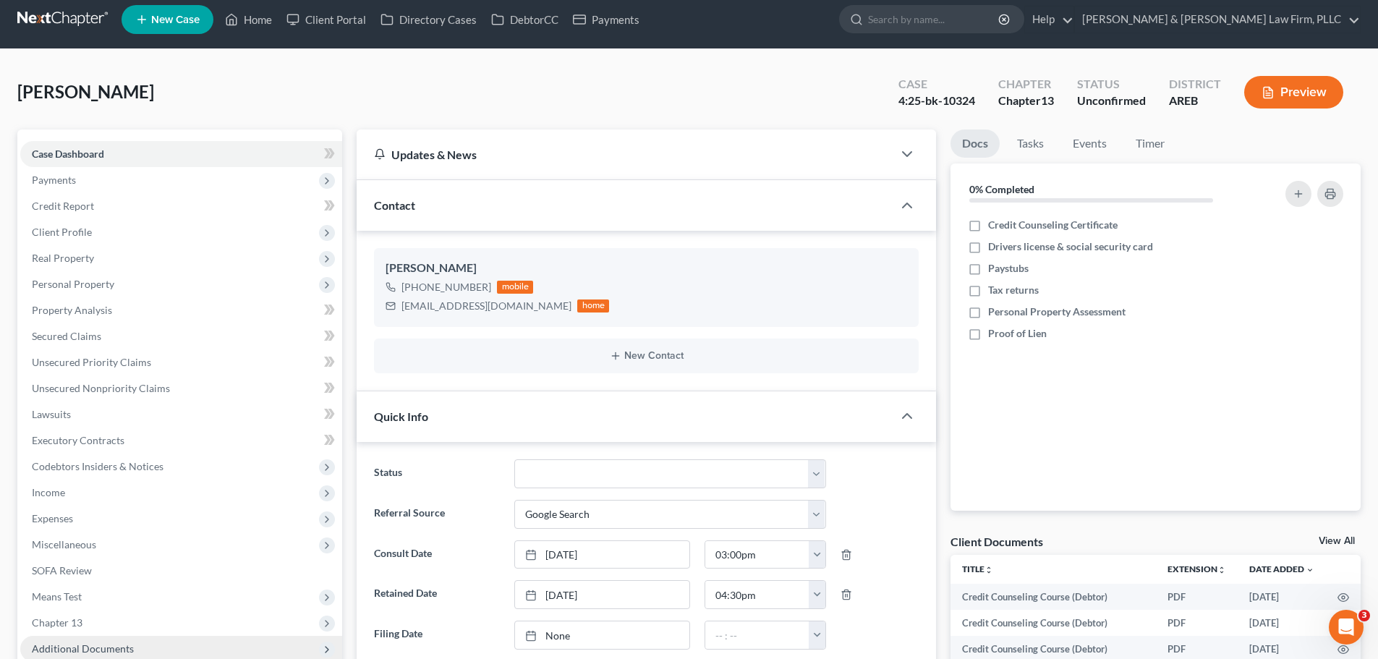
scroll to position [362, 0]
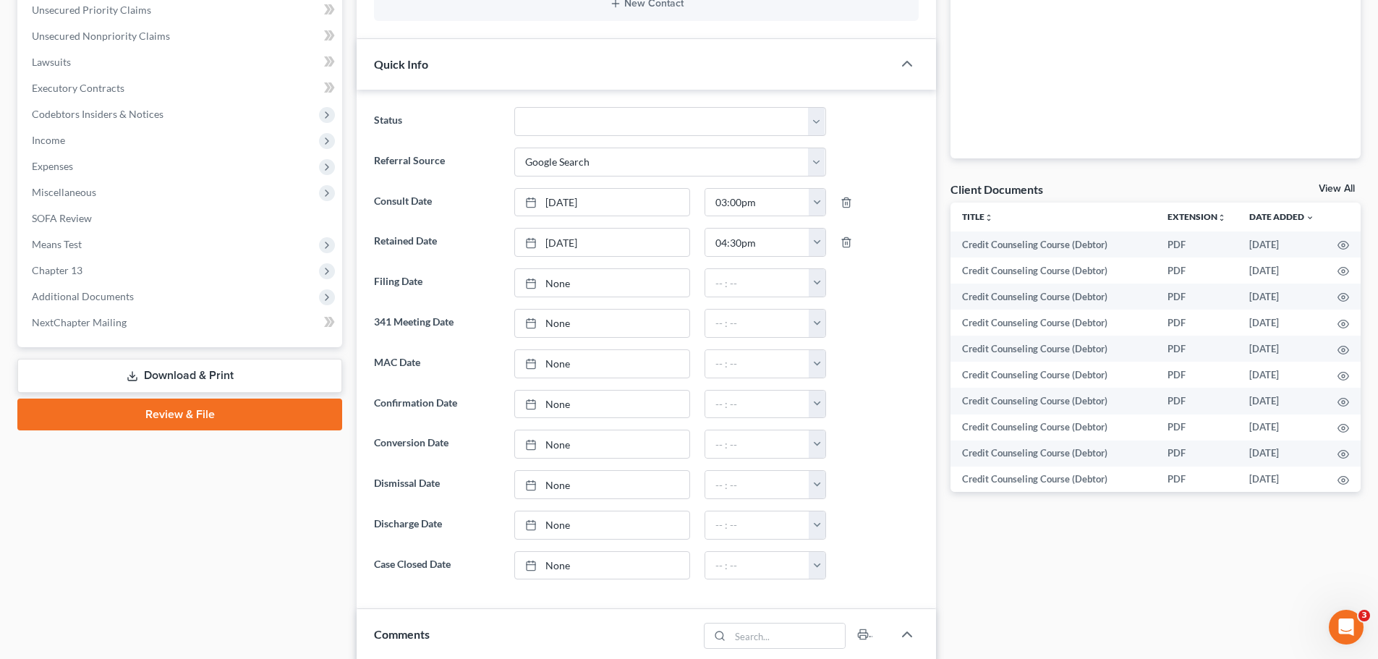
click at [131, 299] on span "Additional Documents" at bounding box center [83, 296] width 102 height 12
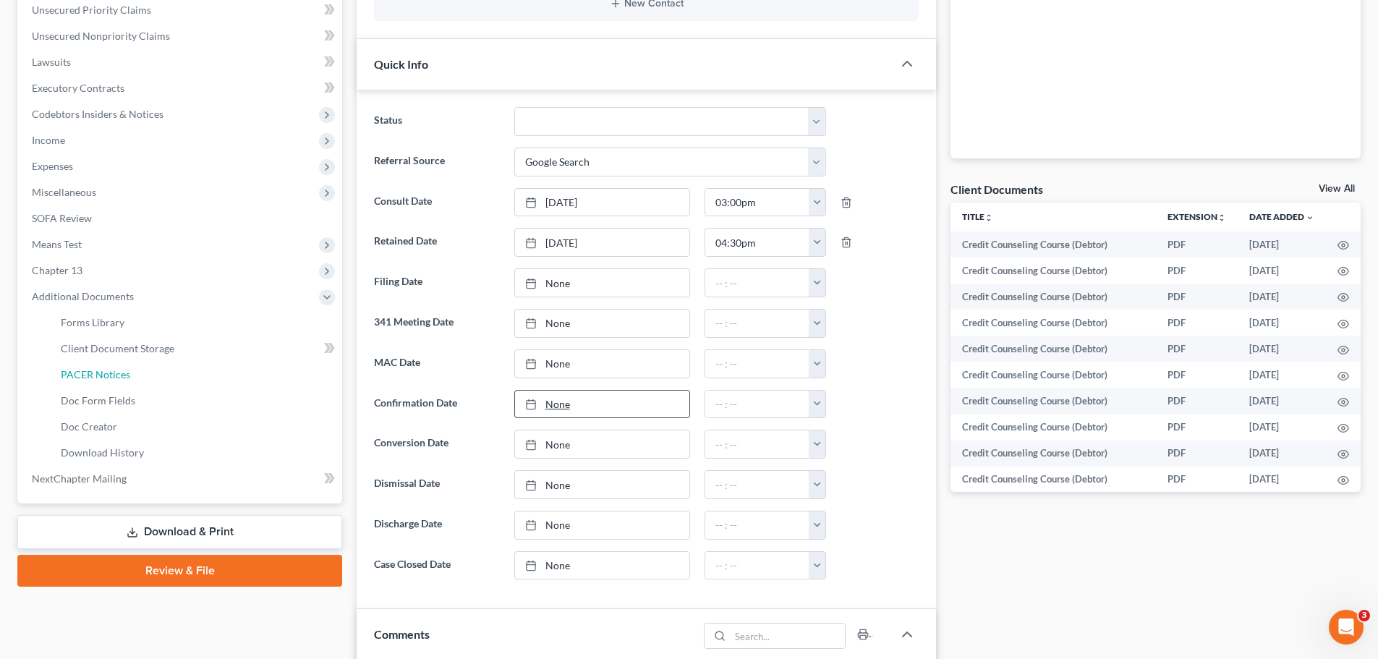
click at [127, 375] on span "PACER Notices" at bounding box center [95, 374] width 69 height 12
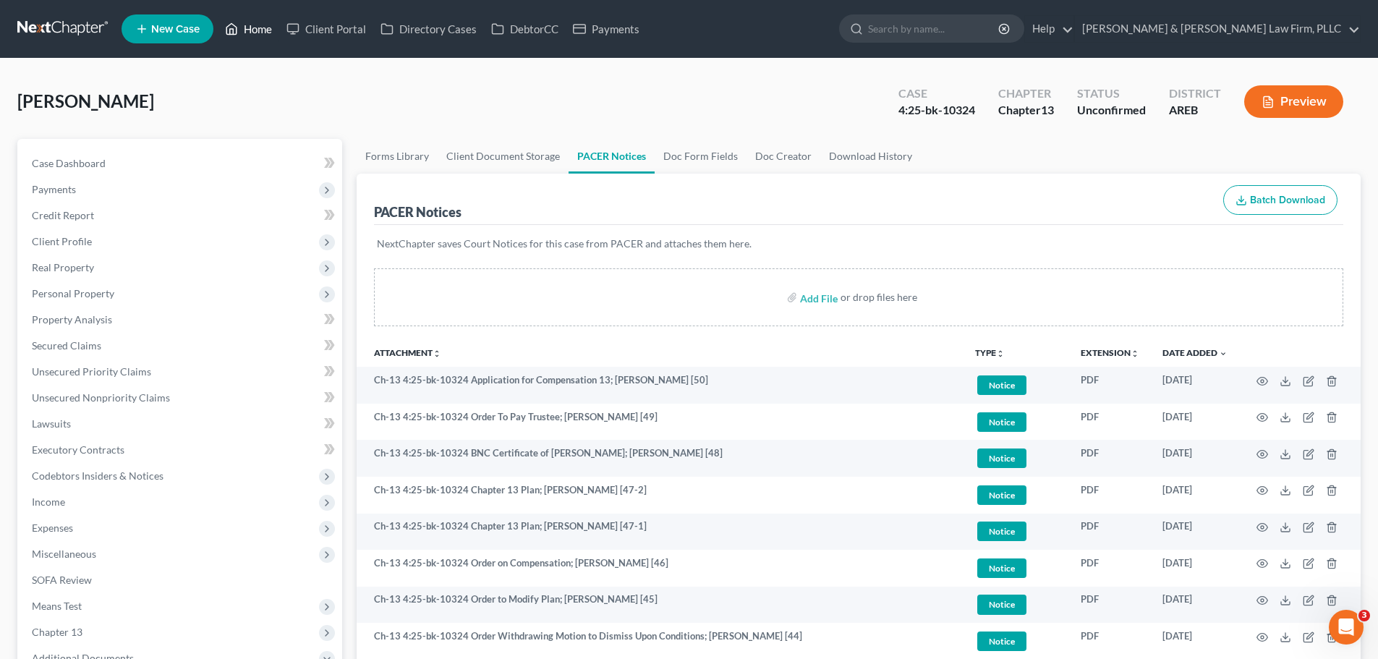
click at [237, 28] on icon at bounding box center [232, 29] width 10 height 11
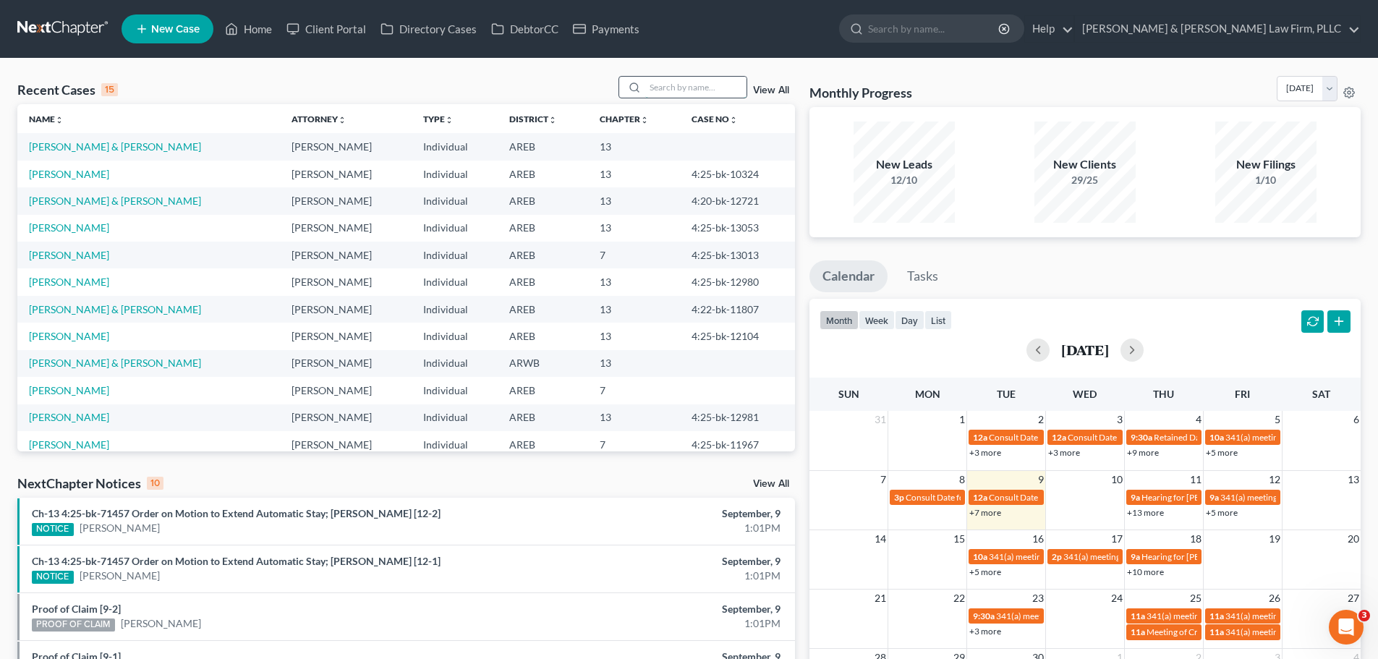
click at [685, 86] on input "search" at bounding box center [695, 87] width 101 height 21
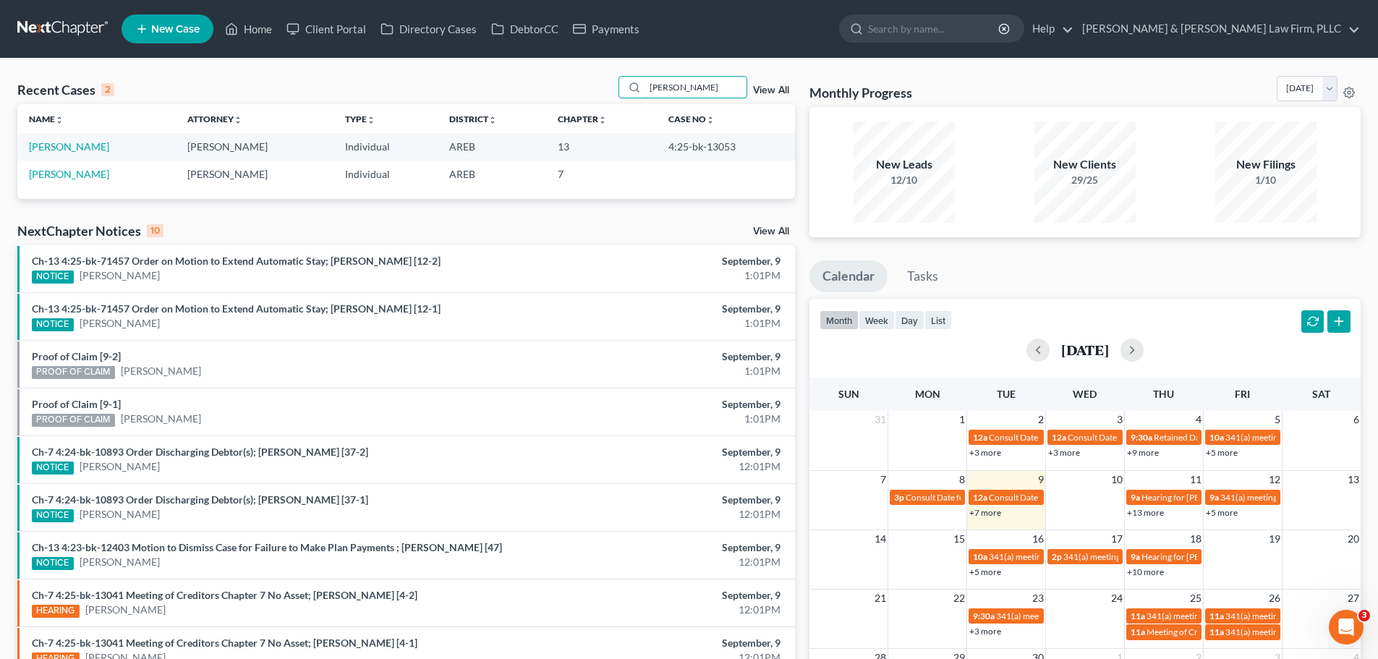
type input "[PERSON_NAME]"
click at [240, 40] on link "Home" at bounding box center [248, 29] width 61 height 26
click at [238, 36] on icon at bounding box center [231, 28] width 13 height 17
click at [698, 88] on input "[PERSON_NAME]" at bounding box center [695, 87] width 101 height 21
drag, startPoint x: 698, startPoint y: 88, endPoint x: 599, endPoint y: 86, distance: 99.1
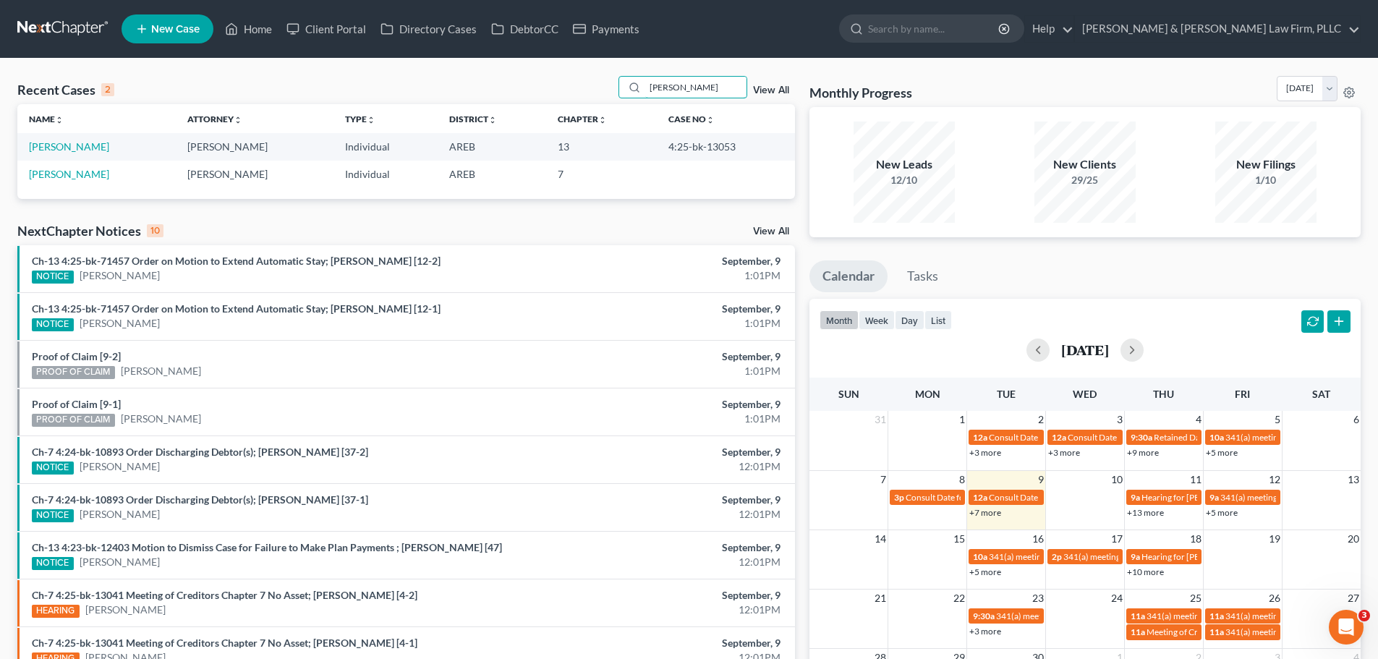
click at [600, 86] on div "Recent Cases 2 [PERSON_NAME] View All" at bounding box center [406, 90] width 778 height 28
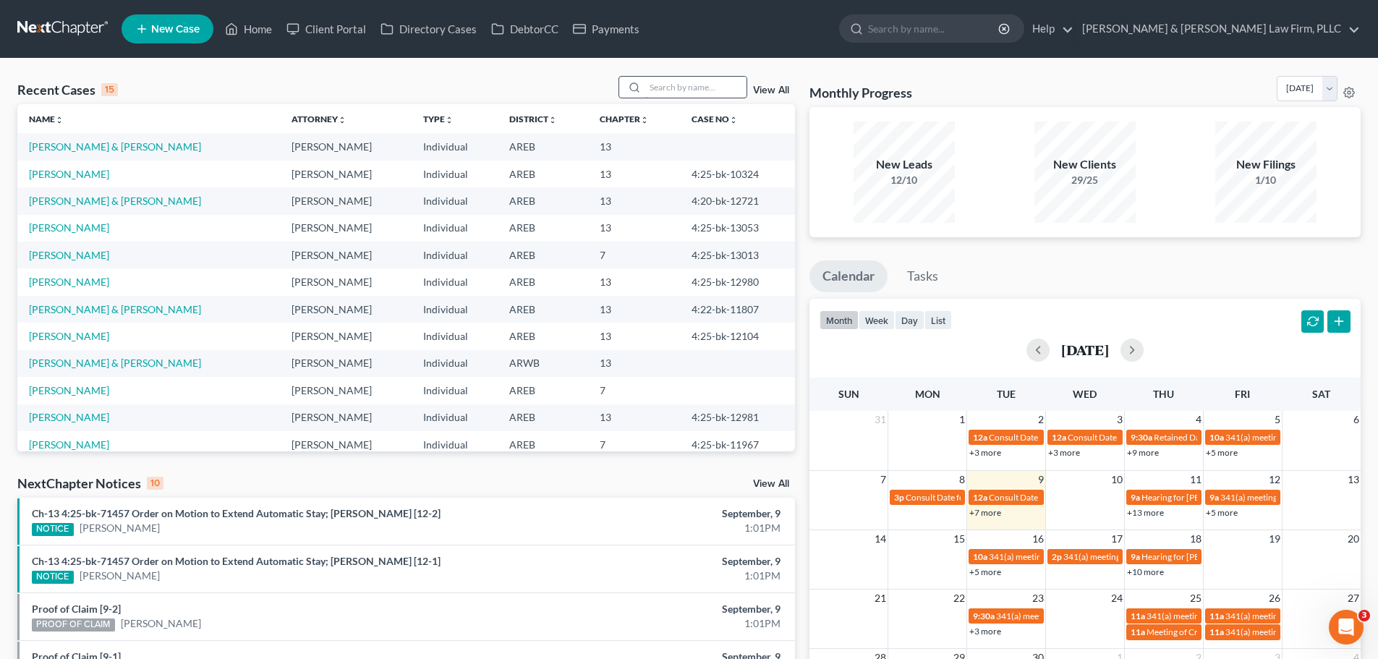
click at [717, 83] on input "search" at bounding box center [695, 87] width 101 height 21
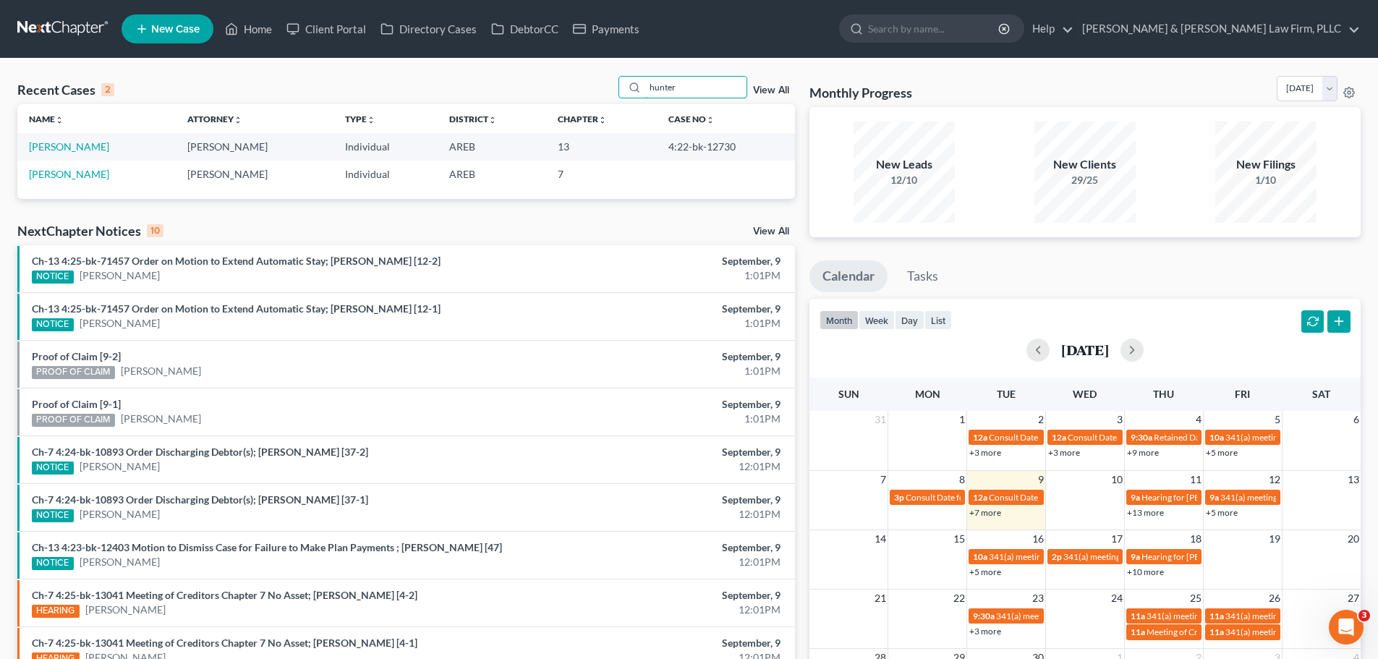
type input "hunter"
click at [83, 177] on link "[PERSON_NAME]" at bounding box center [69, 174] width 80 height 12
select select "1"
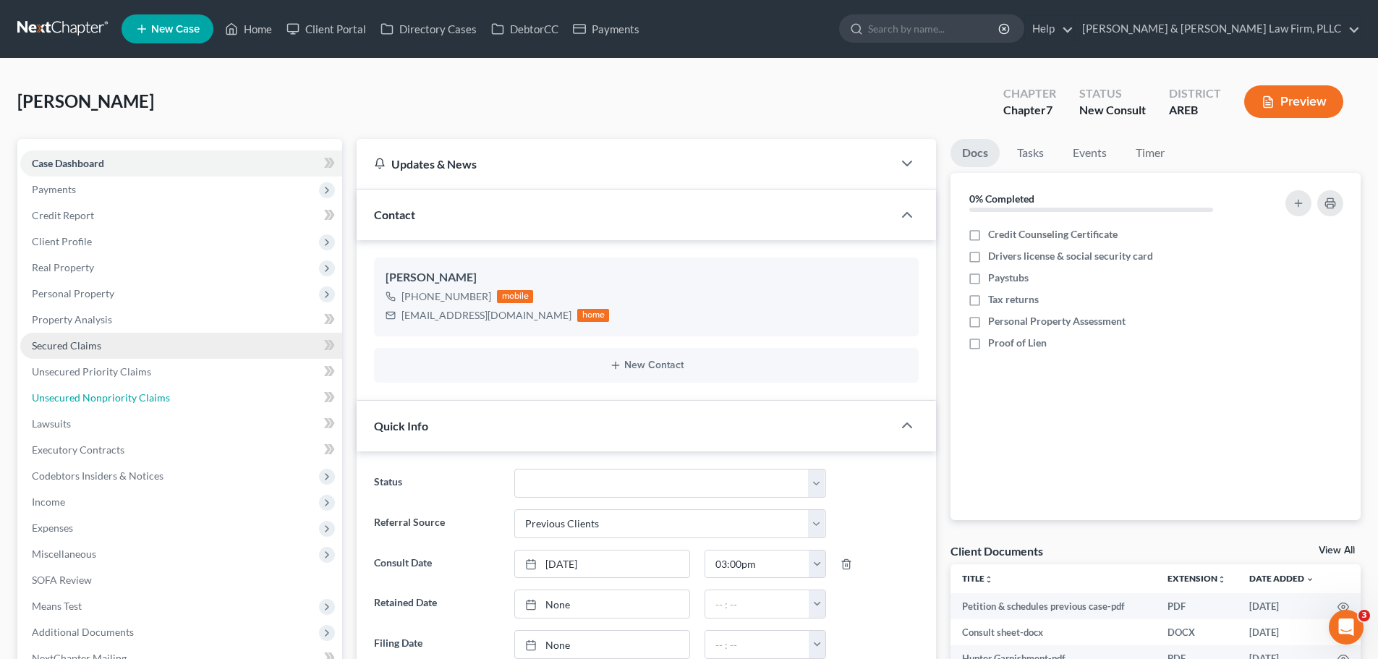
drag, startPoint x: 112, startPoint y: 398, endPoint x: 55, endPoint y: 346, distance: 76.8
click at [112, 398] on span "Unsecured Nonpriority Claims" at bounding box center [101, 397] width 138 height 12
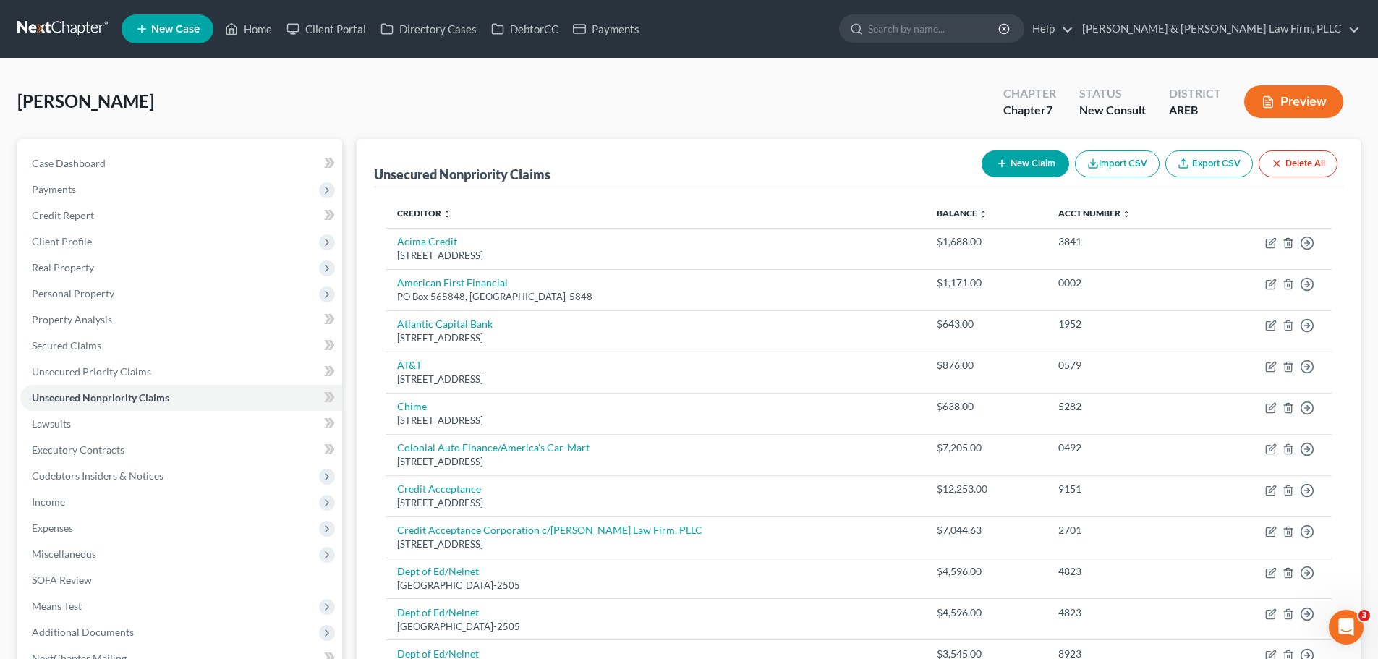
click at [1010, 166] on button "New Claim" at bounding box center [1025, 163] width 88 height 27
select select "0"
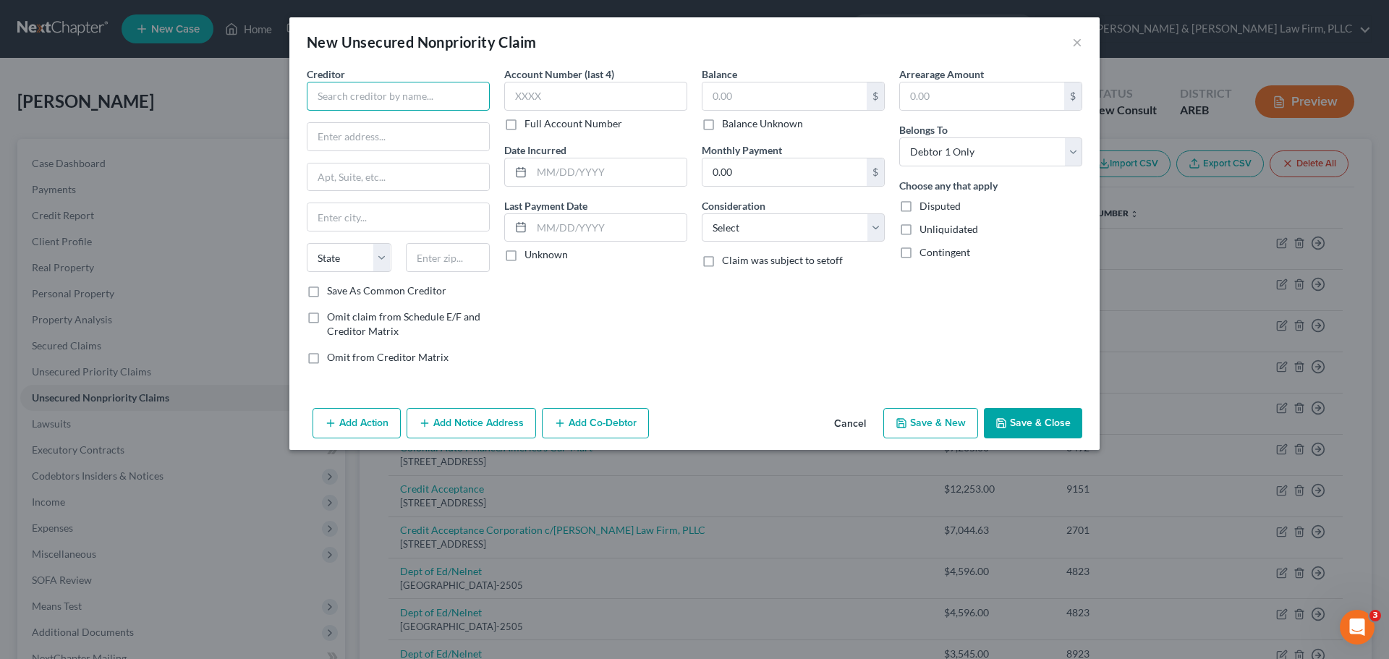
click at [371, 93] on input "text" at bounding box center [398, 96] width 183 height 29
click at [349, 89] on input "text" at bounding box center [398, 96] width 183 height 29
paste input "Dept of Ed/Nelnet"
type input "Dept of Ed/Nelnet"
click at [558, 100] on input "text" at bounding box center [595, 96] width 183 height 29
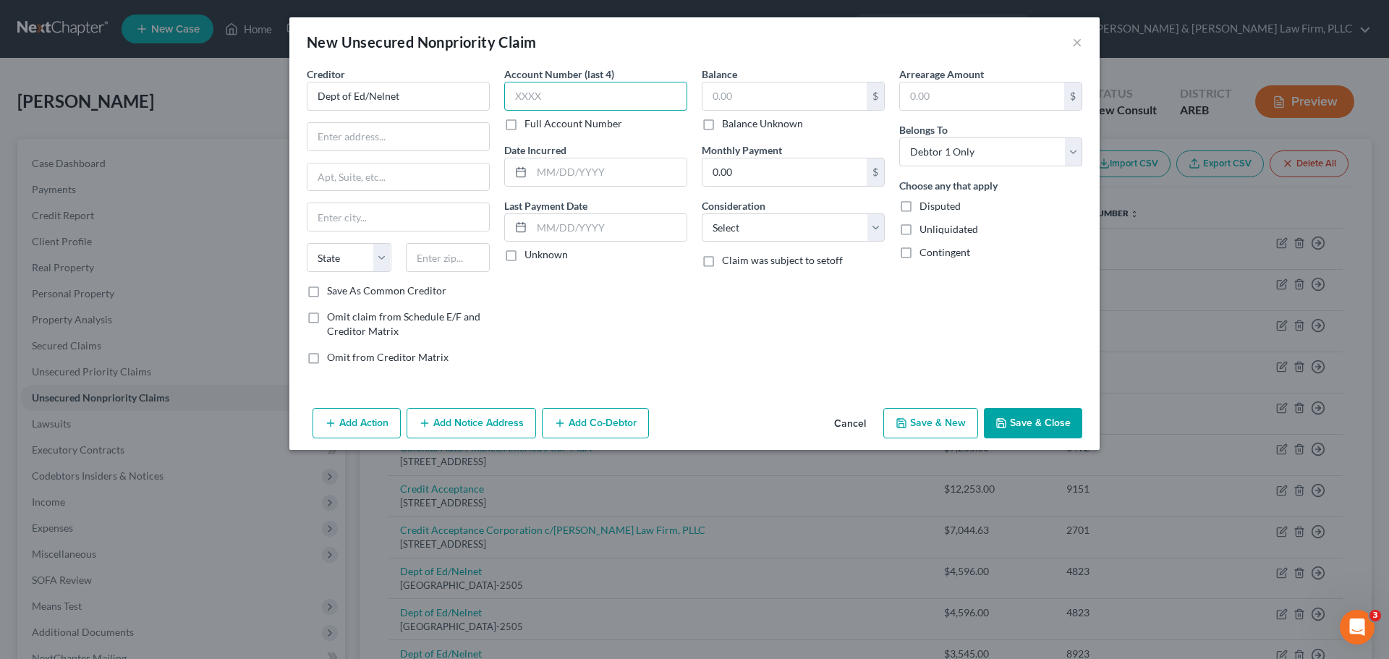
paste input "8923"
type input "8923"
click at [749, 103] on input "text" at bounding box center [784, 95] width 164 height 27
paste input "$3,545.00"
type input "$3,545.00"
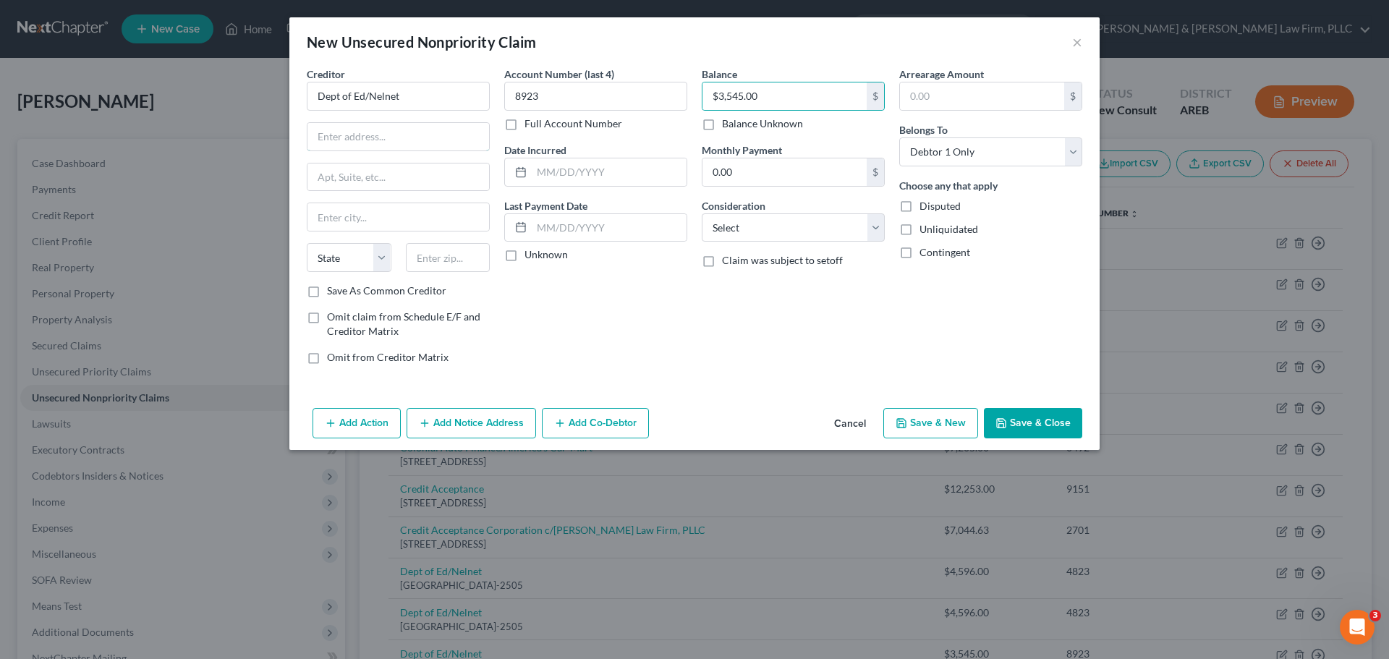
drag, startPoint x: 349, startPoint y: 144, endPoint x: 167, endPoint y: 168, distance: 183.1
click at [349, 144] on input "text" at bounding box center [398, 136] width 182 height 27
click at [338, 139] on input "text" at bounding box center [398, 136] width 182 height 27
paste input "PO Box 82505"
type input "PO Box 82505"
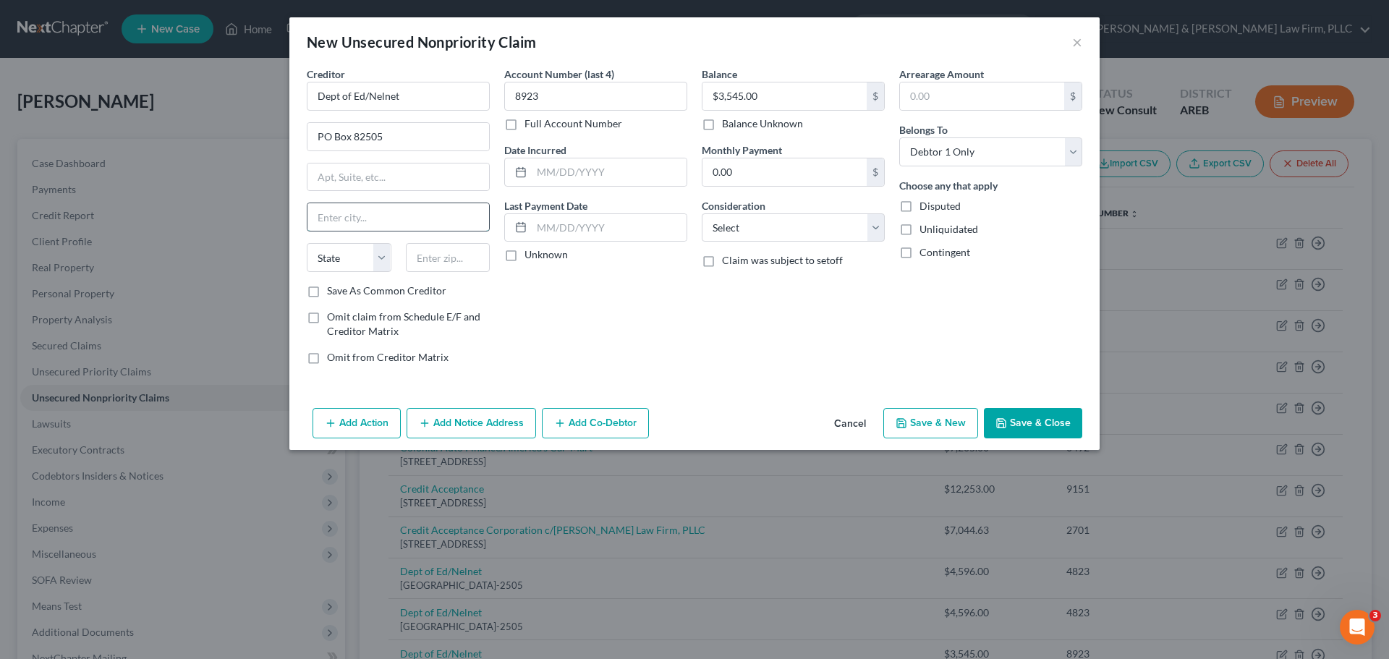
click at [342, 213] on input "text" at bounding box center [398, 216] width 182 height 27
paste input "Lincoln"
type input "Lincoln"
drag, startPoint x: 345, startPoint y: 252, endPoint x: 345, endPoint y: 264, distance: 11.6
click at [345, 252] on select "State [US_STATE] AK AR AZ CA CO CT DE DC [GEOGRAPHIC_DATA] [GEOGRAPHIC_DATA] GU…" at bounding box center [349, 257] width 85 height 29
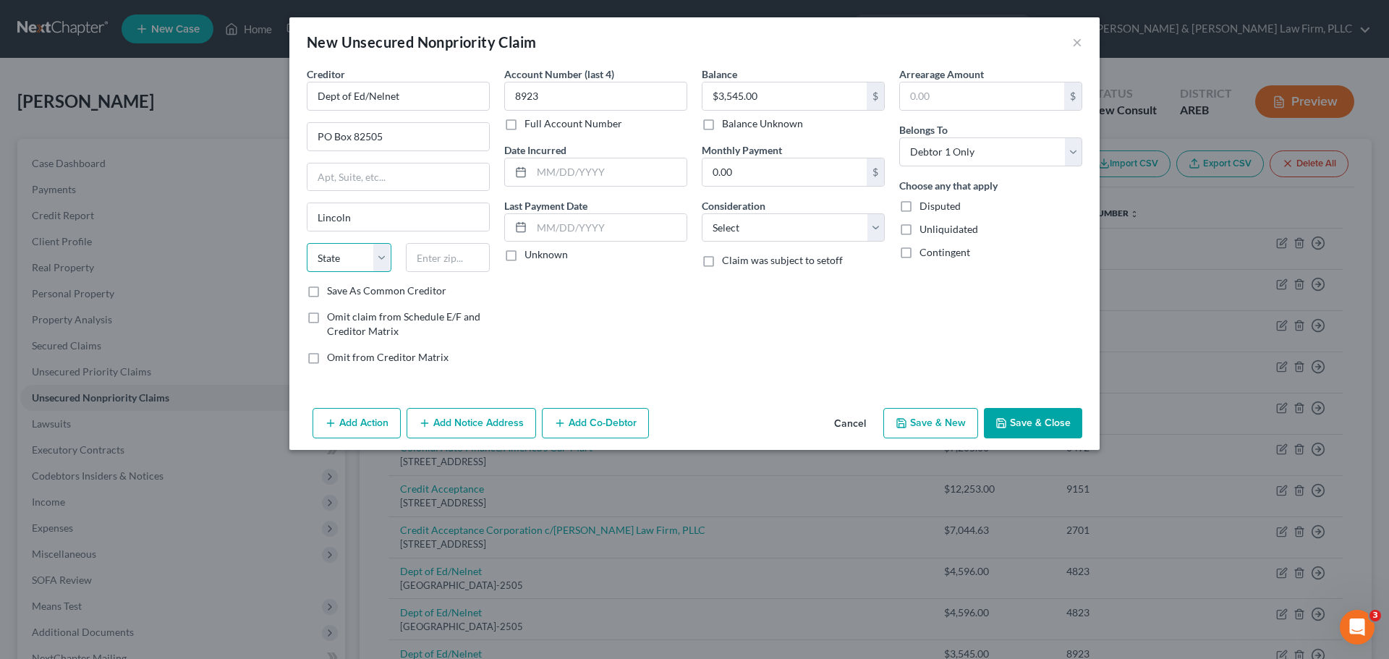
select select "30"
click at [307, 243] on select "State [US_STATE] AK AR AZ CA CO CT DE DC [GEOGRAPHIC_DATA] [GEOGRAPHIC_DATA] GU…" at bounding box center [349, 257] width 85 height 29
click at [422, 252] on input "text" at bounding box center [448, 257] width 85 height 29
paste input "68501-2505"
type input "68501-2505"
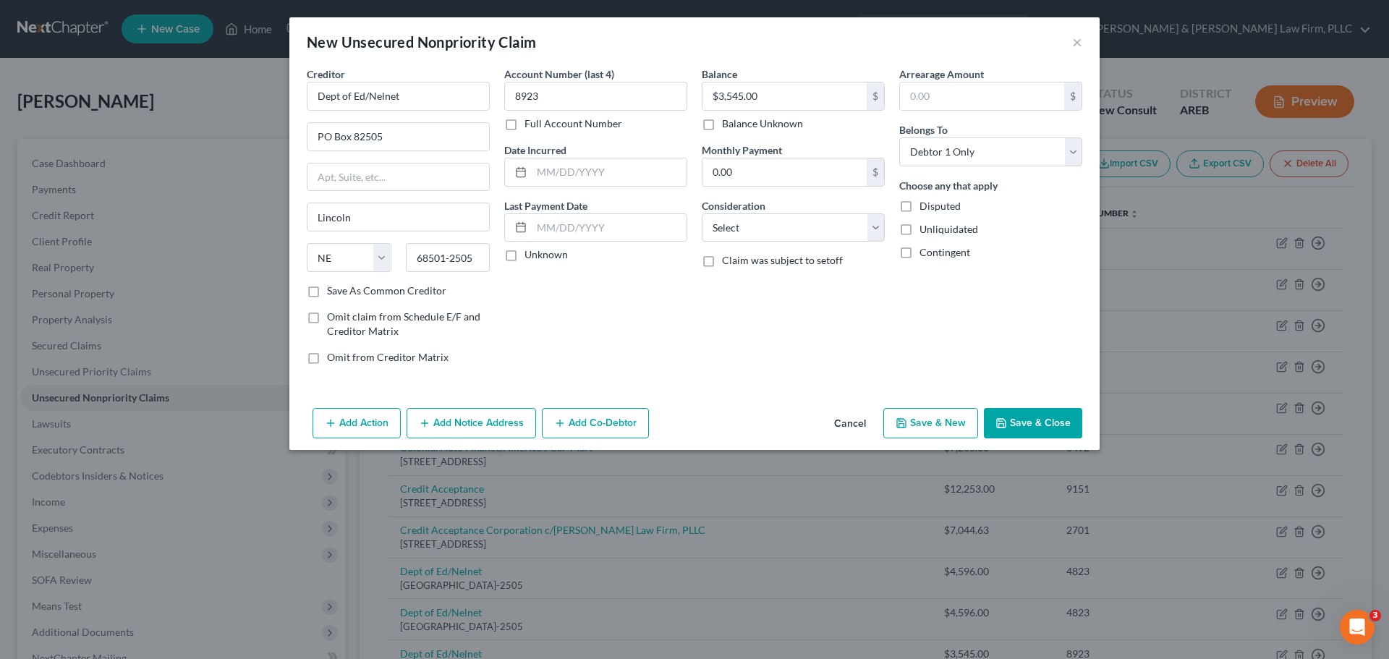
click at [950, 431] on button "Save & New" at bounding box center [930, 423] width 95 height 30
select select "0"
type input "3,545.00"
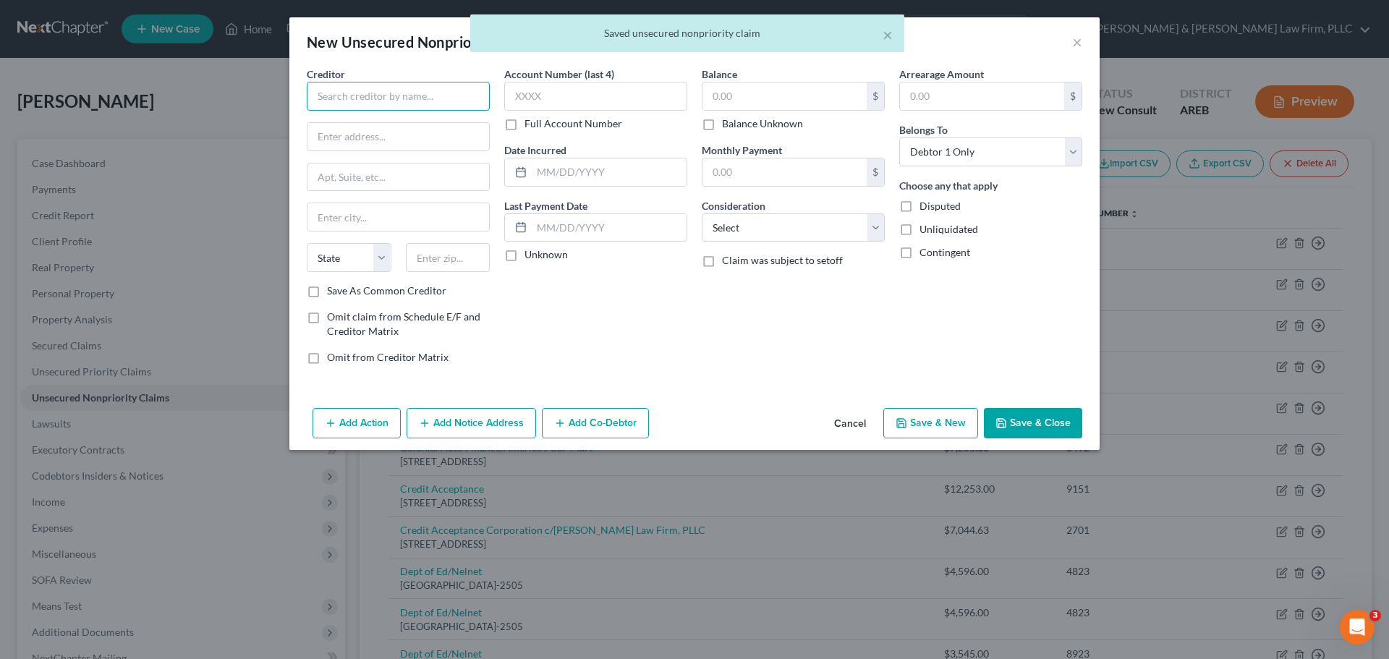
click at [393, 95] on input "text" at bounding box center [398, 96] width 183 height 29
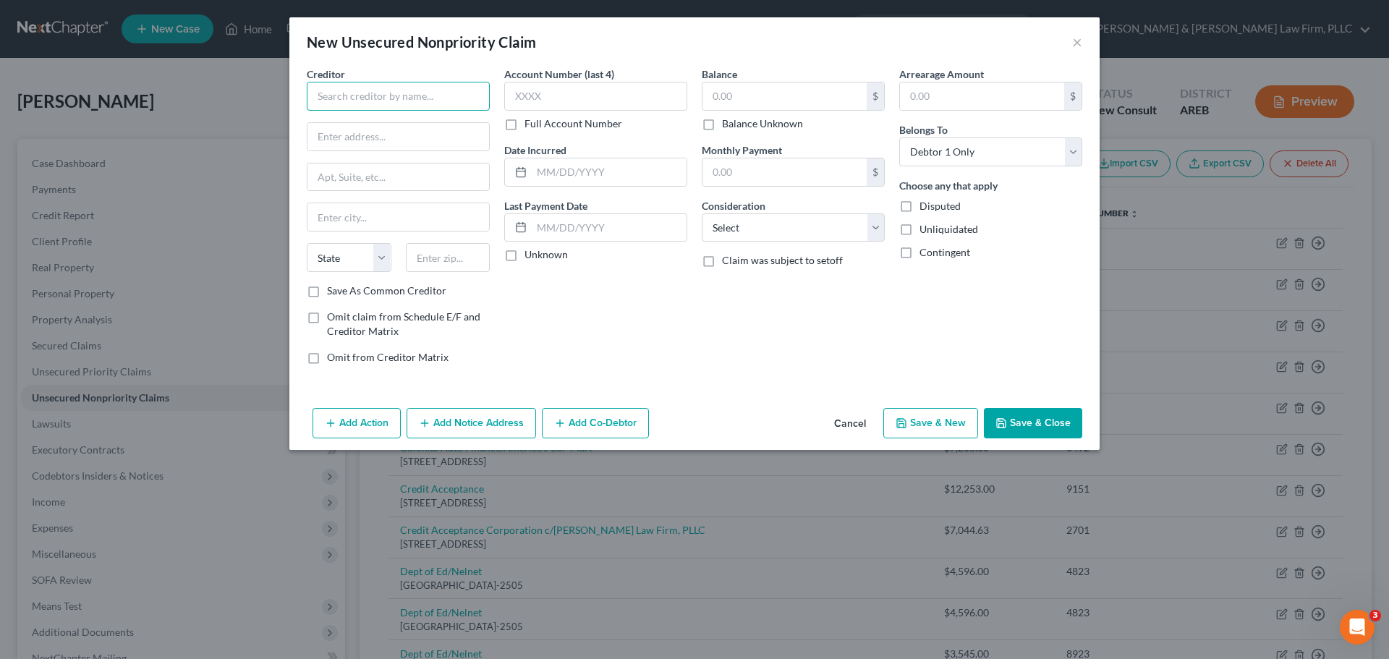
paste input "Dept of Ed/Nelnet"
type input "Dept of Ed/Nelnet"
click at [547, 98] on input "text" at bounding box center [595, 96] width 183 height 29
paste input "3523"
type input "3523"
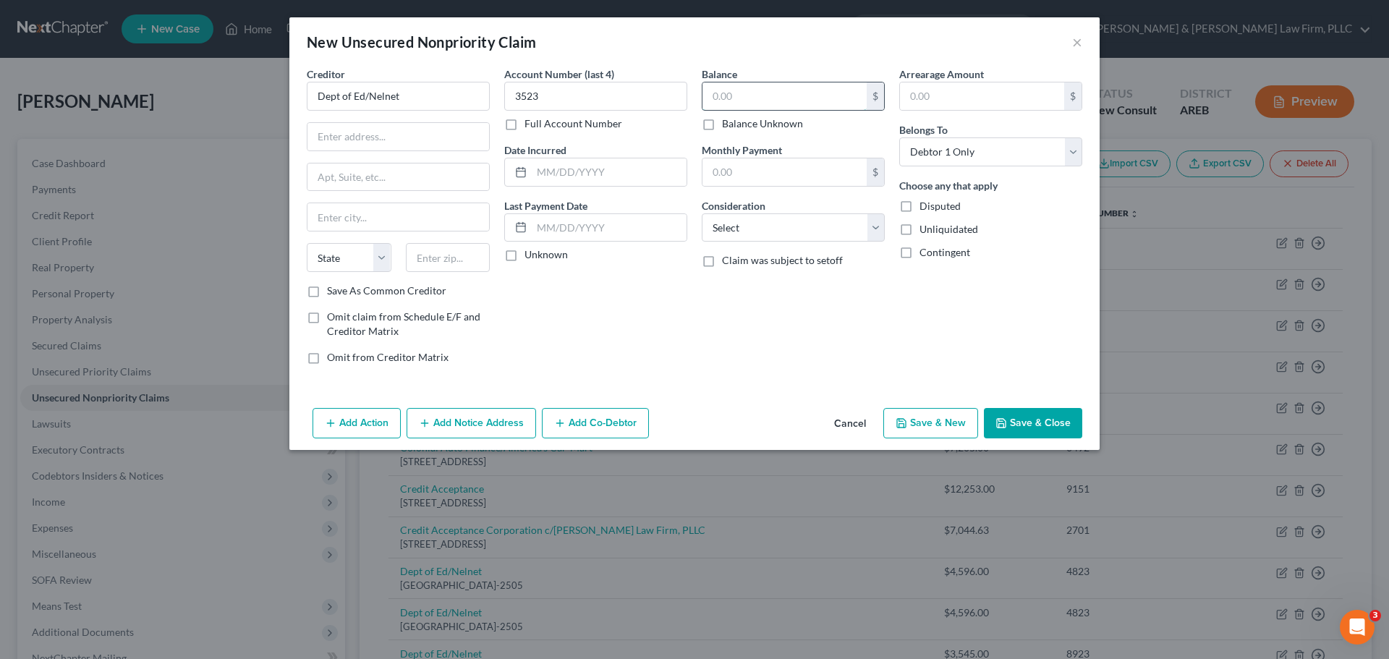
click at [757, 94] on input "text" at bounding box center [784, 95] width 164 height 27
paste input "$3,533.00"
type input "$3,533.00"
click at [368, 137] on input "text" at bounding box center [398, 136] width 182 height 27
paste input "PO Box 82505"
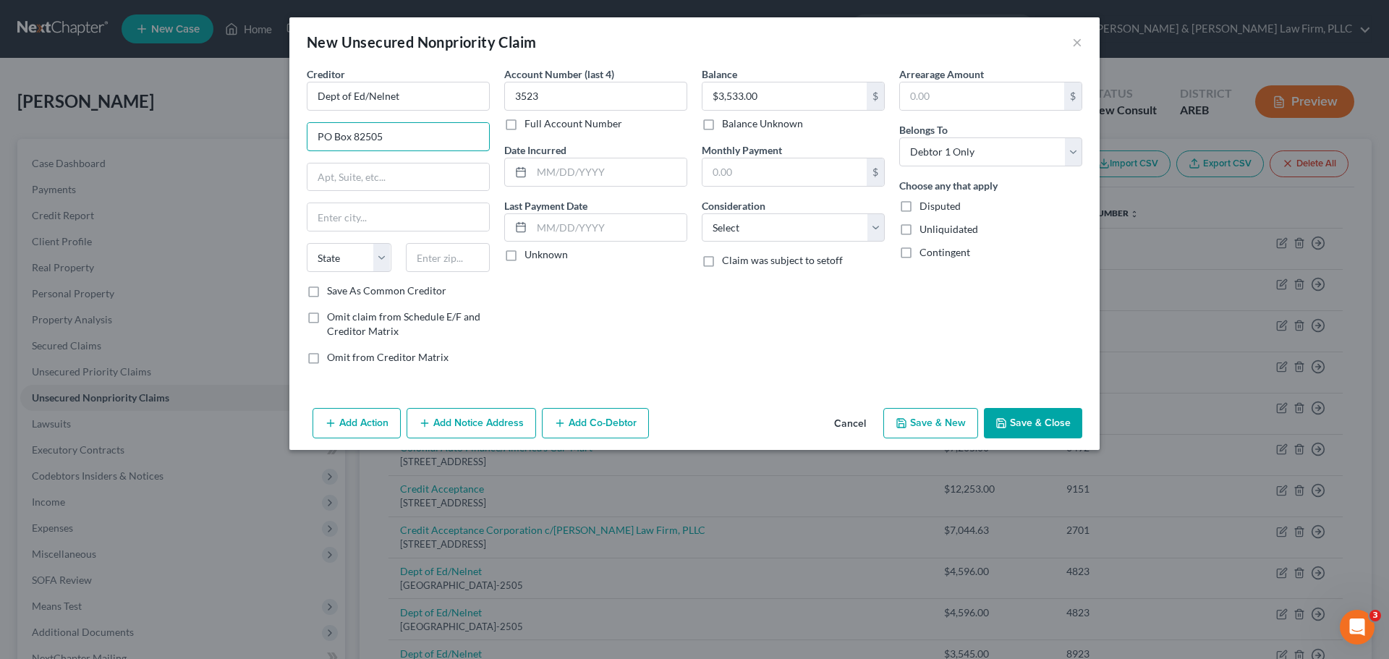
type input "PO Box 82505"
click at [345, 218] on input "text" at bounding box center [398, 216] width 182 height 27
paste input "Lincoln"
type input "Lincoln"
click at [360, 257] on select "State [US_STATE] AK AR AZ CA CO CT DE DC [GEOGRAPHIC_DATA] [GEOGRAPHIC_DATA] GU…" at bounding box center [349, 257] width 85 height 29
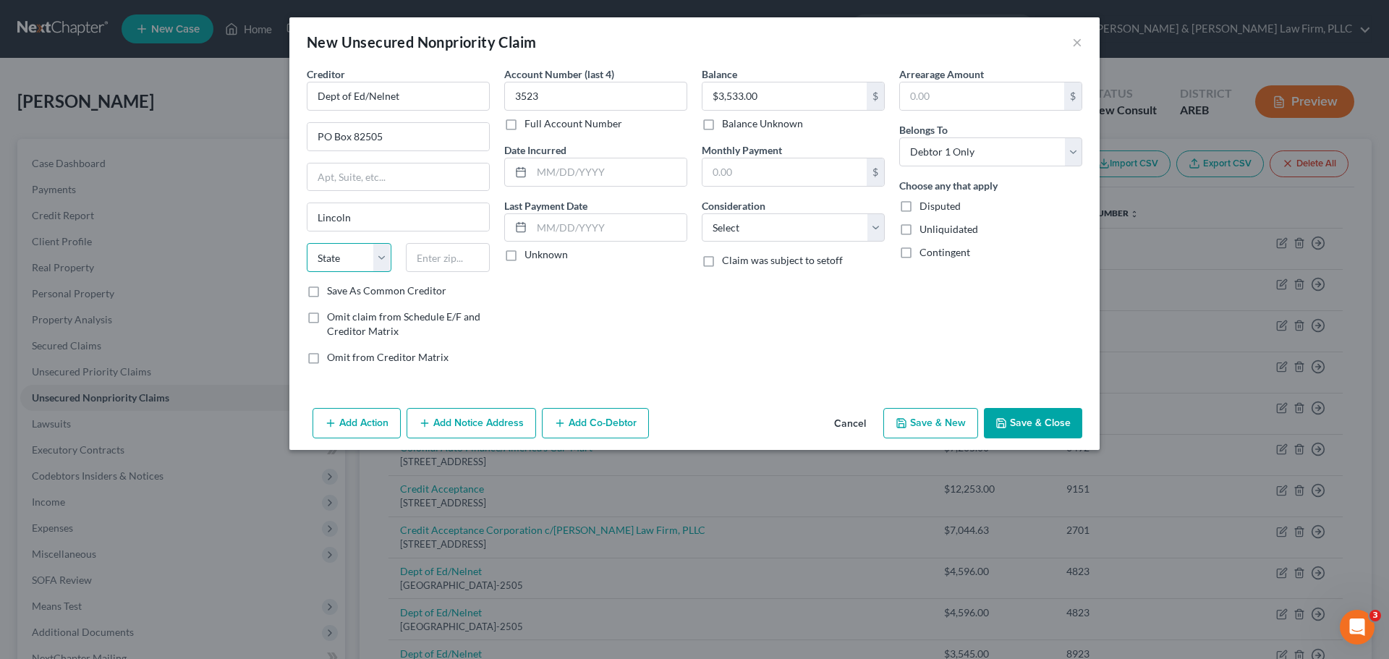
select select "30"
click at [307, 243] on select "State [US_STATE] AK AR AZ CA CO CT DE DC [GEOGRAPHIC_DATA] [GEOGRAPHIC_DATA] GU…" at bounding box center [349, 257] width 85 height 29
click at [440, 255] on input "text" at bounding box center [448, 257] width 85 height 29
paste input "68501-2505"
type input "68501-2505"
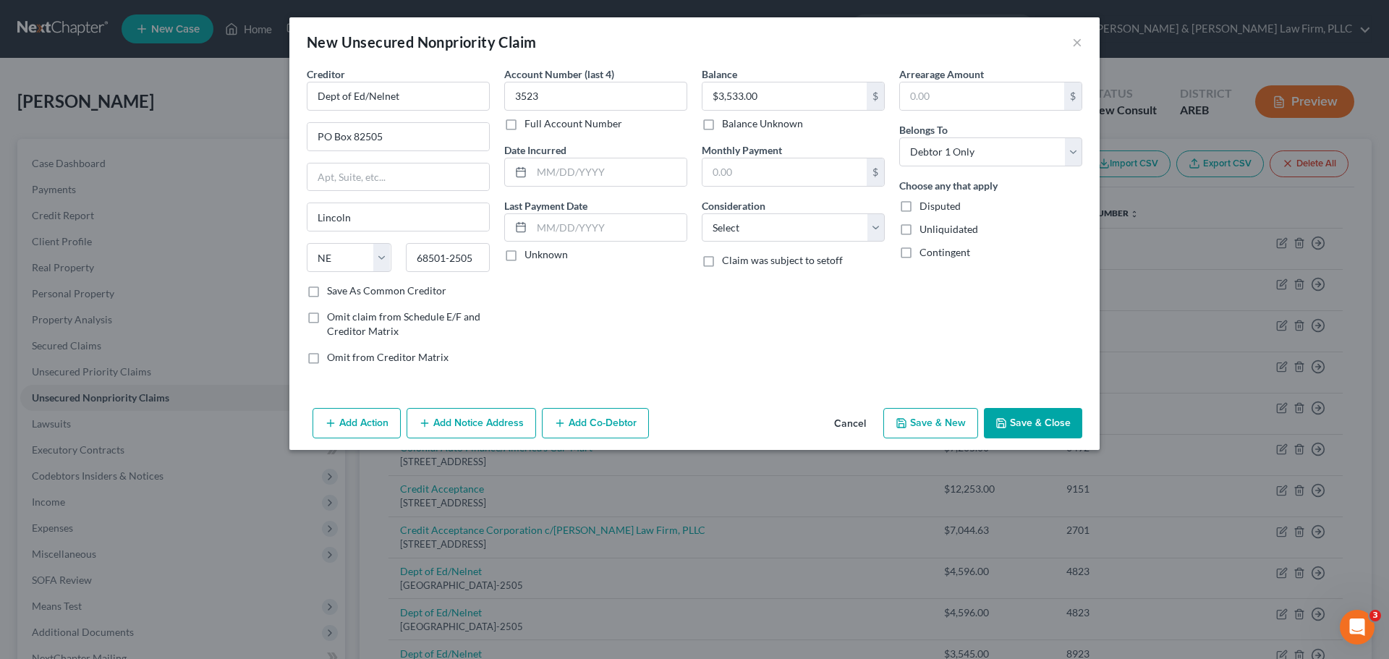
click at [945, 426] on button "Save & New" at bounding box center [930, 423] width 95 height 30
select select "0"
click at [359, 93] on input "text" at bounding box center [398, 96] width 183 height 29
paste input "Dept of Ed/Nelnet"
type input "Dept of Ed/Nelnet"
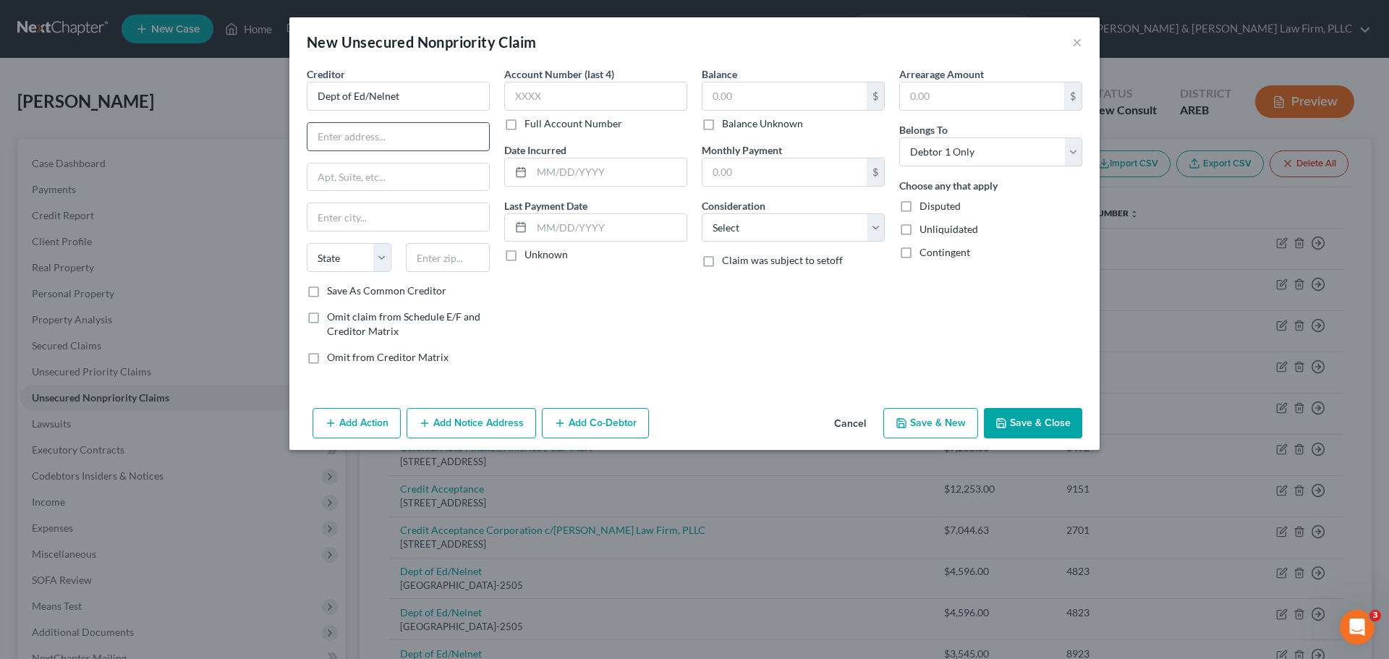
click at [359, 125] on input "text" at bounding box center [398, 136] width 182 height 27
paste input "PO Box 82505"
type input "PO Box 82505"
click at [350, 226] on input "text" at bounding box center [398, 216] width 182 height 27
paste input "Lincoln"
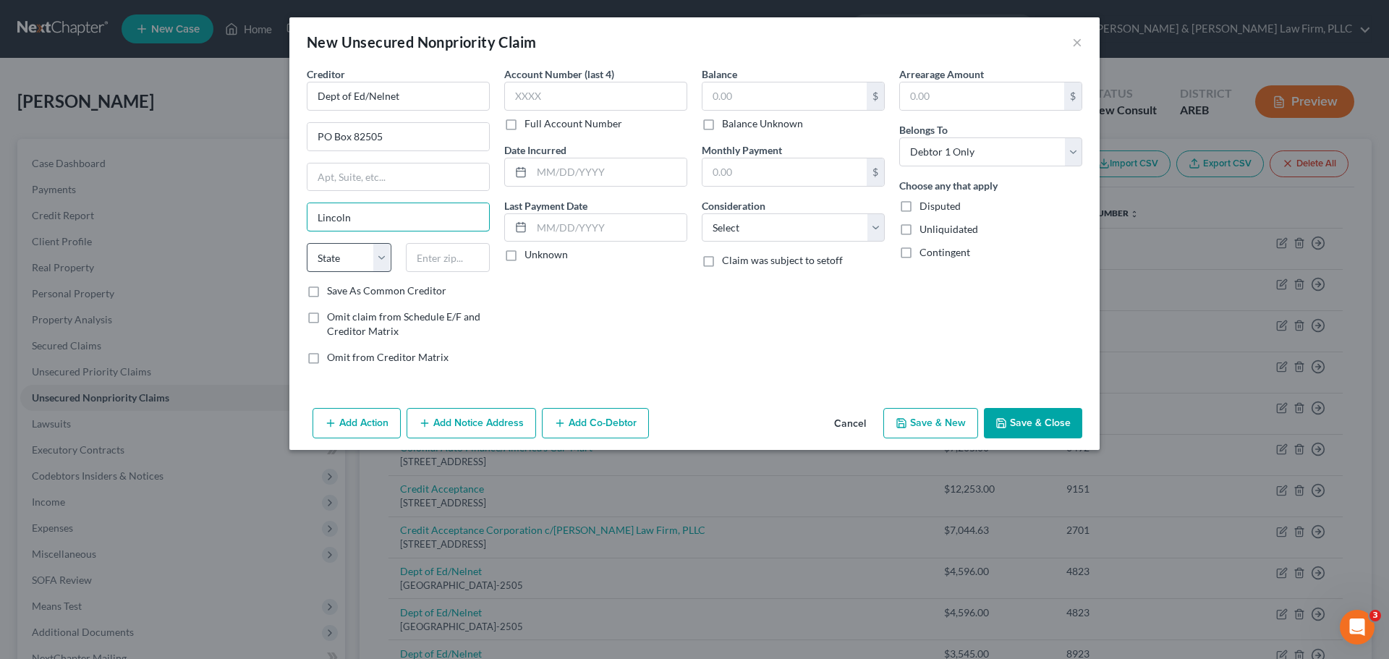
type input "Lincoln"
click at [353, 255] on select "State [US_STATE] AK AR AZ CA CO CT DE DC [GEOGRAPHIC_DATA] [GEOGRAPHIC_DATA] GU…" at bounding box center [349, 257] width 85 height 29
select select "30"
click at [307, 243] on select "State [US_STATE] AK AR AZ CA CO CT DE DC [GEOGRAPHIC_DATA] [GEOGRAPHIC_DATA] GU…" at bounding box center [349, 257] width 85 height 29
click at [423, 268] on input "text" at bounding box center [448, 257] width 85 height 29
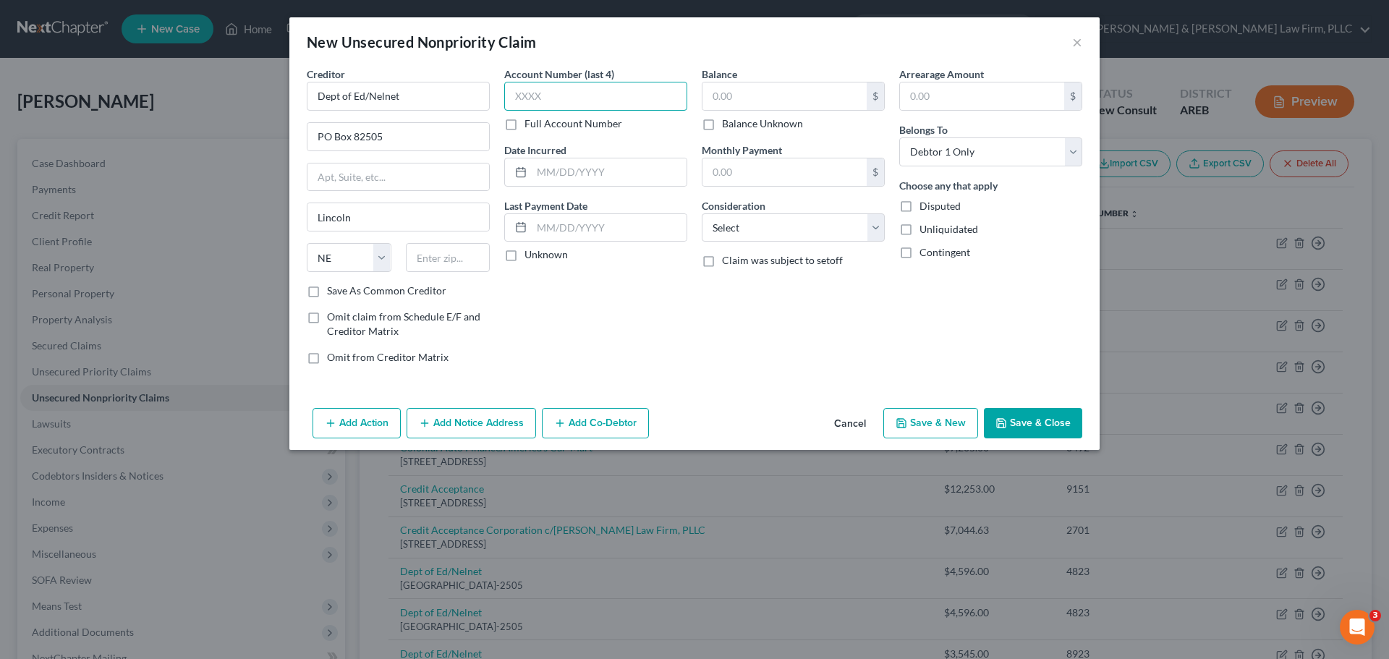
click at [594, 90] on input "text" at bounding box center [595, 96] width 183 height 29
drag, startPoint x: 594, startPoint y: 90, endPoint x: 440, endPoint y: 255, distance: 224.7
click at [440, 255] on input "text" at bounding box center [448, 257] width 85 height 29
paste input "68501-2505"
type input "68501-2505"
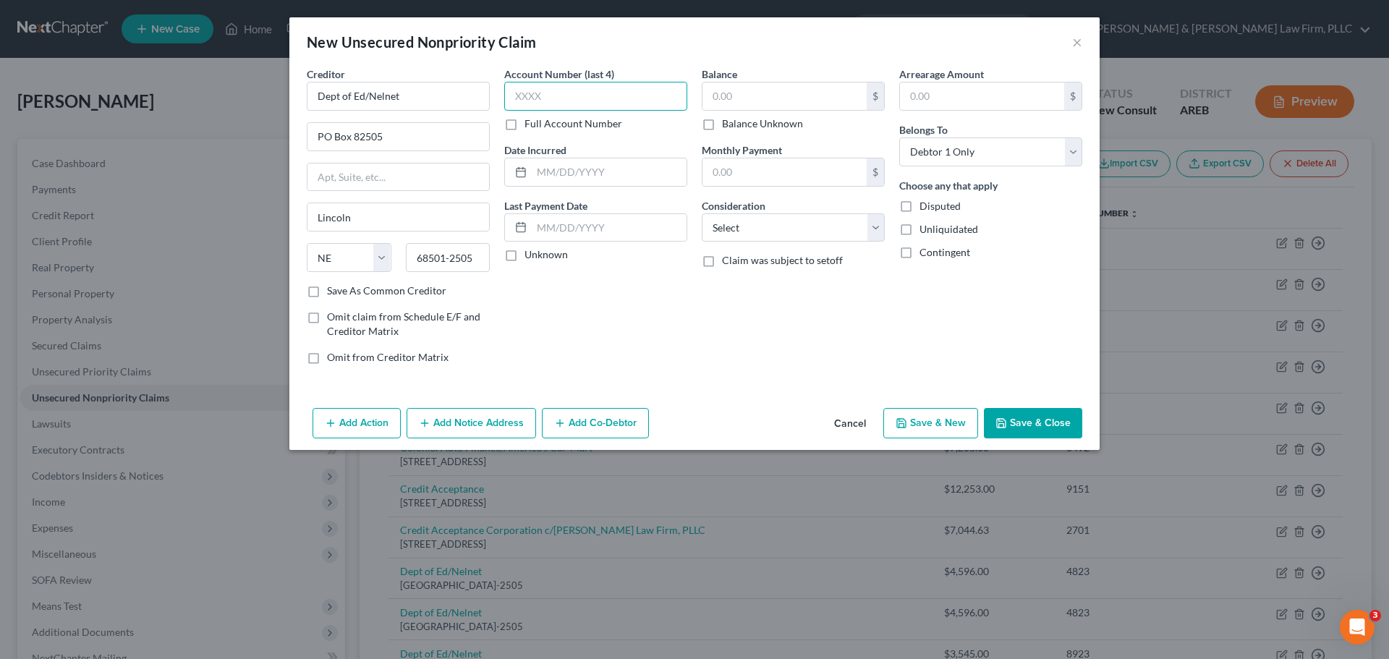
click at [570, 98] on input "text" at bounding box center [595, 96] width 183 height 29
paste input "5423"
type input "5423"
click at [785, 96] on input "text" at bounding box center [784, 95] width 164 height 27
paste input "$3,307.00"
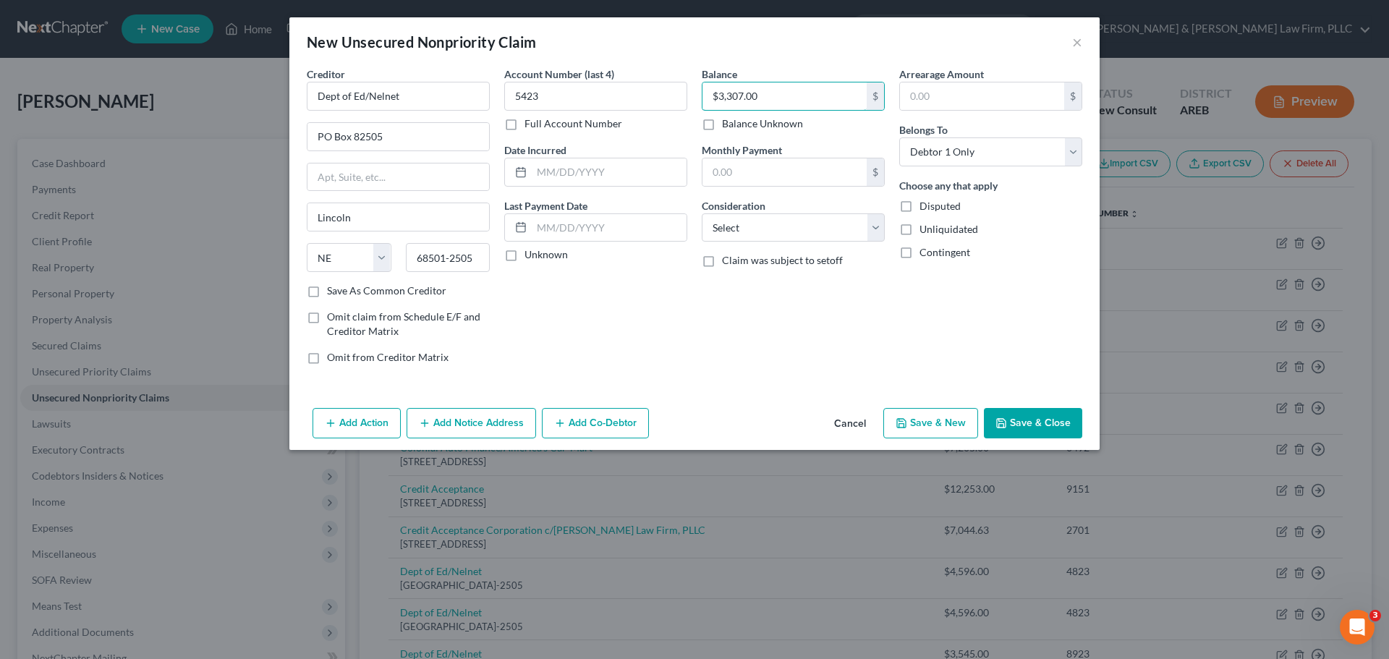
type input "$3,307.00"
click at [921, 426] on button "Save & New" at bounding box center [930, 423] width 95 height 30
select select "0"
click at [399, 95] on input "text" at bounding box center [398, 96] width 183 height 29
paste input "Dept of Ed/Nelnet"
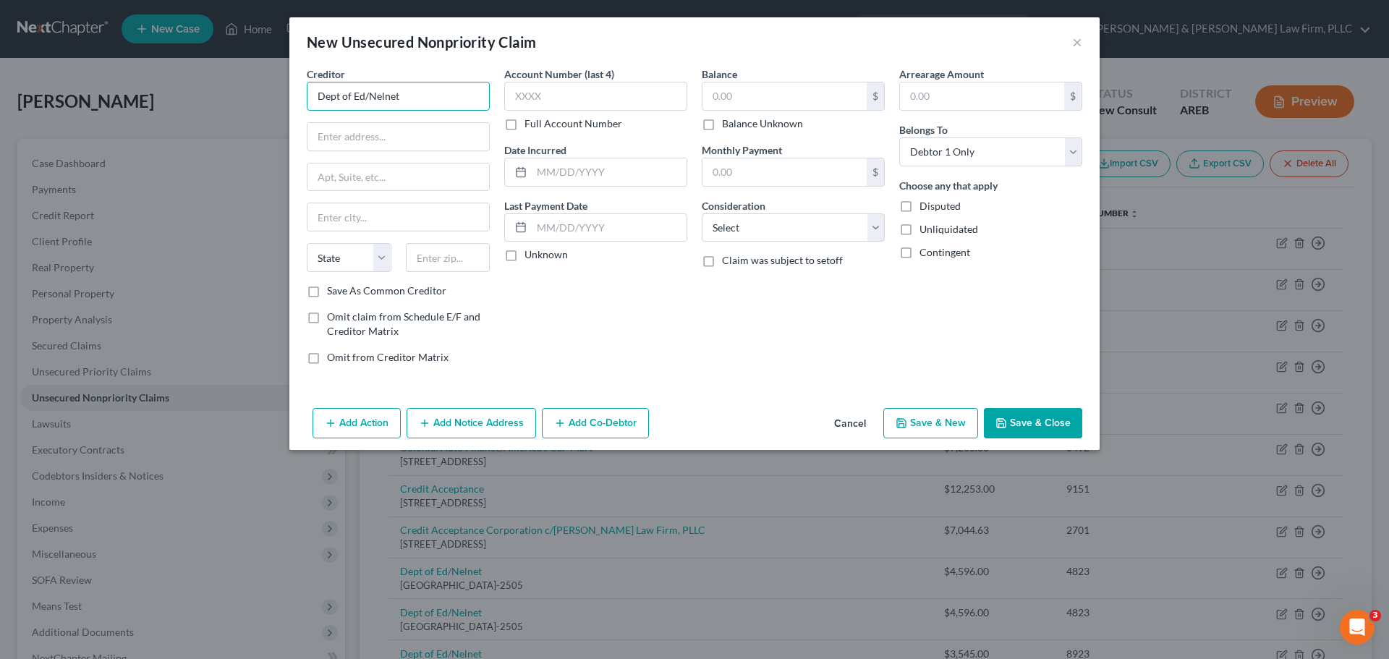
type input "Dept of Ed/Nelnet"
click at [346, 134] on input "text" at bounding box center [398, 136] width 182 height 27
paste input "PO Box 82505"
type input "PO Box 82505"
click at [339, 223] on input "text" at bounding box center [398, 216] width 182 height 27
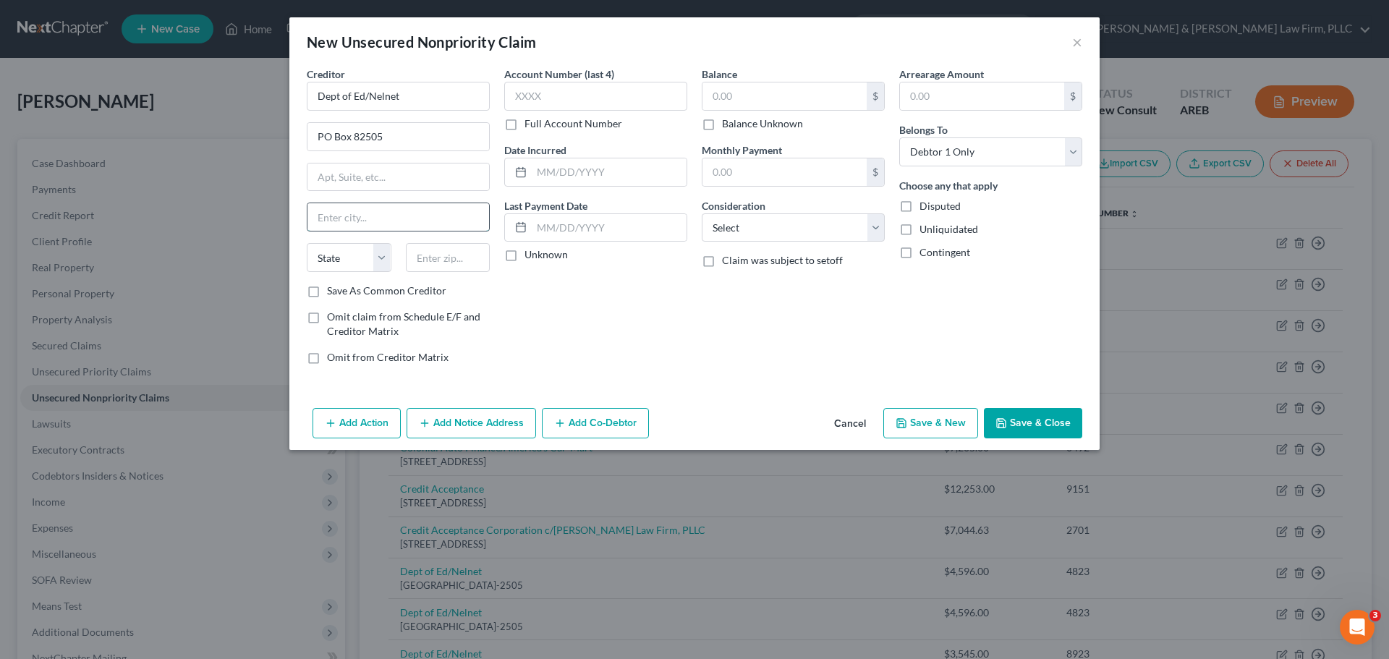
click at [332, 220] on input "text" at bounding box center [398, 216] width 182 height 27
paste input "Lincoln"
type input "Lincoln"
click at [334, 252] on select "State [US_STATE] AK AR AZ CA CO CT DE DC [GEOGRAPHIC_DATA] [GEOGRAPHIC_DATA] GU…" at bounding box center [349, 257] width 85 height 29
select select "30"
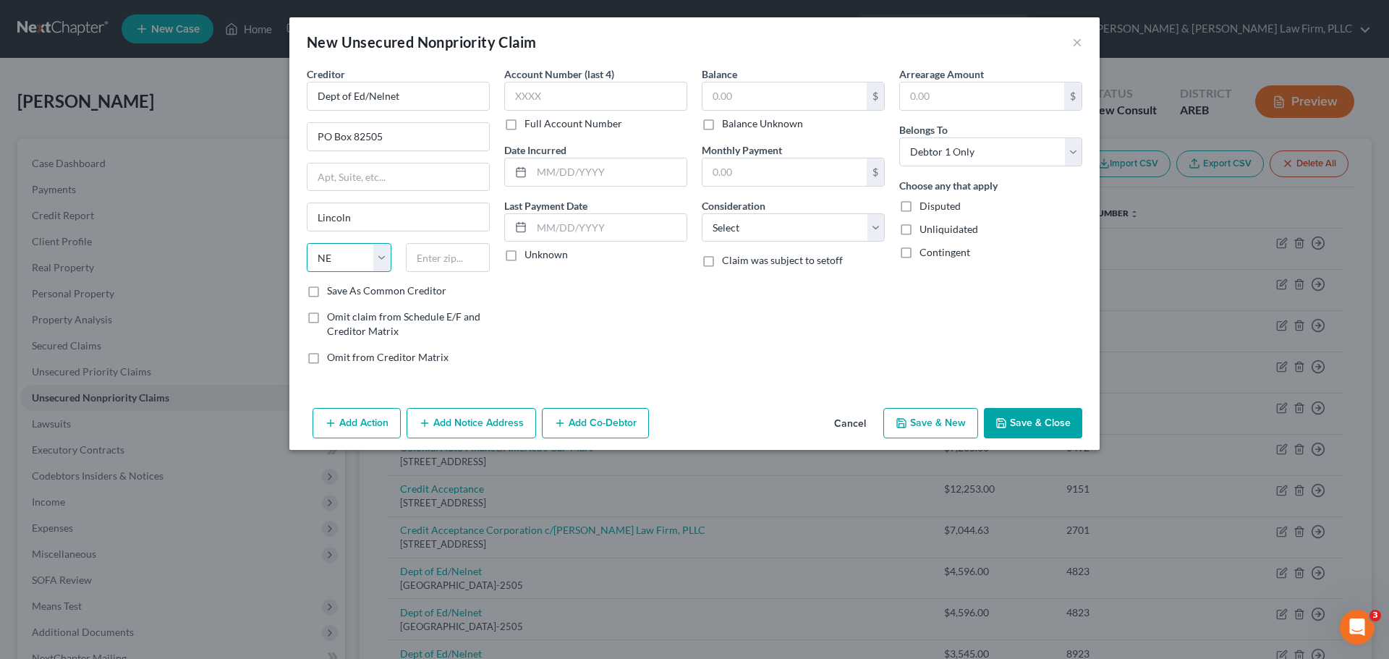
click at [307, 243] on select "State [US_STATE] AK AR AZ CA CO CT DE DC [GEOGRAPHIC_DATA] [GEOGRAPHIC_DATA] GU…" at bounding box center [349, 257] width 85 height 29
drag, startPoint x: 423, startPoint y: 255, endPoint x: 302, endPoint y: 257, distance: 120.8
click at [424, 255] on input "text" at bounding box center [448, 257] width 85 height 29
drag, startPoint x: 593, startPoint y: 95, endPoint x: 584, endPoint y: 88, distance: 11.4
click at [592, 95] on input "text" at bounding box center [595, 96] width 183 height 29
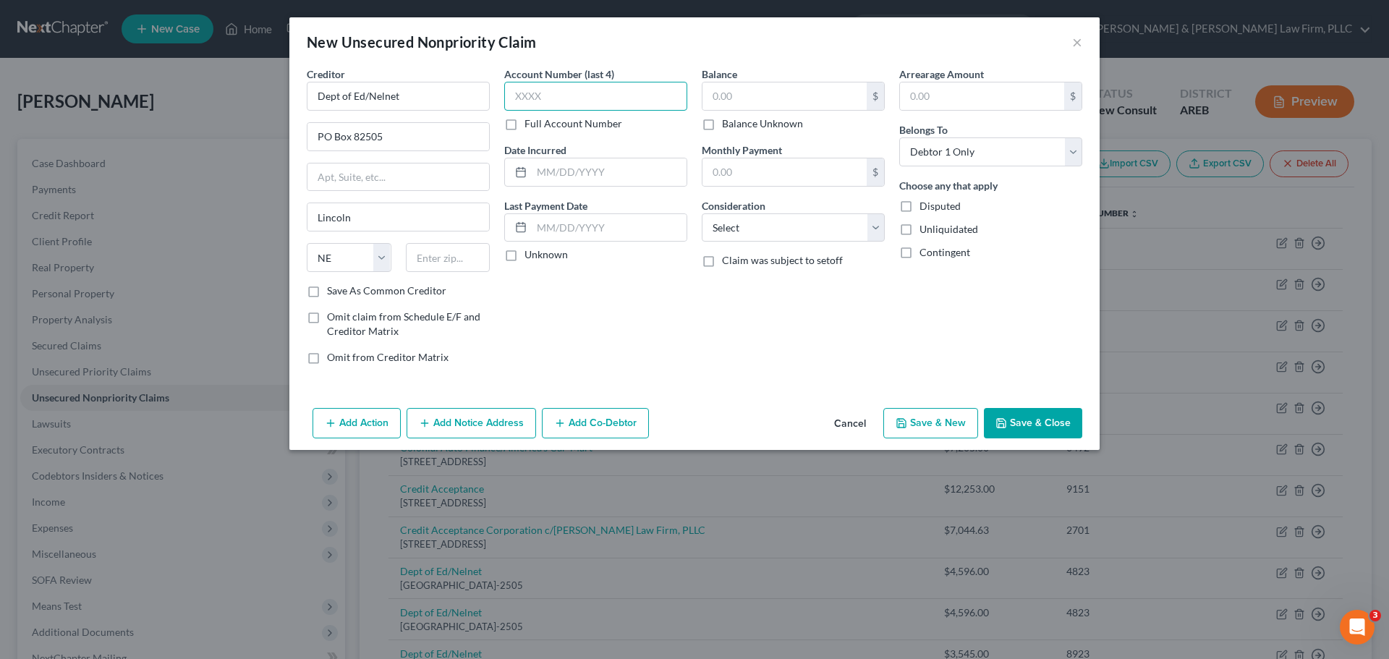
paste input "2423"
type input "2423"
click at [452, 251] on input "text" at bounding box center [448, 257] width 85 height 29
paste input "68501-2505"
type input "68501-2505"
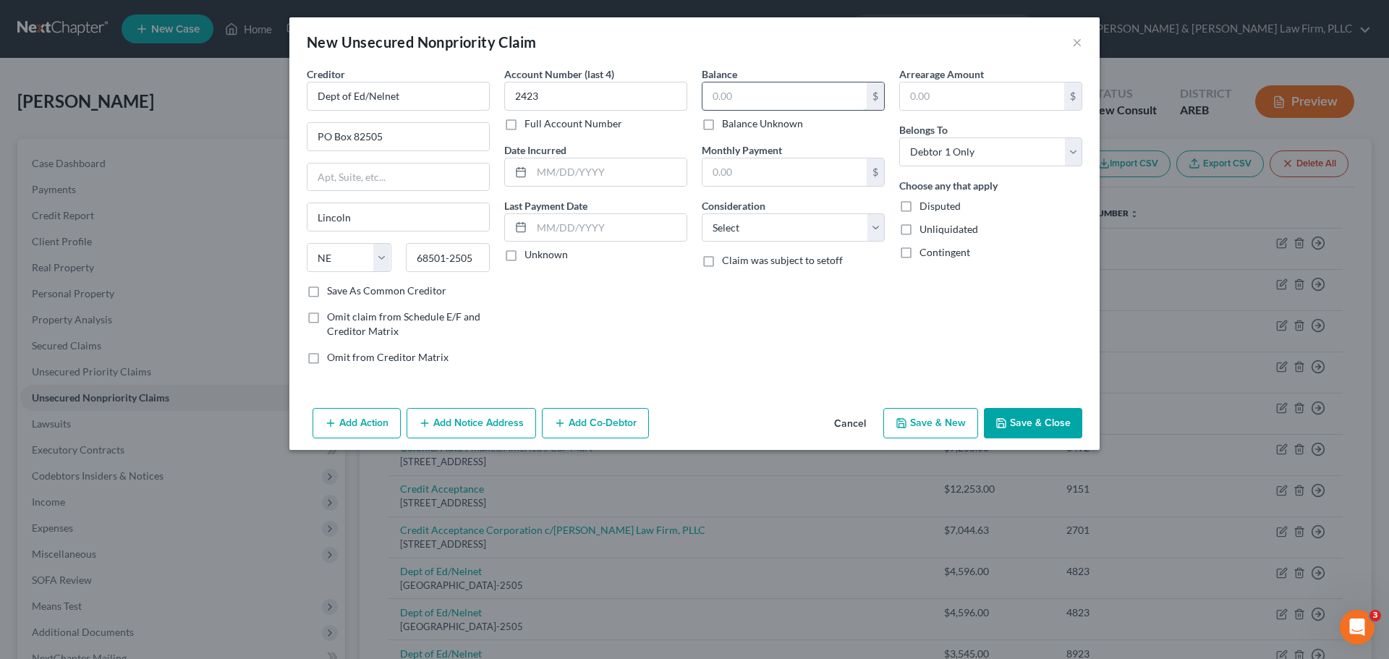
click at [775, 98] on input "text" at bounding box center [784, 95] width 164 height 27
paste input "$3,004.00"
type input "$3,004.00"
click at [906, 422] on icon "button" at bounding box center [901, 423] width 9 height 9
select select "0"
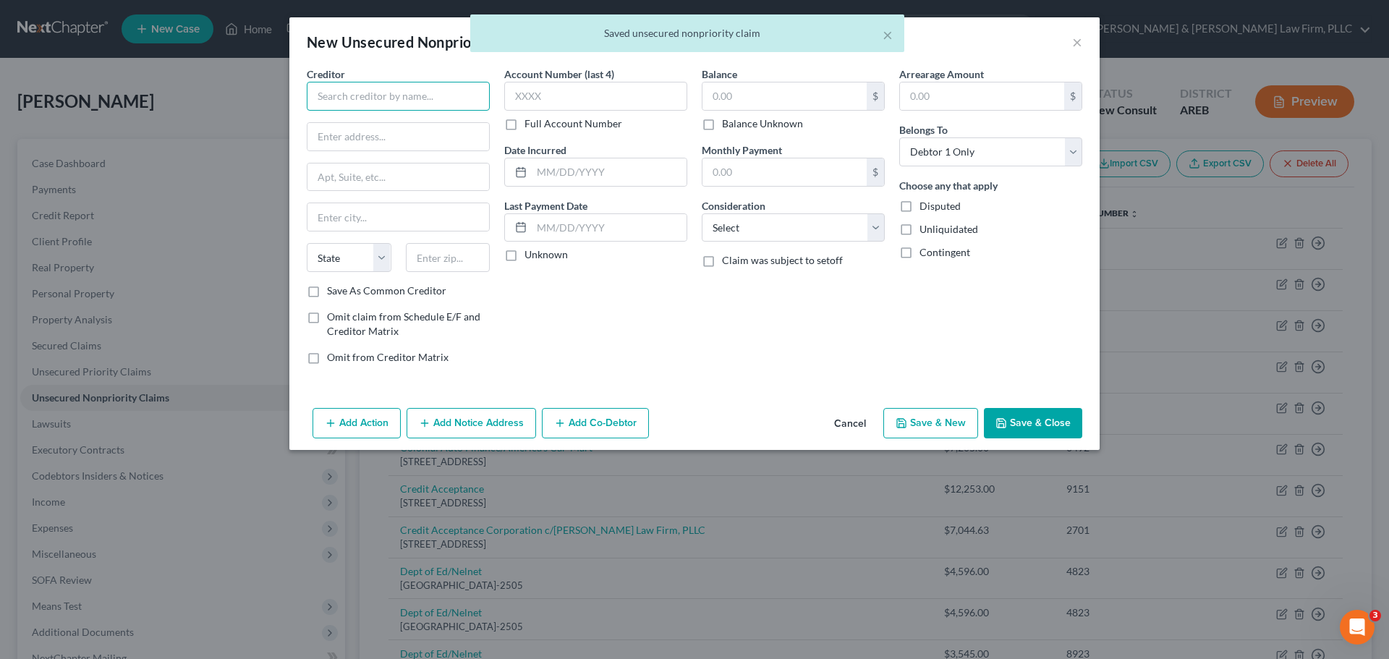
click at [346, 90] on input "text" at bounding box center [398, 96] width 183 height 29
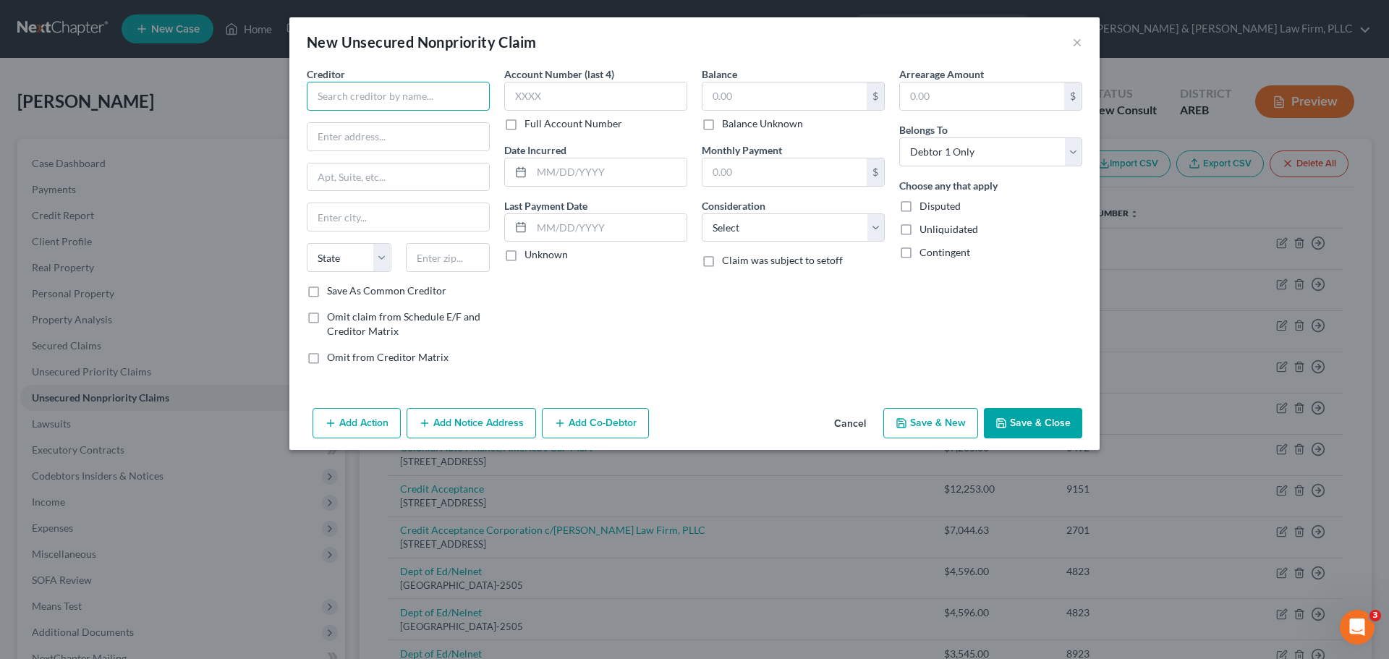
paste input "Dept of Ed/Nelnet"
type input "Dept of Ed/Nelnet"
click at [331, 118] on div "Creditor * Dept of Ed/Nelnet State [US_STATE] AK AR AZ CA CO CT DE DC [GEOGRAPH…" at bounding box center [398, 175] width 183 height 217
drag, startPoint x: 325, startPoint y: 138, endPoint x: 174, endPoint y: 145, distance: 151.3
click at [325, 138] on input "text" at bounding box center [398, 136] width 182 height 27
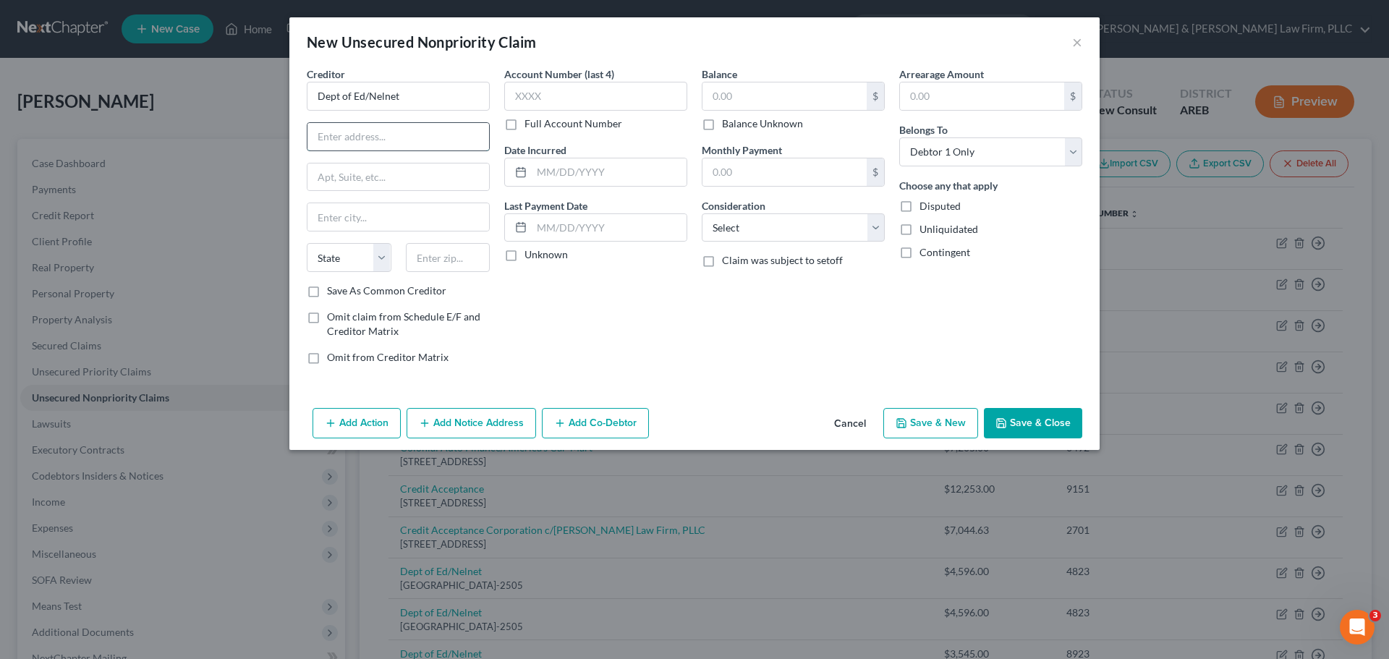
click at [344, 136] on input "text" at bounding box center [398, 136] width 182 height 27
paste input "PO Box 82505"
type input "PO Box 82505"
click at [354, 210] on input "text" at bounding box center [398, 216] width 182 height 27
click at [333, 213] on input "text" at bounding box center [398, 216] width 182 height 27
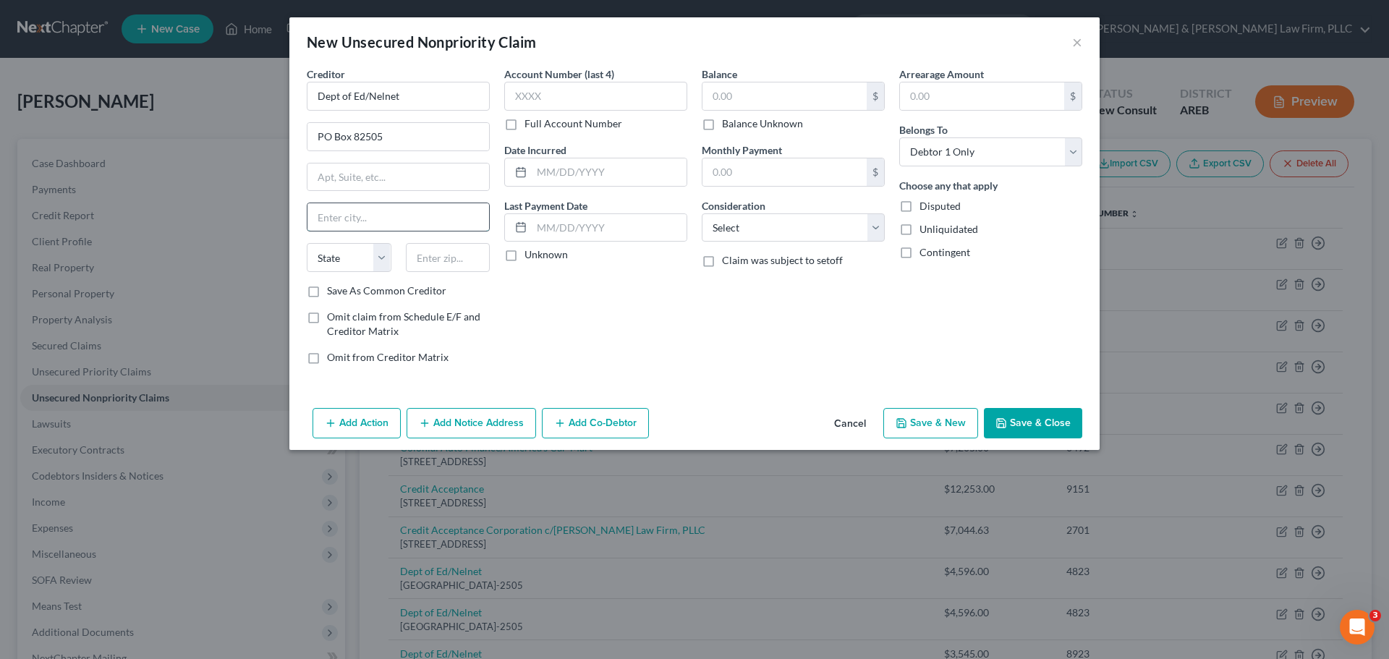
paste input "Lincoln"
type input "Lincoln"
click at [349, 262] on select "State [US_STATE] AK AR AZ CA CO CT DE DC [GEOGRAPHIC_DATA] [GEOGRAPHIC_DATA] GU…" at bounding box center [349, 257] width 85 height 29
select select "30"
click at [307, 243] on select "State [US_STATE] AK AR AZ CA CO CT DE DC [GEOGRAPHIC_DATA] [GEOGRAPHIC_DATA] GU…" at bounding box center [349, 257] width 85 height 29
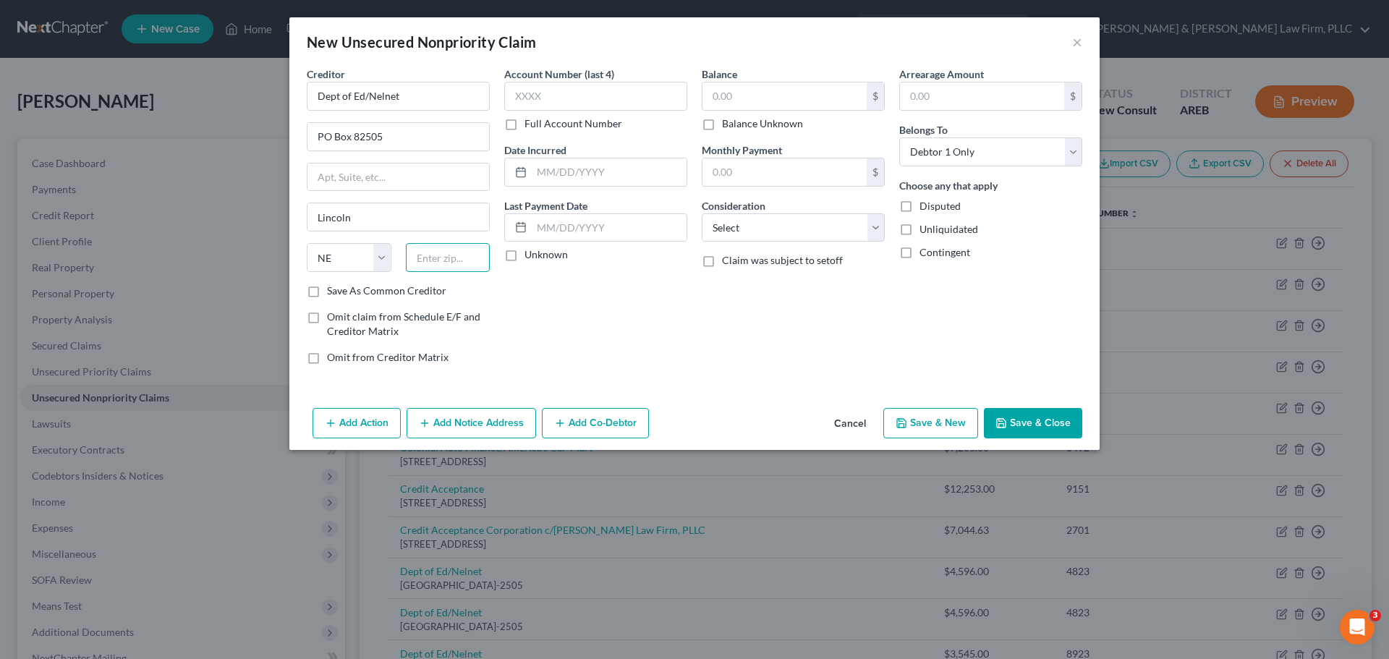
drag, startPoint x: 417, startPoint y: 257, endPoint x: 253, endPoint y: 229, distance: 165.9
click at [417, 257] on input "text" at bounding box center [448, 257] width 85 height 29
click at [444, 255] on input "text" at bounding box center [448, 257] width 85 height 29
paste input "68501-2505"
type input "68501-2505"
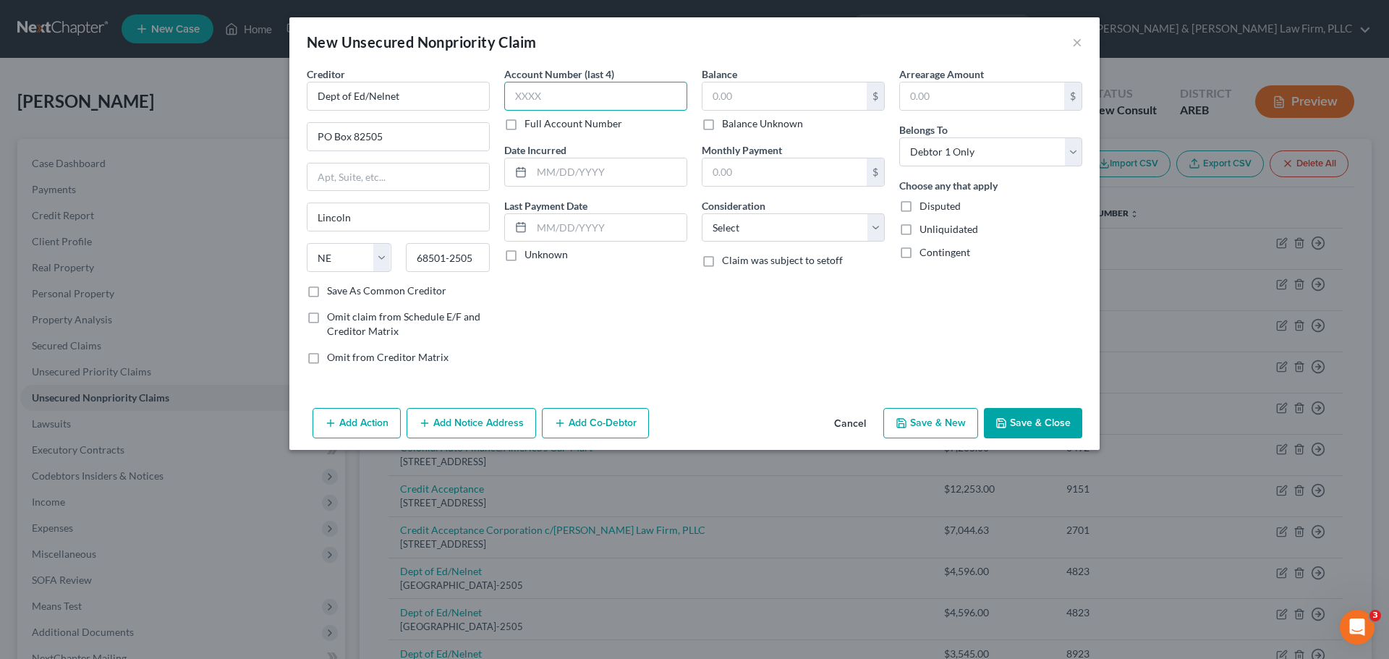
click at [546, 94] on input "text" at bounding box center [595, 96] width 183 height 29
paste input "2323"
type input "2323"
click at [763, 98] on input "text" at bounding box center [784, 95] width 164 height 27
paste input "$2,750.00"
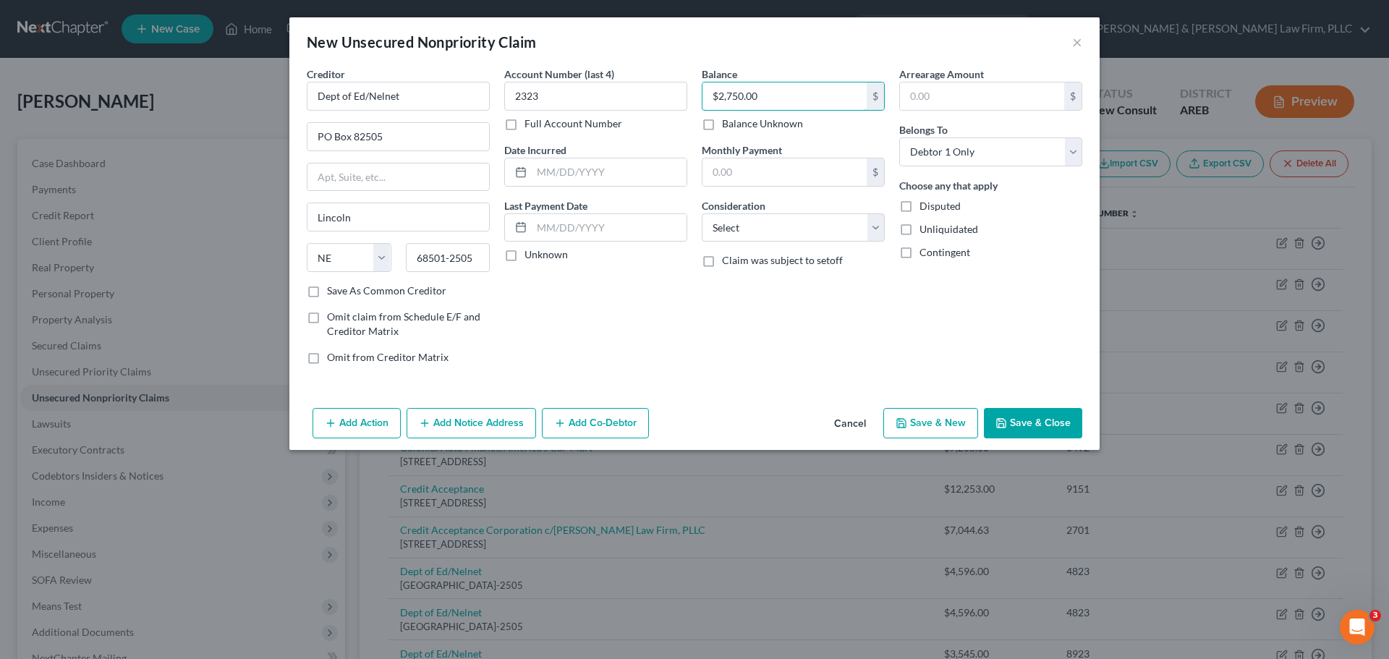
type input "$2,750.00"
click at [925, 414] on button "Save & New" at bounding box center [930, 423] width 95 height 30
select select "0"
click at [389, 93] on input "text" at bounding box center [398, 96] width 183 height 29
paste input "Dept of Ed/Nelnet"
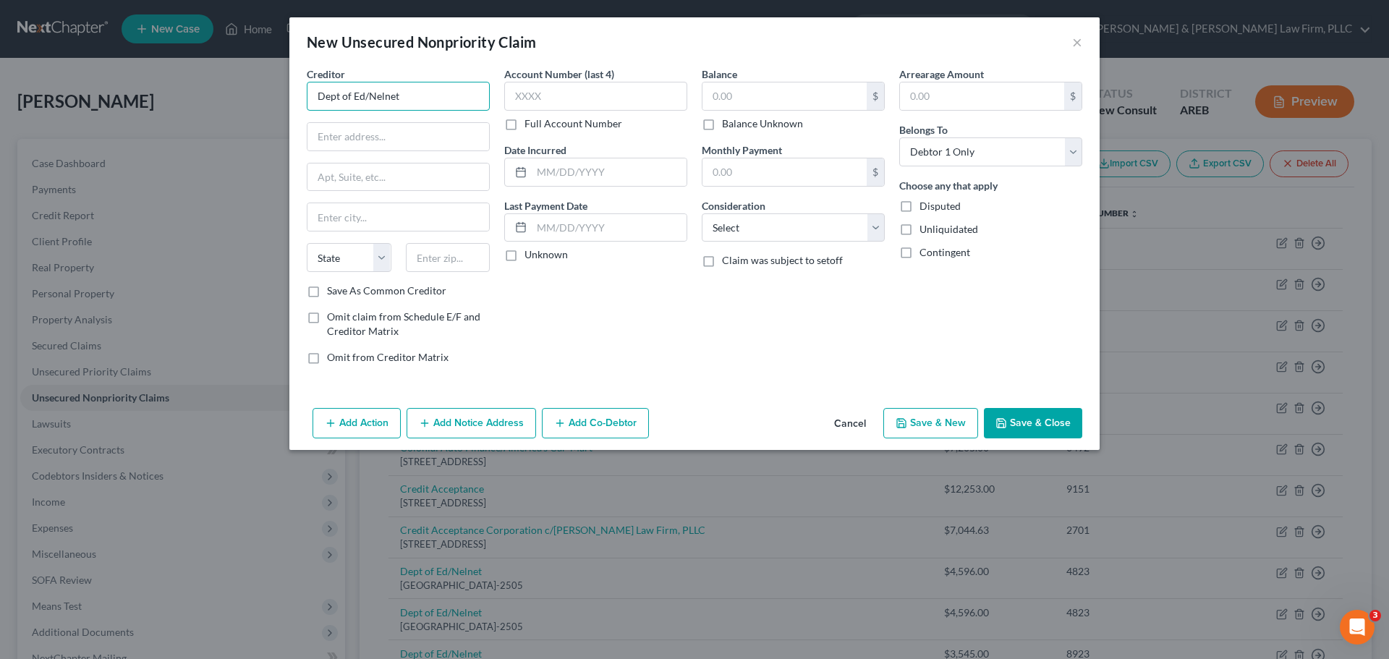
type input "Dept of Ed/Nelnet"
click at [356, 136] on input "text" at bounding box center [398, 136] width 182 height 27
paste input "PO Box 82505"
type input "PO Box 82505"
click at [363, 216] on input "text" at bounding box center [398, 216] width 182 height 27
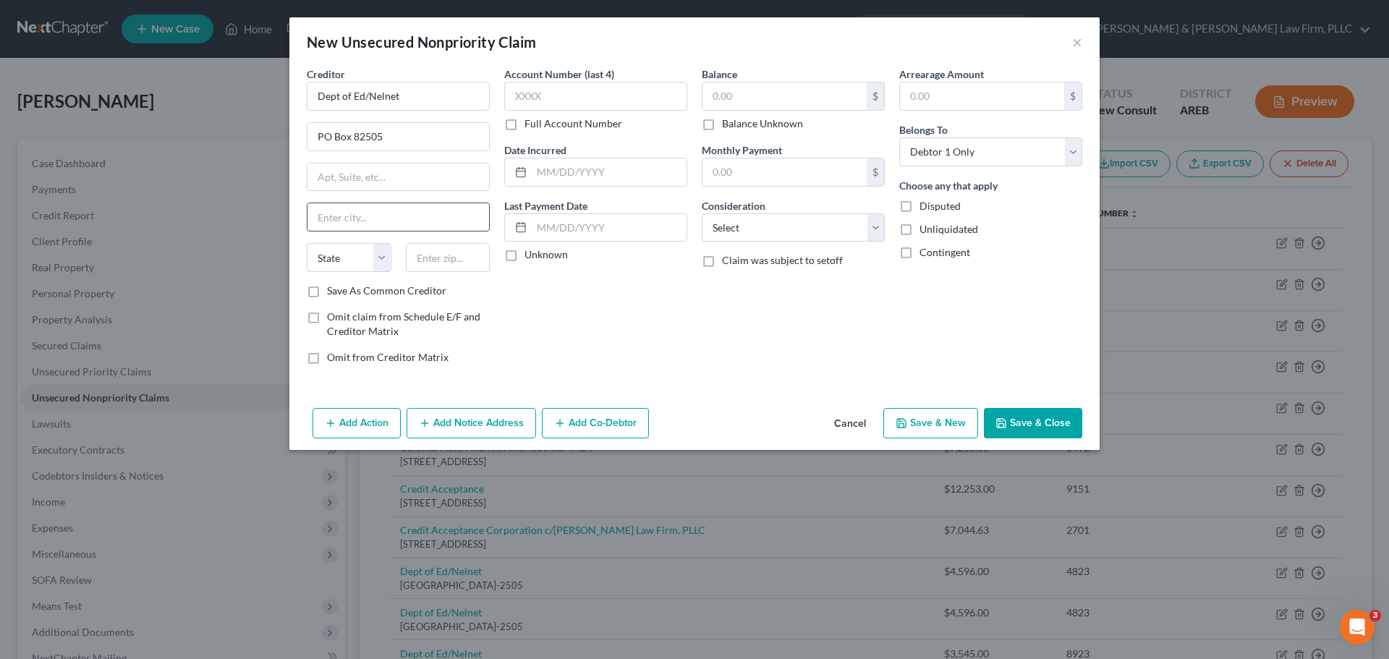
paste input "Lincoln"
type input "Lincoln"
click at [358, 264] on select "State [US_STATE] AK AR AZ CA CO CT DE DC [GEOGRAPHIC_DATA] [GEOGRAPHIC_DATA] GU…" at bounding box center [349, 257] width 85 height 29
select select "30"
click at [307, 243] on select "State [US_STATE] AK AR AZ CA CO CT DE DC [GEOGRAPHIC_DATA] [GEOGRAPHIC_DATA] GU…" at bounding box center [349, 257] width 85 height 29
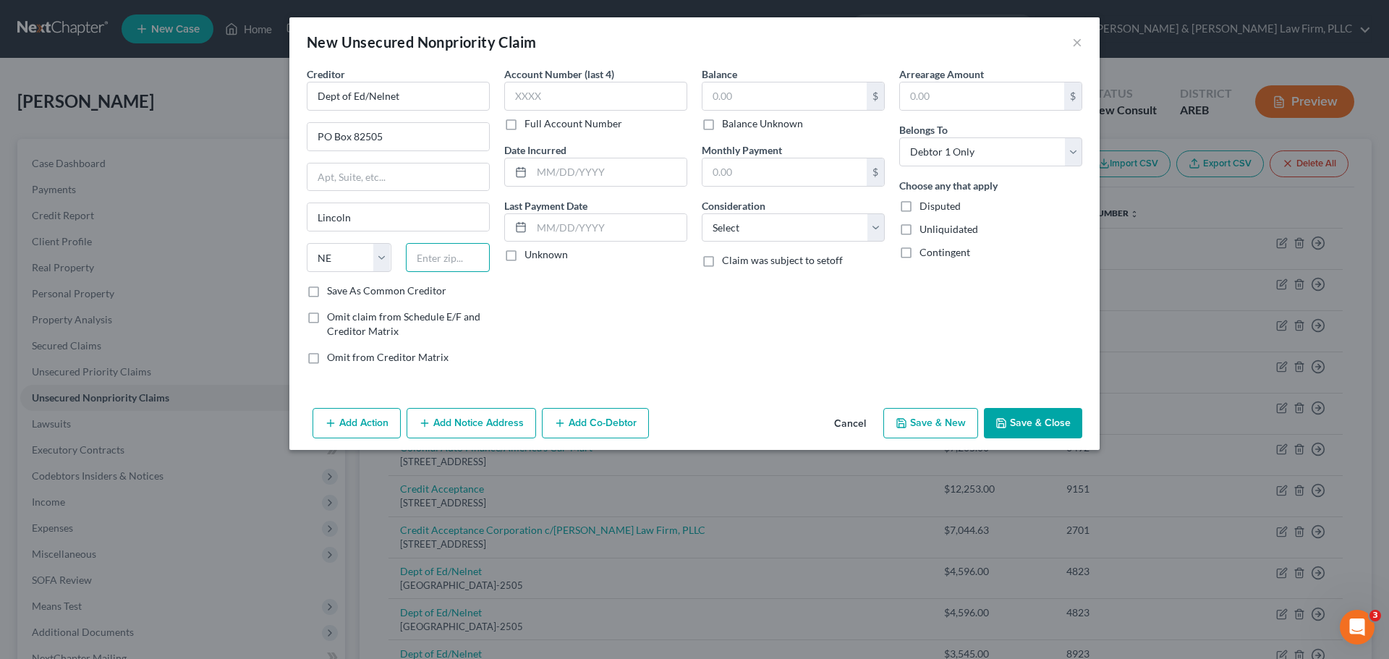
drag, startPoint x: 434, startPoint y: 258, endPoint x: 232, endPoint y: 290, distance: 204.3
click at [434, 258] on input "text" at bounding box center [448, 257] width 85 height 29
paste input "68501-2505"
type input "68501-2505"
click at [595, 96] on input "text" at bounding box center [595, 96] width 183 height 29
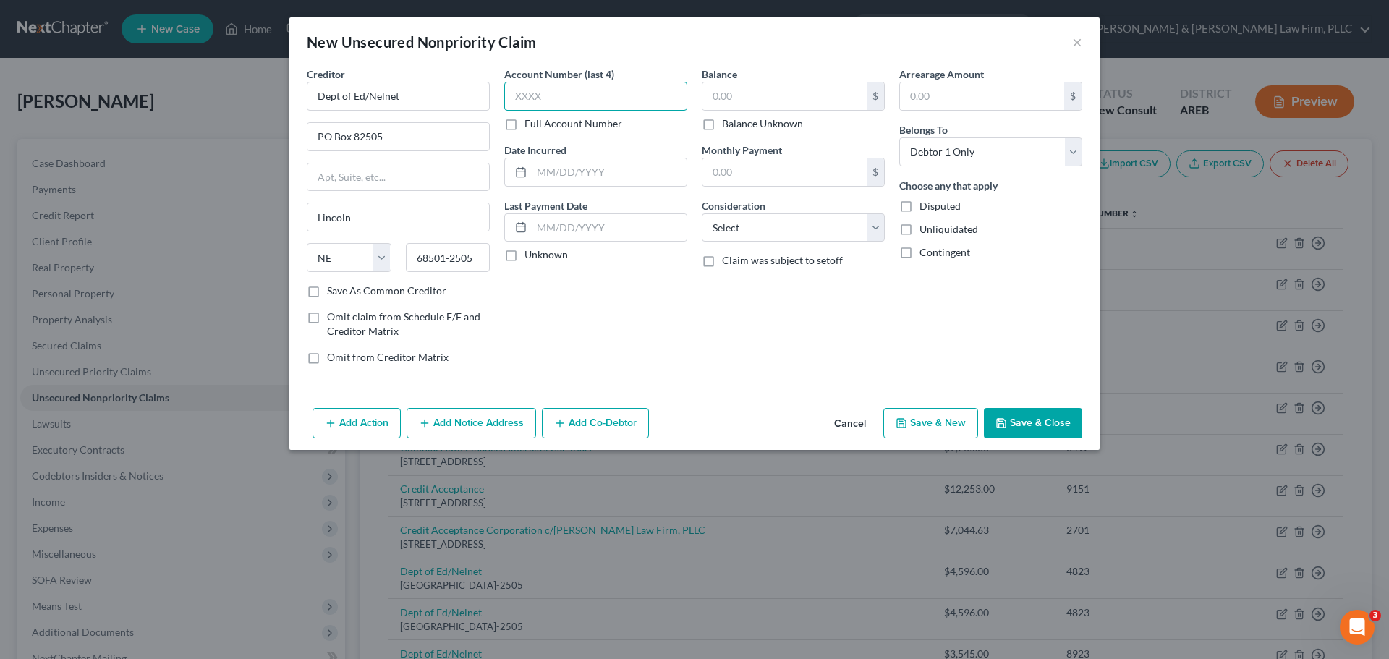
paste input "2423"
type input "2423"
click at [733, 93] on input "text" at bounding box center [784, 95] width 164 height 27
paste input "$2,088.00"
click at [953, 422] on button "Save & New" at bounding box center [930, 423] width 95 height 30
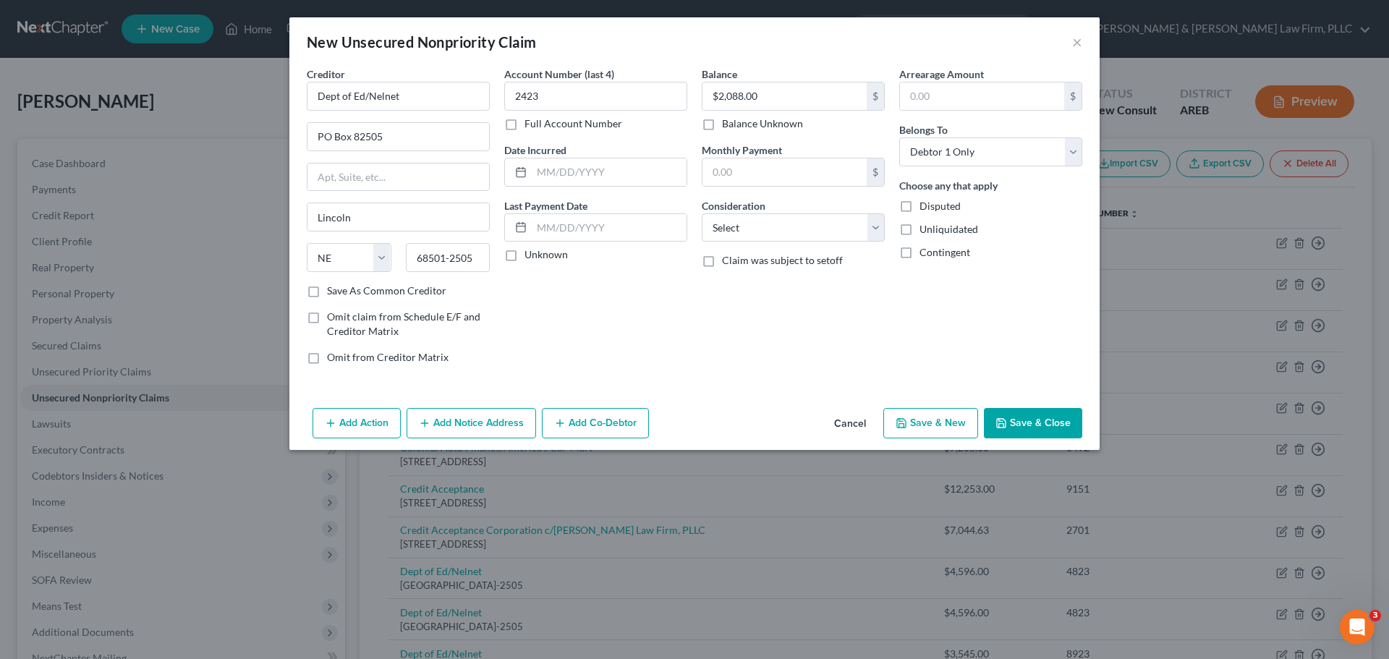
type input "2,088.00"
type input "0.00"
select select "0"
click at [383, 103] on input "text" at bounding box center [398, 96] width 183 height 29
paste input "Dept of Ed/Nelnet"
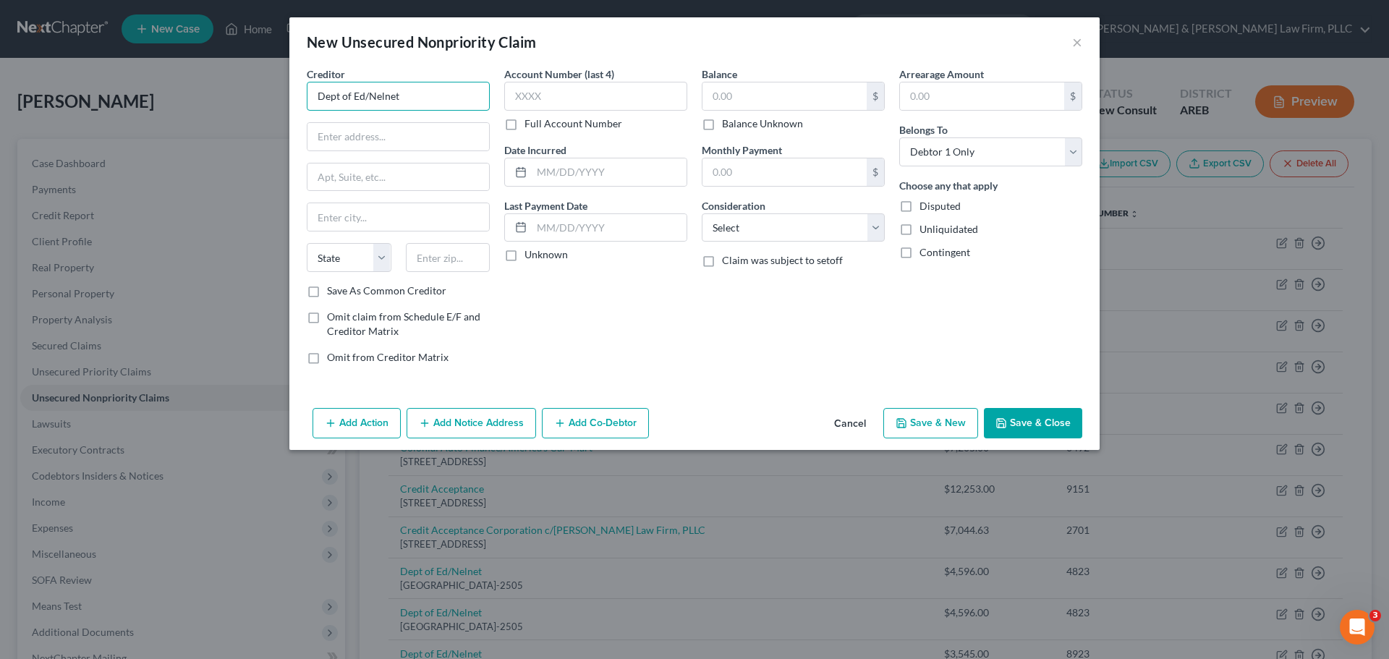
type input "Dept of Ed/Nelnet"
click at [338, 132] on input "text" at bounding box center [398, 136] width 182 height 27
paste input "PO Box 82505"
type input "PO Box 82505"
drag, startPoint x: 338, startPoint y: 217, endPoint x: 226, endPoint y: 171, distance: 121.3
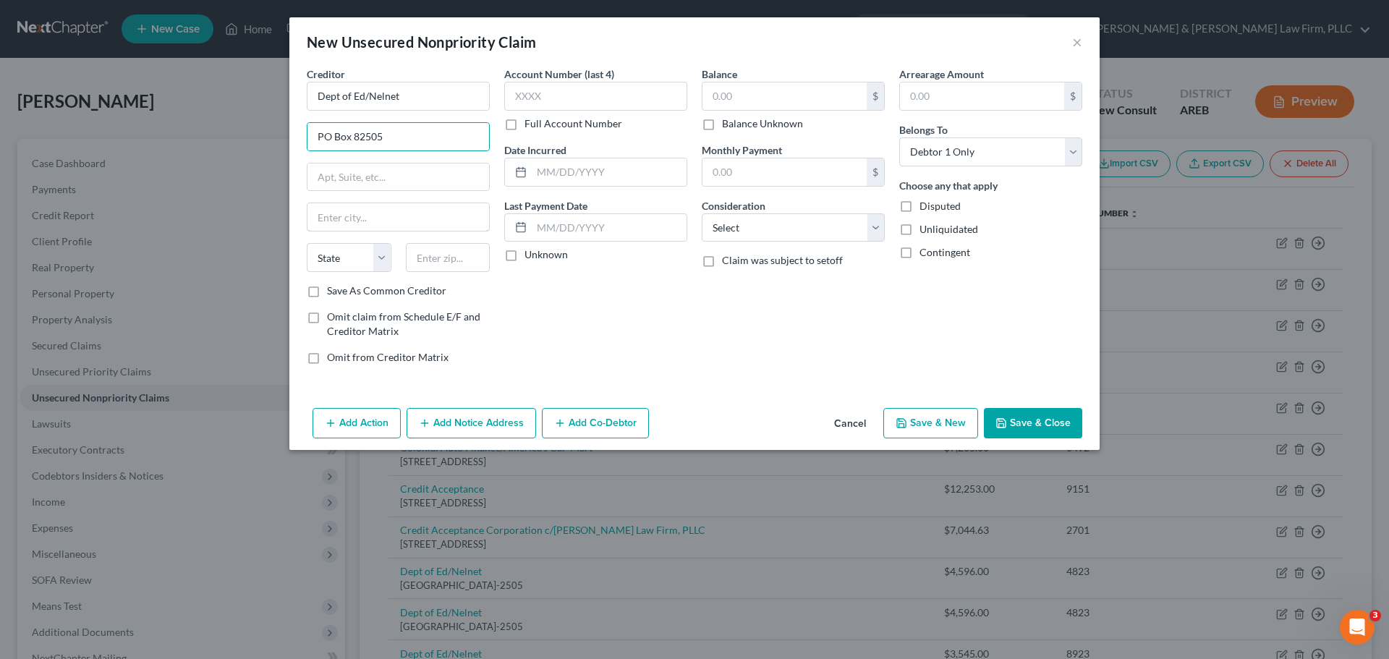
click at [338, 217] on input "text" at bounding box center [398, 216] width 182 height 27
click at [336, 217] on input "text" at bounding box center [398, 216] width 182 height 27
paste input "Lincoln"
type input "Lincoln"
click at [352, 263] on select "State [US_STATE] AK AR AZ CA CO CT DE DC [GEOGRAPHIC_DATA] [GEOGRAPHIC_DATA] GU…" at bounding box center [349, 257] width 85 height 29
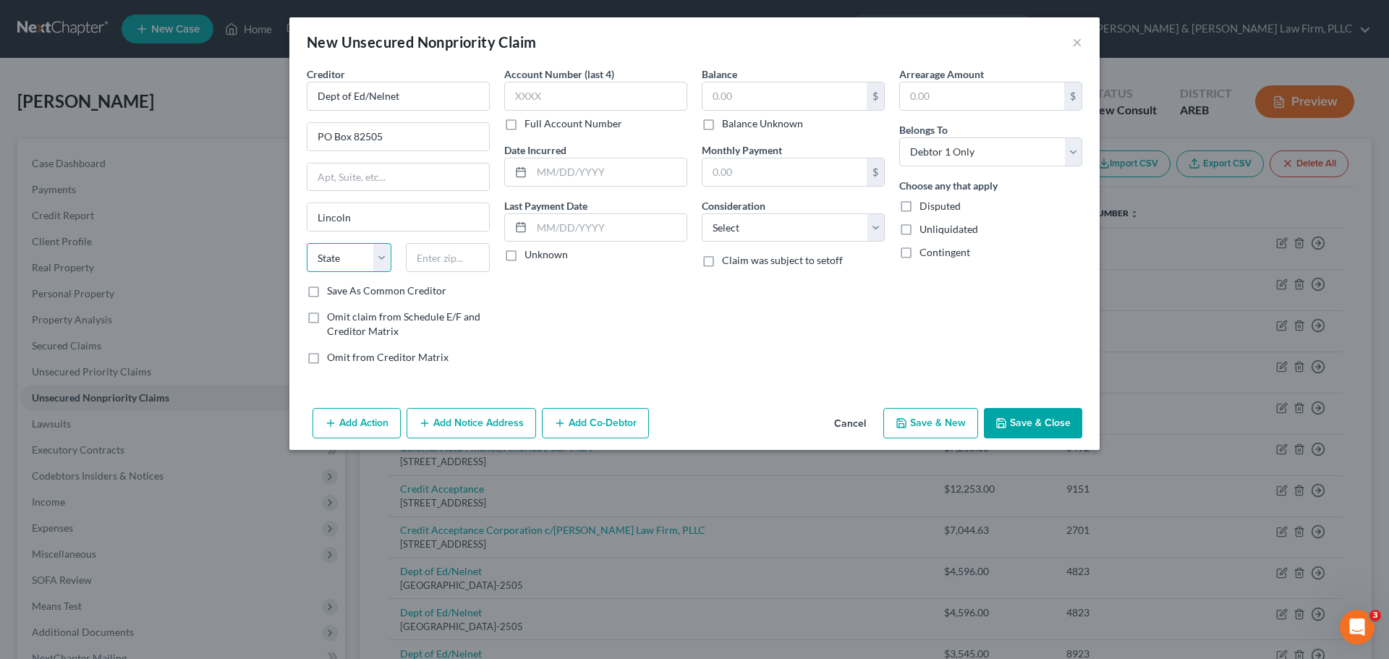
select select "30"
click at [307, 243] on select "State [US_STATE] AK AR AZ CA CO CT DE DC [GEOGRAPHIC_DATA] [GEOGRAPHIC_DATA] GU…" at bounding box center [349, 257] width 85 height 29
click at [442, 262] on input "text" at bounding box center [448, 257] width 85 height 29
paste input "68501-2505"
type input "68501-2505"
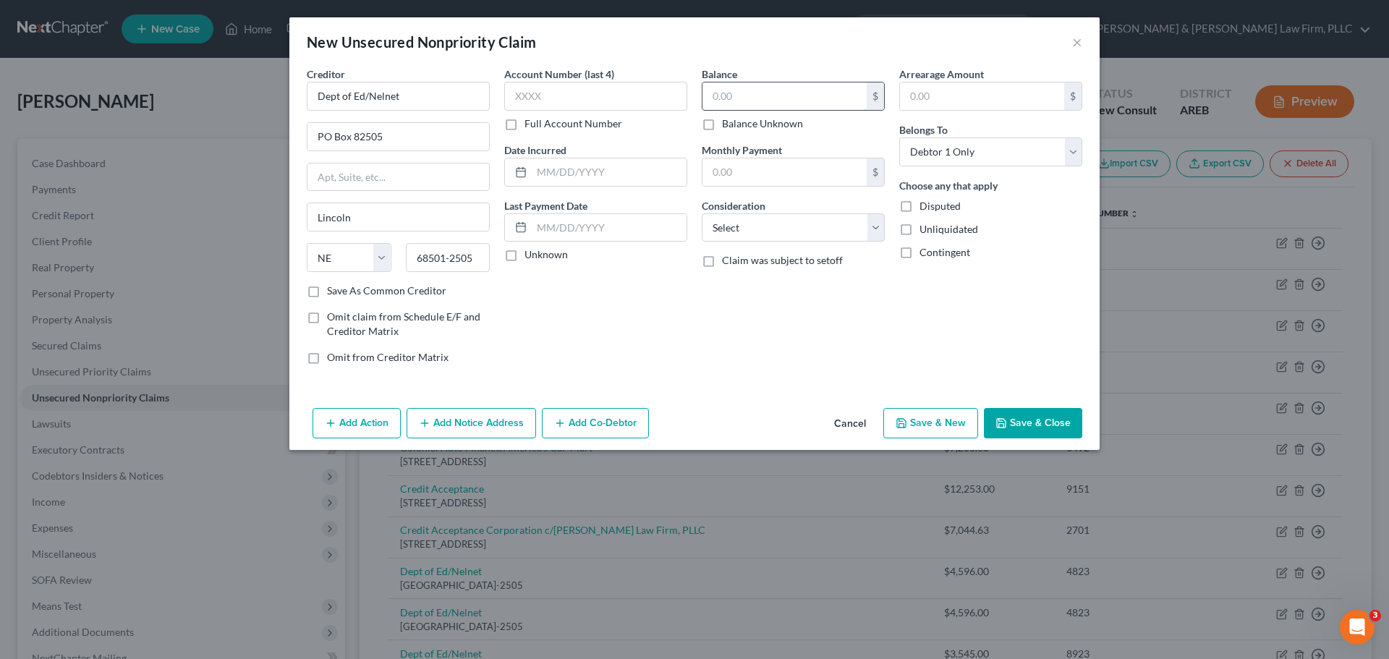
click at [727, 88] on input "text" at bounding box center [784, 95] width 164 height 27
drag, startPoint x: 727, startPoint y: 88, endPoint x: 602, endPoint y: 88, distance: 125.1
click at [602, 88] on input "text" at bounding box center [595, 96] width 183 height 29
paste input "8823"
type input "8823"
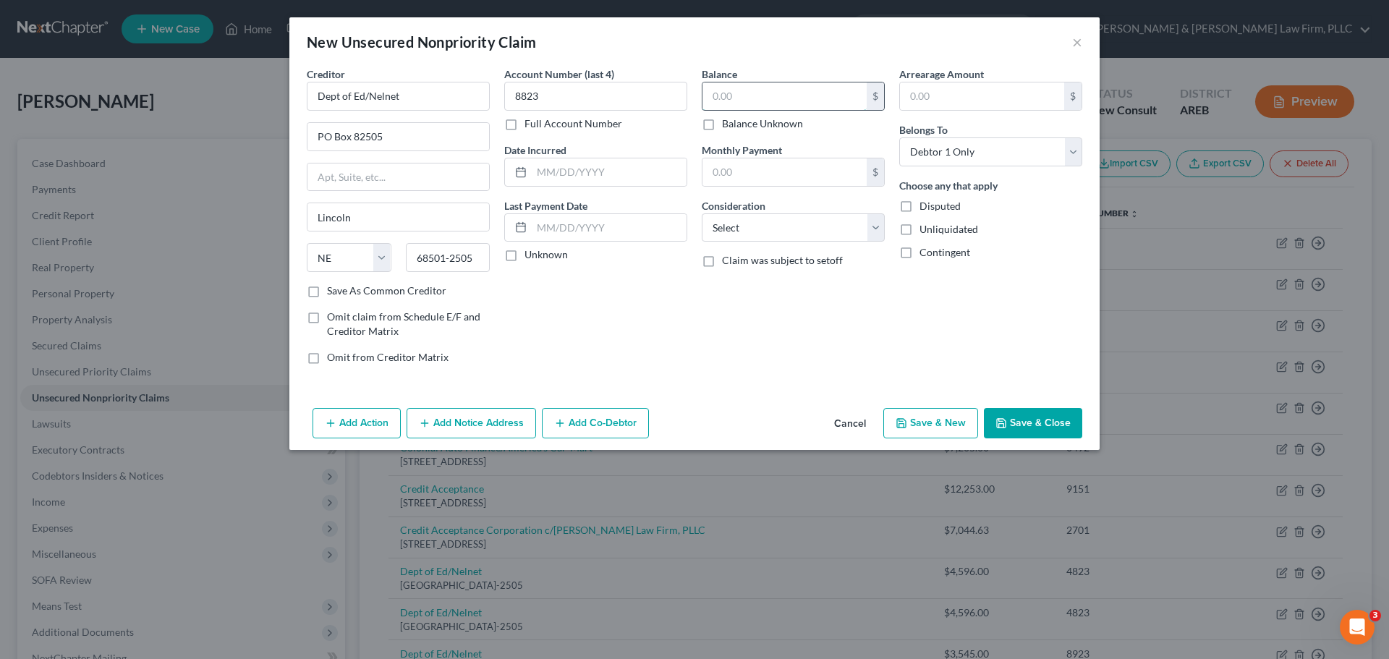
click at [761, 92] on input "text" at bounding box center [784, 95] width 164 height 27
paste input "$1,856.00"
type input "$1,856.00"
click at [937, 420] on button "Save & New" at bounding box center [930, 423] width 95 height 30
select select "0"
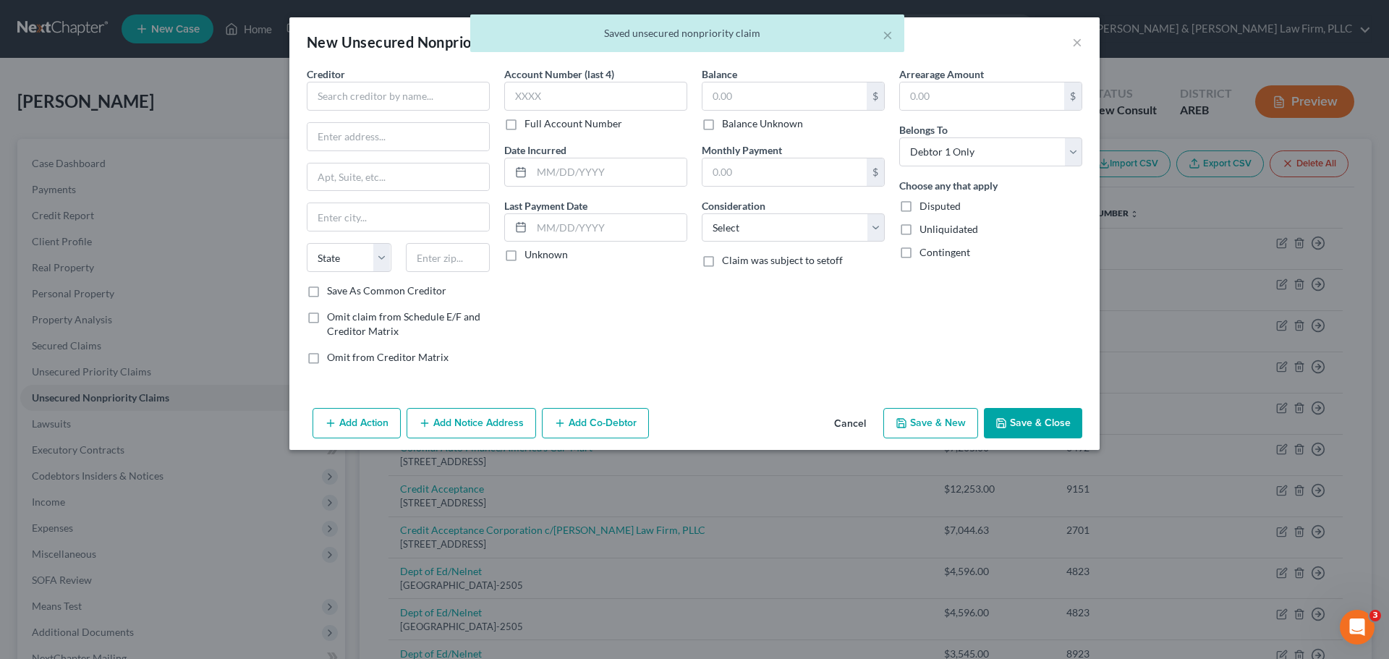
type input "1,856.00"
type input "0.00"
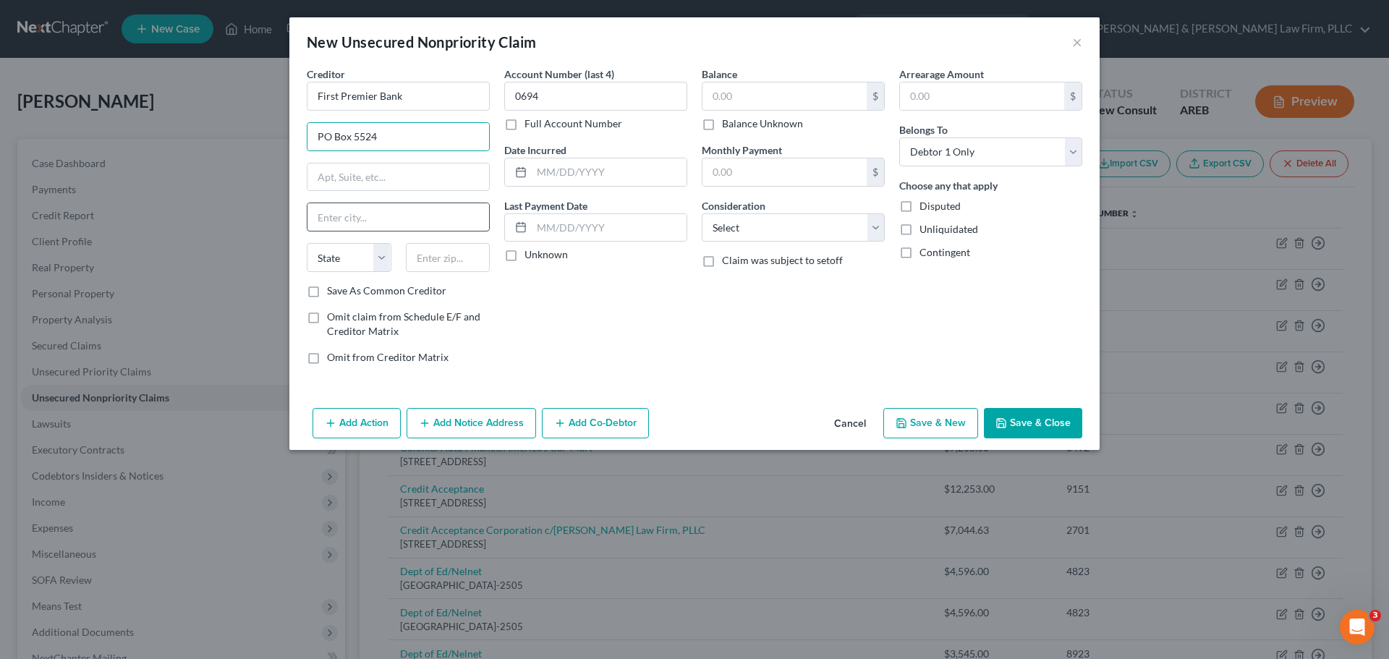
click at [338, 210] on input "text" at bounding box center [398, 216] width 182 height 27
click at [383, 213] on input "text" at bounding box center [398, 216] width 182 height 27
paste input "Sioux Falls,"
type input "Sioux Falls,"
click at [359, 254] on select "State [US_STATE] AK AR AZ CA CO CT DE DC [GEOGRAPHIC_DATA] [GEOGRAPHIC_DATA] GU…" at bounding box center [349, 257] width 85 height 29
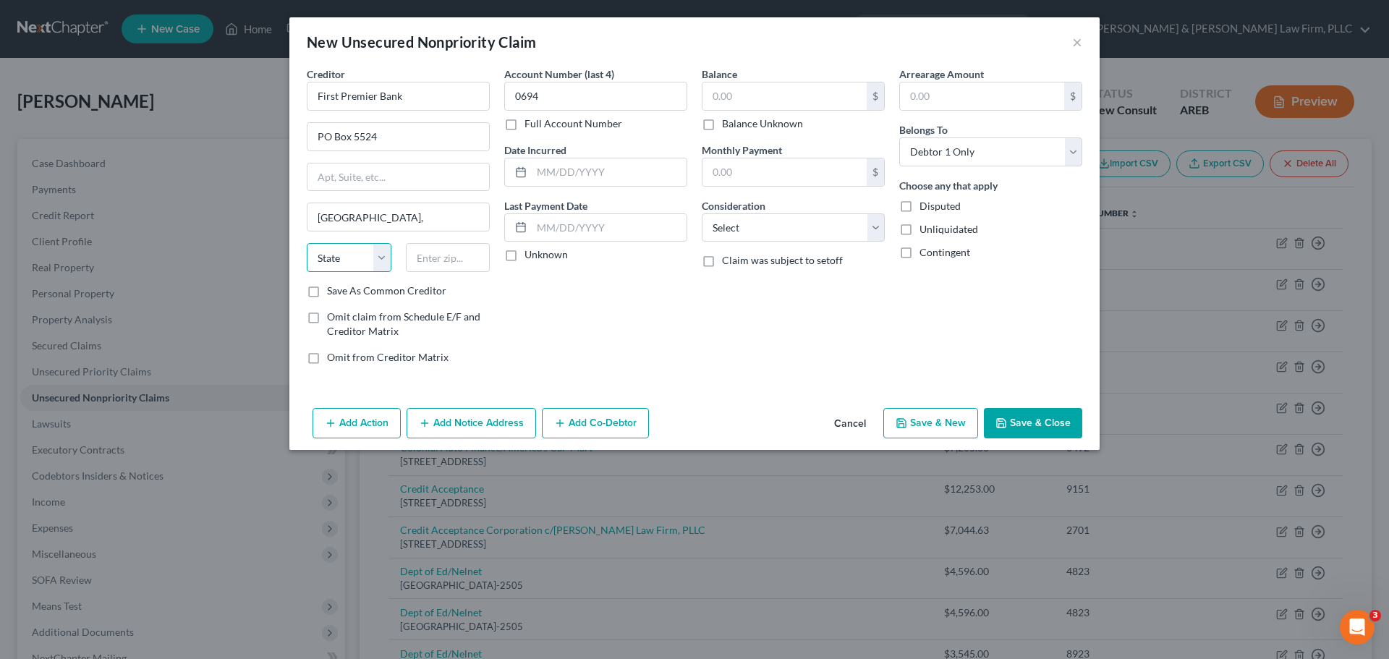
click at [341, 244] on select "State [US_STATE] AK AR AZ CA CO CT DE DC [GEOGRAPHIC_DATA] [GEOGRAPHIC_DATA] GU…" at bounding box center [349, 257] width 85 height 29
select select "43"
click at [307, 243] on select "State [US_STATE] AK AR AZ CA CO CT DE DC [GEOGRAPHIC_DATA] [GEOGRAPHIC_DATA] GU…" at bounding box center [349, 257] width 85 height 29
click at [415, 260] on input "text" at bounding box center [448, 257] width 85 height 29
click at [436, 258] on input "text" at bounding box center [448, 257] width 85 height 29
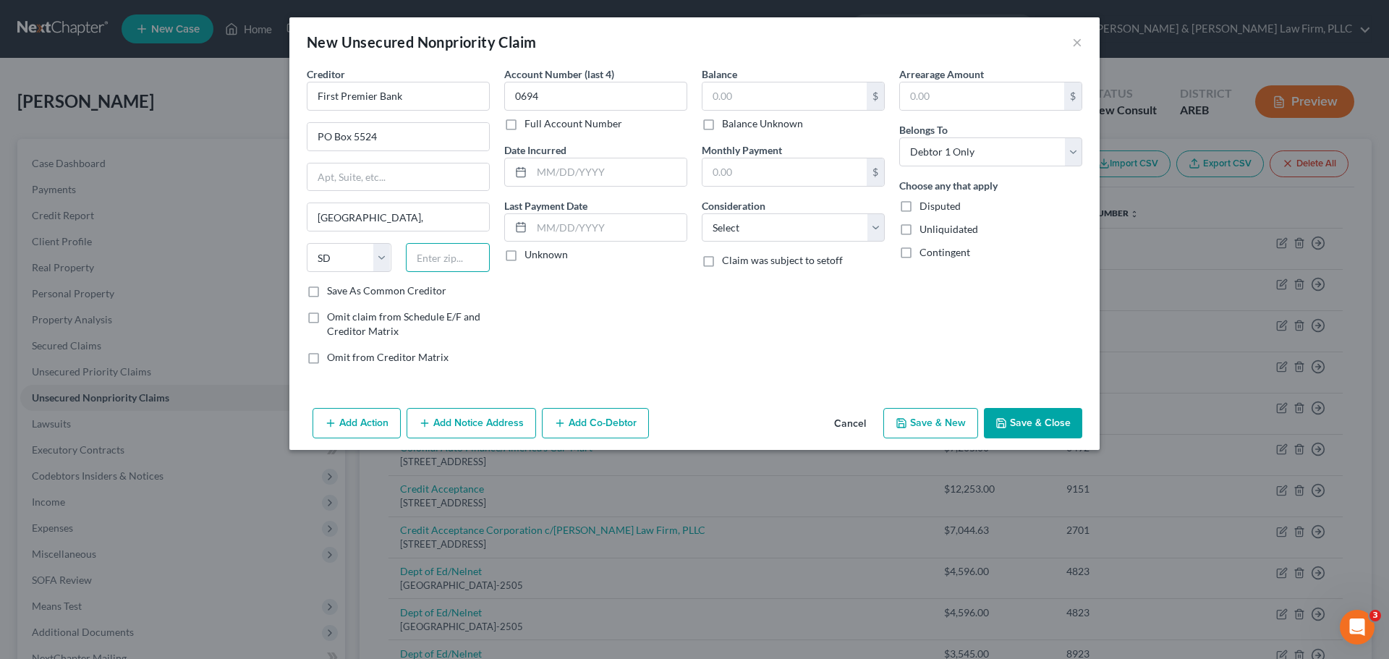
paste input "57117-5524"
type input "57117-5524"
paste input "$445.00"
type input "$445.00"
click at [946, 426] on button "Save & New" at bounding box center [930, 423] width 95 height 30
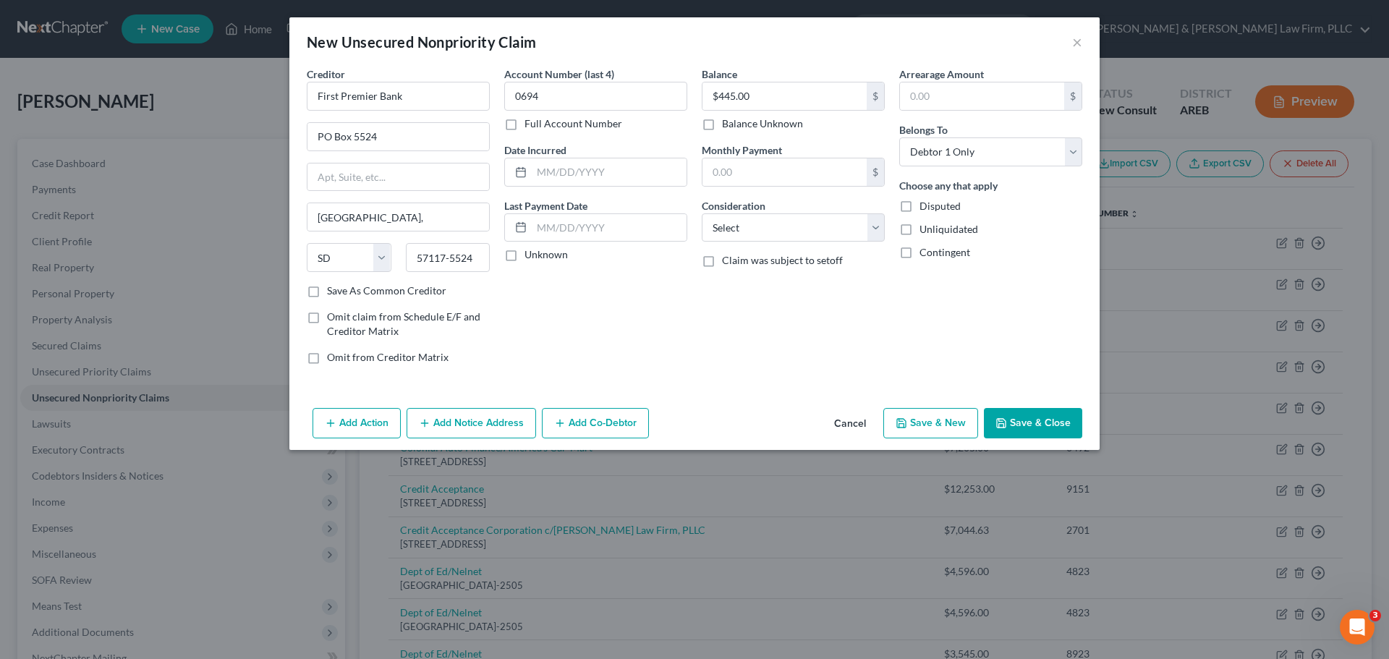
select select "0"
click at [346, 86] on input "text" at bounding box center [398, 96] width 183 height 29
paste input "J Gibson Aut"
type input "J Gibson Auto"
drag, startPoint x: 386, startPoint y: 171, endPoint x: 384, endPoint y: 149, distance: 21.8
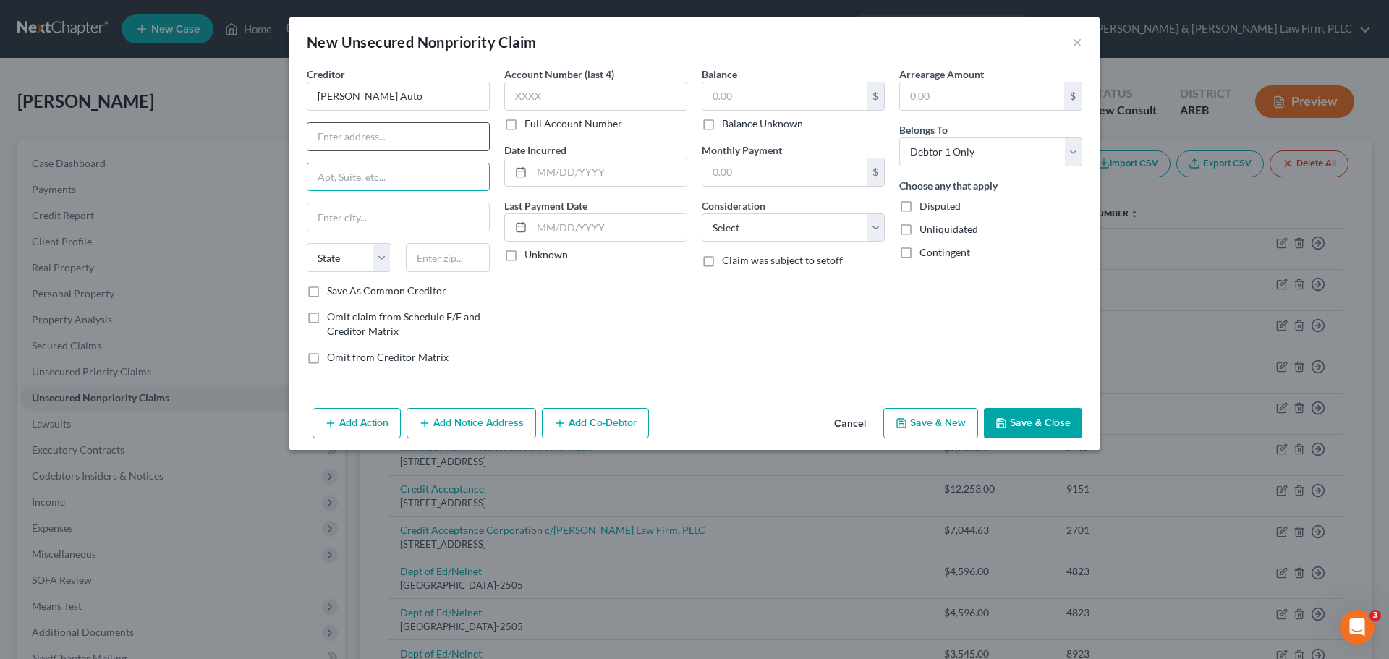
click at [386, 170] on input "text" at bounding box center [398, 176] width 182 height 27
click at [384, 148] on input "text" at bounding box center [398, 136] width 182 height 27
paste input "1425 Airport Rd"
type input "1425 Airport Rd"
drag, startPoint x: 346, startPoint y: 210, endPoint x: 124, endPoint y: 198, distance: 222.4
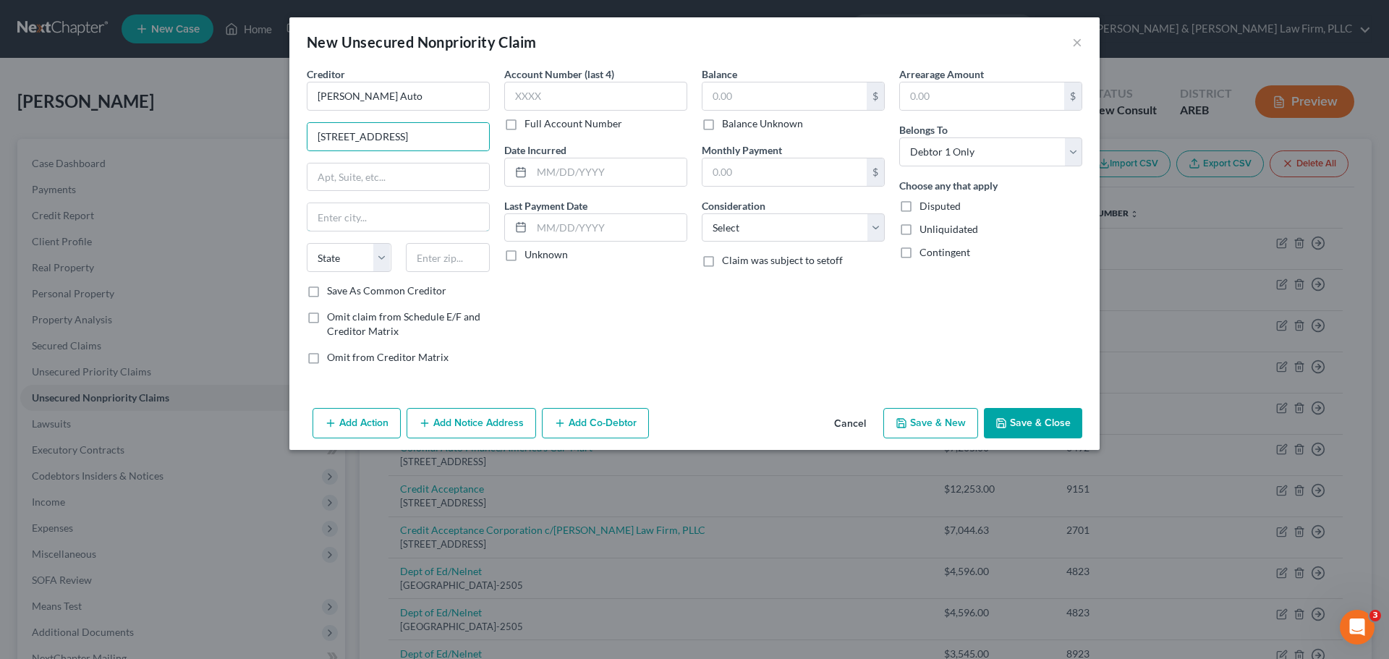
click at [344, 211] on input "text" at bounding box center [398, 216] width 182 height 27
click at [369, 216] on input "text" at bounding box center [398, 216] width 182 height 27
paste input "Hot Springs National Par, AR"
drag, startPoint x: 443, startPoint y: 218, endPoint x: 425, endPoint y: 219, distance: 17.4
click at [425, 219] on input "Hot Springs National Par, AR" at bounding box center [398, 216] width 182 height 27
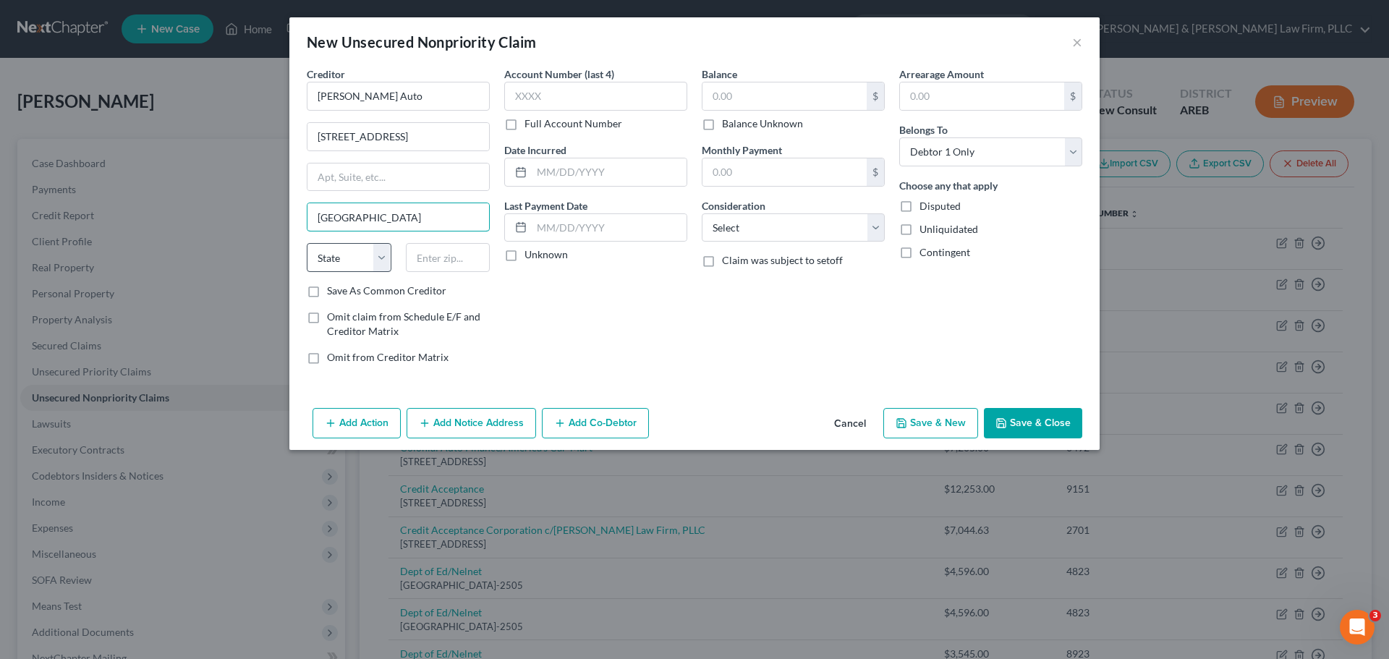
type input "Hot Springs National Park"
drag, startPoint x: 352, startPoint y: 247, endPoint x: 350, endPoint y: 267, distance: 19.6
click at [352, 247] on select "State [US_STATE] AK AR AZ CA CO CT DE DC [GEOGRAPHIC_DATA] [GEOGRAPHIC_DATA] GU…" at bounding box center [349, 257] width 85 height 29
select select "2"
click at [307, 243] on select "State [US_STATE] AK AR AZ CA CO CT DE DC [GEOGRAPHIC_DATA] [GEOGRAPHIC_DATA] GU…" at bounding box center [349, 257] width 85 height 29
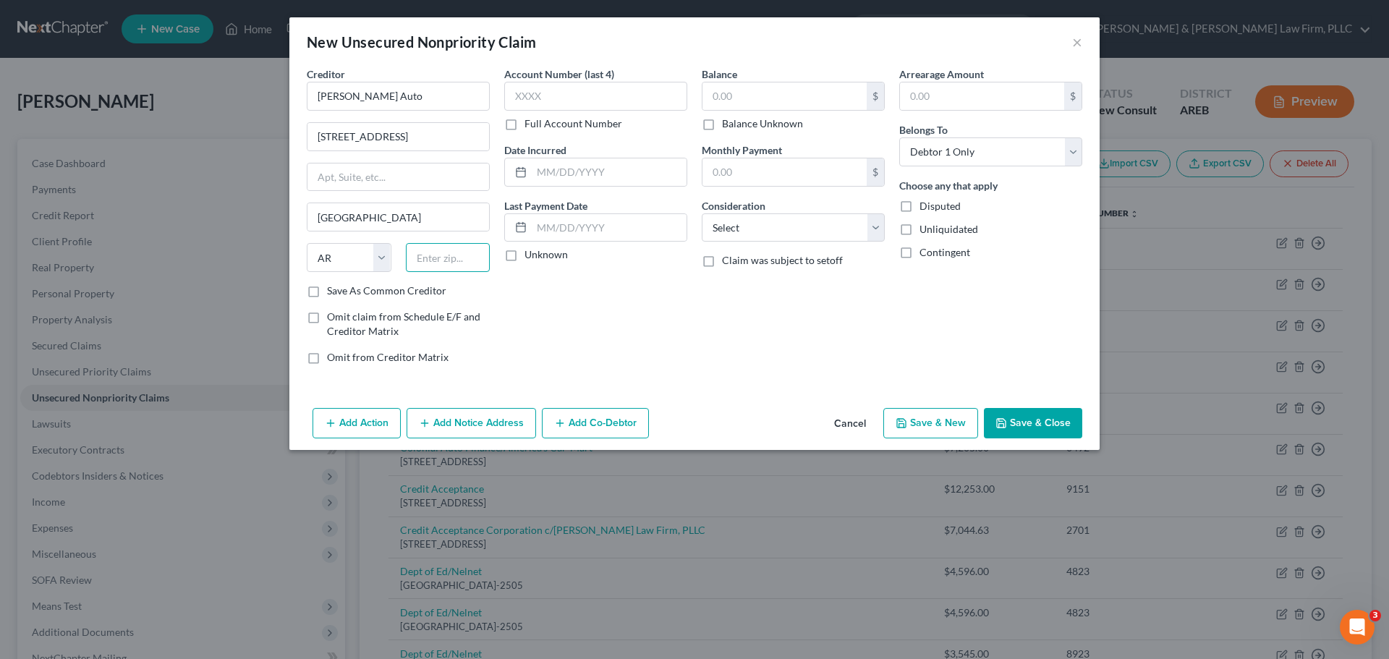
click at [430, 257] on input "text" at bounding box center [448, 257] width 85 height 29
paste input "71913-7955"
type input "71913-7955"
click at [589, 93] on input "text" at bounding box center [595, 96] width 183 height 29
paste input "0582"
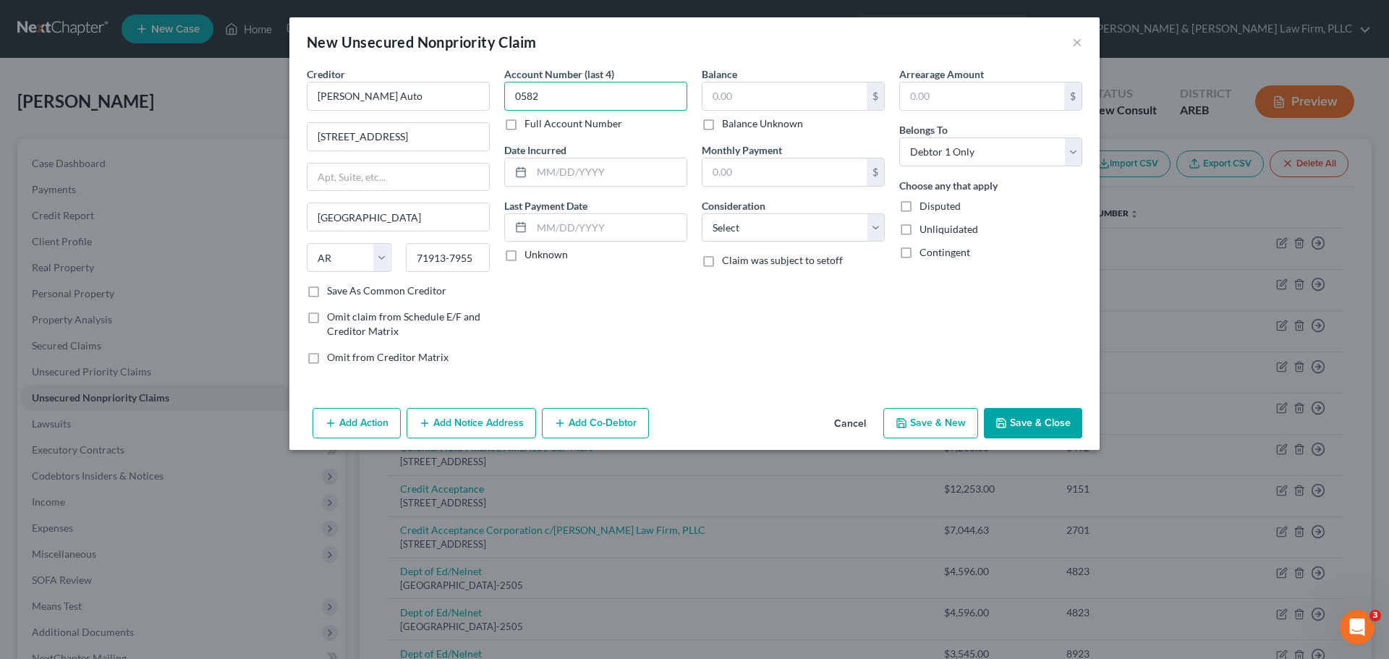
type input "0582"
click at [745, 88] on input "text" at bounding box center [784, 95] width 164 height 27
paste input "$7,315.00"
type input "$7,315.00"
click at [942, 417] on button "Save & New" at bounding box center [930, 423] width 95 height 30
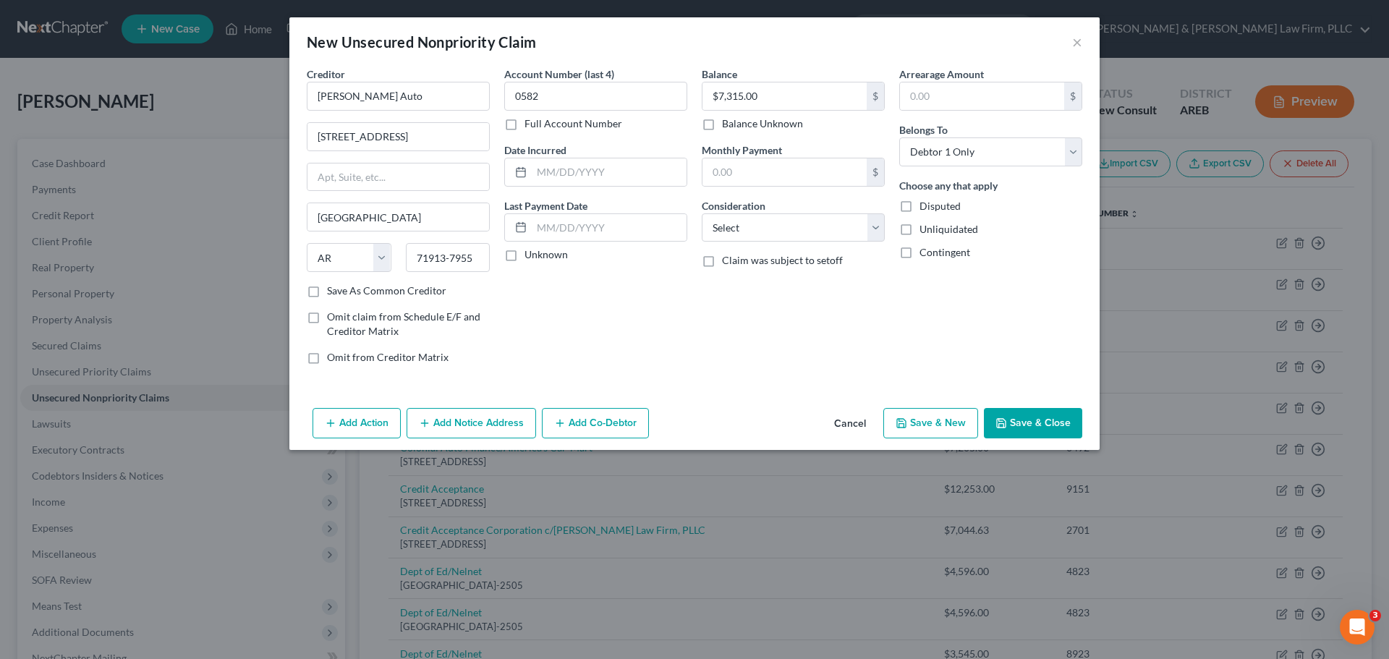
select select "0"
type input "7,315.00"
type input "0.00"
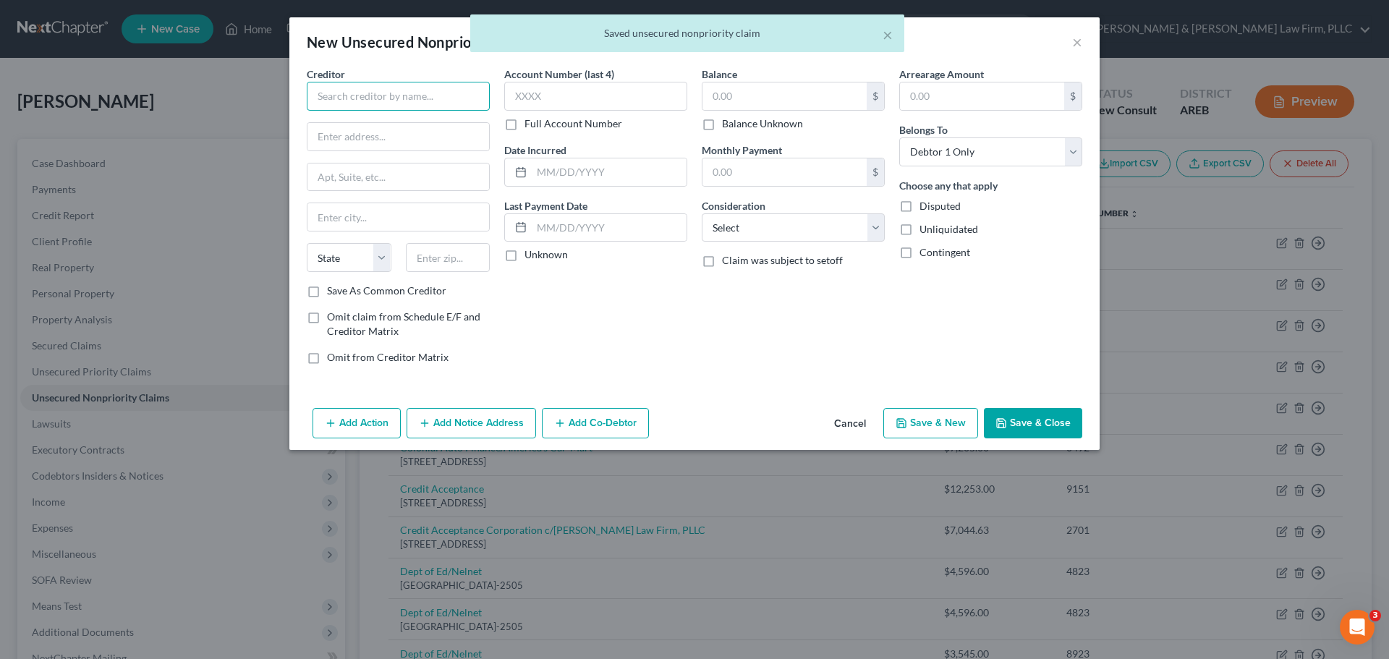
click at [337, 95] on input "text" at bounding box center [398, 96] width 183 height 29
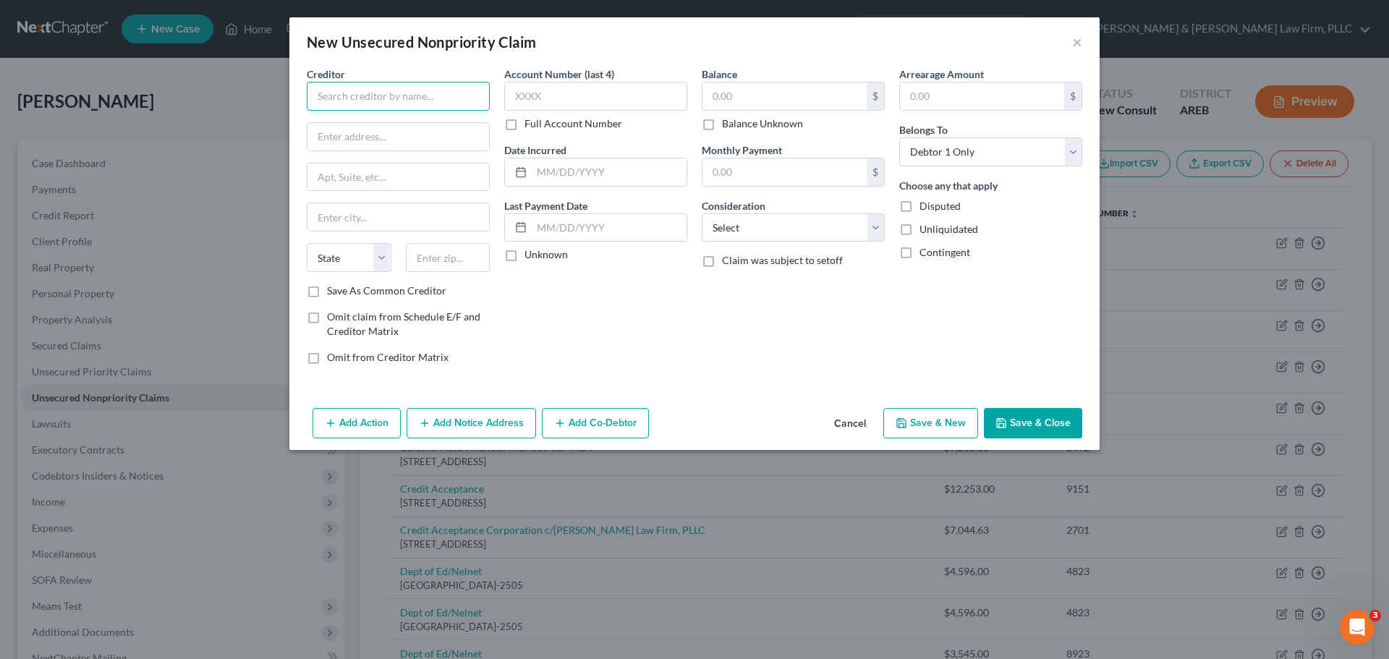
paste input "Preferred Lease"
type input "Preferred Lease"
click at [348, 129] on input "text" at bounding box center [398, 136] width 182 height 27
paste input "5501 Headquarters Dr"
type input "5501 Headquarters Dr"
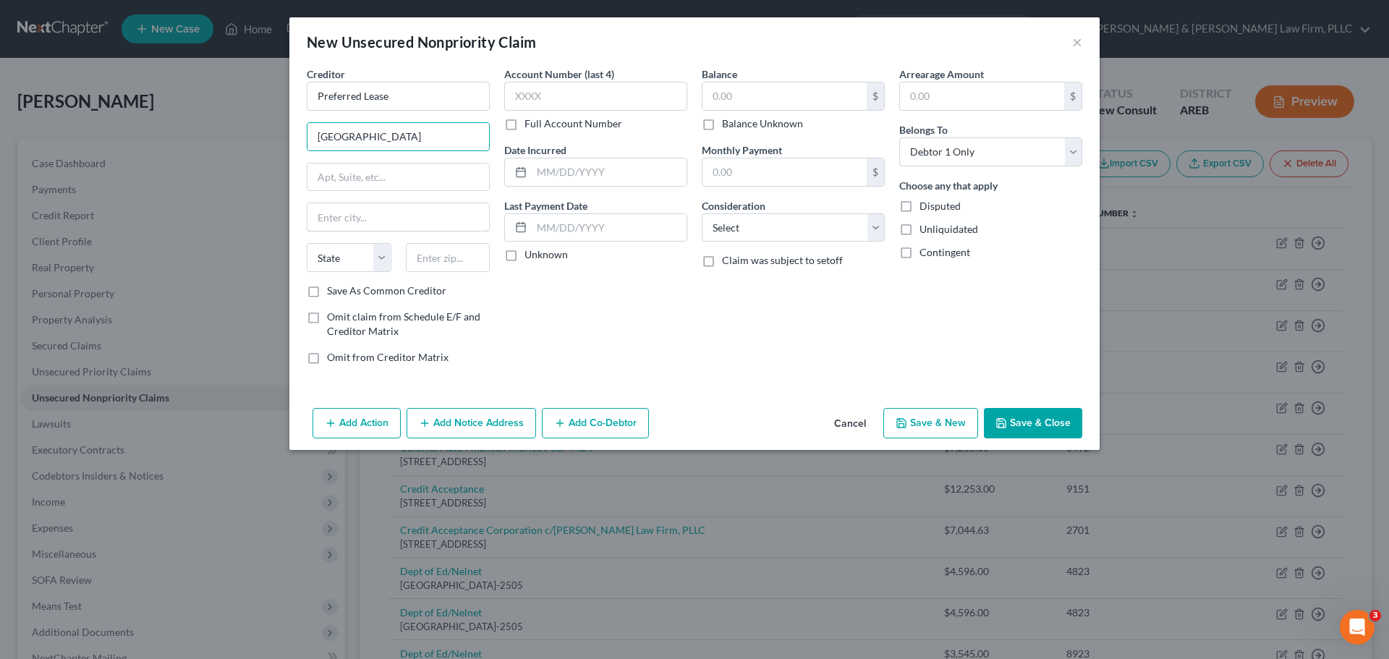
drag, startPoint x: 340, startPoint y: 226, endPoint x: 288, endPoint y: 233, distance: 52.6
click at [340, 226] on input "text" at bounding box center [398, 216] width 182 height 27
click at [336, 221] on input "text" at bounding box center [398, 216] width 182 height 27
paste input "Plano"
type input "Plano"
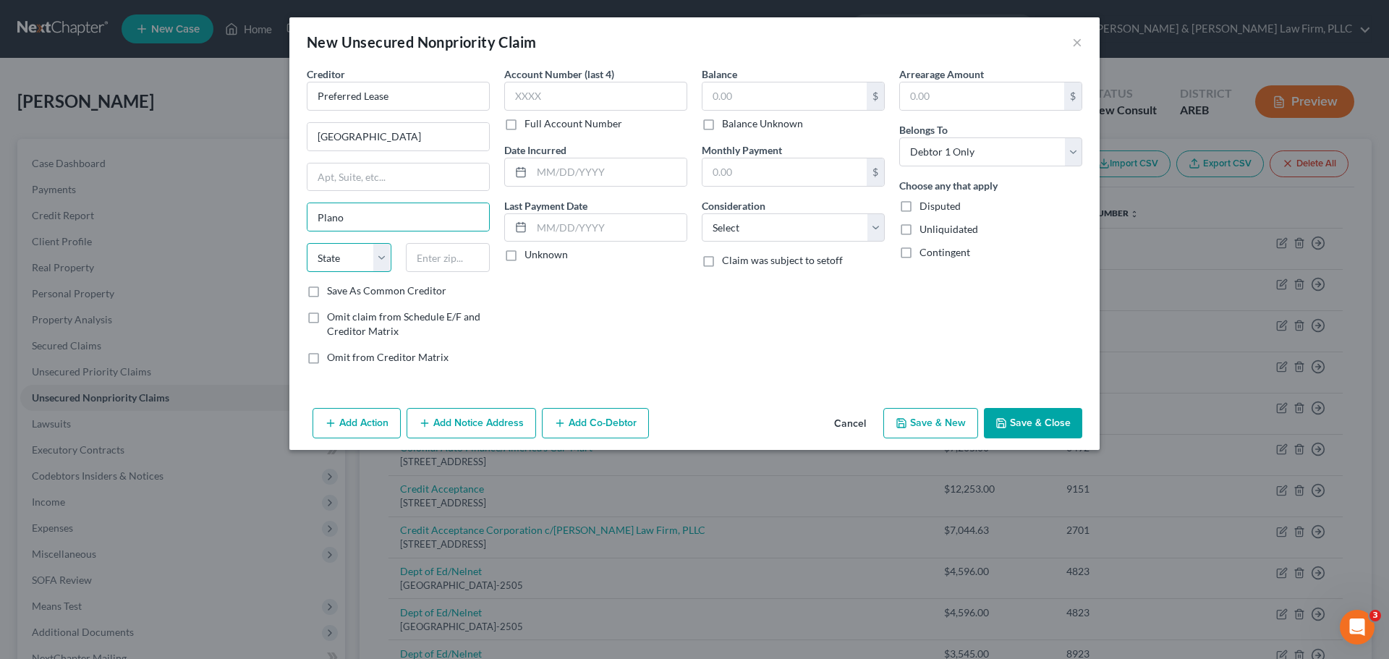
drag, startPoint x: 336, startPoint y: 263, endPoint x: 336, endPoint y: 271, distance: 8.7
click at [336, 263] on select "State [US_STATE] AK AR AZ CA CO CT DE DC [GEOGRAPHIC_DATA] [GEOGRAPHIC_DATA] GU…" at bounding box center [349, 257] width 85 height 29
select select "45"
click at [307, 243] on select "State [US_STATE] AK AR AZ CA CO CT DE DC [GEOGRAPHIC_DATA] [GEOGRAPHIC_DATA] GU…" at bounding box center [349, 257] width 85 height 29
click at [444, 253] on input "text" at bounding box center [448, 257] width 85 height 29
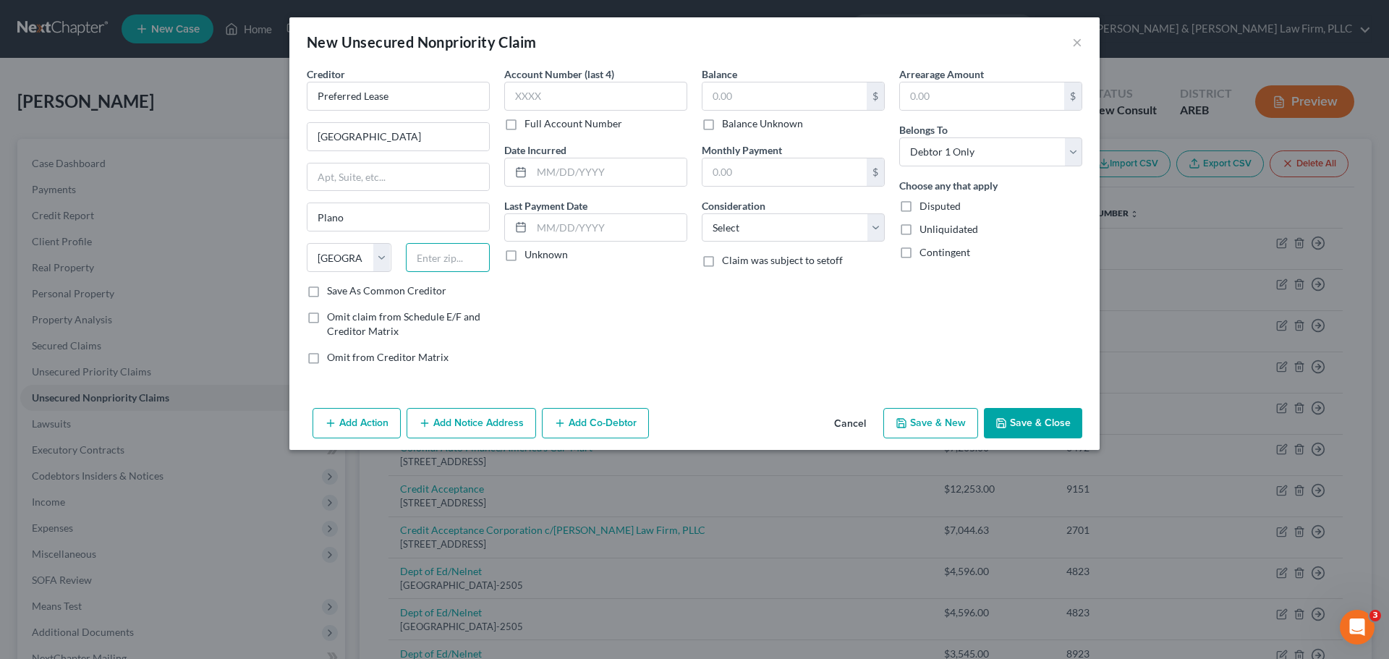
click at [477, 257] on input "text" at bounding box center [448, 257] width 85 height 29
paste input "75024-5837"
type input "75024-5837"
click at [551, 93] on input "text" at bounding box center [595, 96] width 183 height 29
paste input "9830"
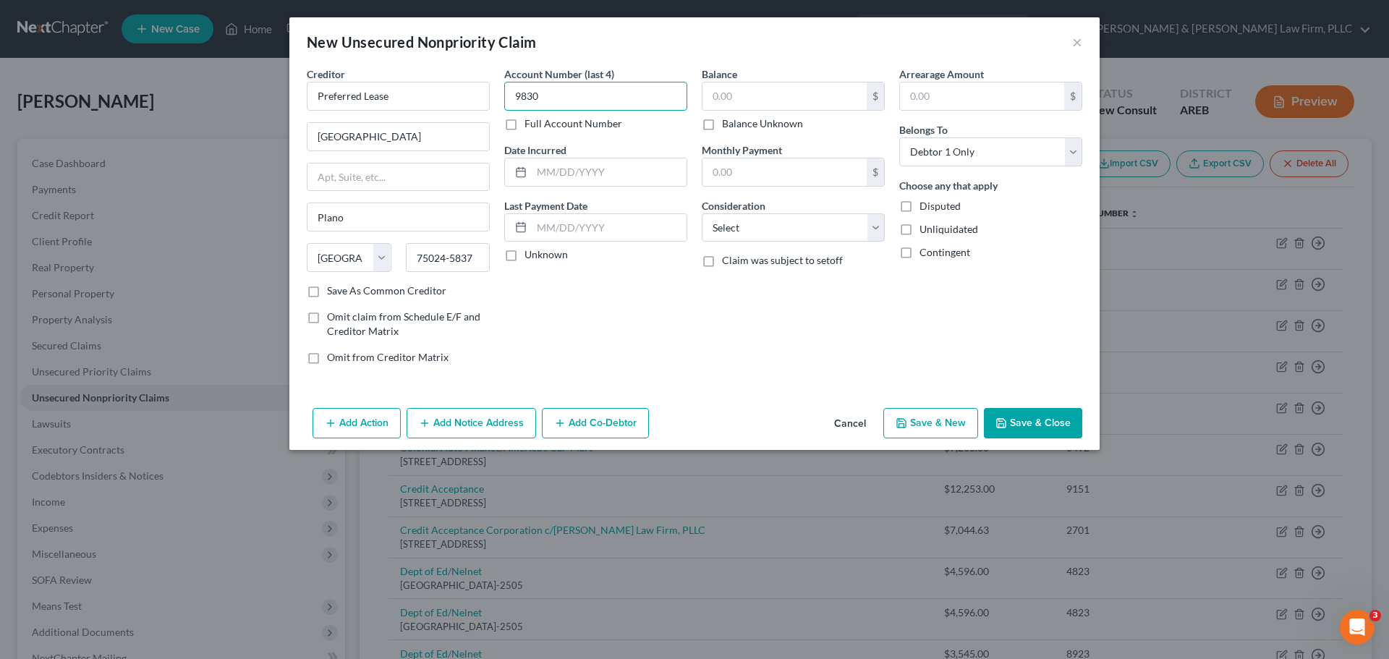
type input "9830"
click at [725, 97] on input "text" at bounding box center [784, 95] width 164 height 27
paste input "$4,380.00"
type input "$4,380.00"
click at [904, 427] on icon "button" at bounding box center [901, 423] width 12 height 12
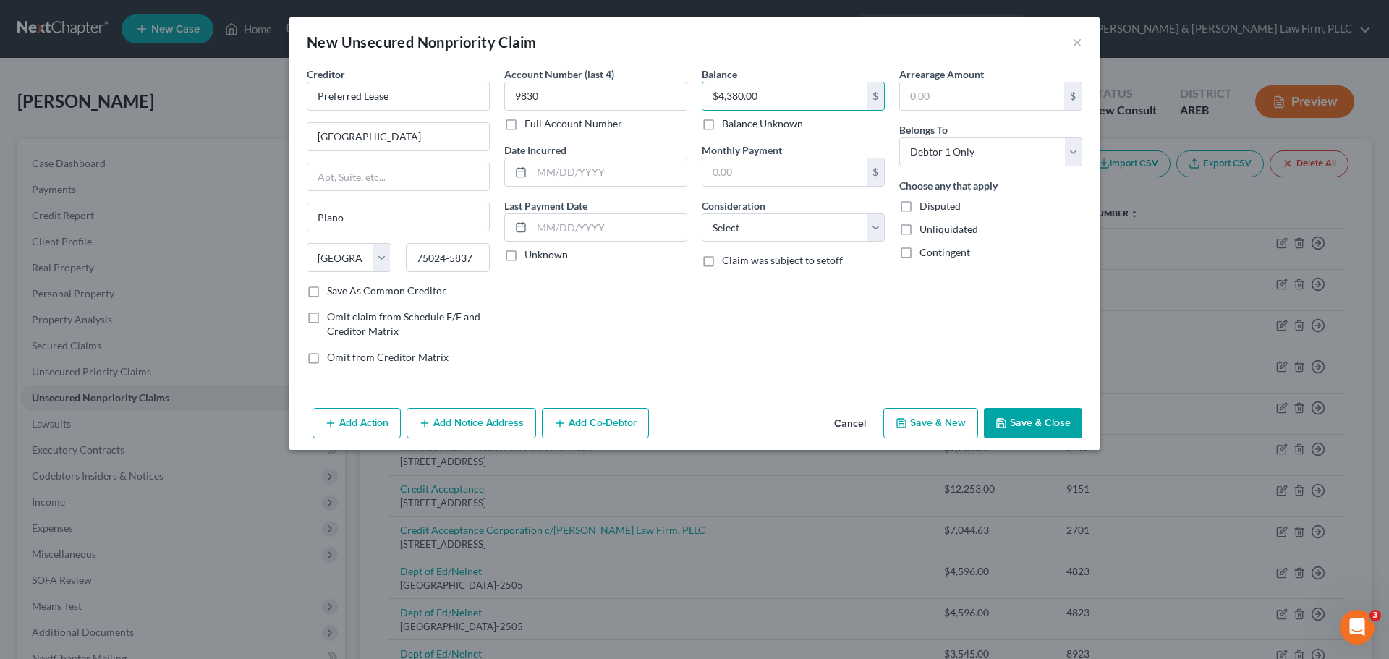
select select "0"
type input "4,380.00"
type input "0.00"
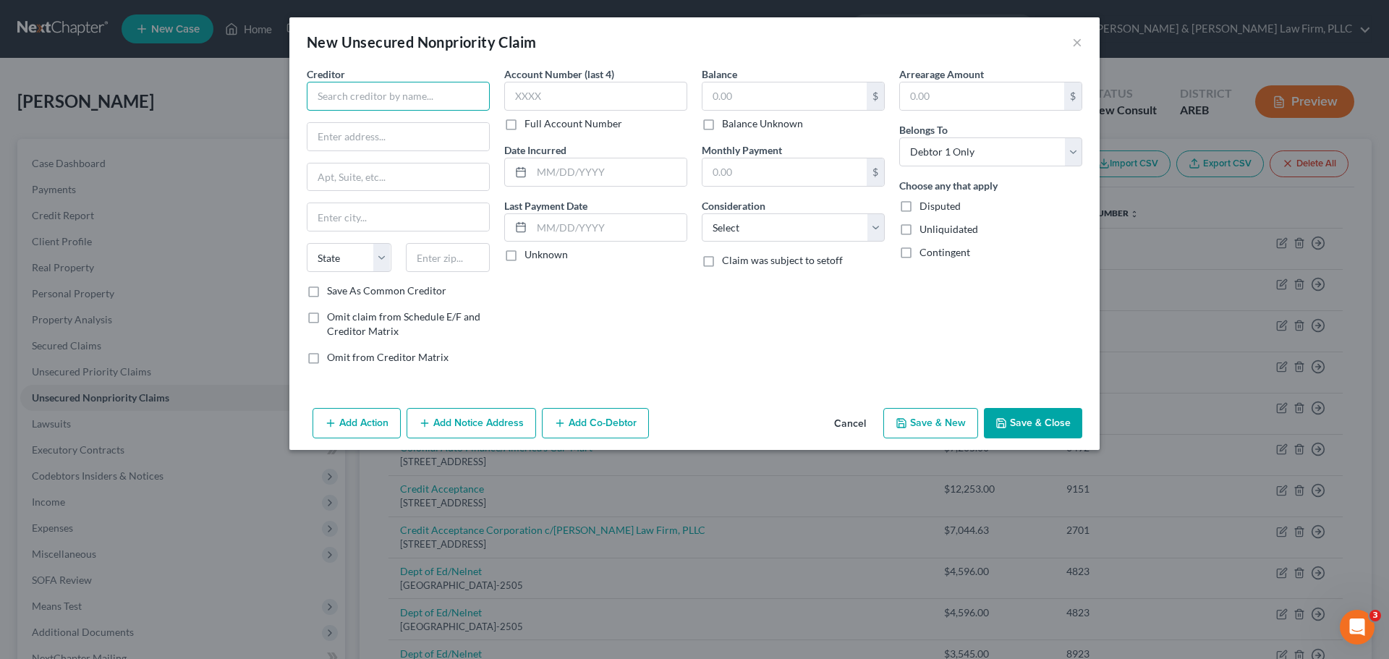
click at [370, 93] on input "text" at bounding box center [398, 96] width 183 height 29
paste input "Smile Brands Inc."
type input "Smile Brands Inc."
click at [574, 97] on input "text" at bounding box center [595, 96] width 183 height 29
paste input "7328"
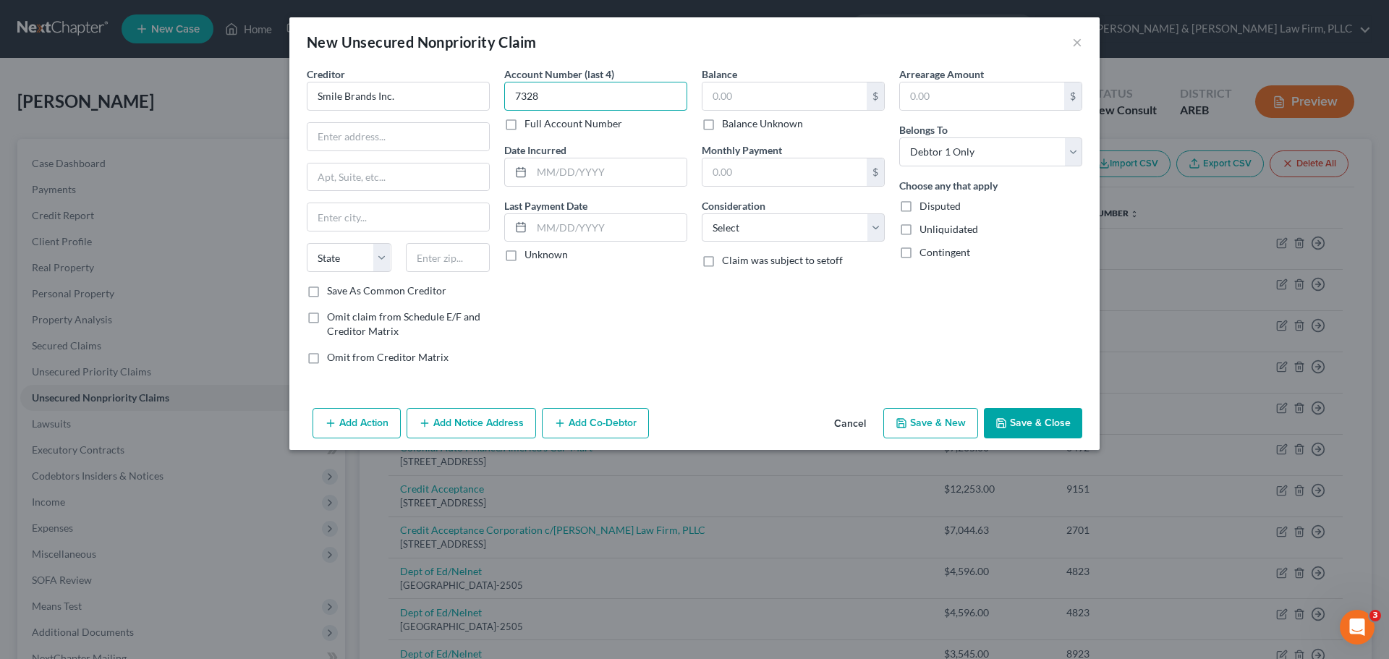
type input "7328"
click at [814, 107] on input "text" at bounding box center [784, 95] width 164 height 27
paste input "$49.00"
type input "$49.00"
click at [382, 124] on input "text" at bounding box center [398, 136] width 182 height 27
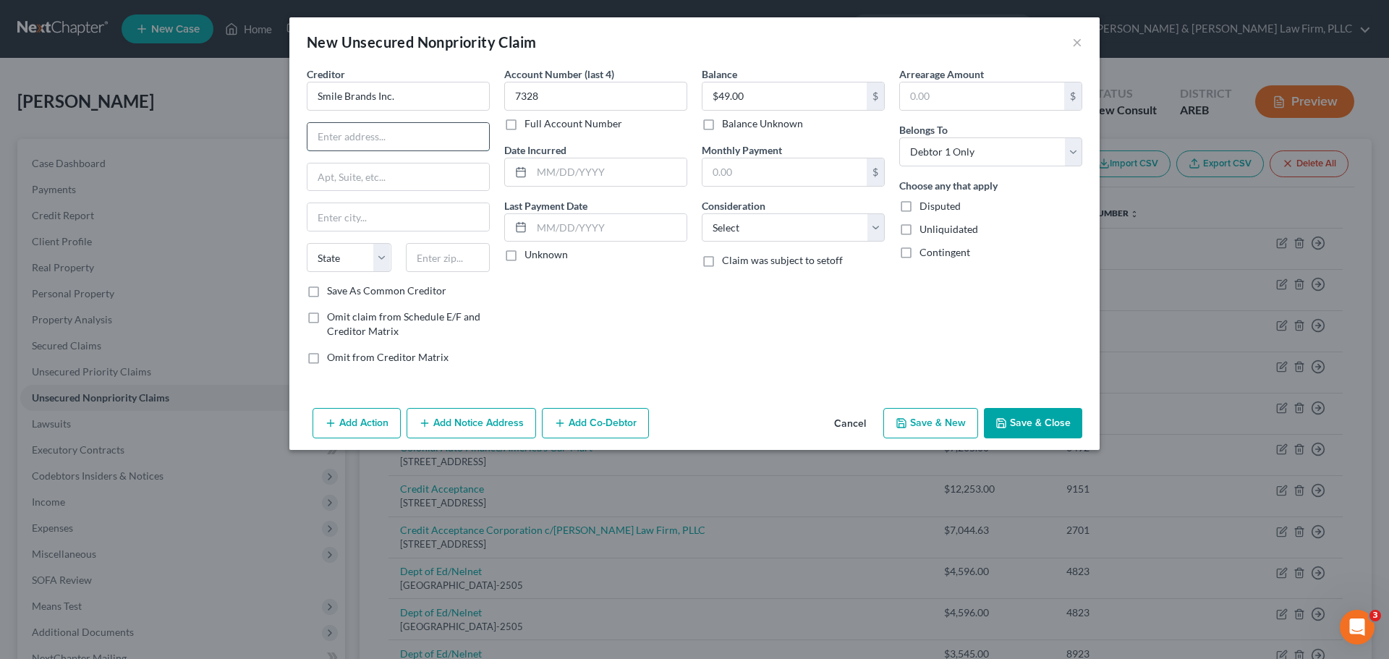
paste input "100 Spectrum Center Dr Ste 1500"
type input "100 Spectrum Center Dr Ste 1500"
click at [354, 216] on input "text" at bounding box center [398, 216] width 182 height 27
paste input "Irvine"
type input "Irvine"
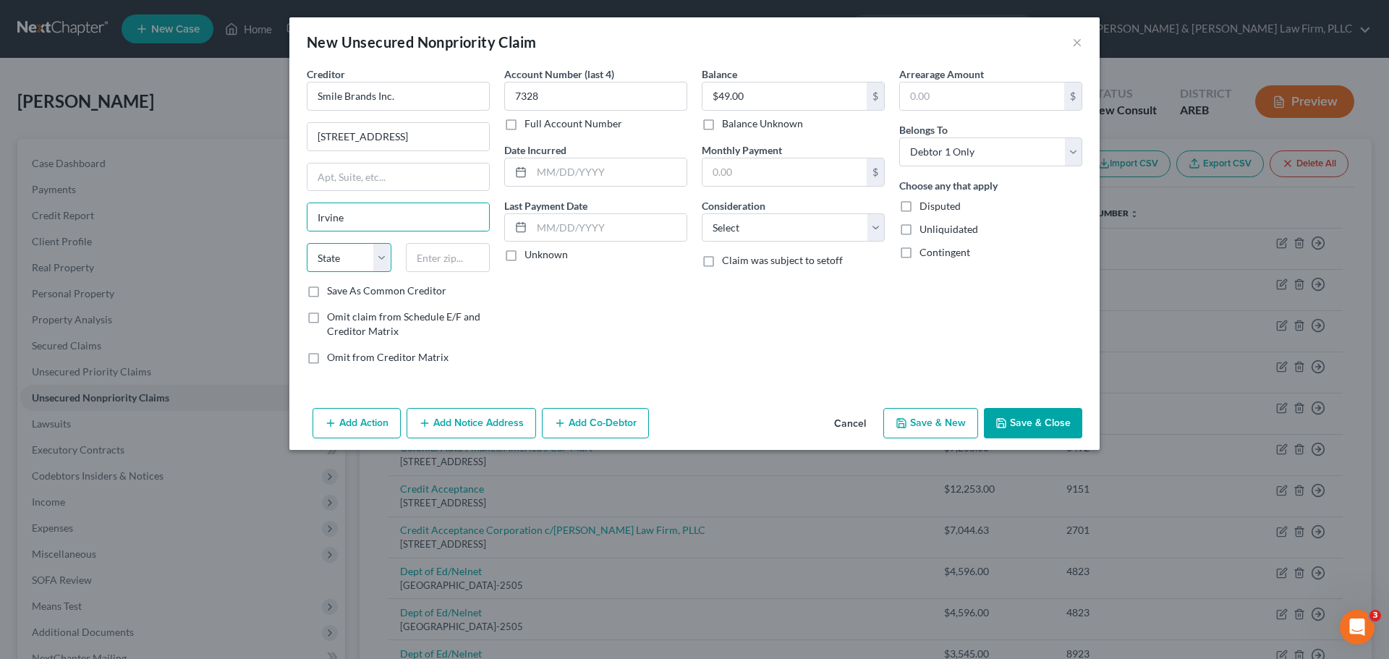
click at [353, 265] on select "State [US_STATE] AK AR AZ CA CO CT DE DC [GEOGRAPHIC_DATA] [GEOGRAPHIC_DATA] GU…" at bounding box center [349, 257] width 85 height 29
select select "4"
click at [307, 243] on select "State [US_STATE] AK AR AZ CA CO CT DE DC [GEOGRAPHIC_DATA] [GEOGRAPHIC_DATA] GU…" at bounding box center [349, 257] width 85 height 29
click at [444, 261] on input "text" at bounding box center [448, 257] width 85 height 29
click at [437, 252] on input "text" at bounding box center [448, 257] width 85 height 29
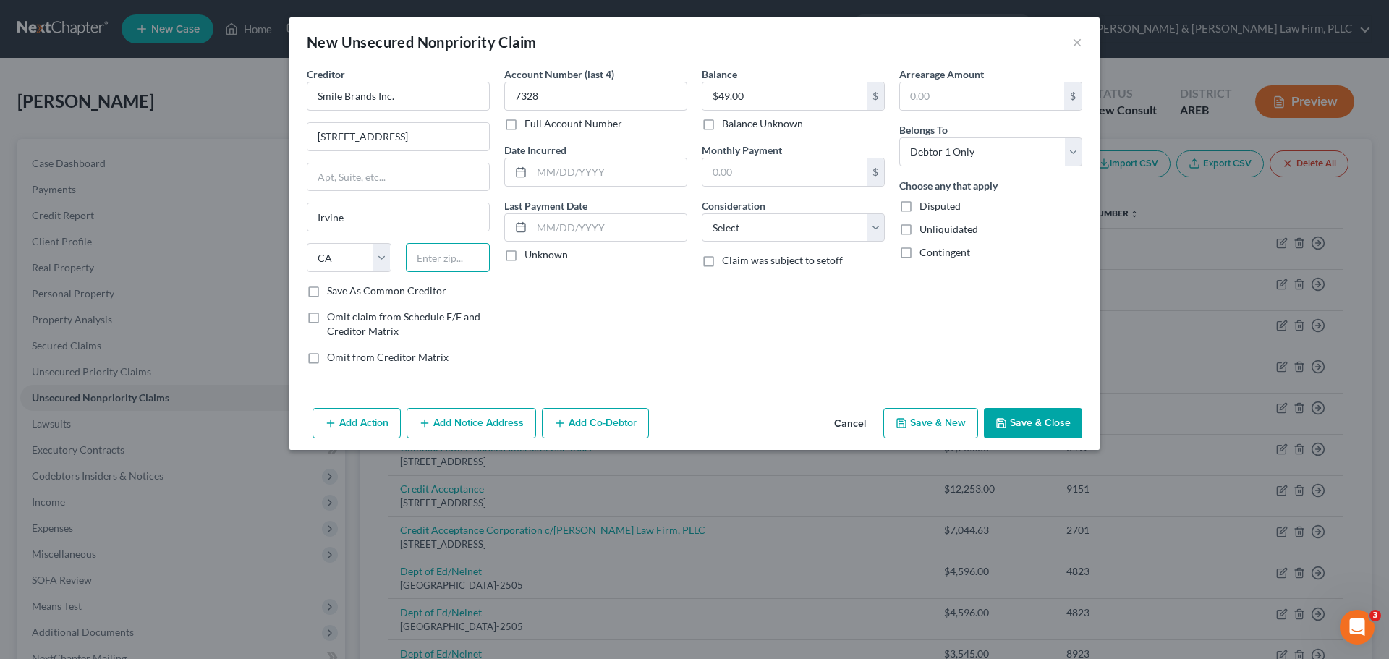
paste input "92618-4984"
type input "92618-4984"
click at [929, 430] on button "Save & New" at bounding box center [930, 423] width 95 height 30
select select "0"
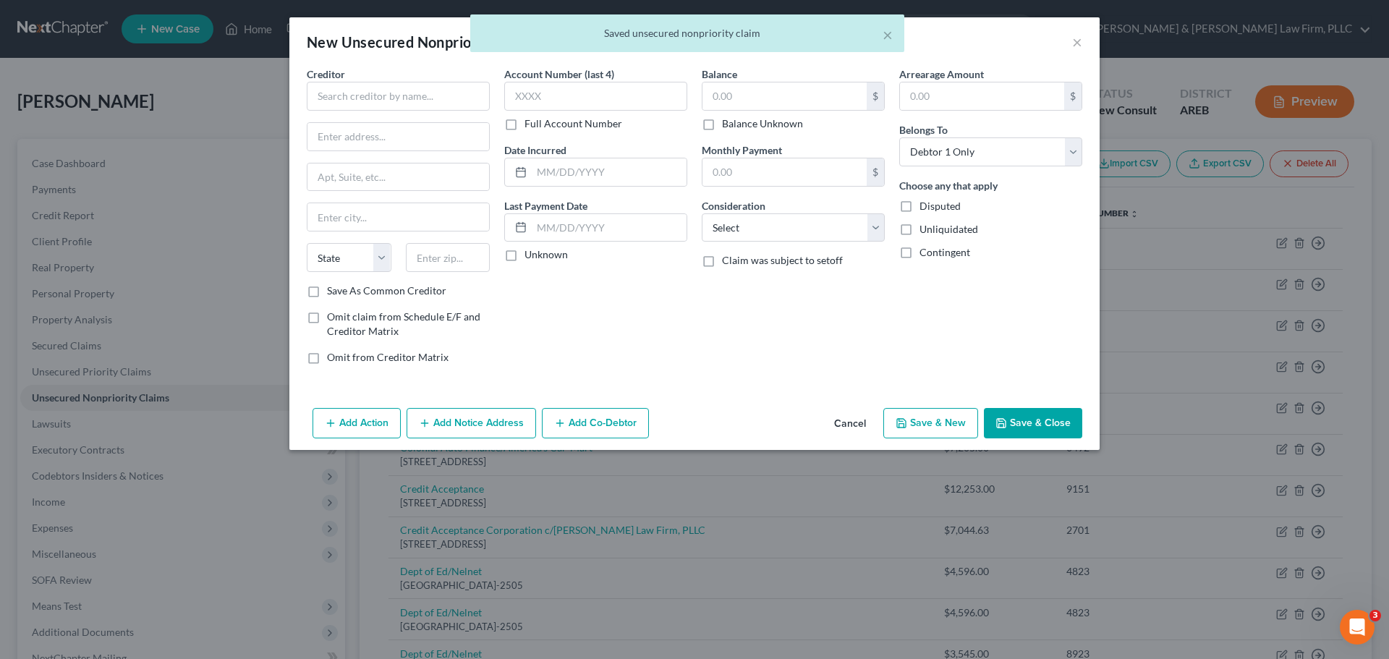
type input "49.00"
type input "0.00"
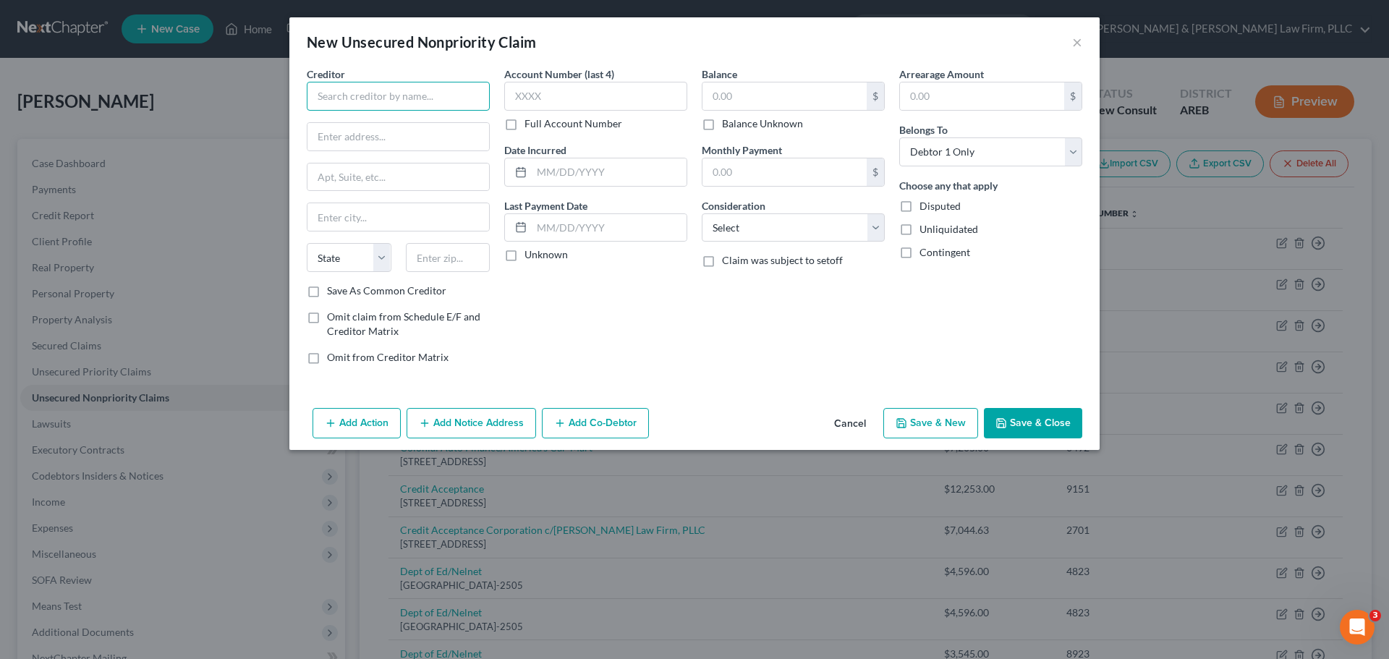
click at [377, 91] on input "text" at bounding box center [398, 96] width 183 height 29
paste input "Verizon Wireless"
type input "Verizon Wireless"
click at [539, 90] on input "text" at bounding box center [595, 96] width 183 height 29
paste input "8E15"
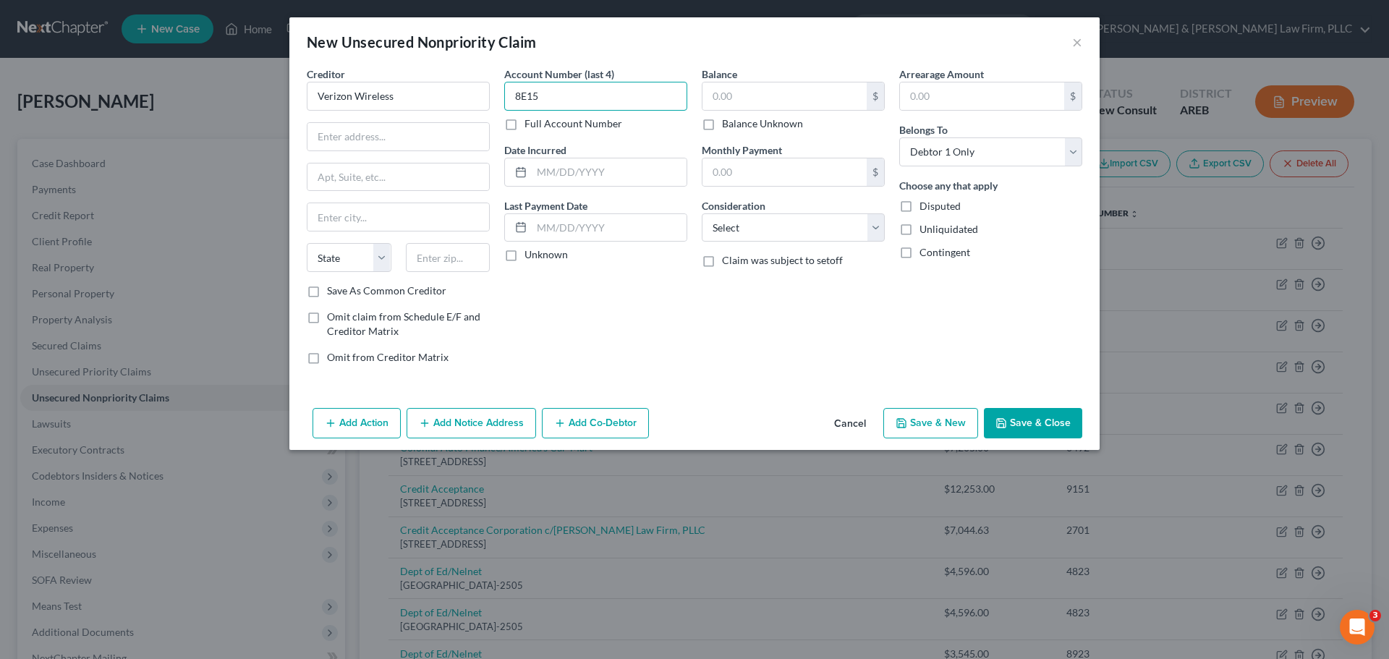
type input "8E15"
click at [767, 103] on input "text" at bounding box center [784, 95] width 164 height 27
paste input "$249.00"
type input "$249.00"
click at [350, 142] on input "text" at bounding box center [398, 136] width 182 height 27
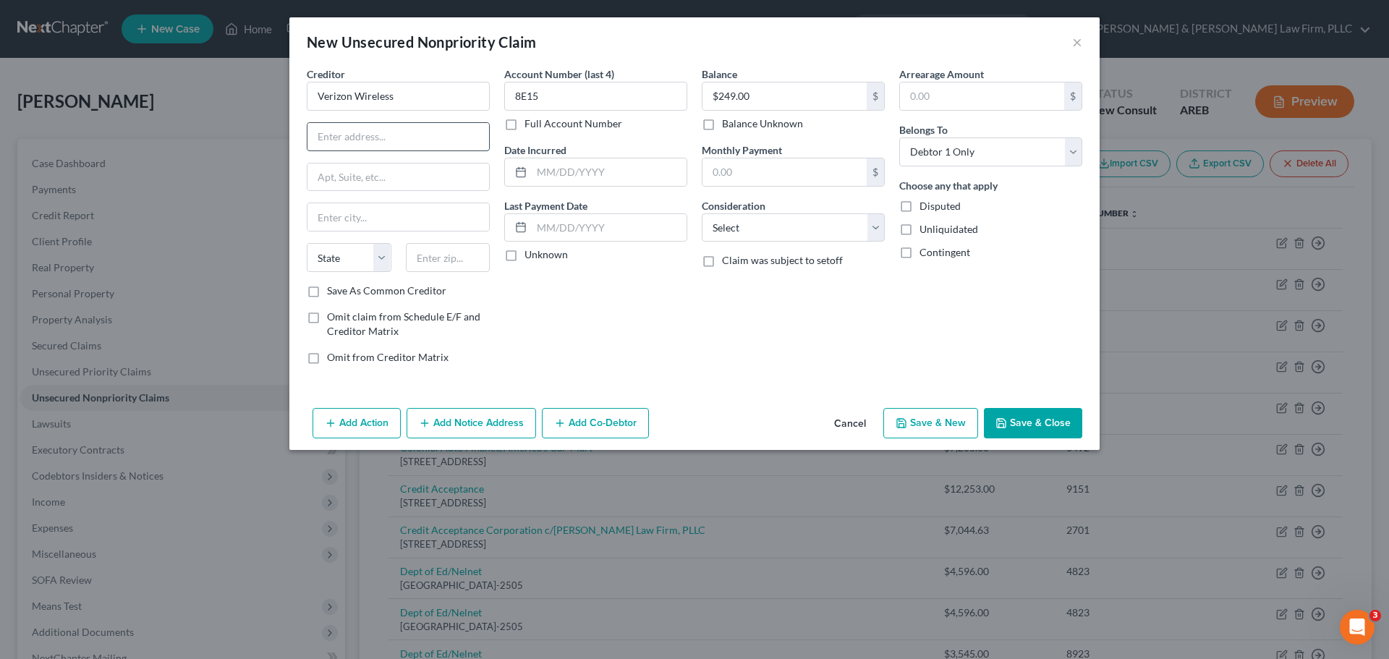
paste input "500 Technology Dr Ste 550"
type input "500 Technology Dr Ste 550"
click at [354, 220] on input "text" at bounding box center [398, 216] width 182 height 27
paste input "Weldon Spring"
type input "Weldon Spring"
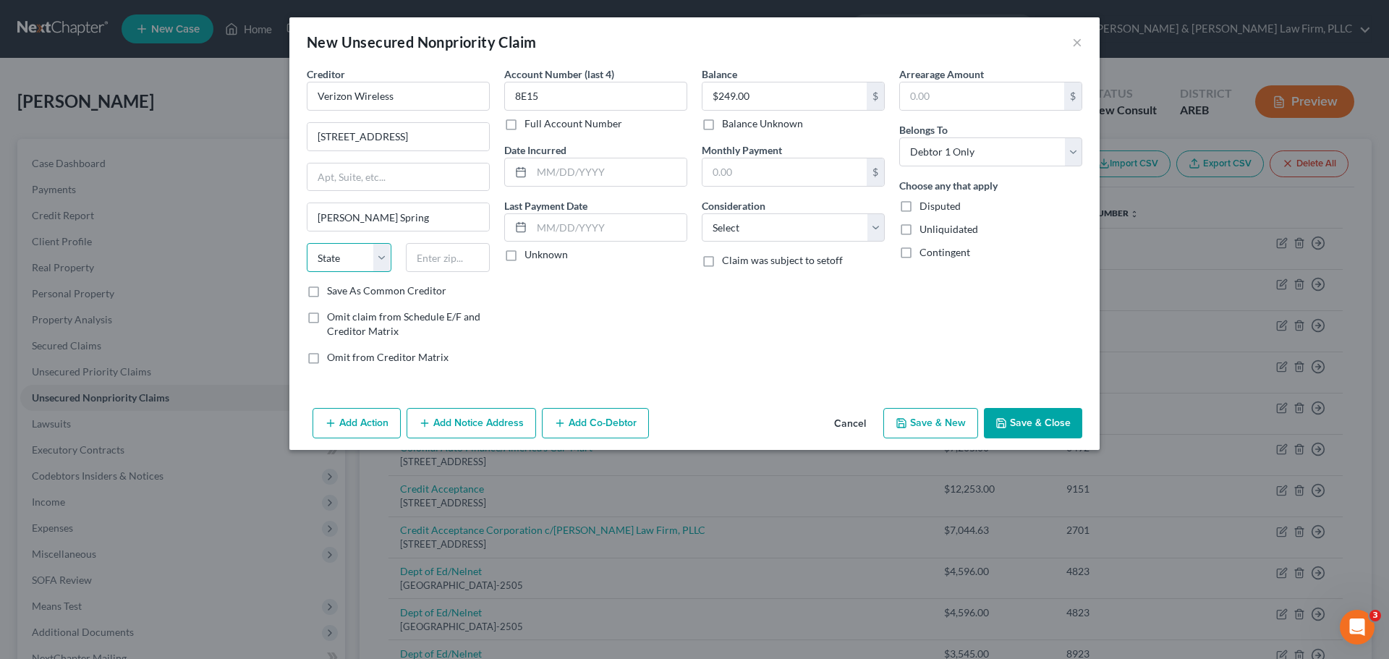
click at [333, 257] on select "State [US_STATE] AK AR AZ CA CO CT DE DC [GEOGRAPHIC_DATA] [GEOGRAPHIC_DATA] GU…" at bounding box center [349, 257] width 85 height 29
select select "26"
click at [307, 243] on select "State [US_STATE] AK AR AZ CA CO CT DE DC [GEOGRAPHIC_DATA] [GEOGRAPHIC_DATA] GU…" at bounding box center [349, 257] width 85 height 29
click at [452, 256] on input "text" at bounding box center [448, 257] width 85 height 29
paste input "63304-2225"
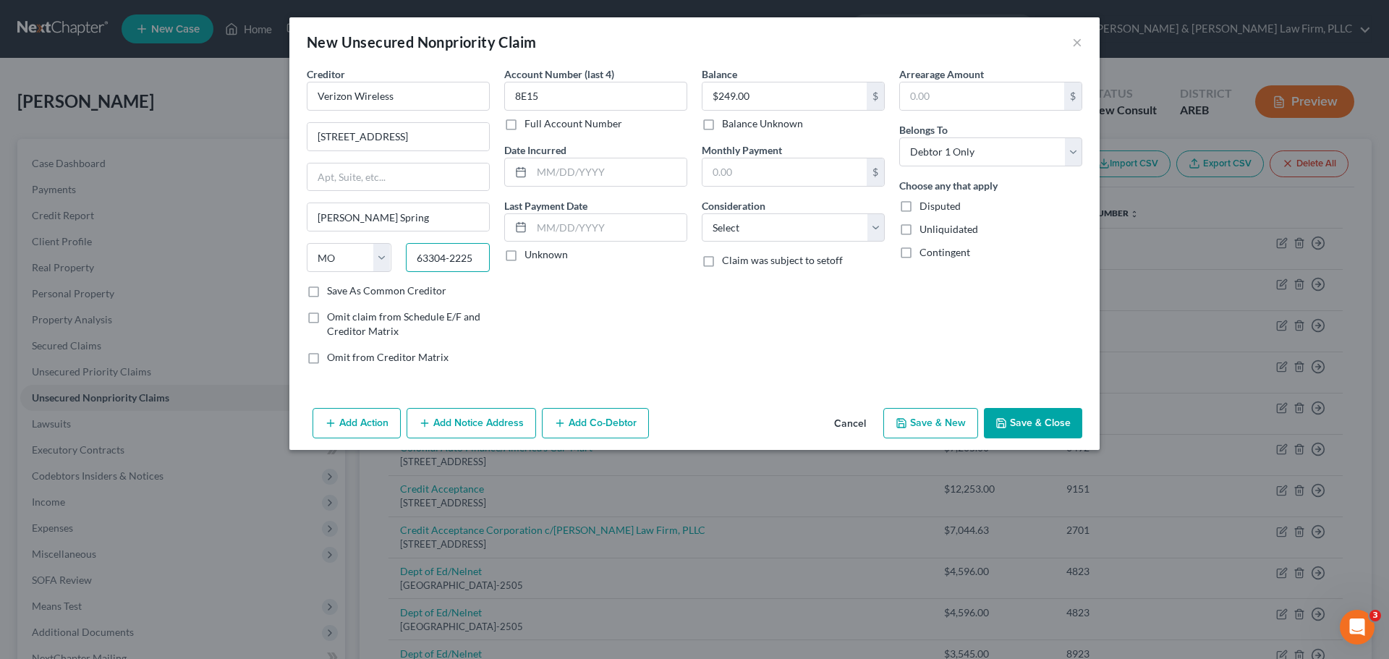
type input "63304-2225"
click at [1039, 425] on button "Save & Close" at bounding box center [1033, 423] width 98 height 30
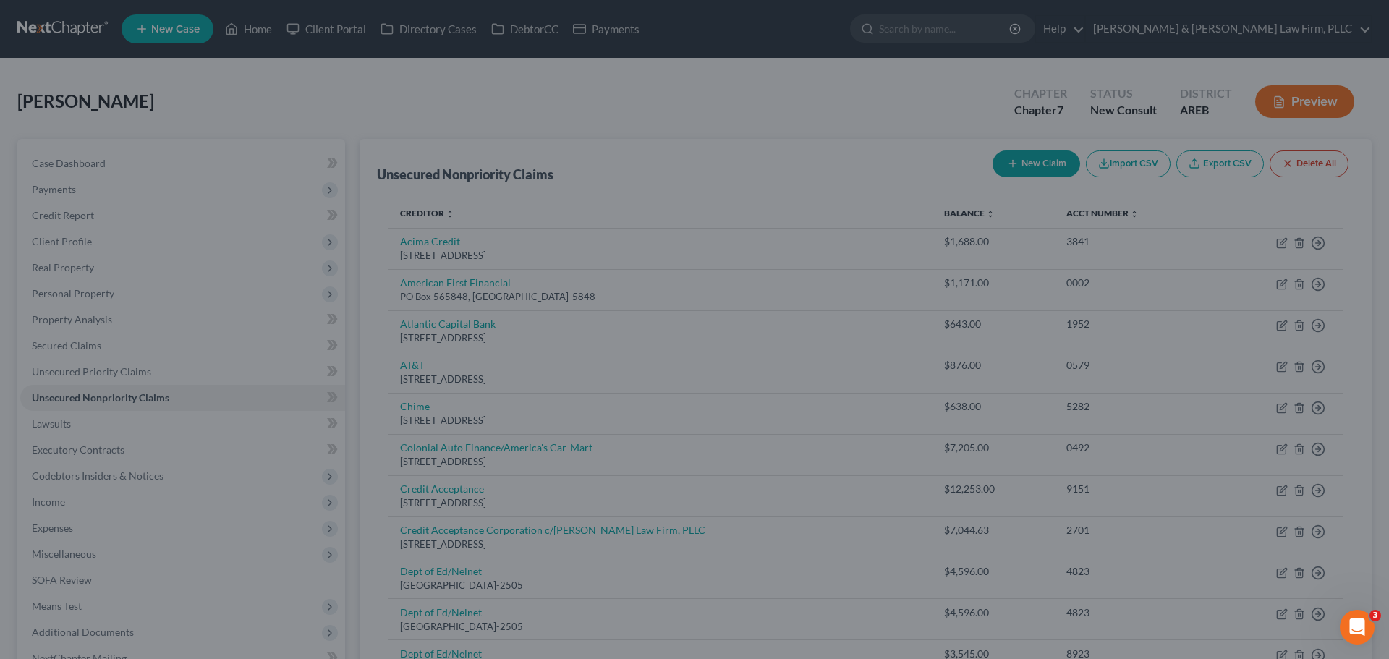
type input "249.00"
type input "0.00"
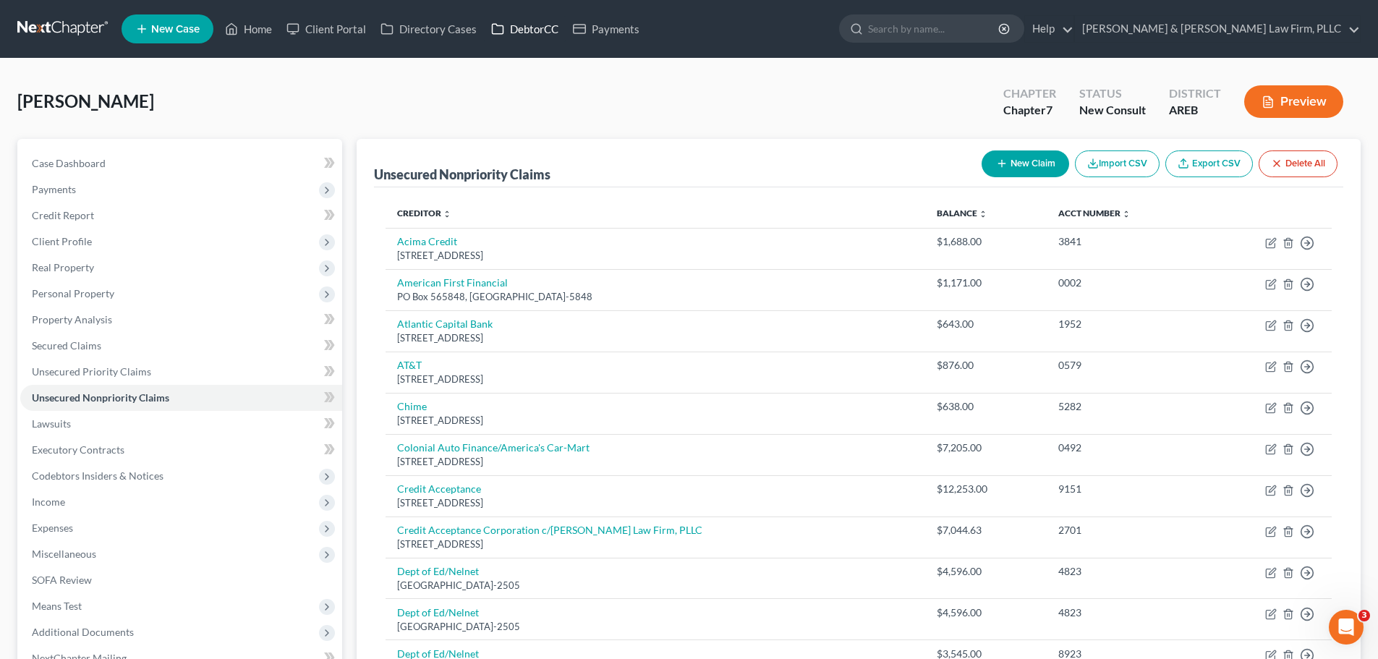
click at [529, 33] on link "DebtorCC" at bounding box center [525, 29] width 82 height 26
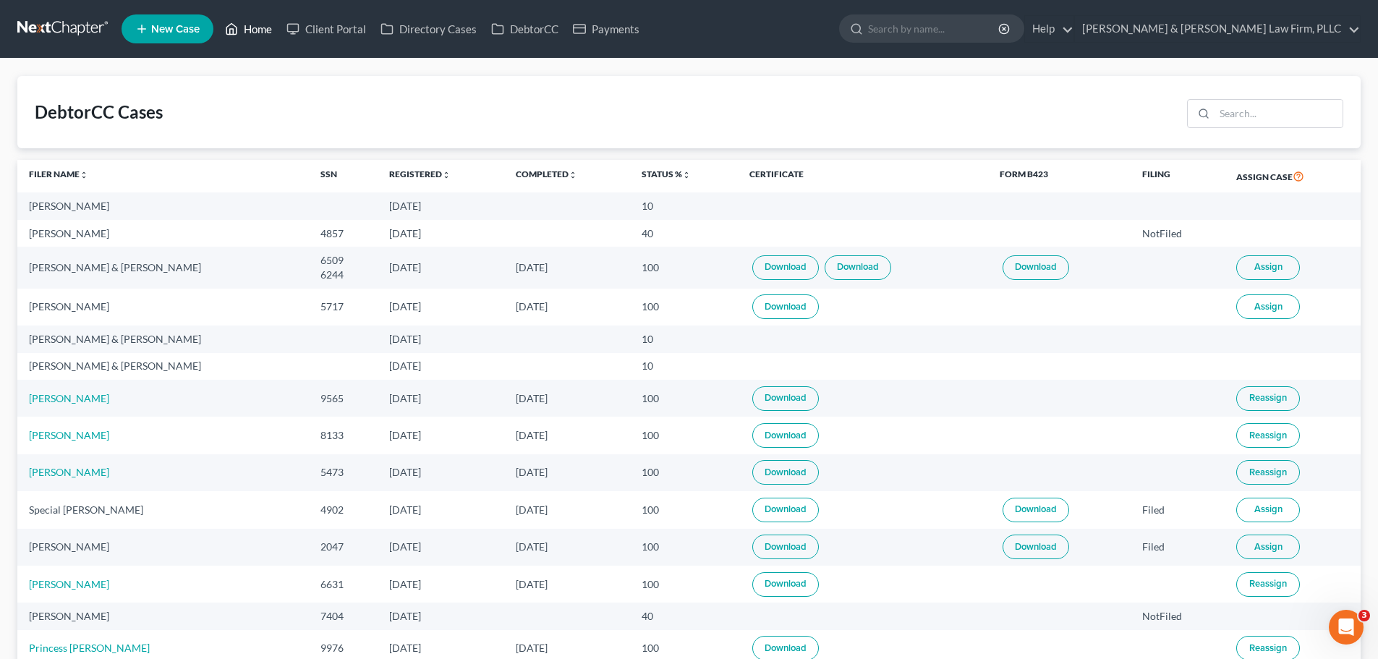
click at [243, 25] on link "Home" at bounding box center [248, 29] width 61 height 26
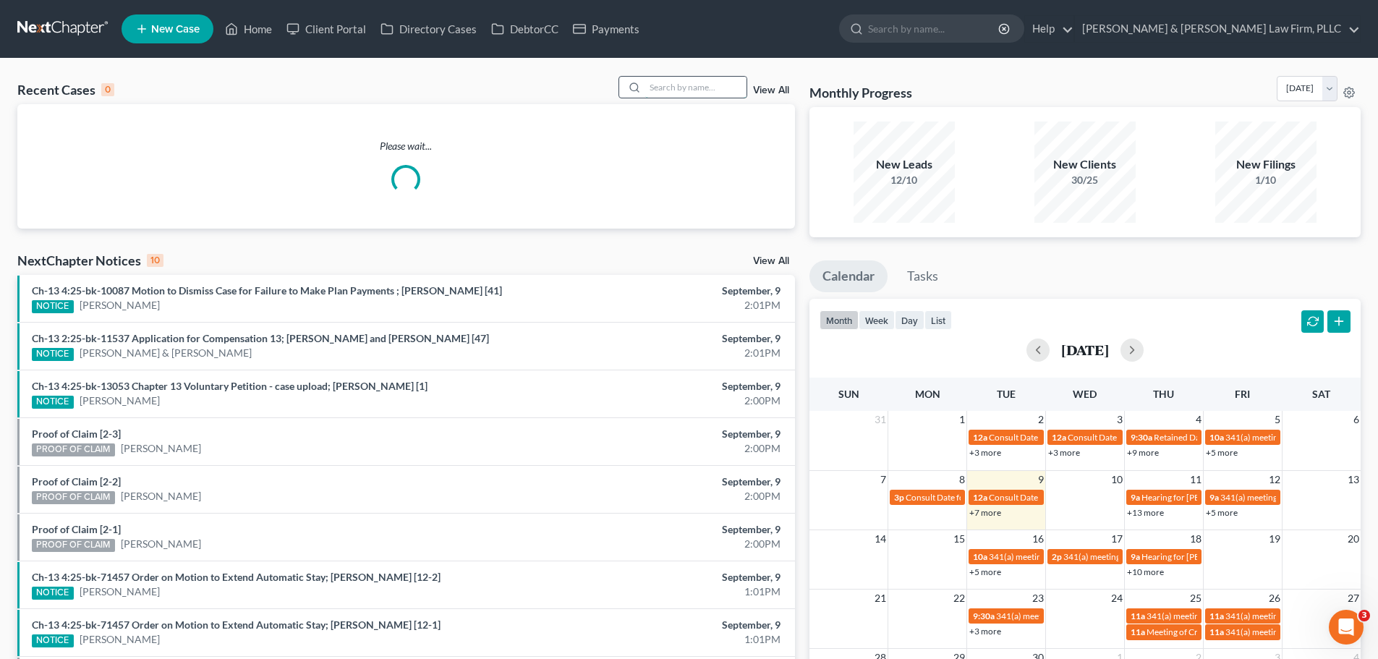
drag, startPoint x: 717, startPoint y: 86, endPoint x: 699, endPoint y: 101, distance: 22.6
click at [716, 87] on input "search" at bounding box center [695, 87] width 101 height 21
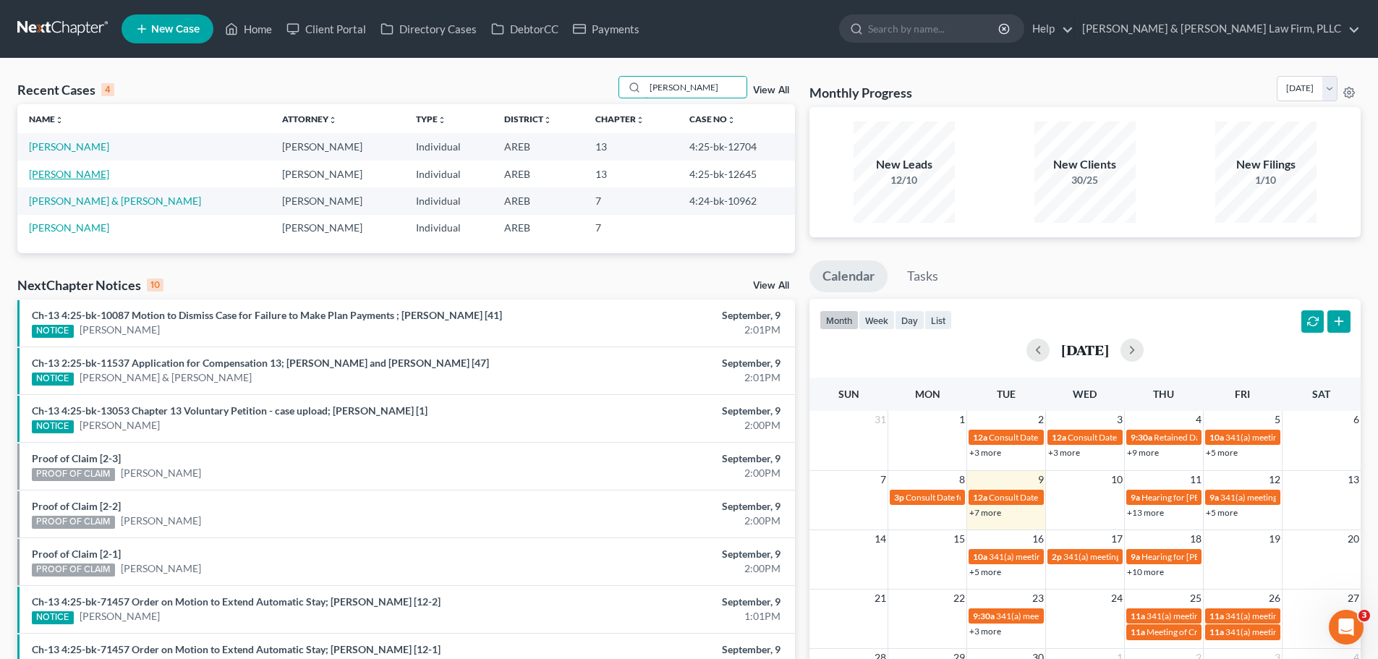
type input "watts"
click at [74, 173] on link "Watts, Ravan" at bounding box center [69, 174] width 80 height 12
select select "4"
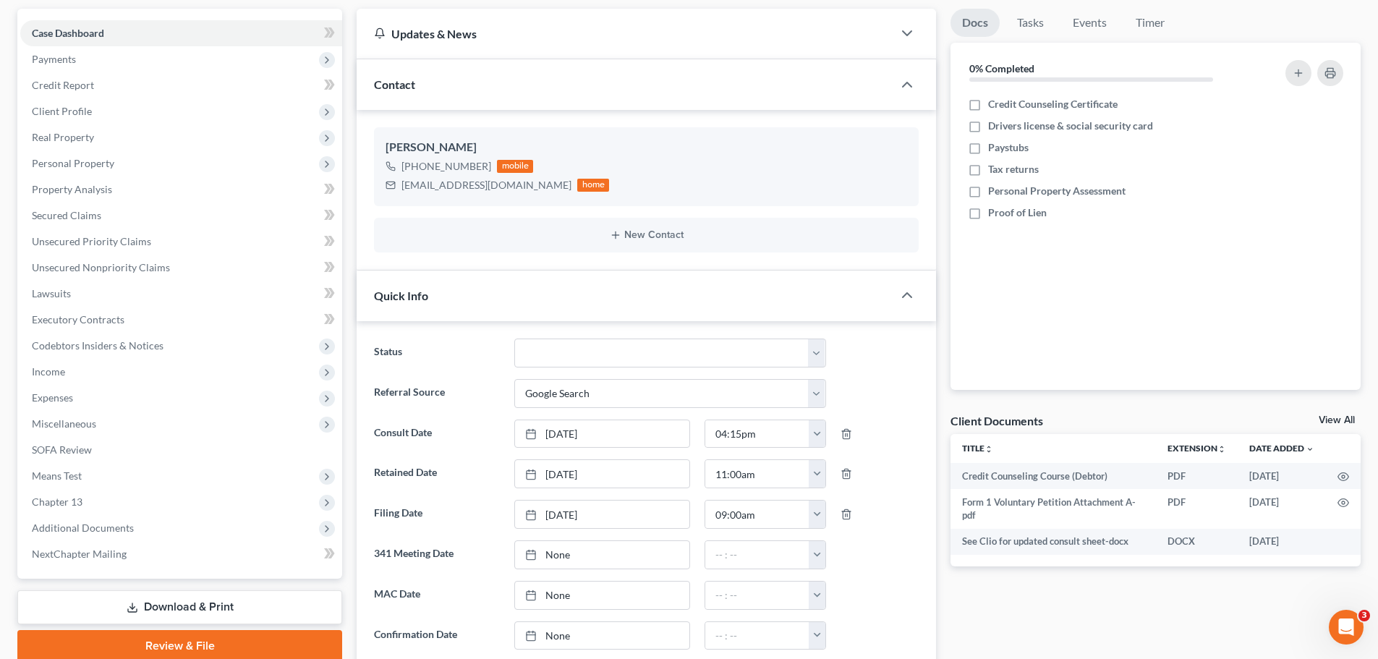
scroll to position [289, 0]
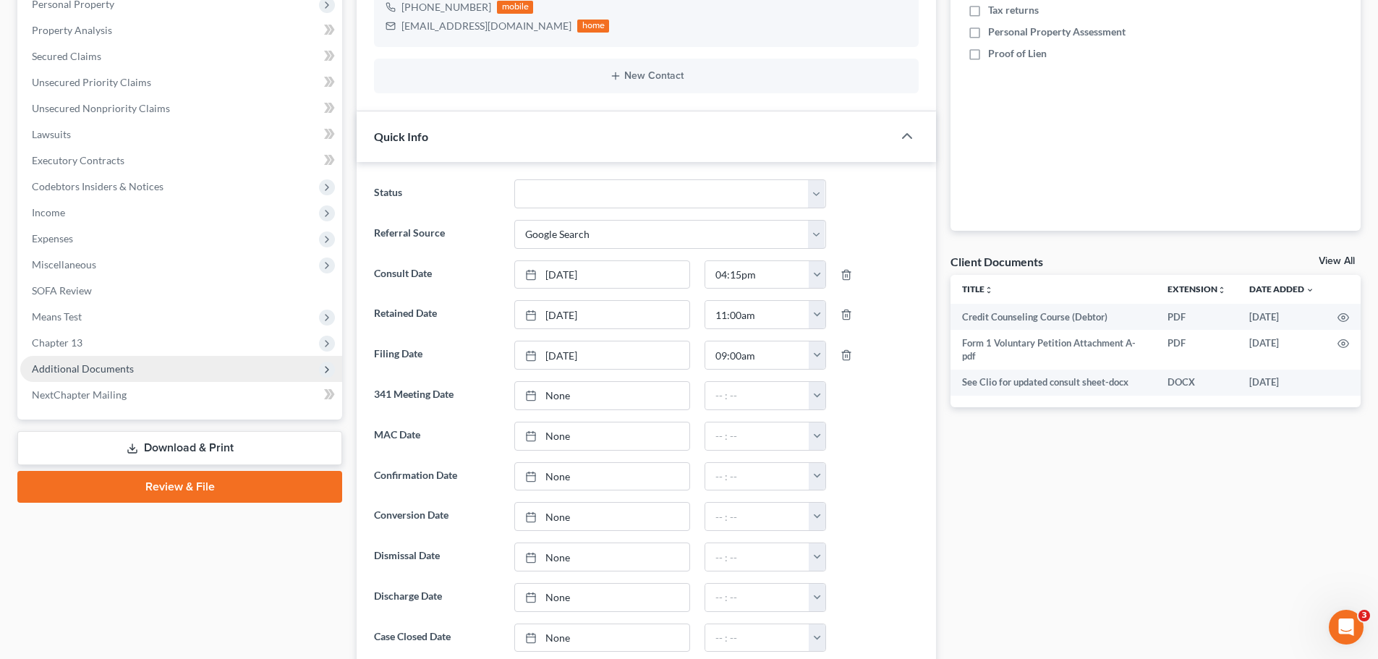
click at [137, 372] on span "Additional Documents" at bounding box center [181, 369] width 322 height 26
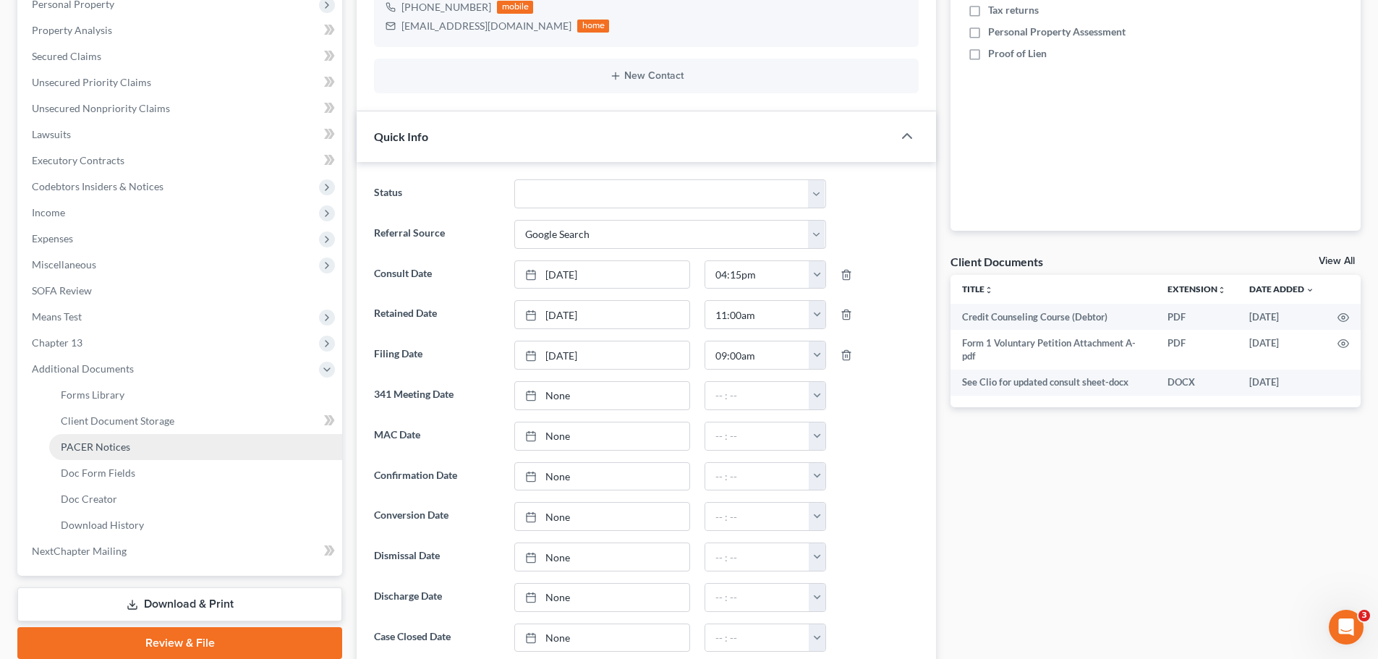
click at [101, 448] on span "PACER Notices" at bounding box center [95, 446] width 69 height 12
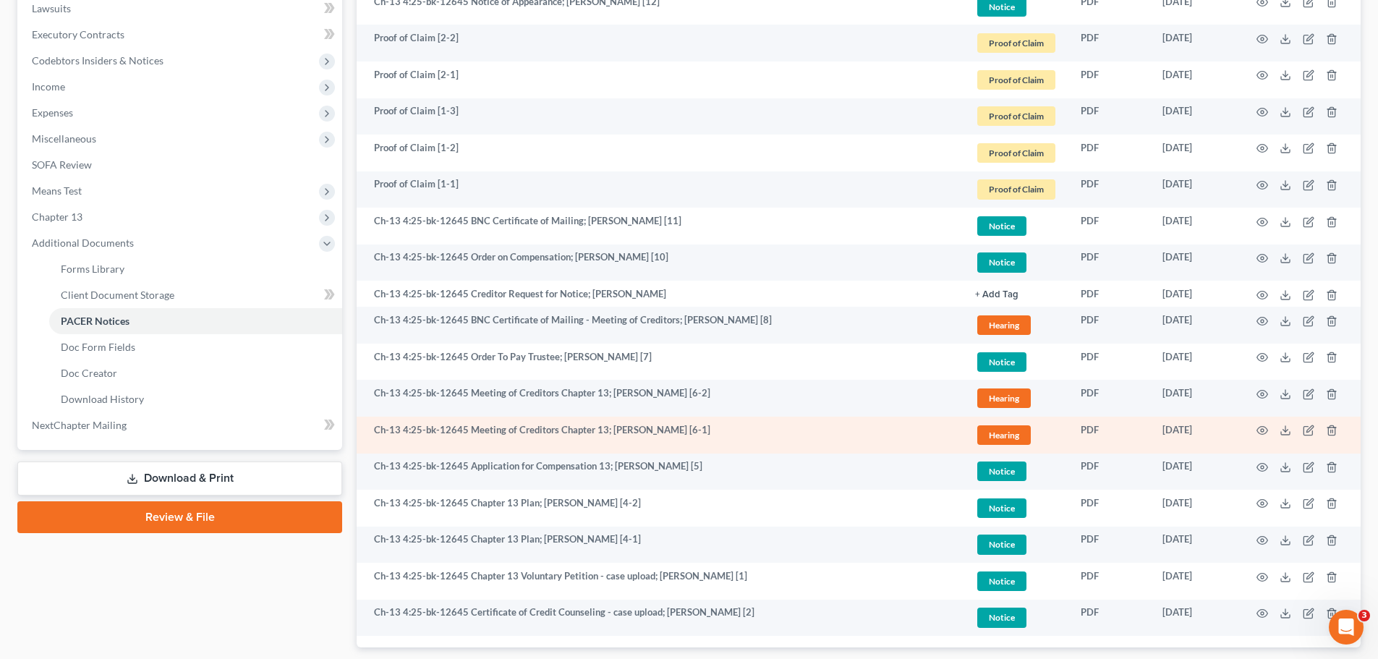
scroll to position [505, 0]
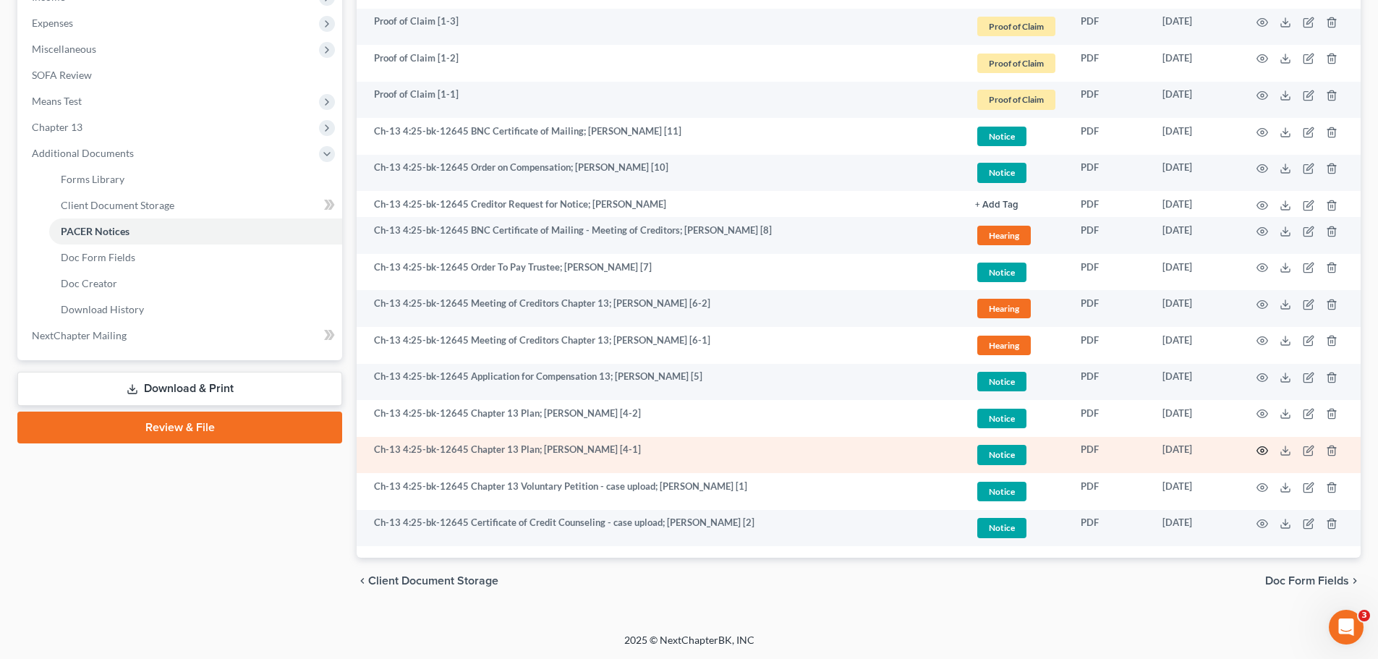
click at [1265, 452] on icon "button" at bounding box center [1262, 451] width 12 height 12
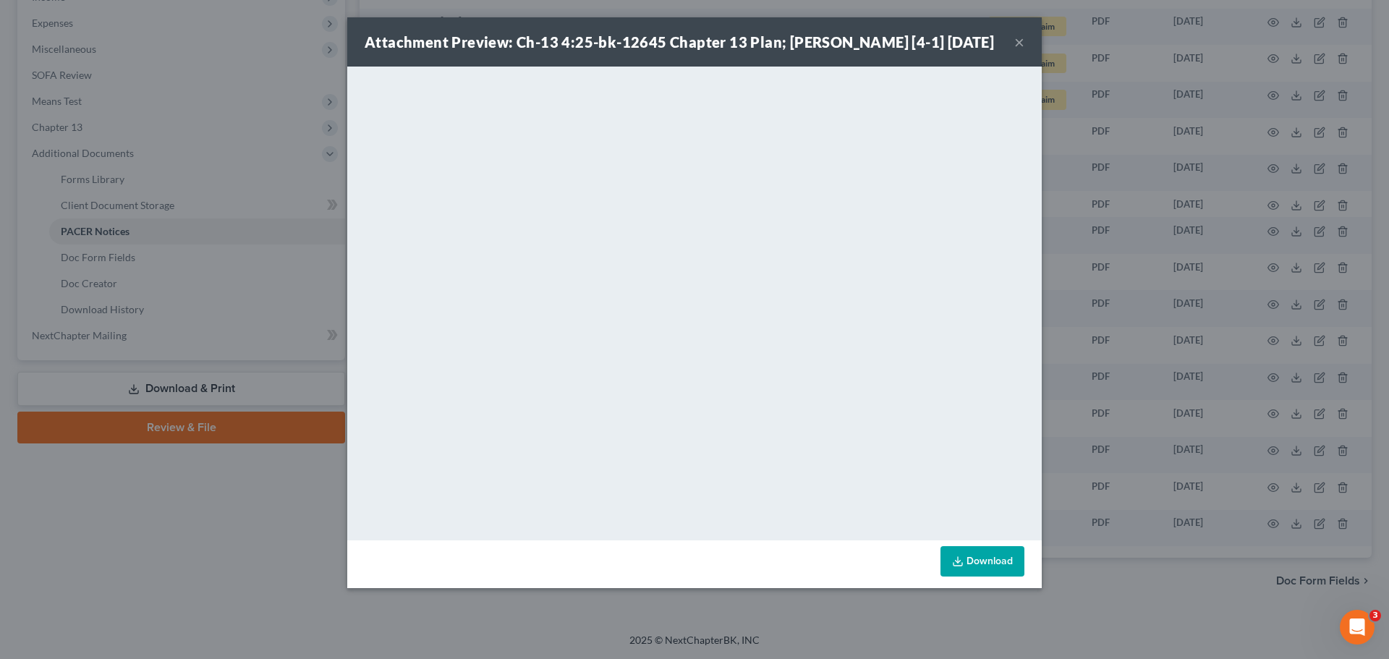
click at [1024, 43] on div "Attachment Preview: Ch-13 4:25-bk-12645 Chapter 13 Plan; Ravan Watts [4-1] 08/0…" at bounding box center [694, 41] width 694 height 49
click at [1018, 42] on button "×" at bounding box center [1019, 41] width 10 height 17
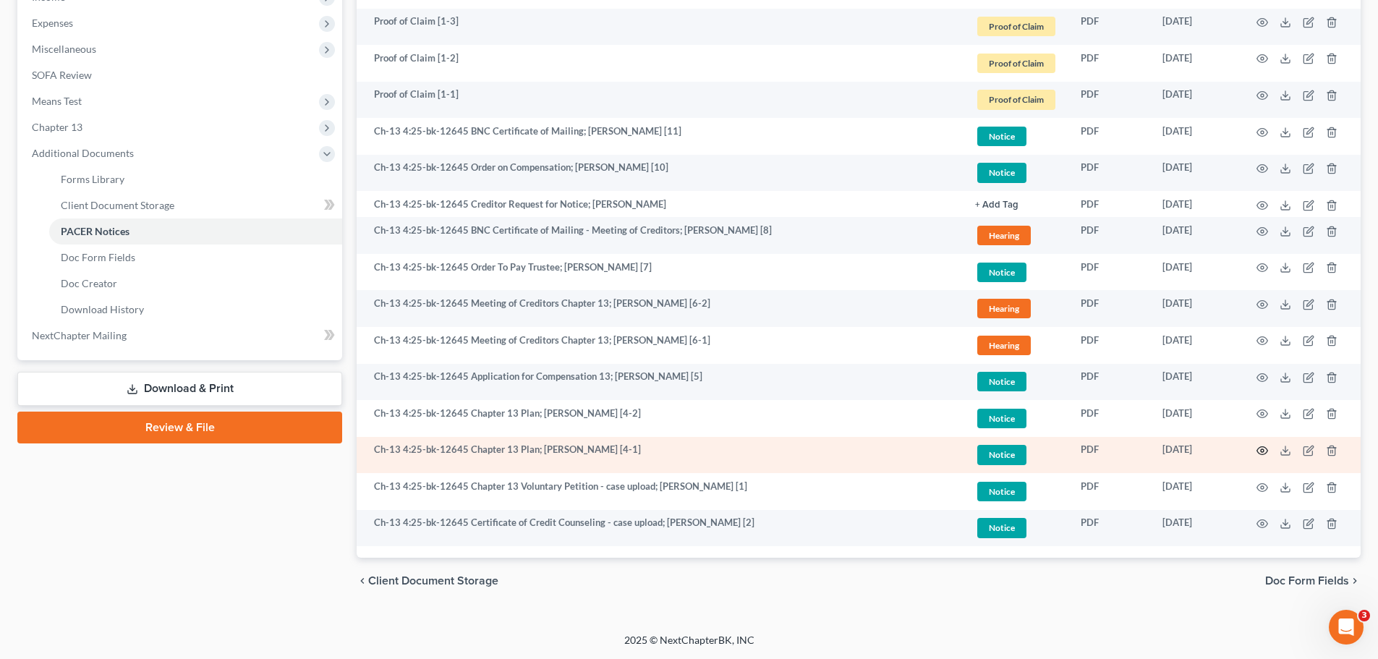
click at [1259, 449] on icon "button" at bounding box center [1262, 451] width 12 height 12
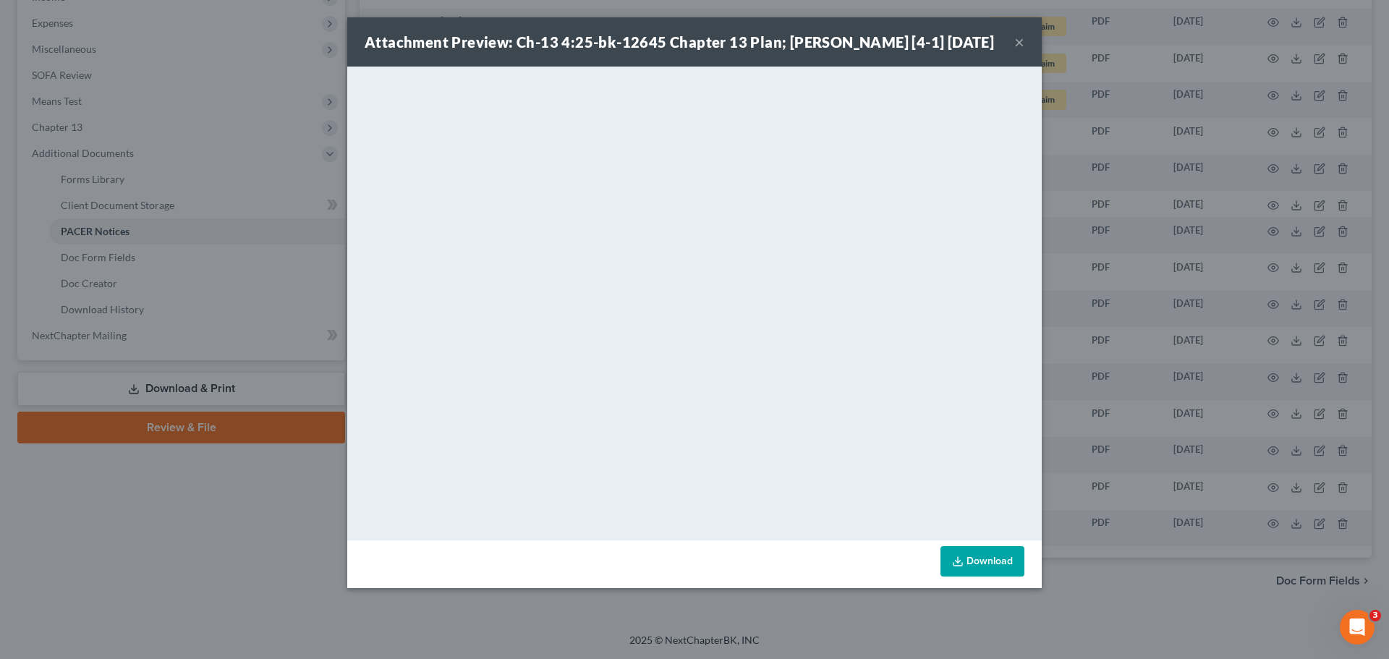
click at [1015, 42] on button "×" at bounding box center [1019, 41] width 10 height 17
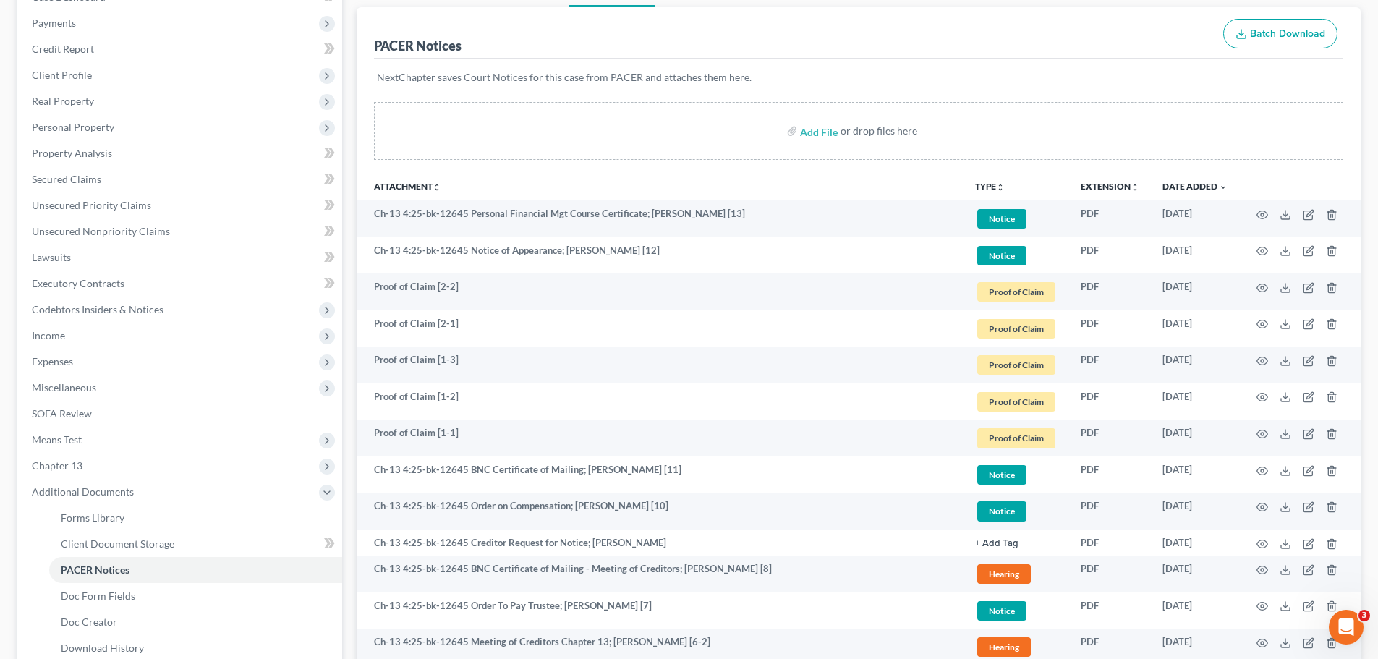
scroll to position [0, 0]
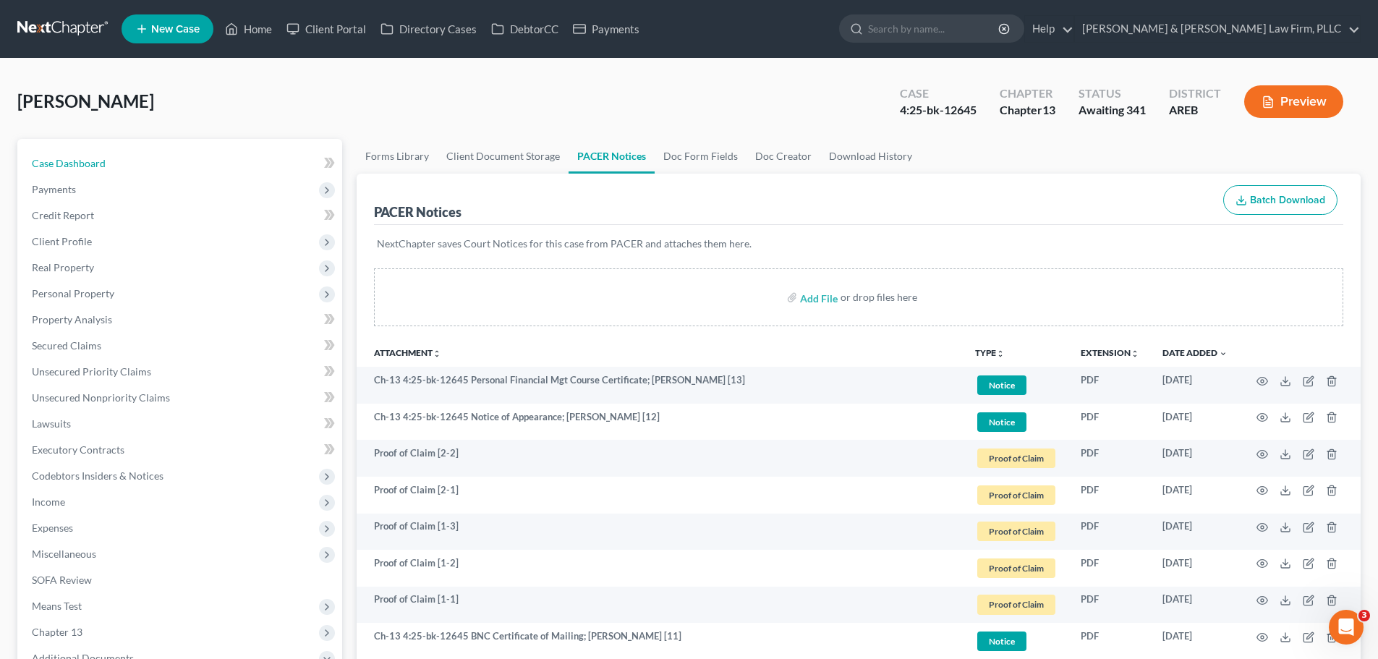
drag, startPoint x: 89, startPoint y: 156, endPoint x: 77, endPoint y: 148, distance: 15.1
click at [89, 157] on span "Case Dashboard" at bounding box center [69, 163] width 74 height 12
select select "4"
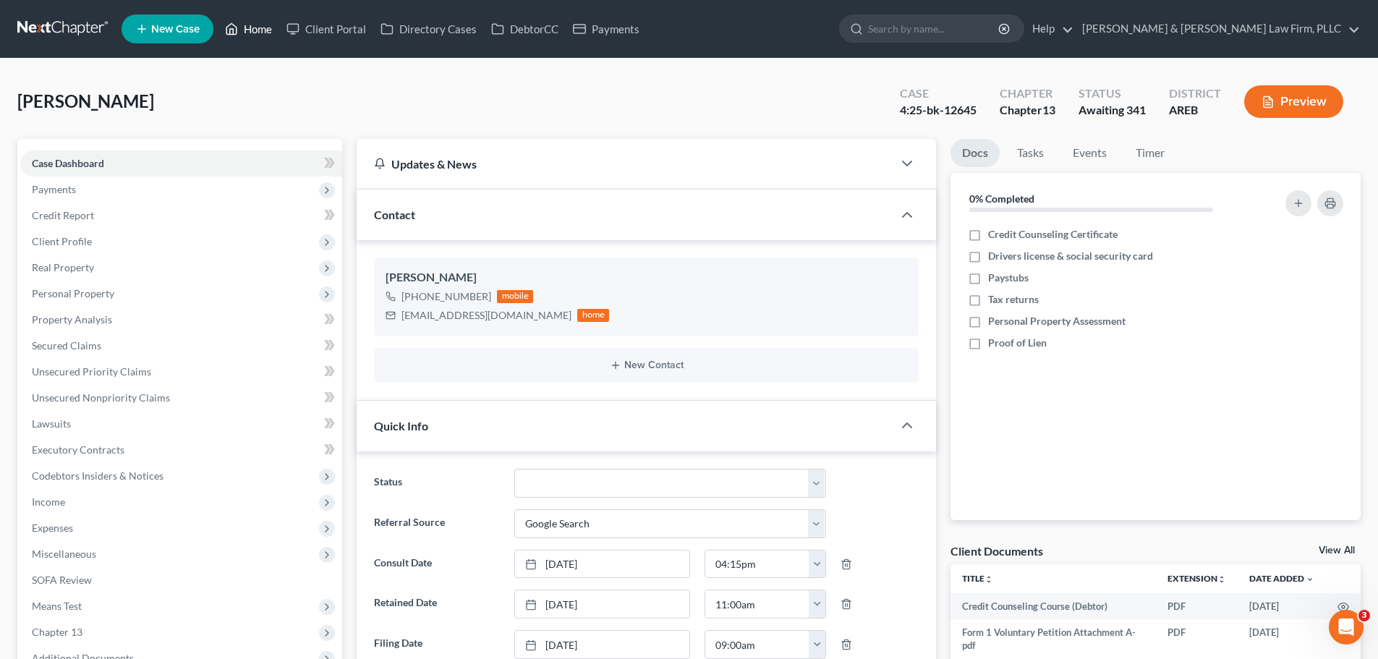
click at [229, 21] on icon at bounding box center [231, 28] width 13 height 17
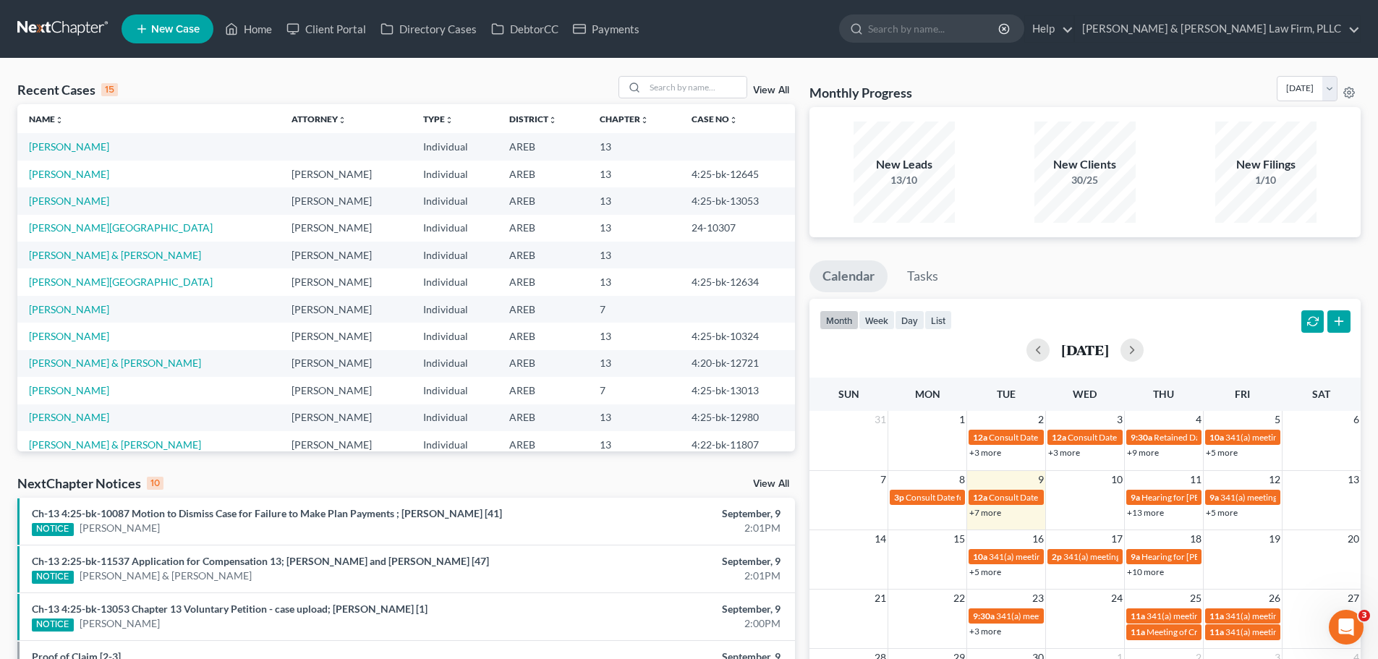
click at [539, 15] on ul "New Case Home Client Portal Directory Cases DebtorCC Payments - No Result - See…" at bounding box center [741, 29] width 1239 height 38
click at [537, 22] on link "DebtorCC" at bounding box center [525, 29] width 82 height 26
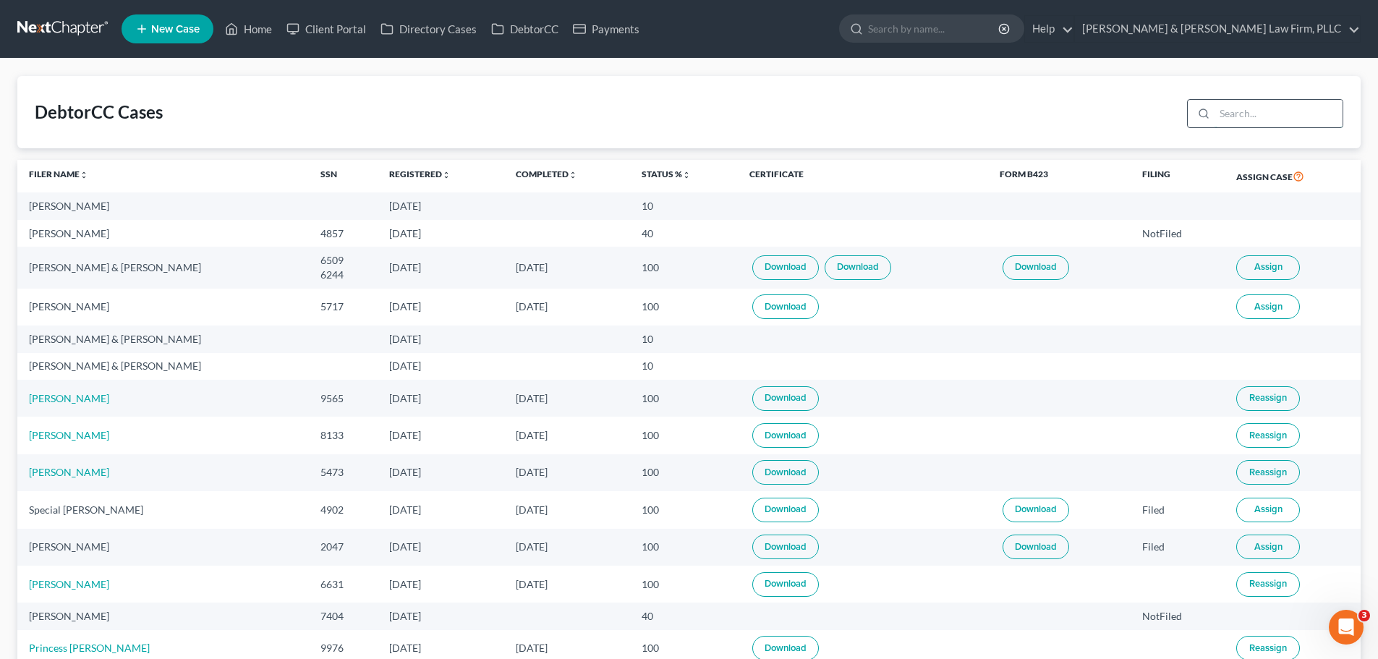
click at [1240, 116] on input "search" at bounding box center [1278, 113] width 128 height 27
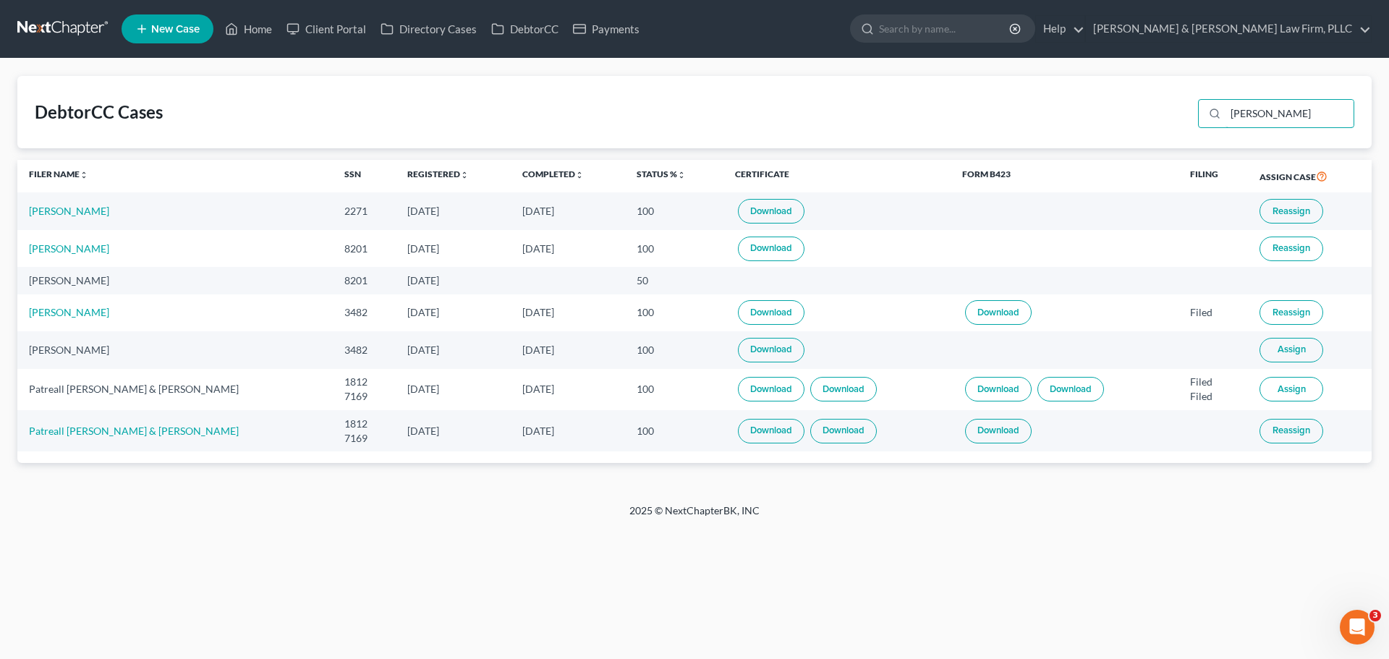
type input "davis"
click at [245, 30] on link "Home" at bounding box center [248, 29] width 61 height 26
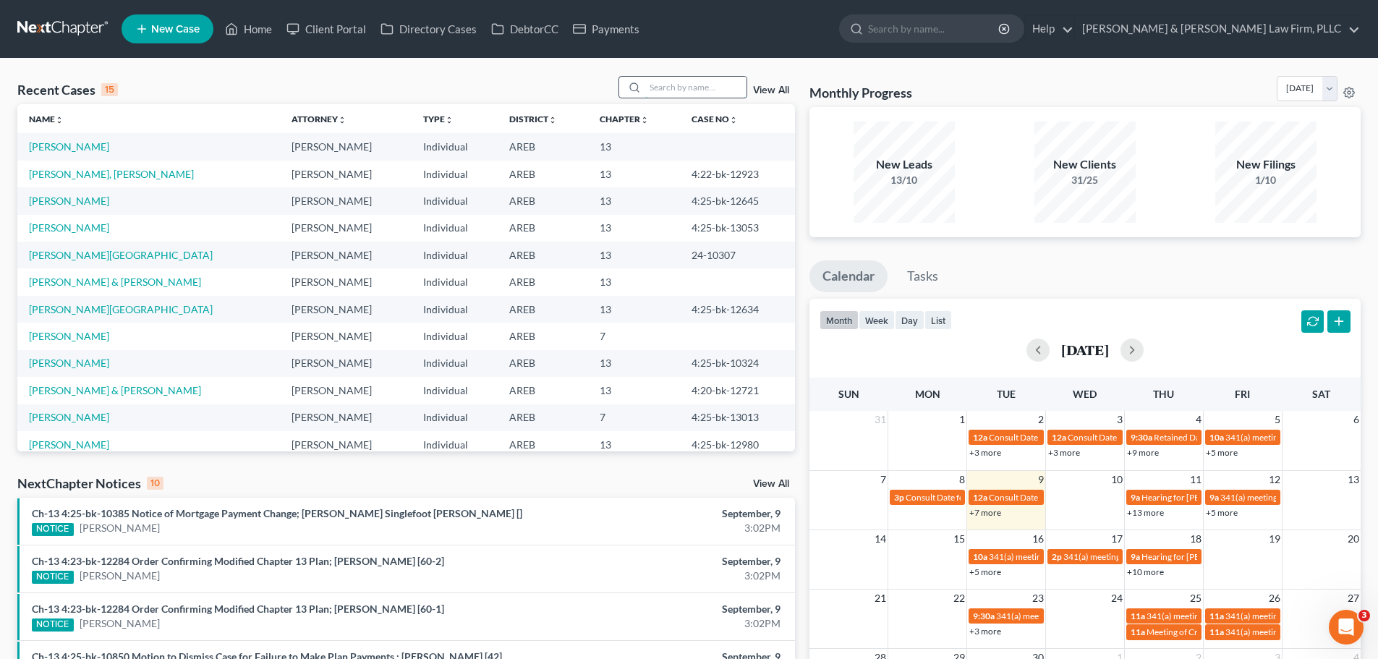
click at [681, 90] on input "search" at bounding box center [695, 87] width 101 height 21
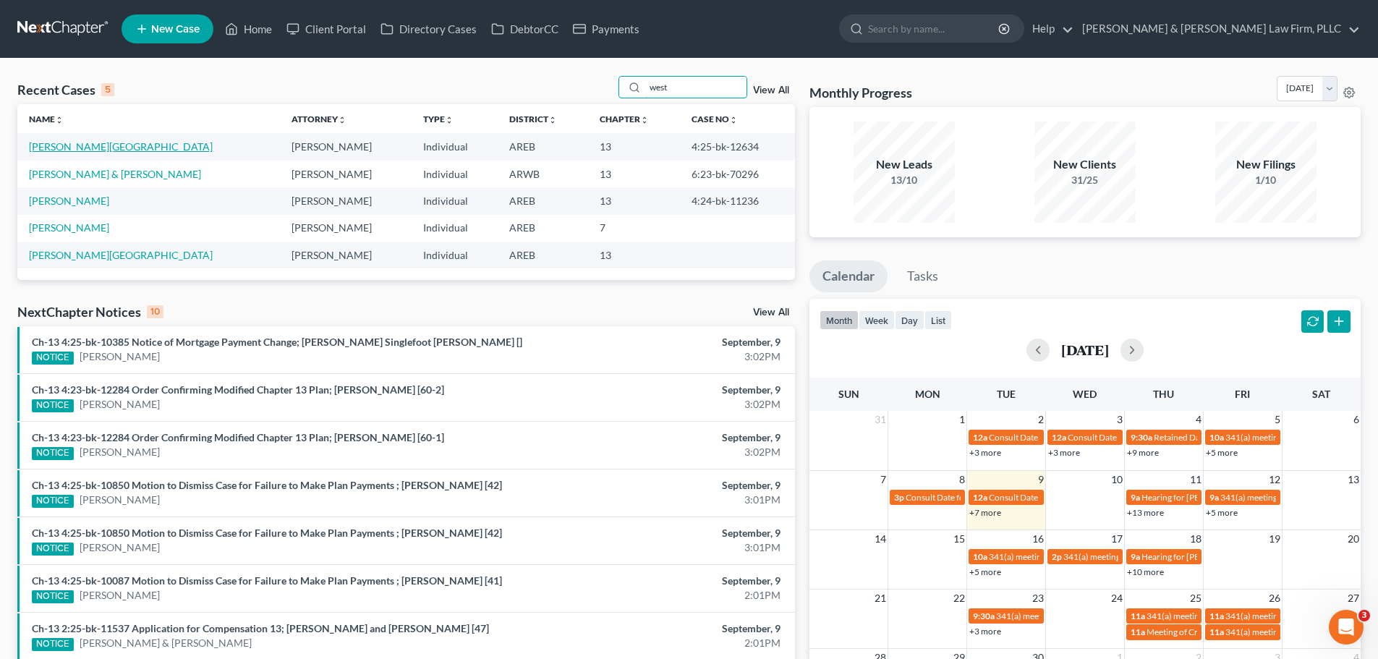
type input "west"
click at [59, 150] on link "[PERSON_NAME][GEOGRAPHIC_DATA]" at bounding box center [121, 146] width 184 height 12
select select "0"
select select "4"
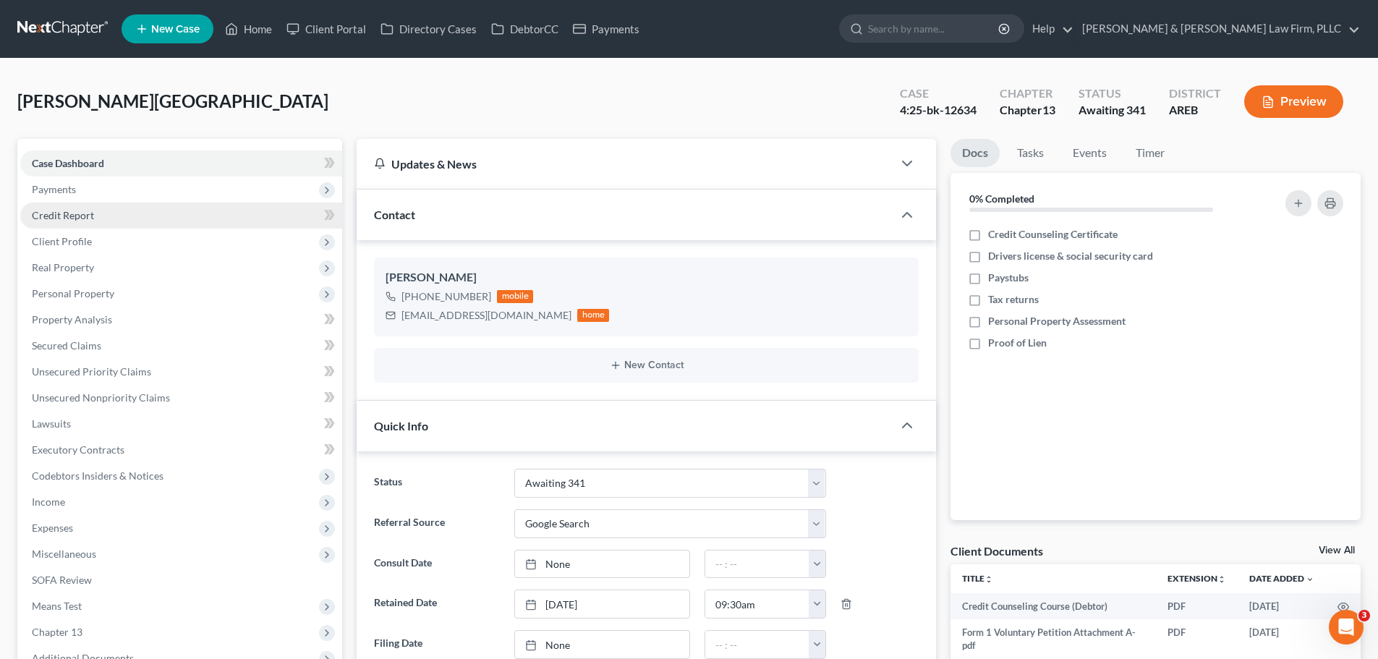
drag, startPoint x: 101, startPoint y: 192, endPoint x: 114, endPoint y: 210, distance: 22.9
click at [101, 191] on span "Payments" at bounding box center [181, 189] width 322 height 26
click at [121, 225] on link "Invoices" at bounding box center [195, 216] width 293 height 26
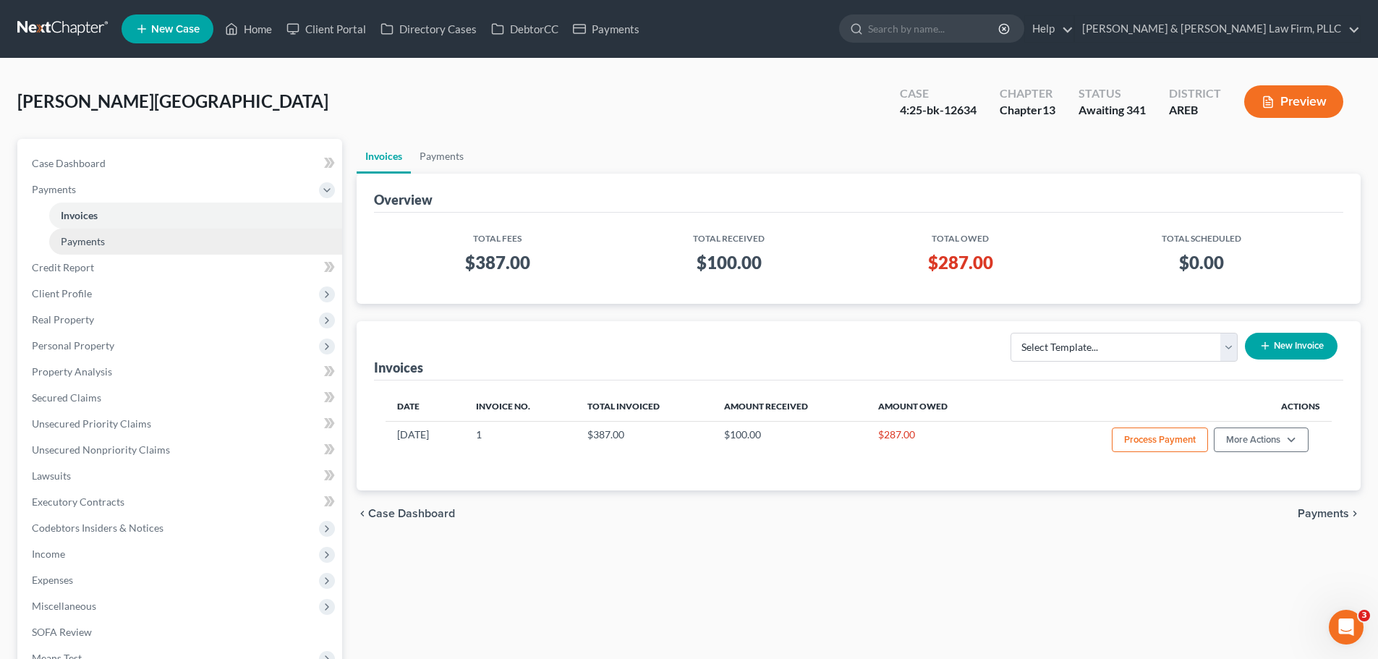
click at [145, 243] on link "Payments" at bounding box center [195, 242] width 293 height 26
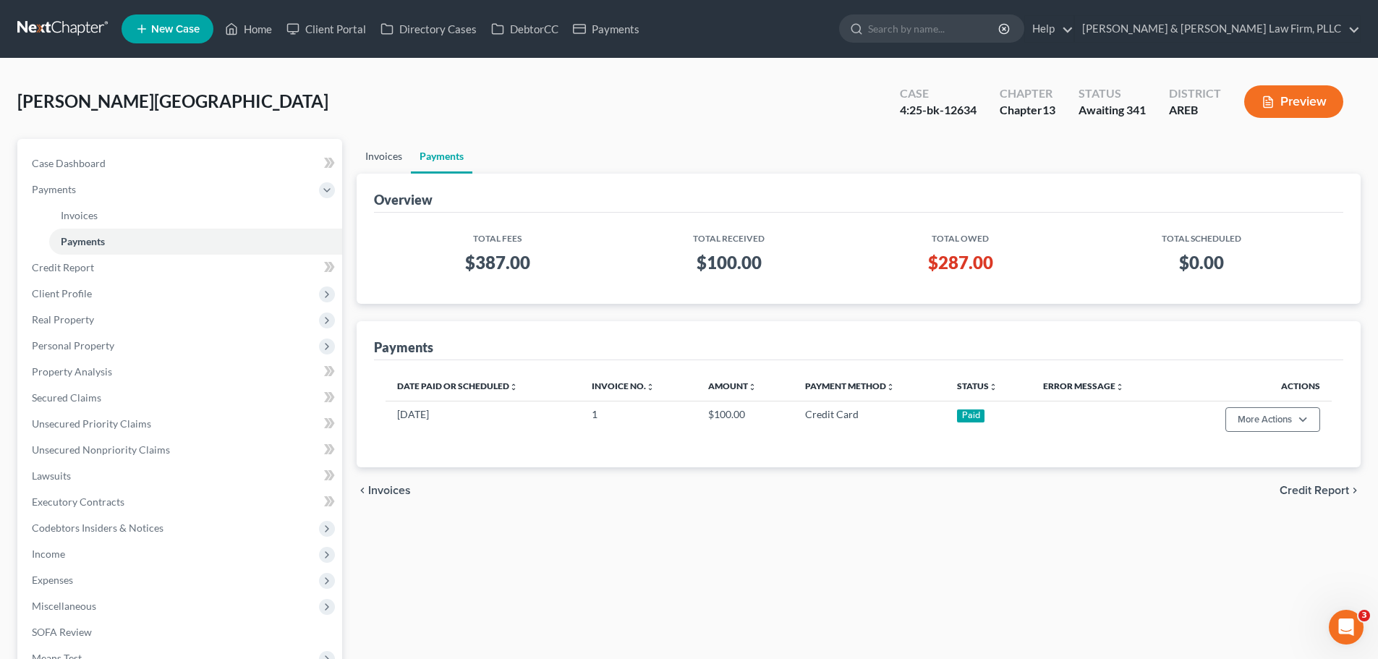
click at [393, 150] on link "Invoices" at bounding box center [384, 156] width 54 height 35
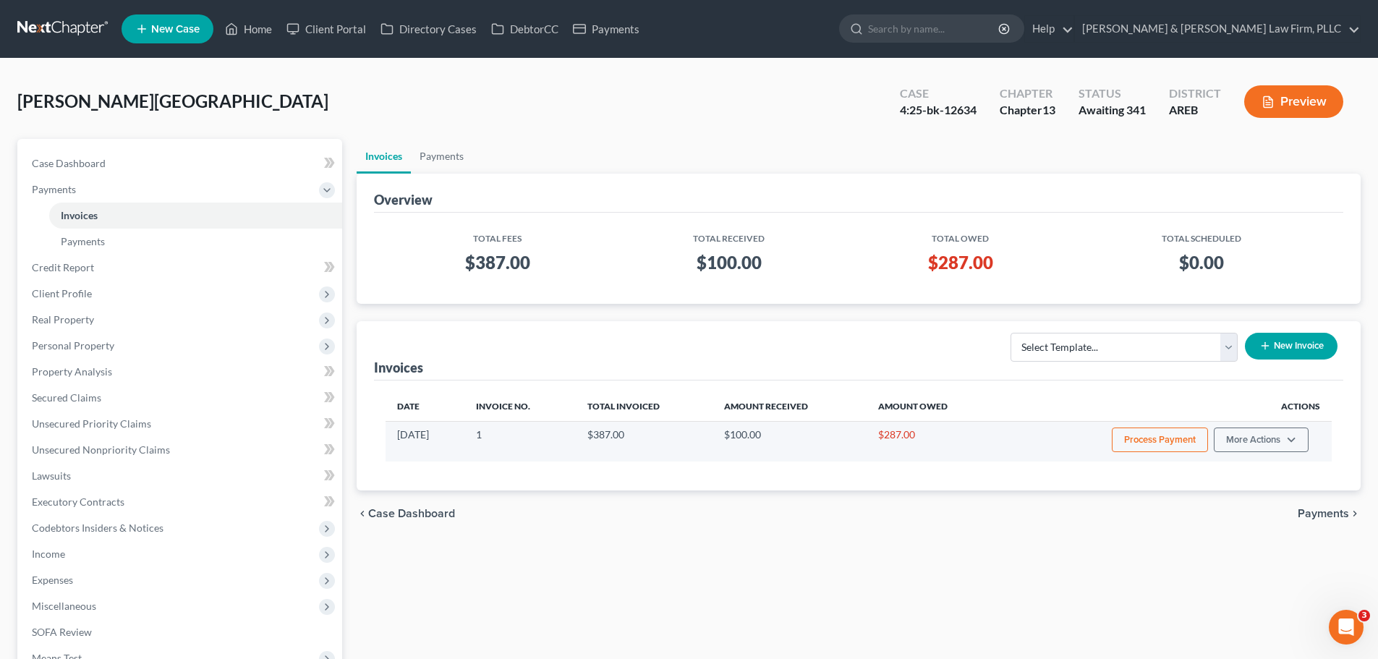
click at [1133, 440] on button "Process Payment" at bounding box center [1160, 439] width 96 height 25
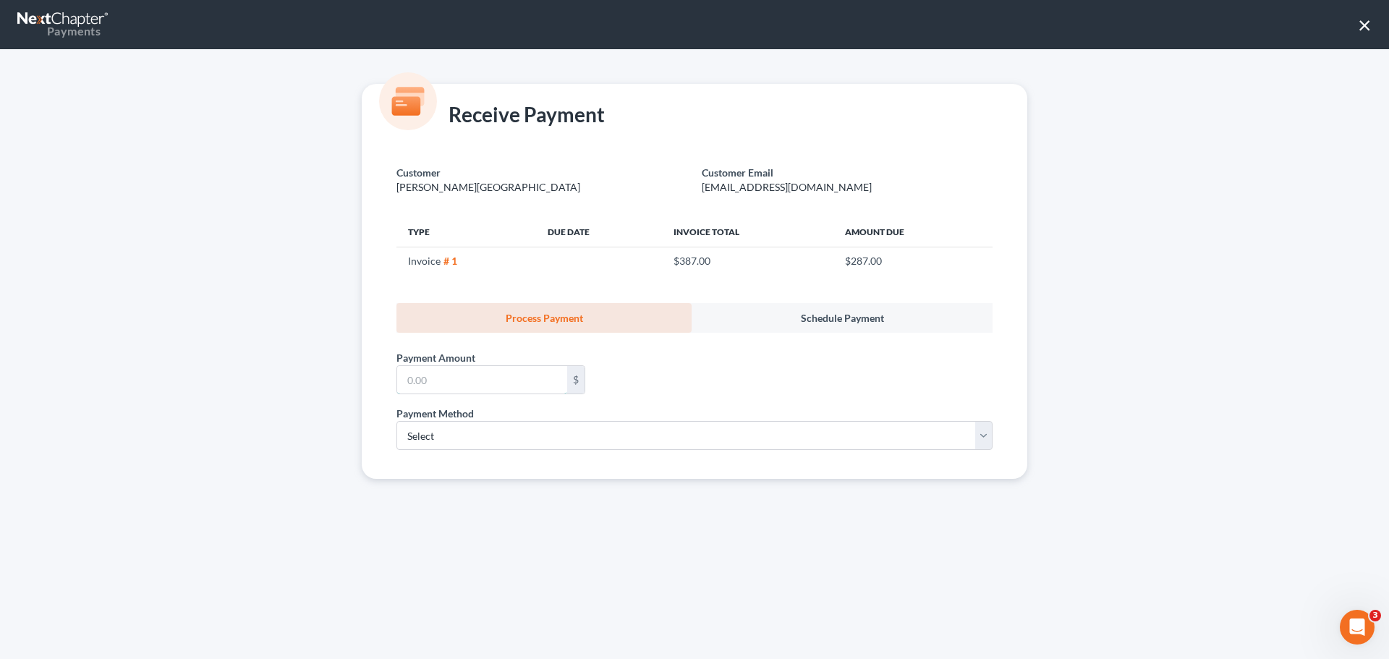
drag, startPoint x: 474, startPoint y: 378, endPoint x: 479, endPoint y: 299, distance: 79.7
click at [474, 378] on input "text" at bounding box center [482, 379] width 170 height 27
drag, startPoint x: 1368, startPoint y: 23, endPoint x: 1343, endPoint y: 37, distance: 28.2
click at [1368, 23] on button "×" at bounding box center [1365, 24] width 14 height 23
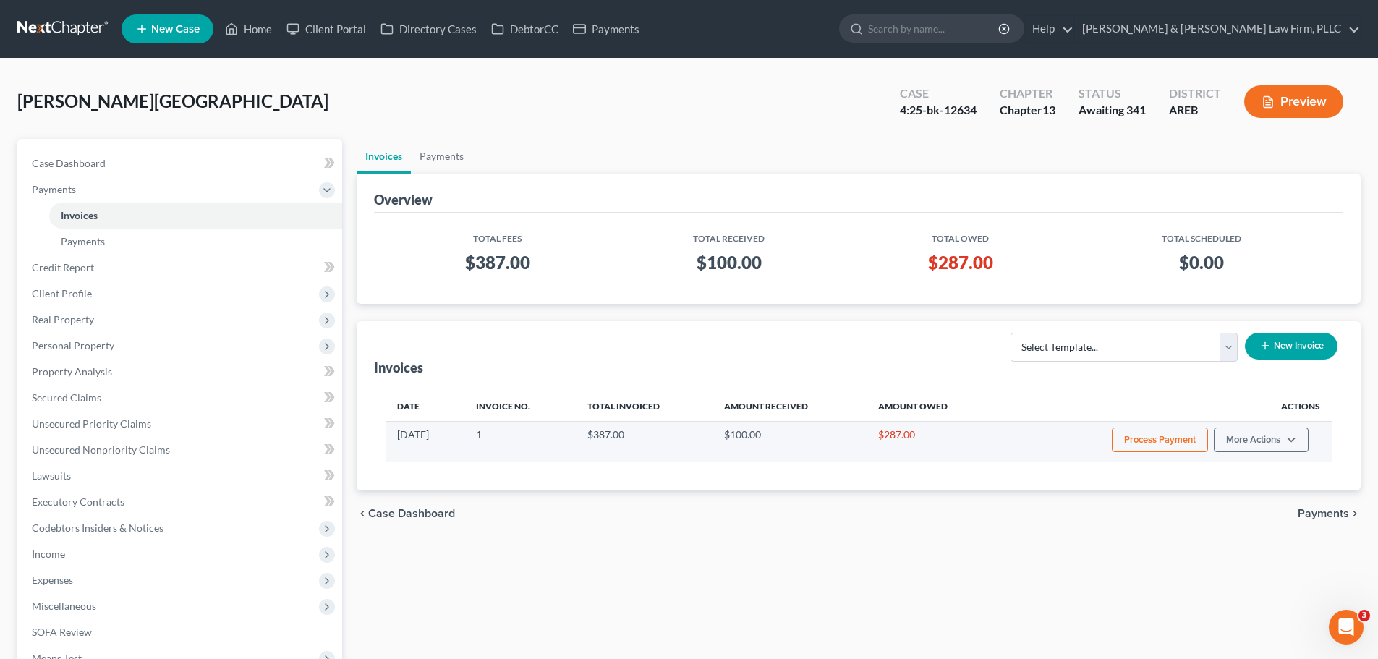
click at [1144, 438] on button "Process Payment" at bounding box center [1160, 439] width 96 height 25
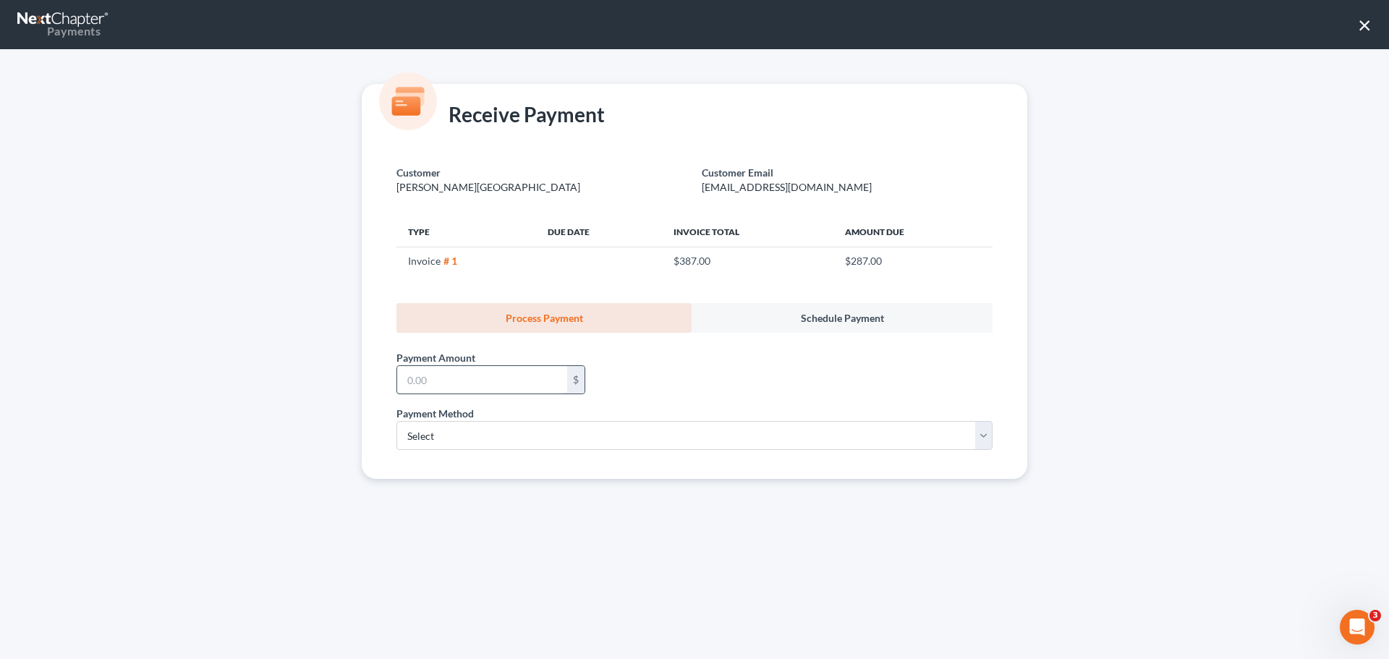
drag, startPoint x: 449, startPoint y: 383, endPoint x: 422, endPoint y: 392, distance: 29.0
click at [449, 382] on input "text" at bounding box center [482, 379] width 170 height 27
click at [634, 364] on div "Payment Amount * $" at bounding box center [694, 369] width 610 height 73
click at [459, 375] on input "text" at bounding box center [482, 379] width 170 height 27
type input "50.00"
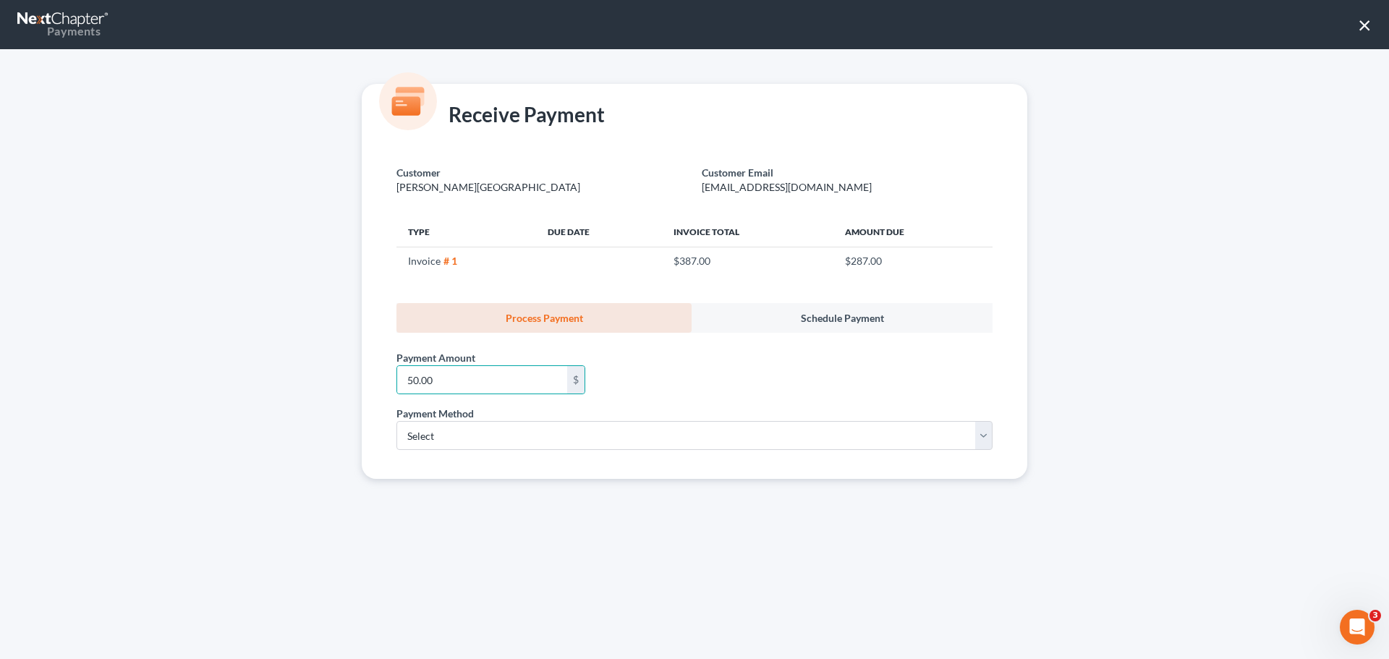
click at [433, 418] on span "Payment Method" at bounding box center [434, 413] width 77 height 12
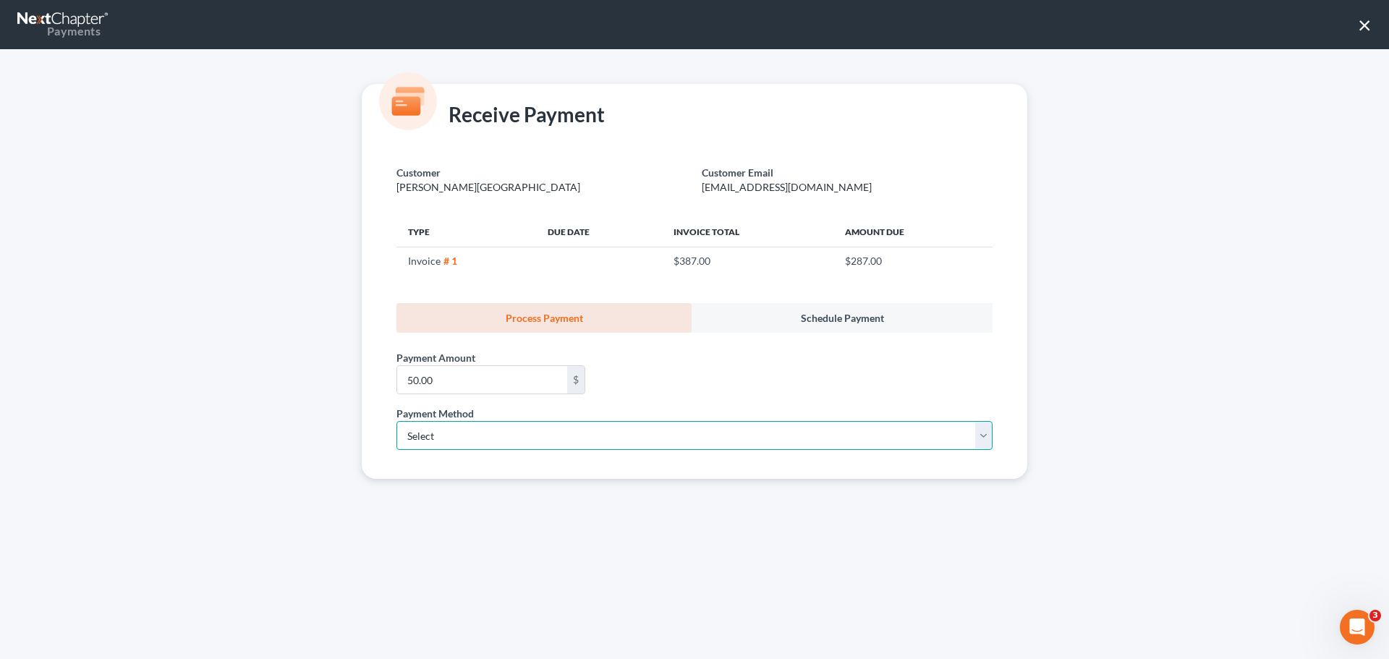
click at [447, 435] on select "Select ACH Credit Card" at bounding box center [694, 435] width 596 height 29
select select "1"
click at [396, 421] on select "Select ACH Credit Card" at bounding box center [694, 435] width 596 height 29
select select "2"
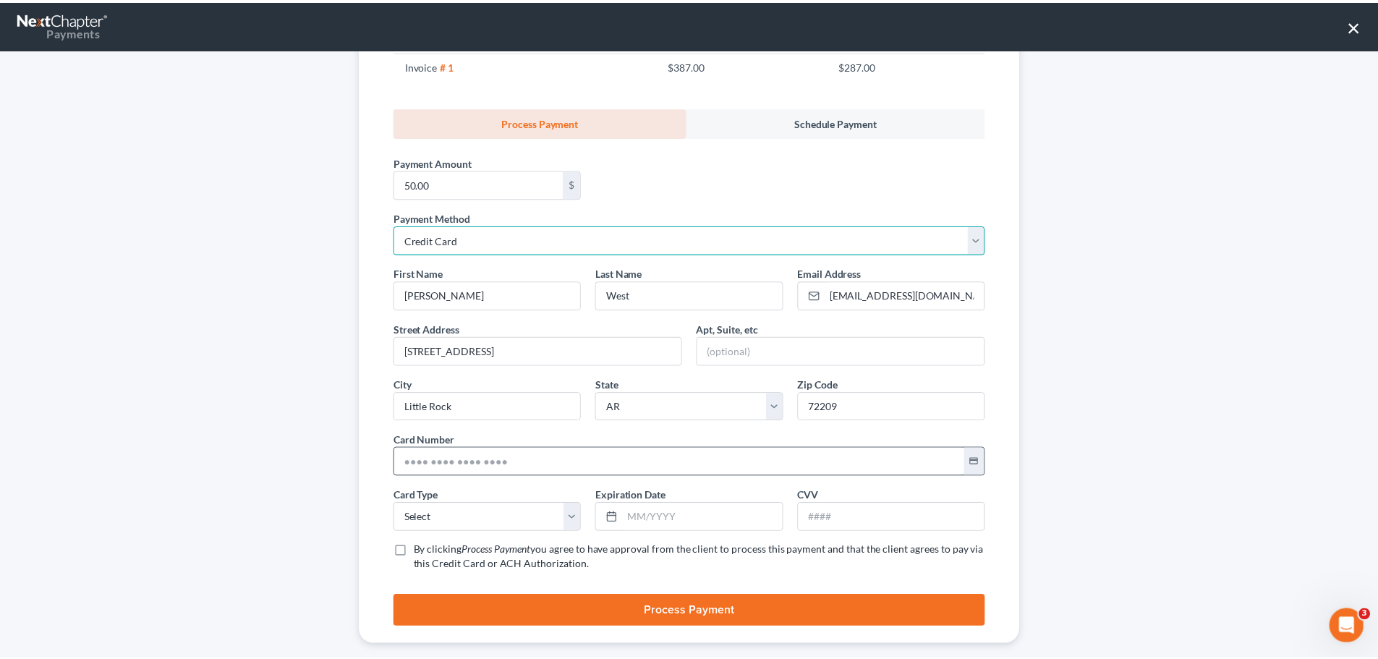
scroll to position [216, 0]
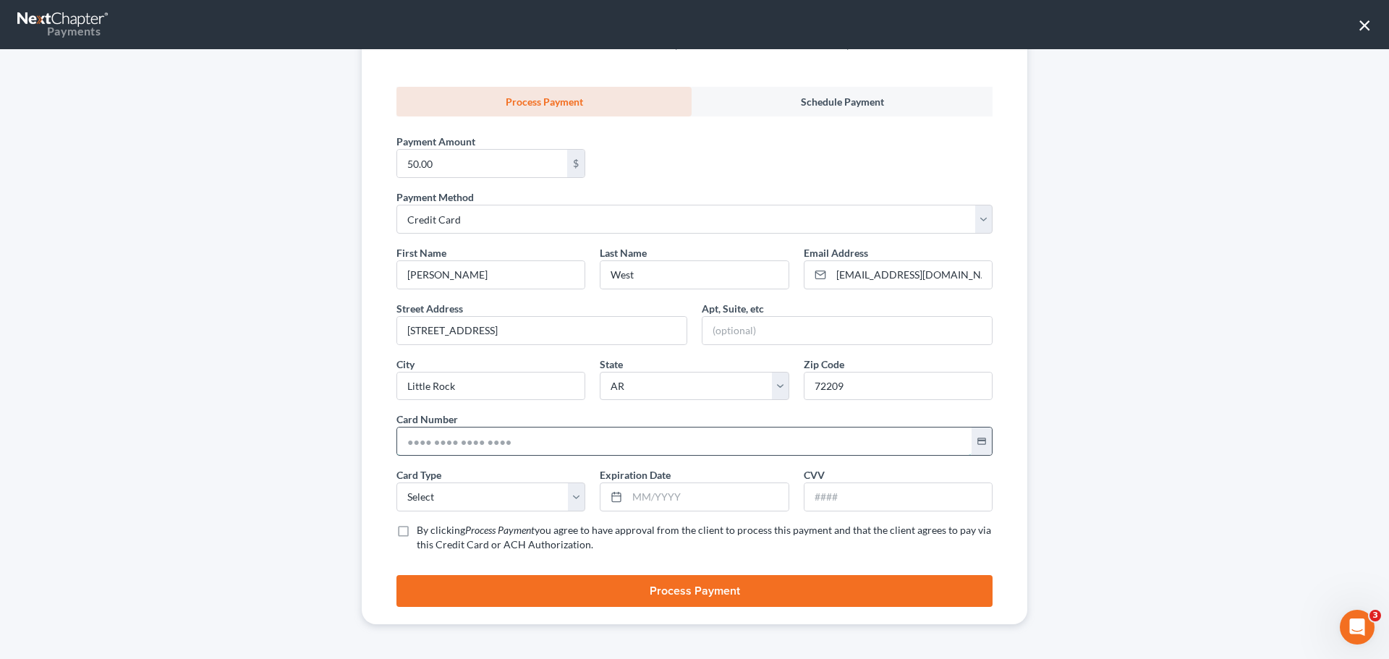
click at [449, 435] on input "text" at bounding box center [684, 440] width 574 height 27
type input "4031 6304 4504 1170"
click at [469, 495] on select "Select Visa MasterCard Discover American Express" at bounding box center [490, 496] width 189 height 29
select select "0"
click at [396, 482] on select "Select Visa MasterCard Discover American Express" at bounding box center [490, 496] width 189 height 29
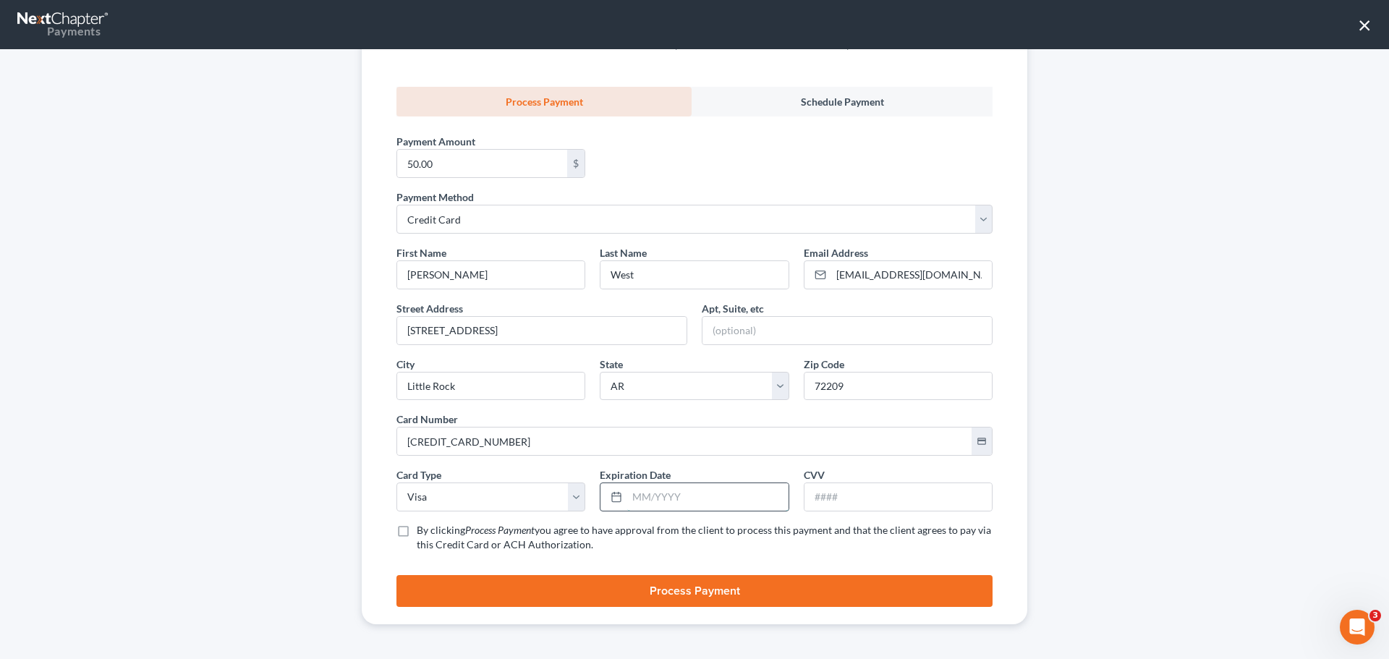
click at [658, 498] on input "text" at bounding box center [707, 496] width 161 height 27
type input "10/2028"
click at [950, 499] on input "text" at bounding box center [897, 496] width 187 height 27
type input "245"
click at [417, 527] on label "By clicking Process Payment you agree to have approval from the client to proce…" at bounding box center [705, 537] width 576 height 29
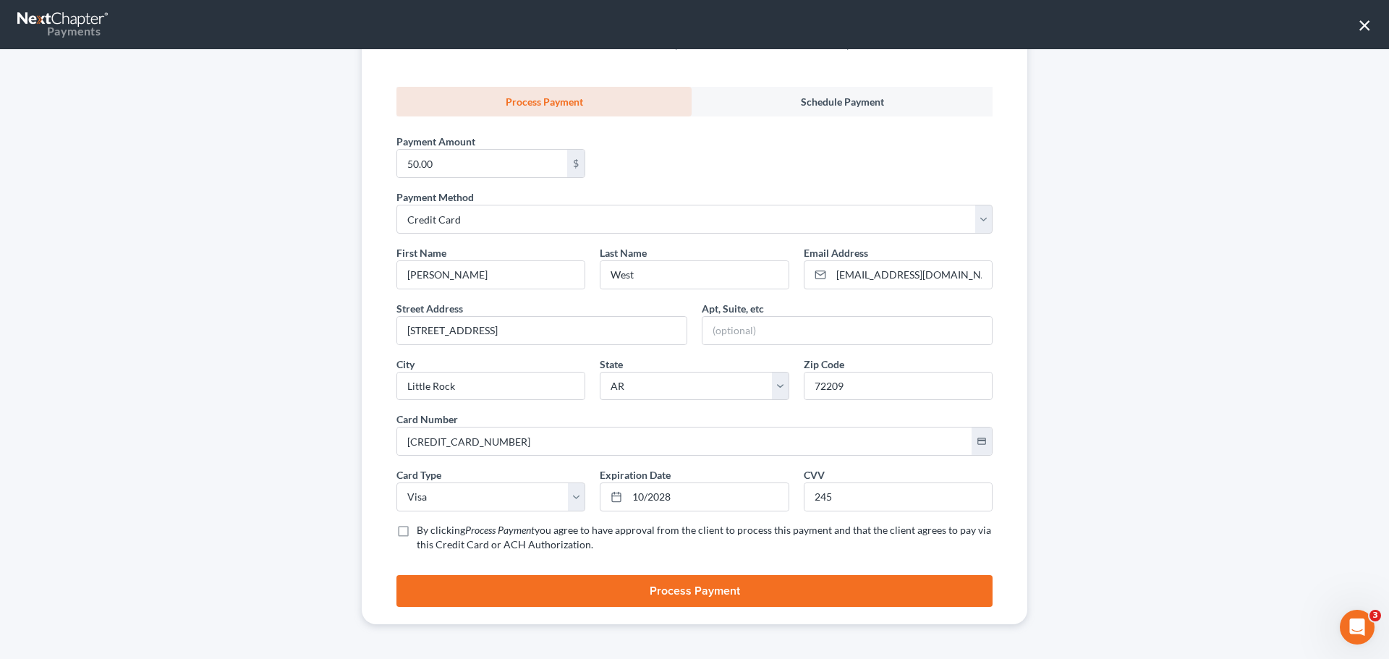
click at [422, 527] on input "By clicking Process Payment you agree to have approval from the client to proce…" at bounding box center [426, 527] width 9 height 9
checkbox input "true"
click at [425, 581] on button "Process Payment" at bounding box center [694, 591] width 596 height 32
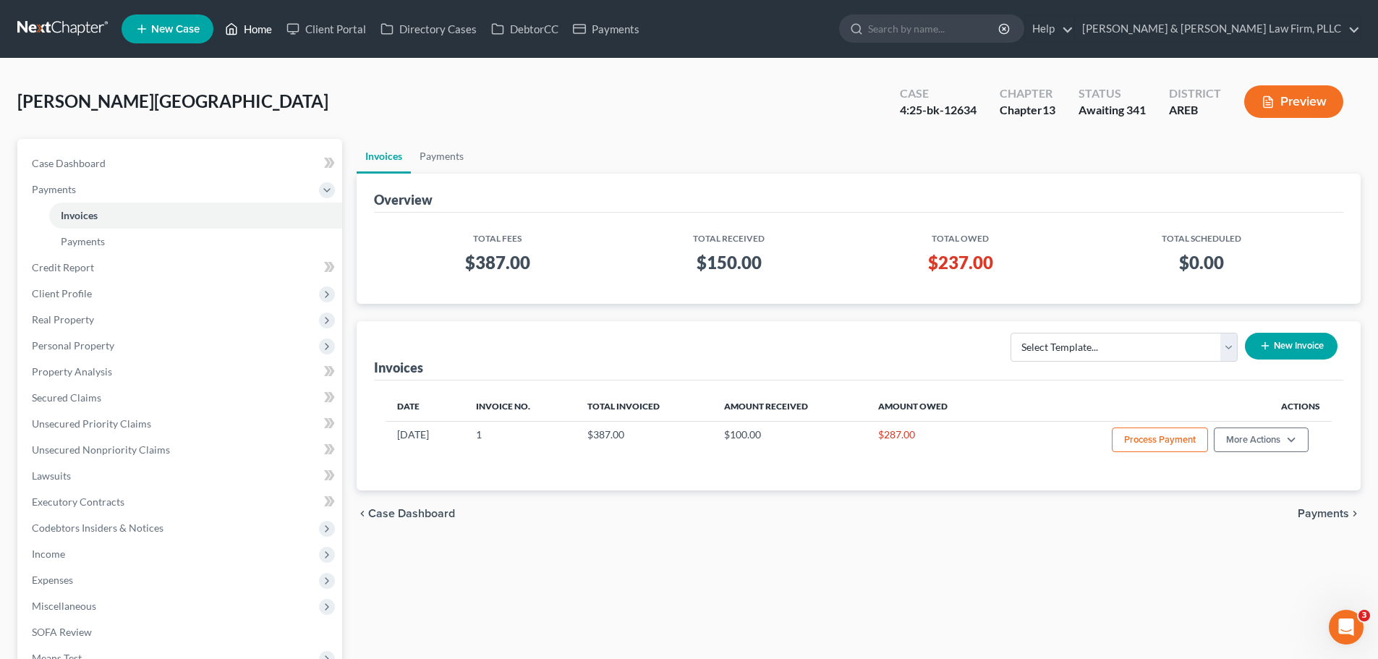
drag, startPoint x: 241, startPoint y: 24, endPoint x: 75, endPoint y: 46, distance: 167.0
click at [241, 24] on link "Home" at bounding box center [248, 29] width 61 height 26
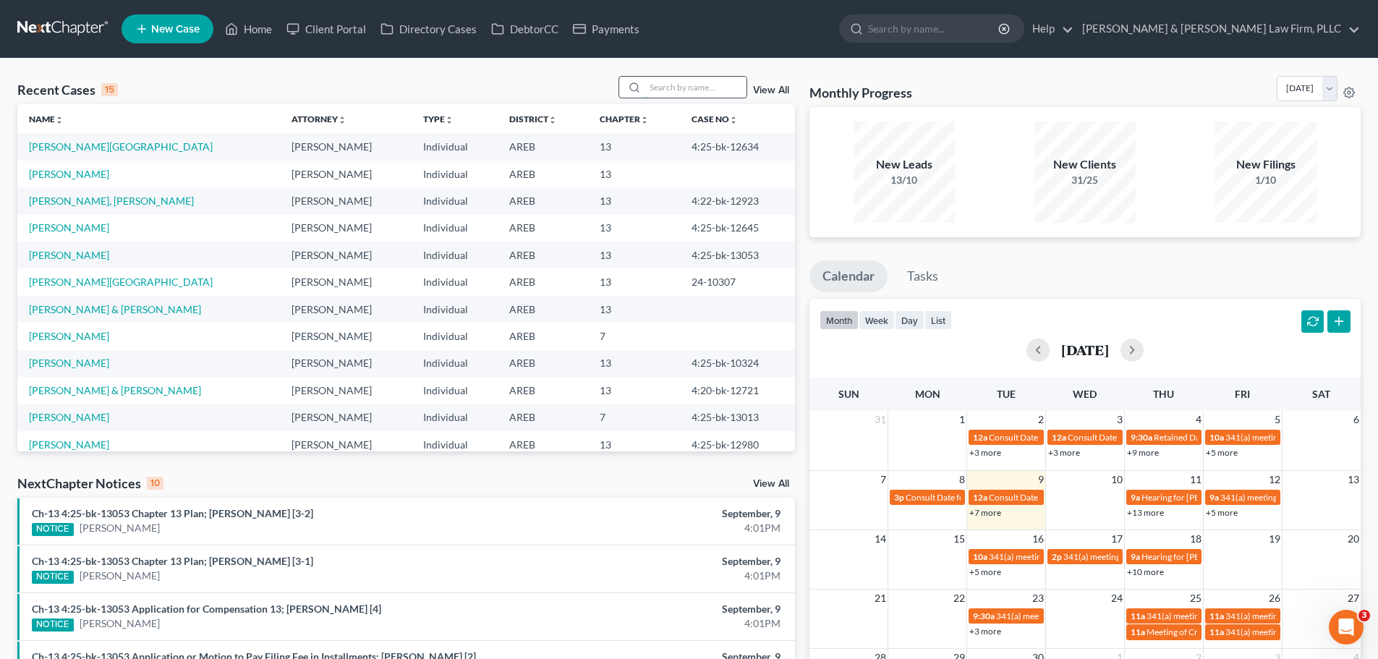
click at [696, 88] on input "search" at bounding box center [695, 87] width 101 height 21
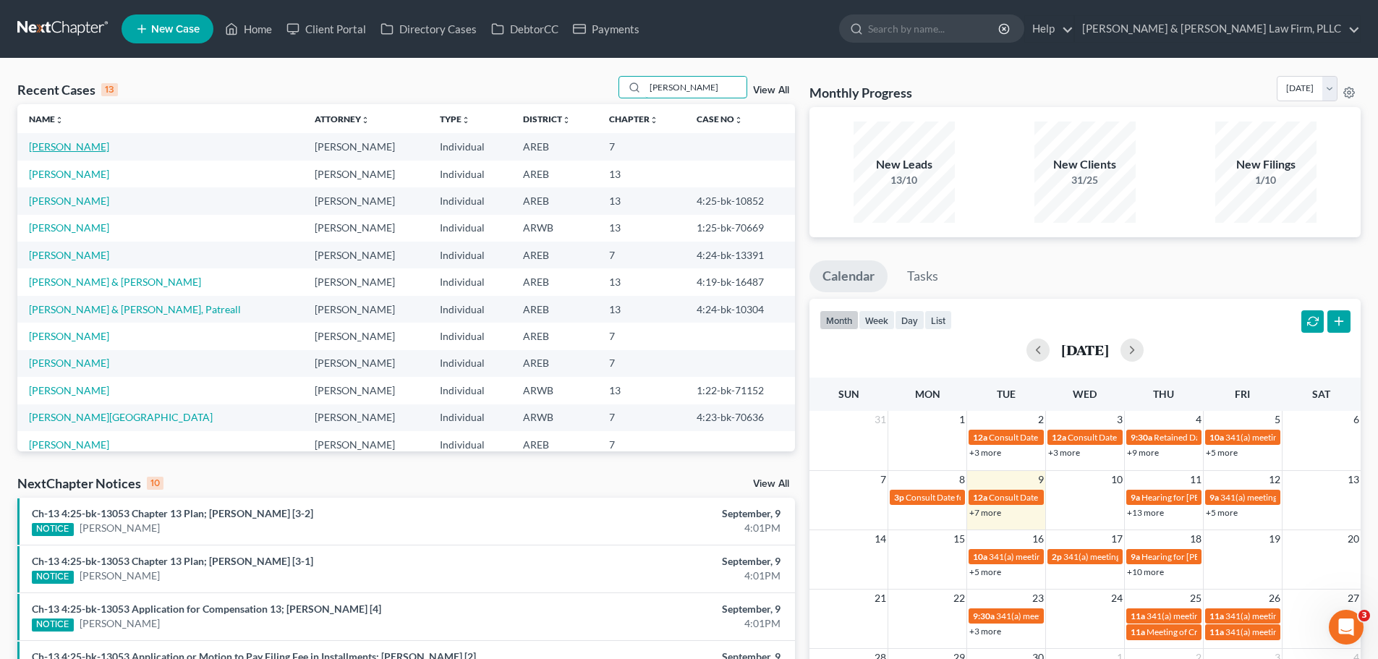
type input "davis"
click at [56, 144] on link "[PERSON_NAME]" at bounding box center [69, 146] width 80 height 12
select select "4"
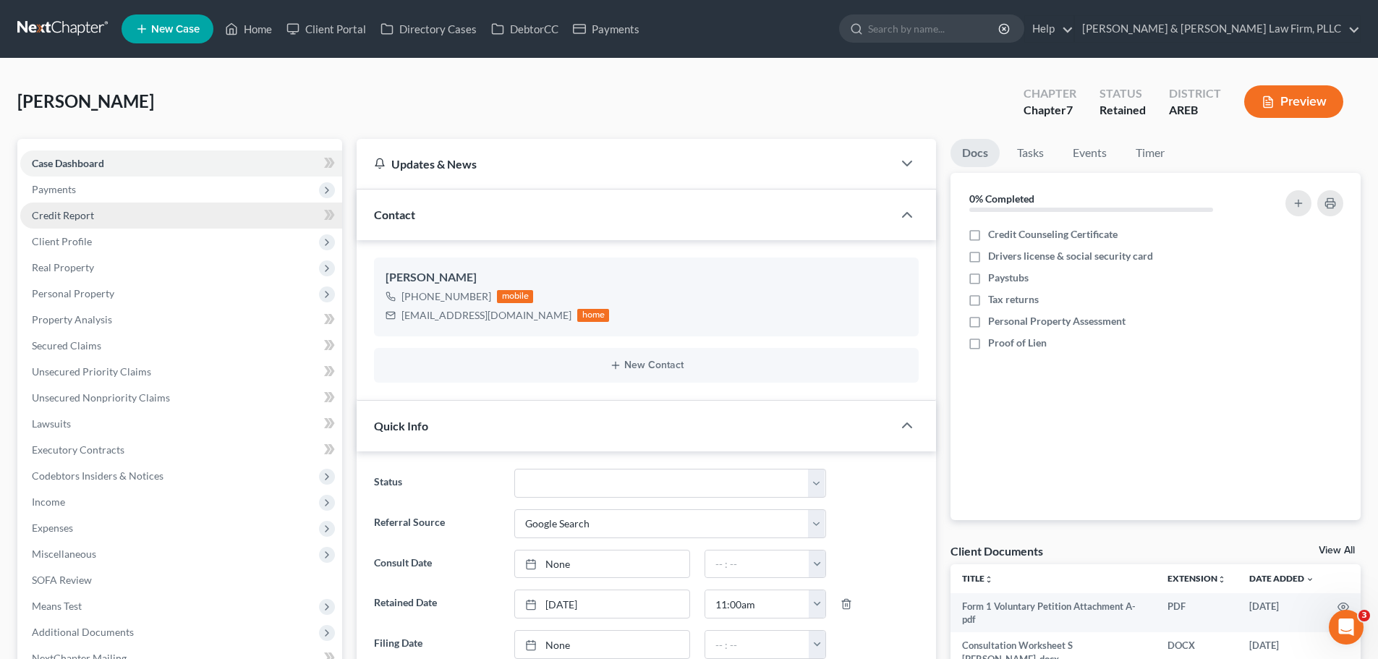
click at [77, 210] on span "Credit Report" at bounding box center [63, 215] width 62 height 12
